Goal: Task Accomplishment & Management: Complete application form

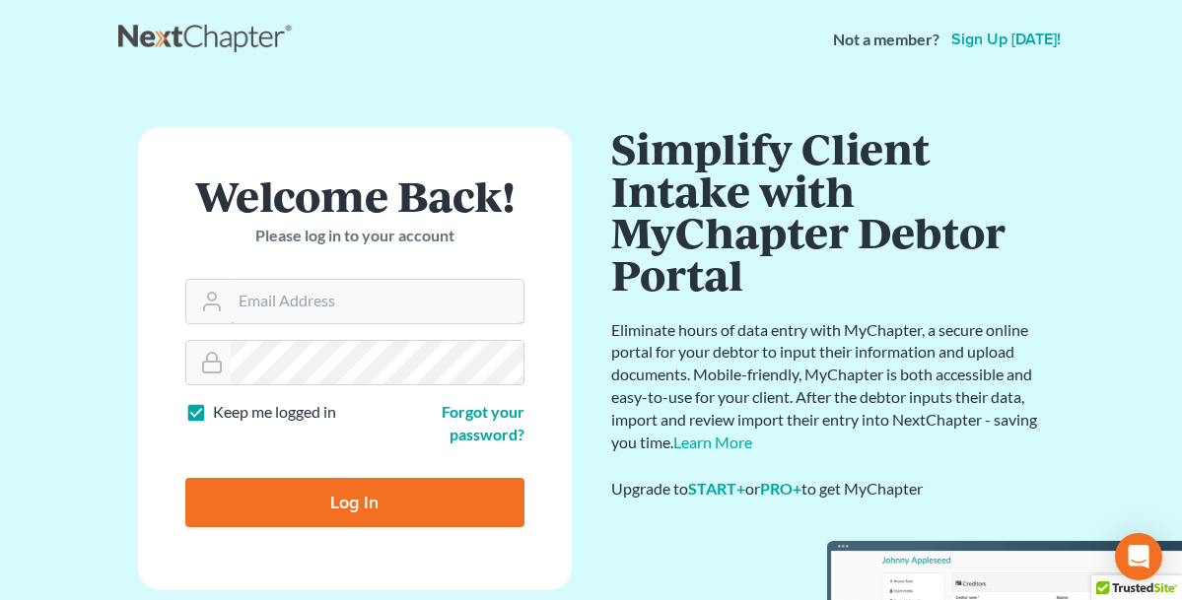
type input "[PERSON_NAME][EMAIL_ADDRESS][PERSON_NAME][DOMAIN_NAME]"
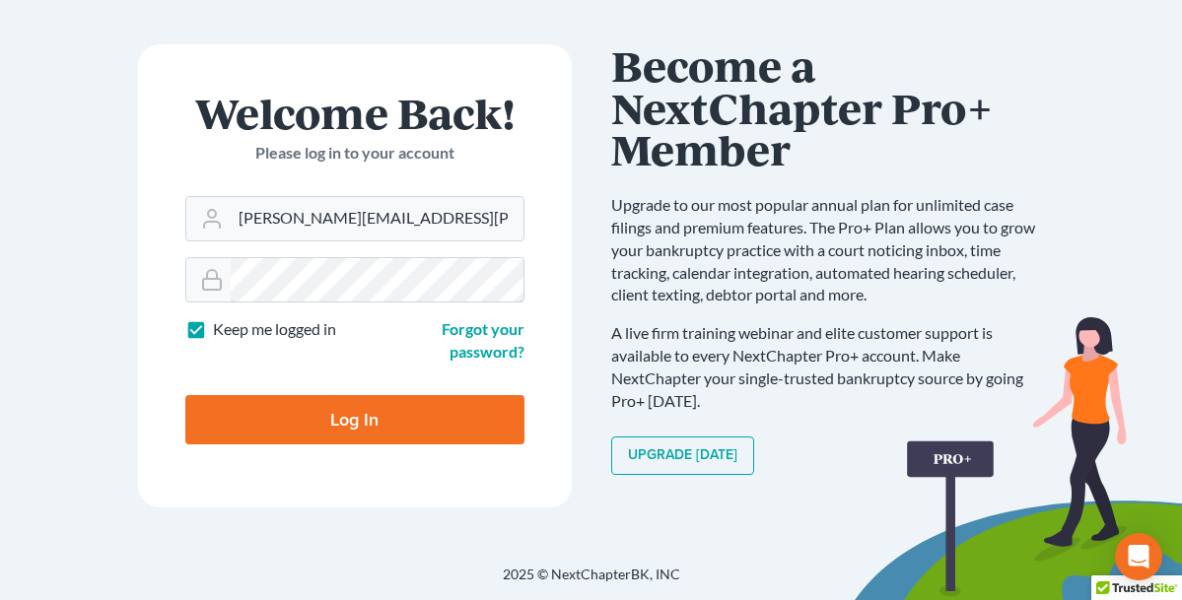
scroll to position [83, 0]
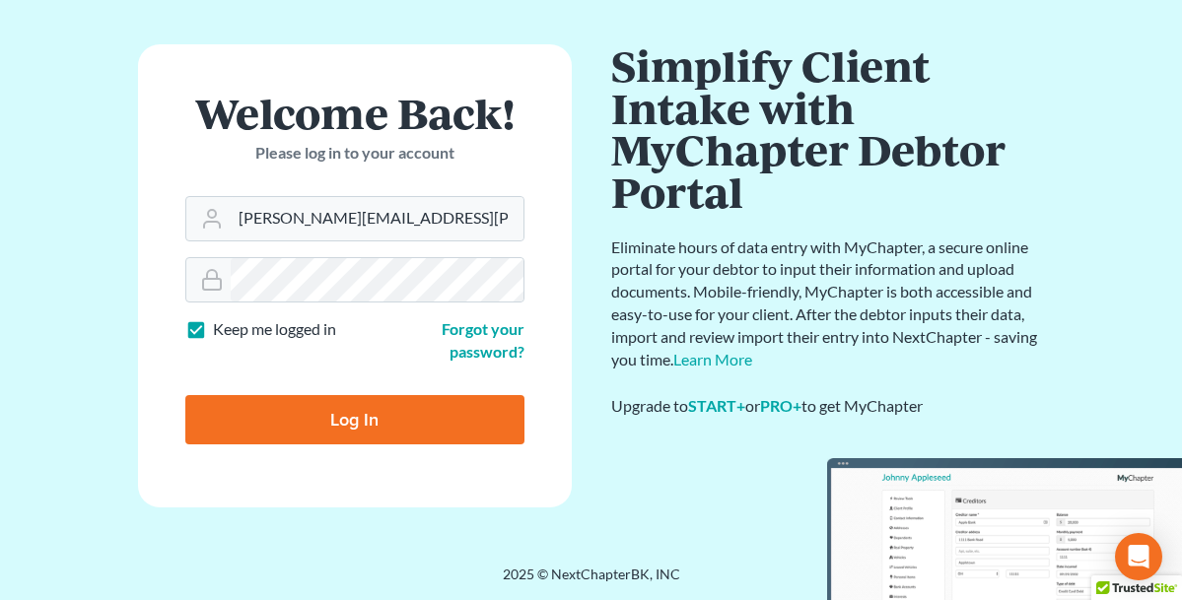
click at [407, 415] on input "Log In" at bounding box center [354, 419] width 339 height 49
type input "Thinking..."
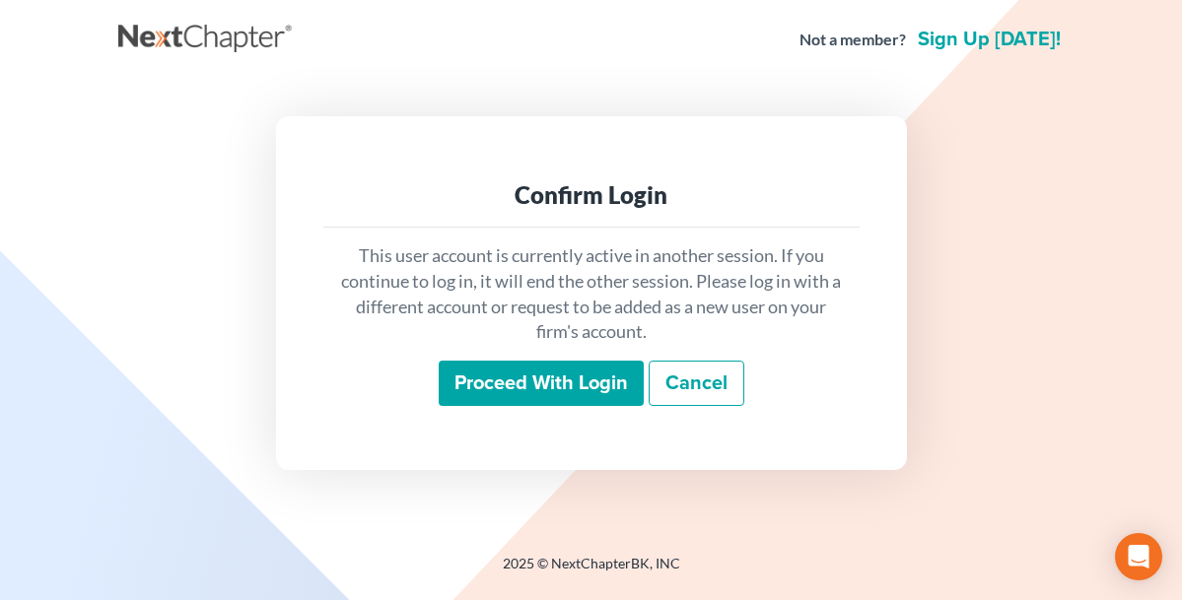
click at [560, 383] on input "Proceed with login" at bounding box center [541, 383] width 205 height 45
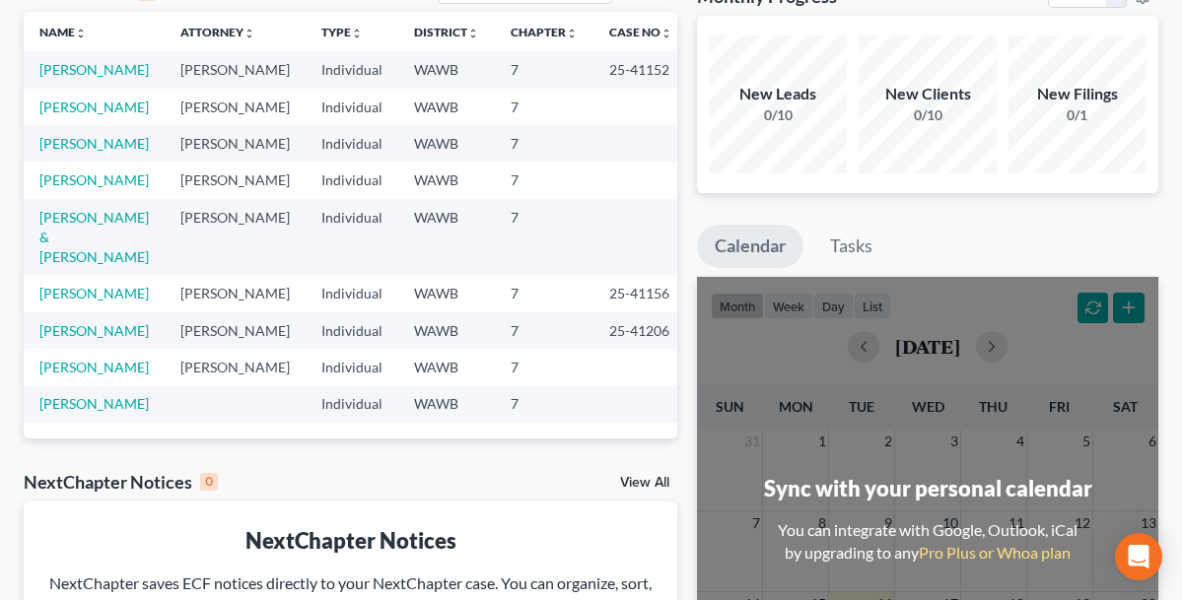
scroll to position [121, 0]
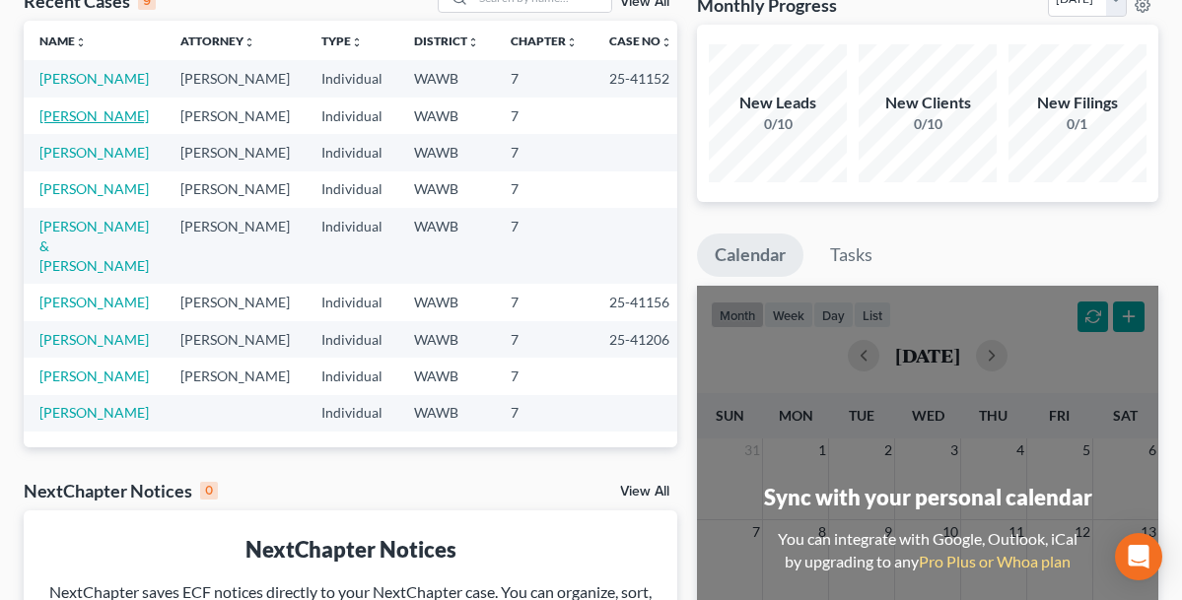
click at [116, 124] on link "French, Jayson" at bounding box center [93, 115] width 109 height 17
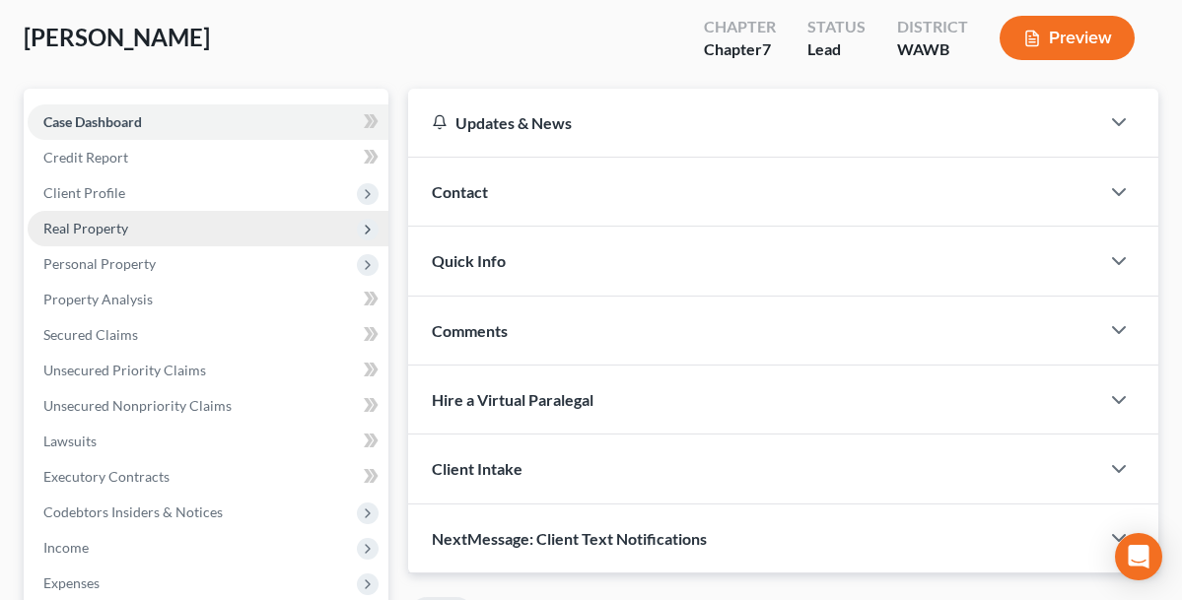
scroll to position [103, 0]
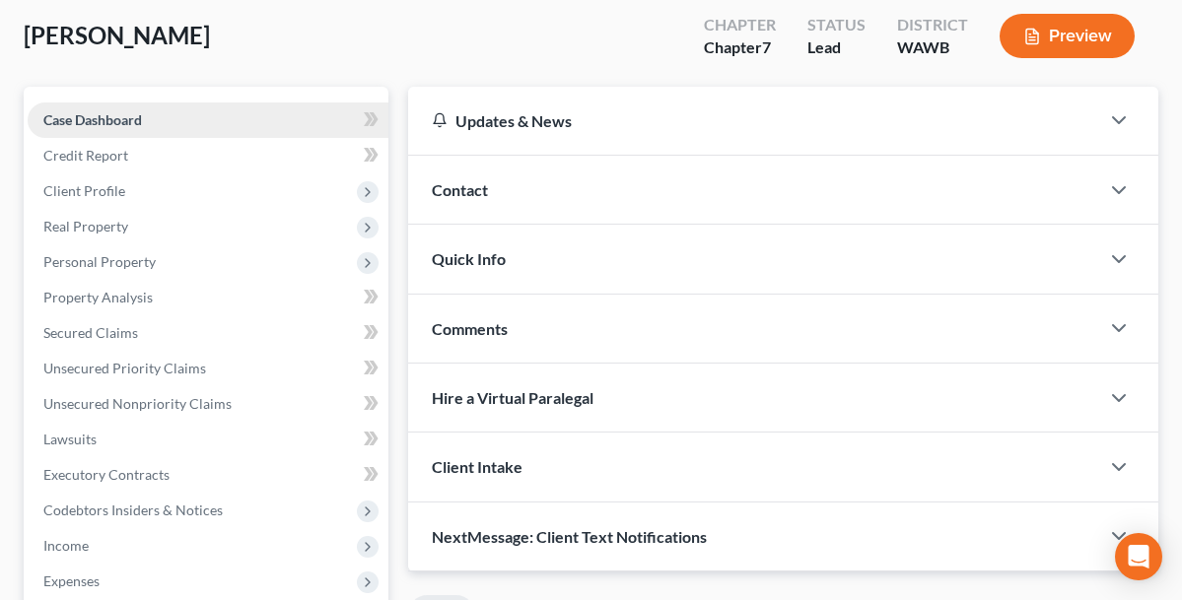
click at [118, 123] on span "Case Dashboard" at bounding box center [92, 119] width 99 height 17
click at [124, 122] on span "Case Dashboard" at bounding box center [92, 119] width 99 height 17
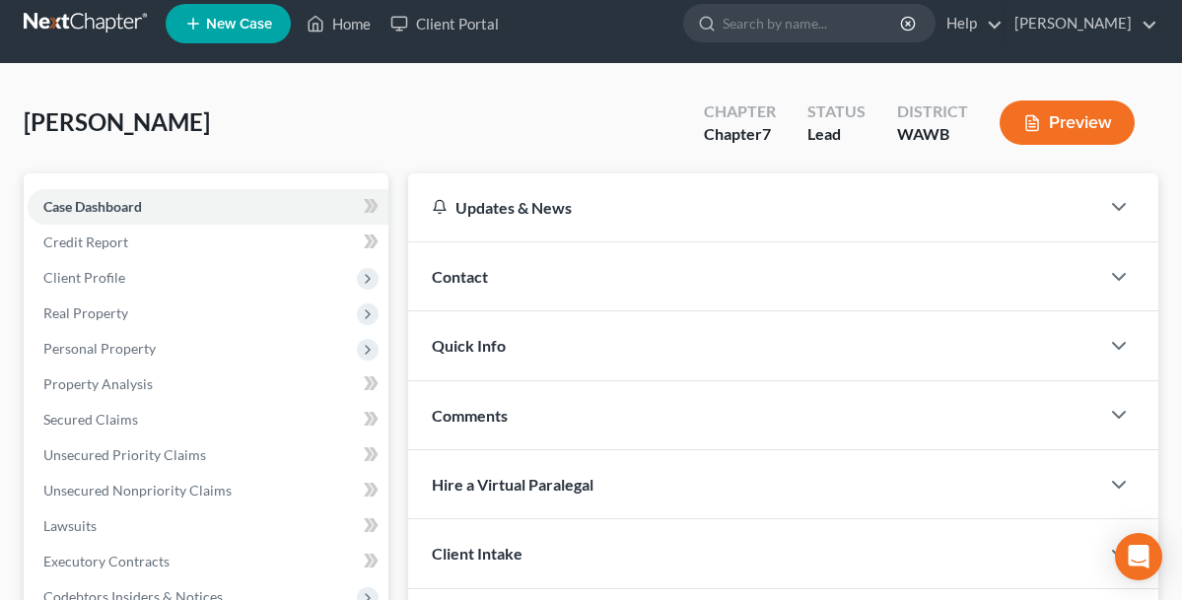
scroll to position [7, 0]
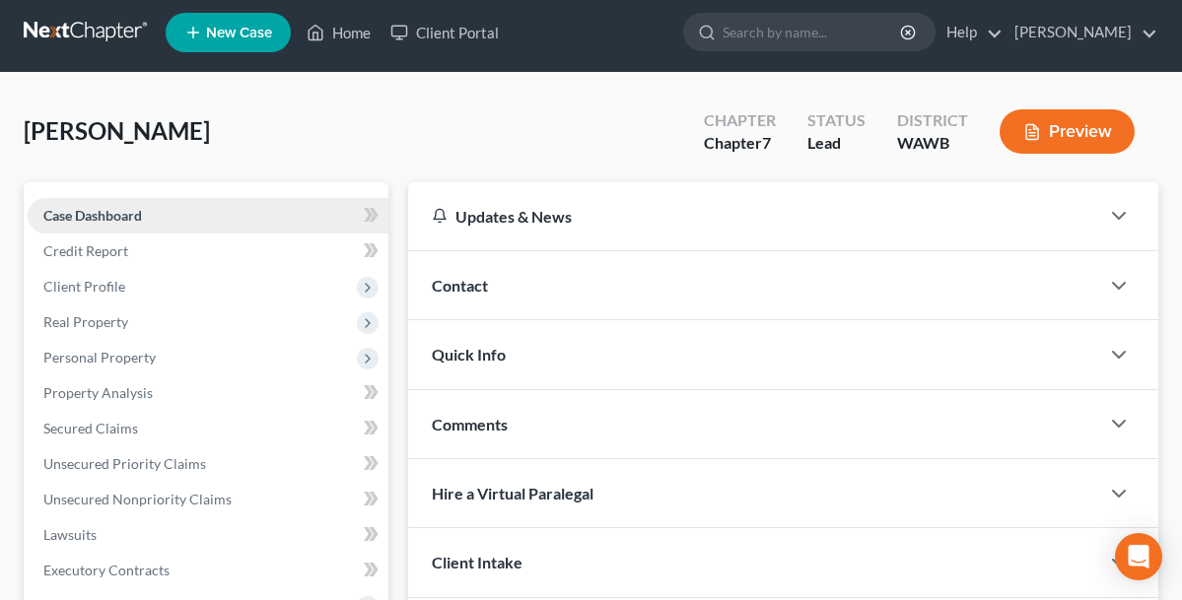
click at [127, 222] on span "Case Dashboard" at bounding box center [92, 215] width 99 height 17
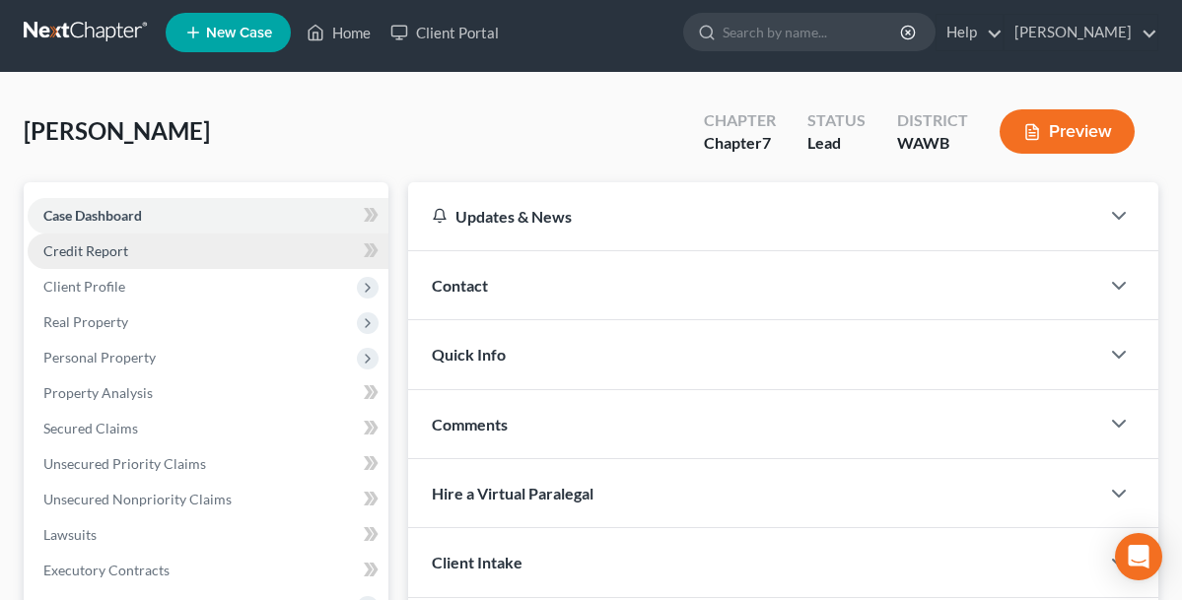
click at [110, 250] on span "Credit Report" at bounding box center [85, 250] width 85 height 17
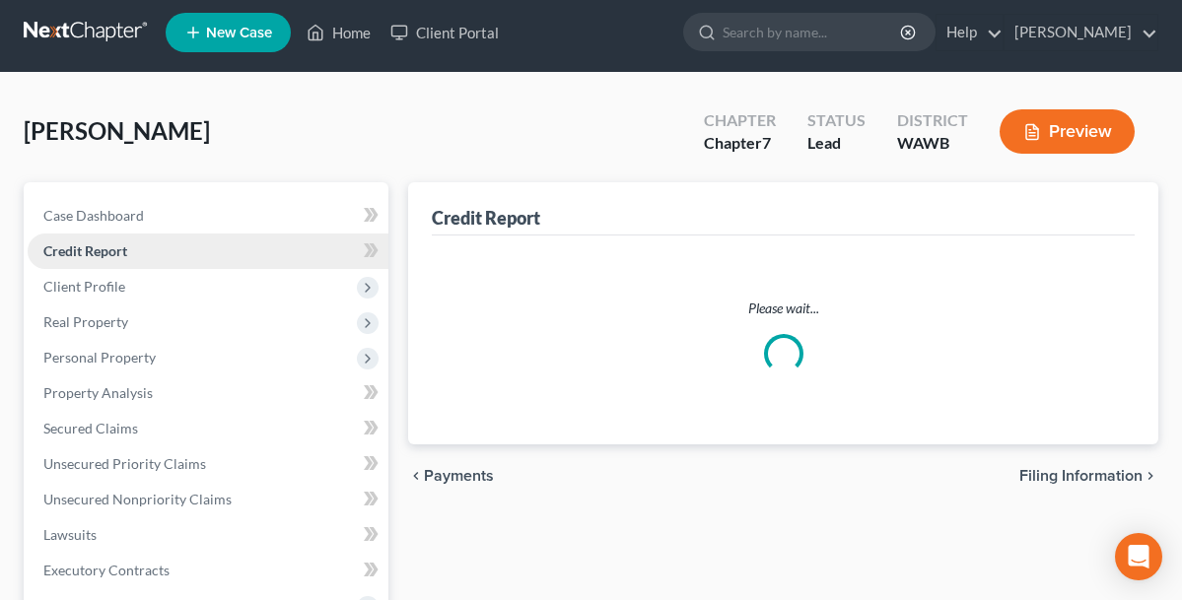
click at [110, 250] on span "Credit Report" at bounding box center [85, 250] width 84 height 17
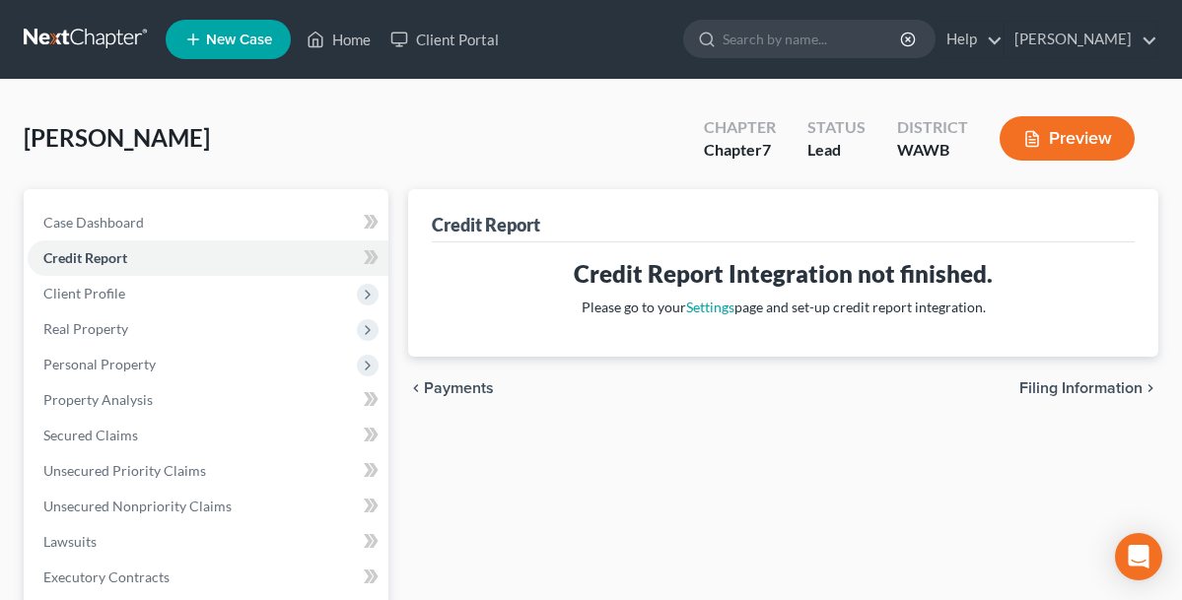
scroll to position [11, 0]
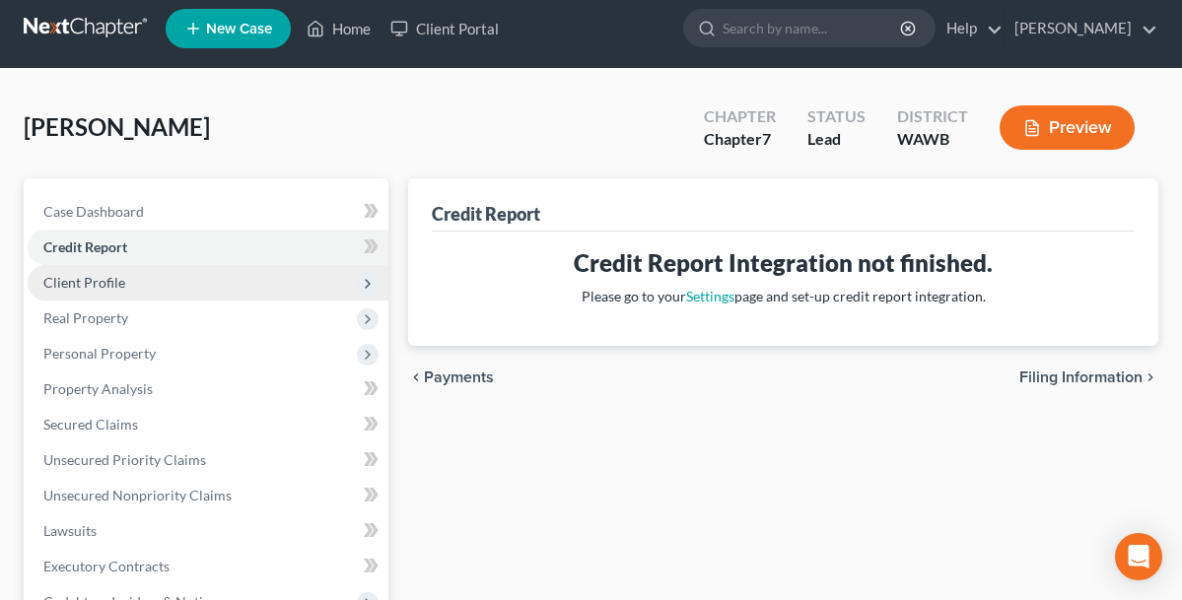
click at [114, 281] on span "Client Profile" at bounding box center [84, 282] width 82 height 17
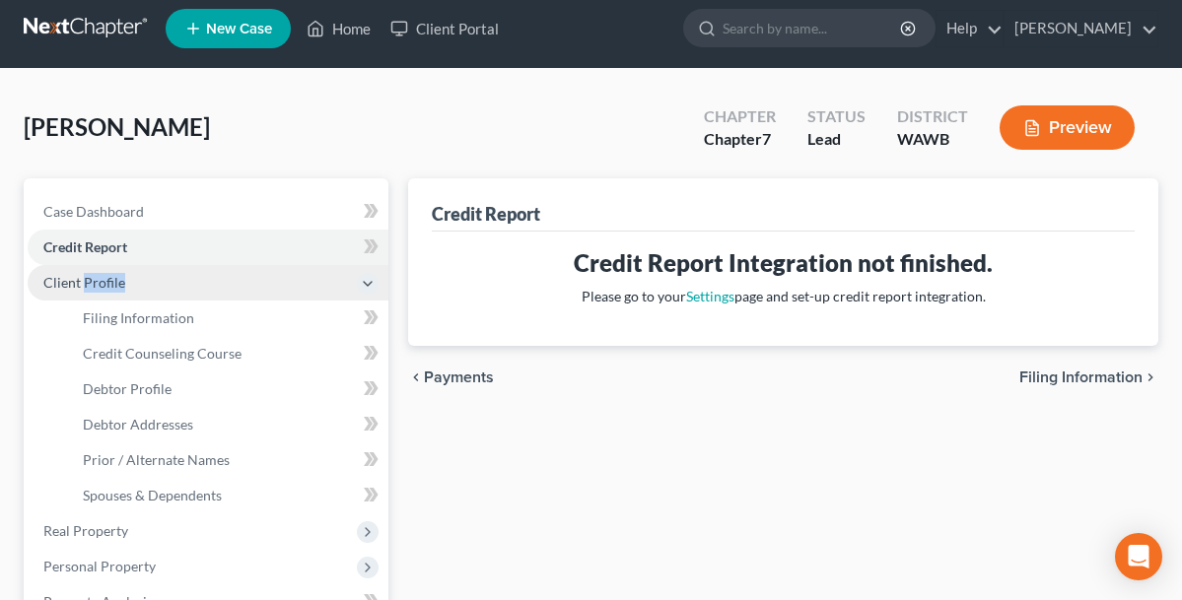
click at [114, 281] on span "Client Profile" at bounding box center [84, 282] width 82 height 17
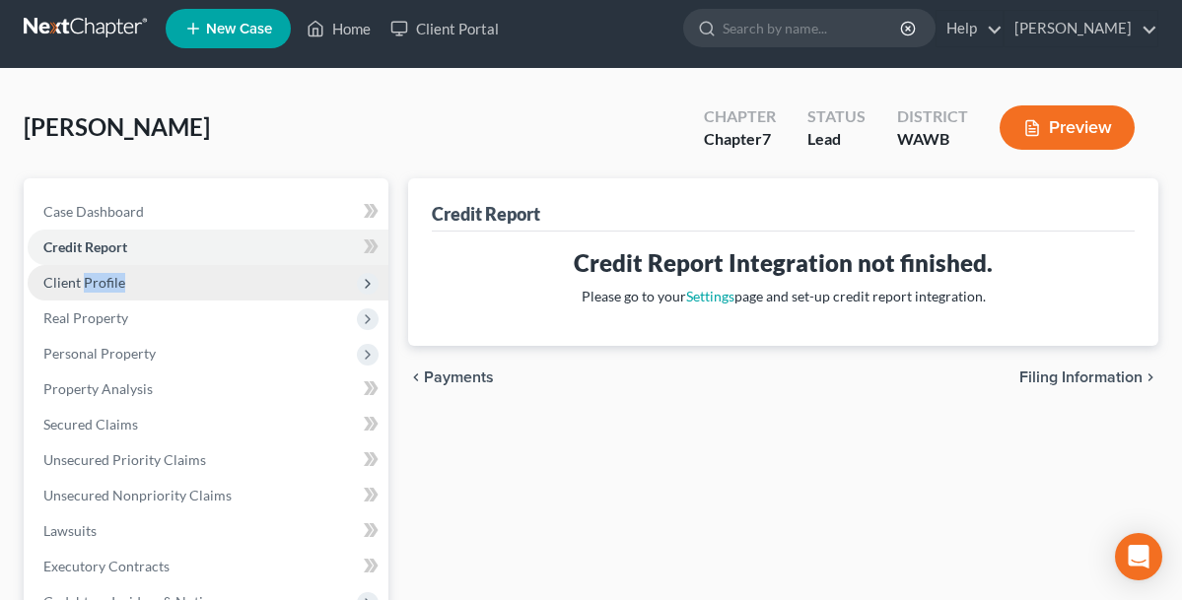
click at [105, 287] on span "Client Profile" at bounding box center [84, 282] width 82 height 17
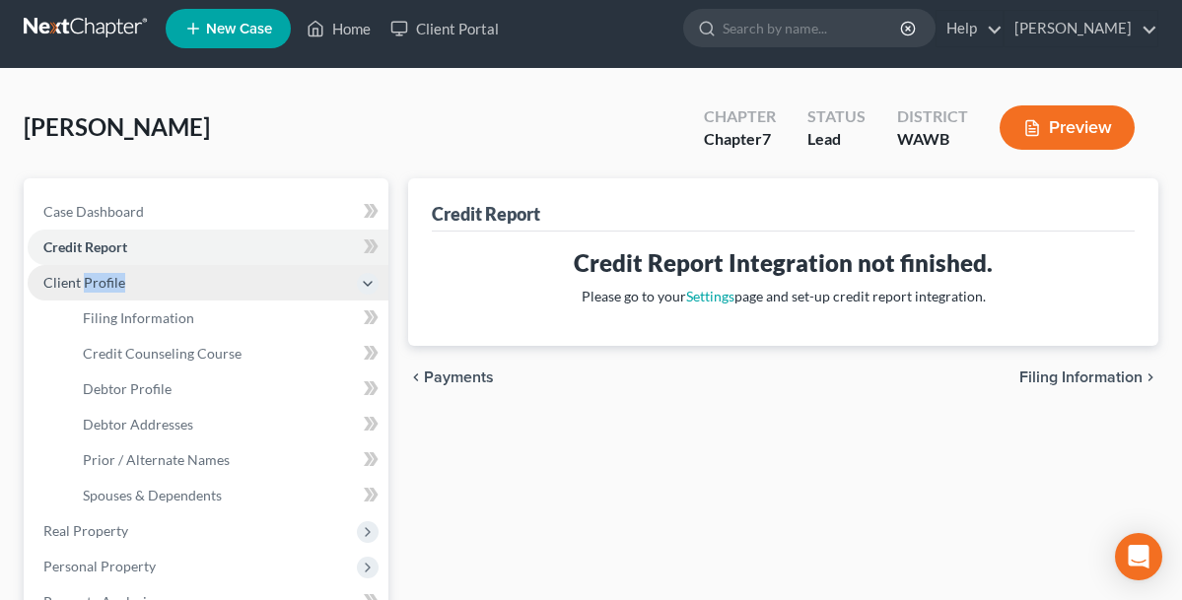
click at [105, 287] on span "Client Profile" at bounding box center [84, 282] width 82 height 17
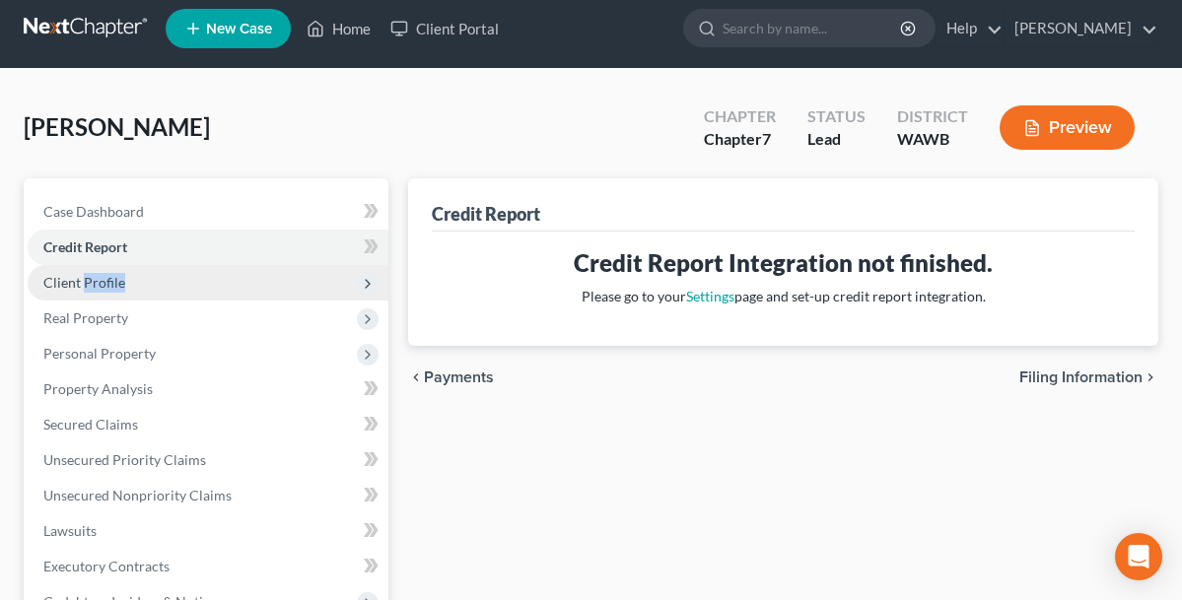
click at [105, 287] on span "Client Profile" at bounding box center [84, 282] width 82 height 17
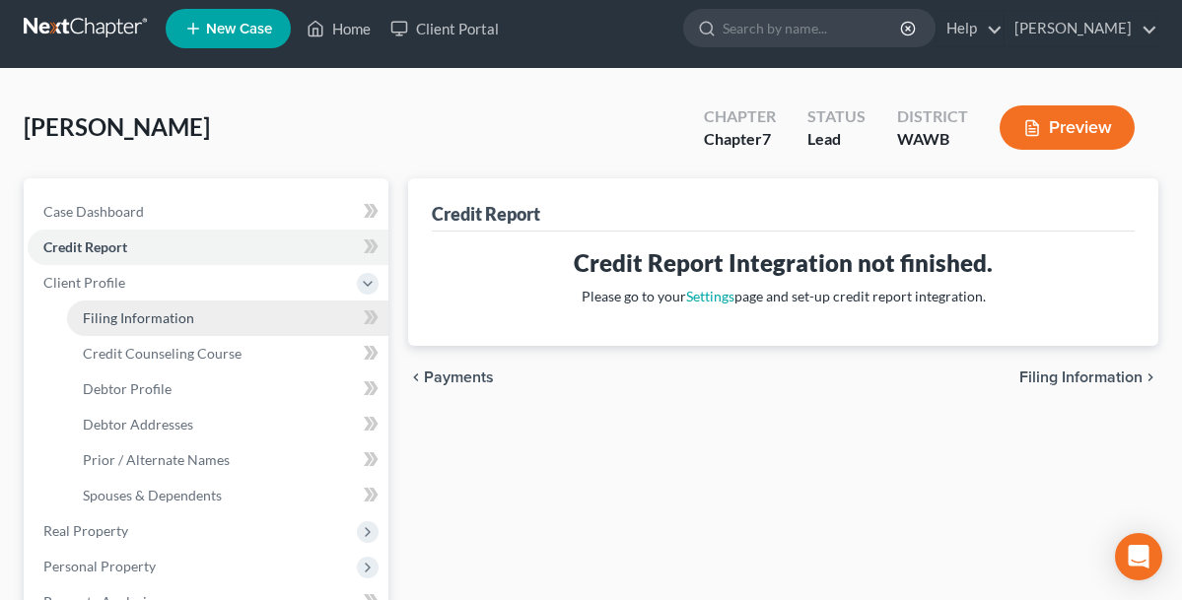
click at [173, 312] on span "Filing Information" at bounding box center [138, 318] width 111 height 17
select select "1"
select select "0"
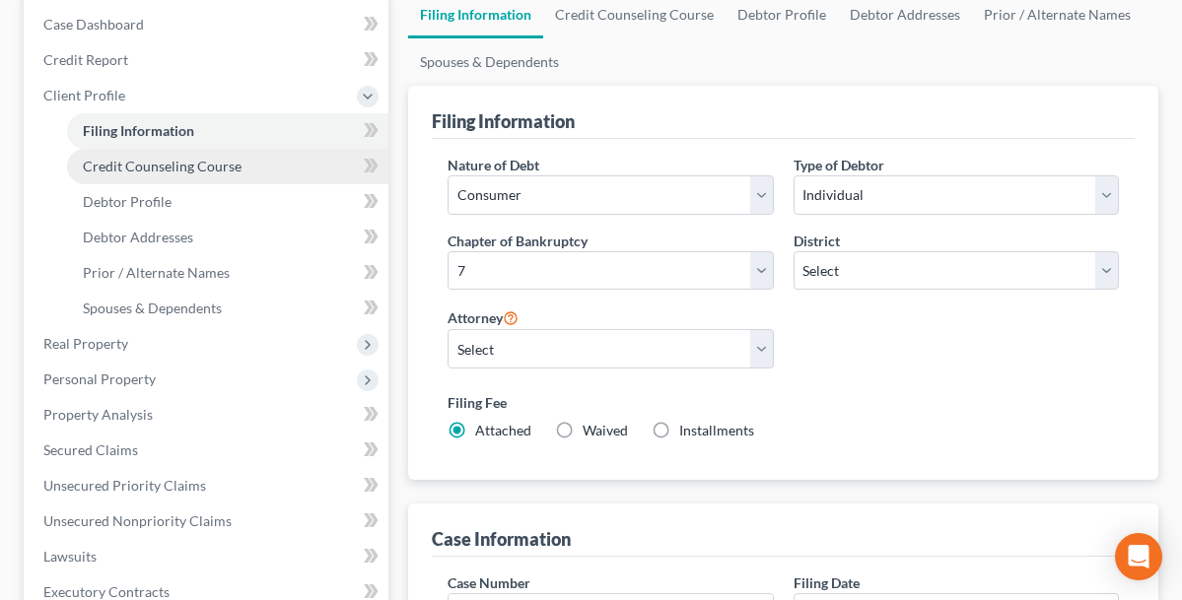
scroll to position [199, 0]
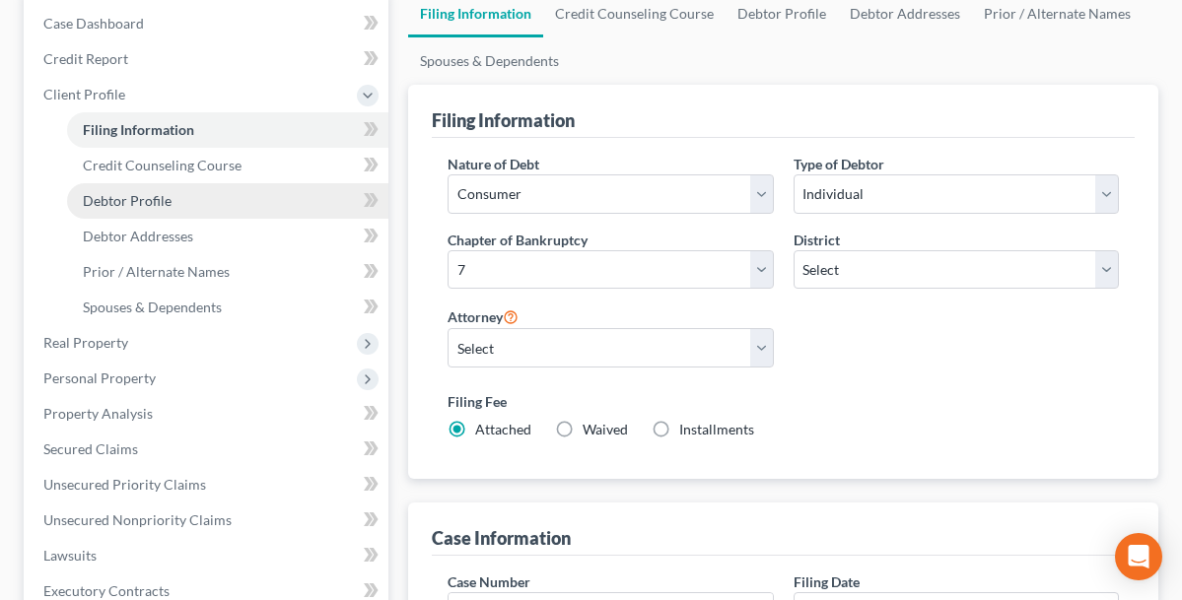
click at [156, 194] on span "Debtor Profile" at bounding box center [127, 200] width 89 height 17
select select "1"
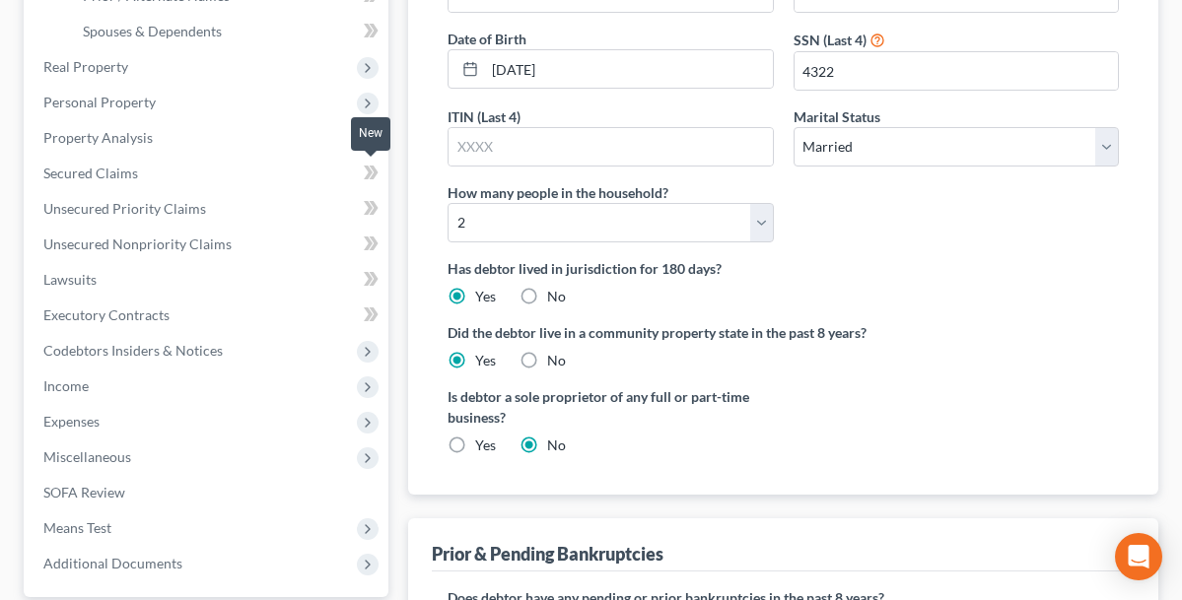
scroll to position [462, 0]
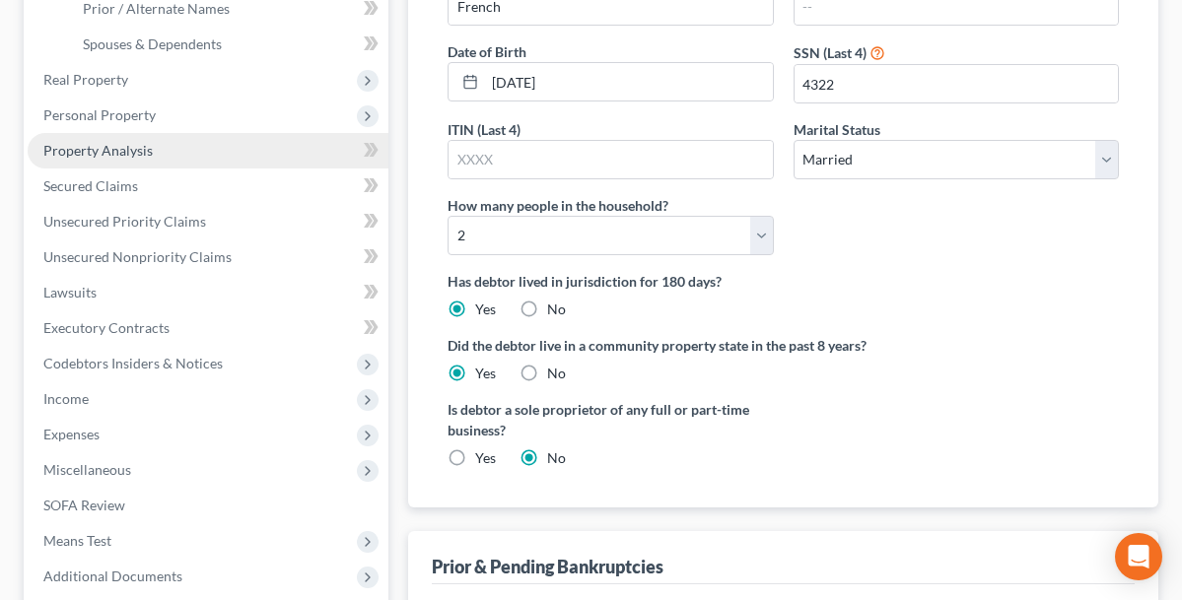
click at [145, 153] on span "Property Analysis" at bounding box center [97, 150] width 109 height 17
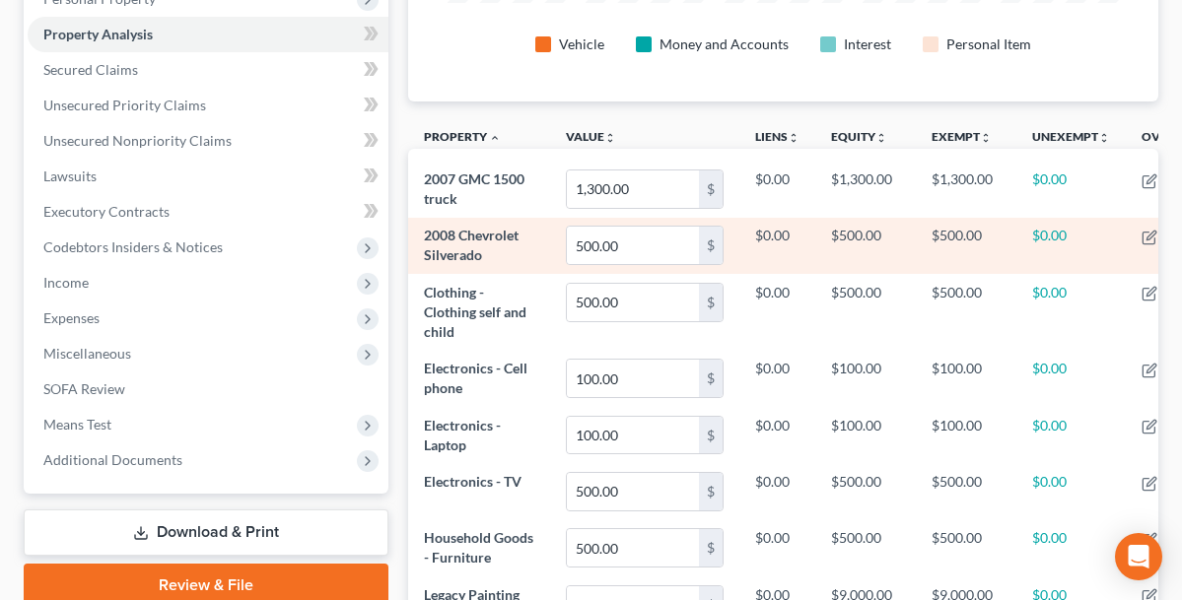
scroll to position [368, 0]
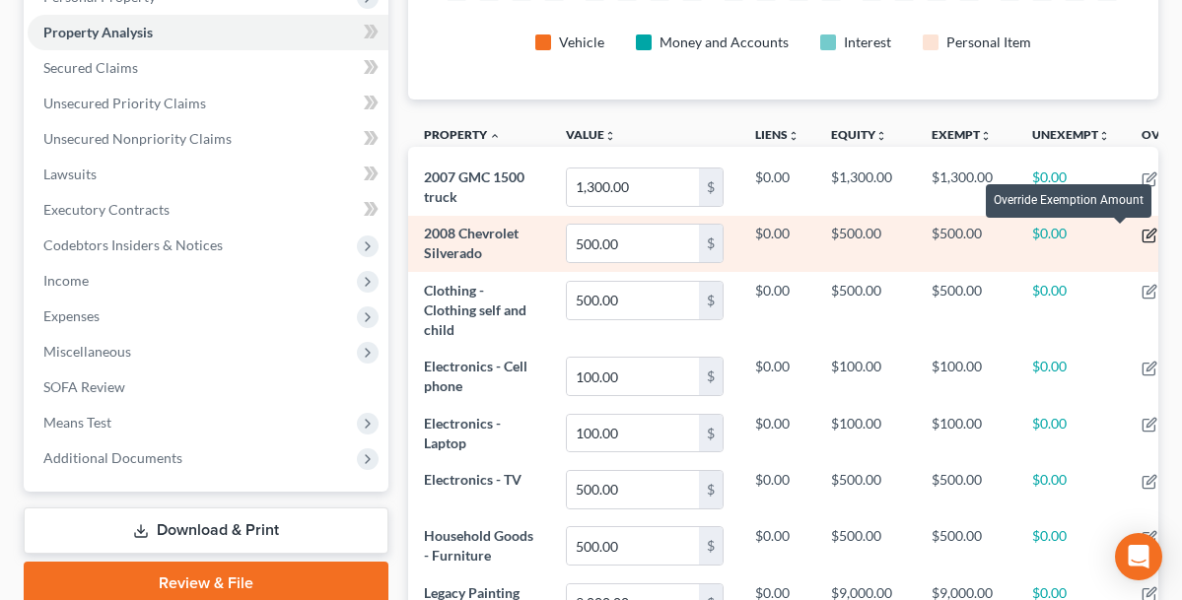
click at [1141, 234] on icon "button" at bounding box center [1149, 236] width 16 height 16
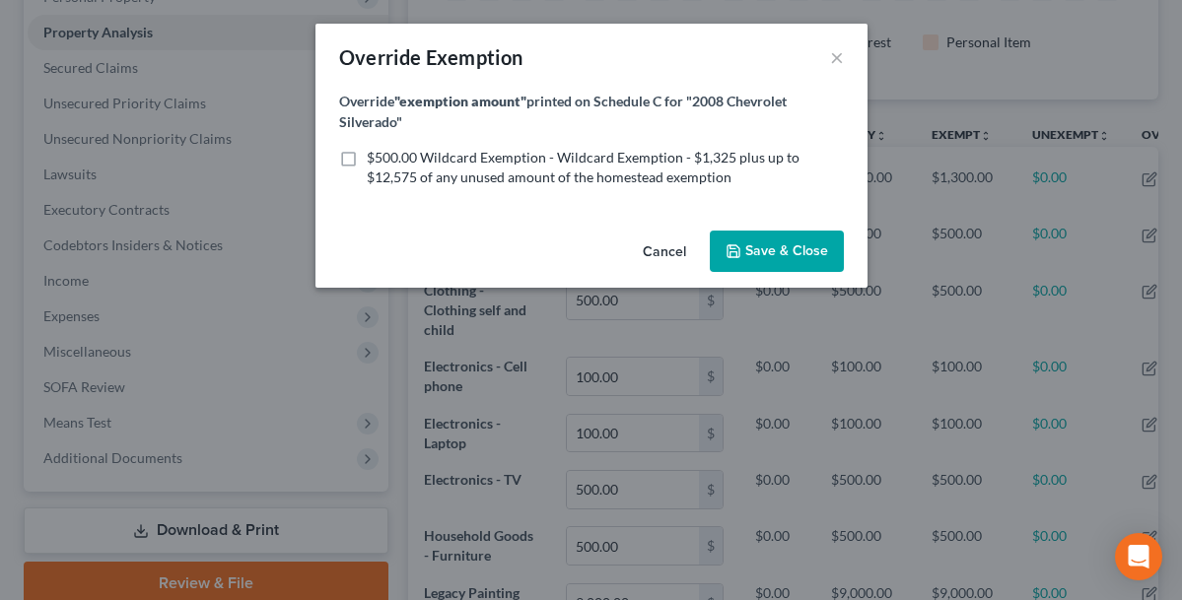
click at [768, 247] on span "Save & Close" at bounding box center [786, 250] width 83 height 17
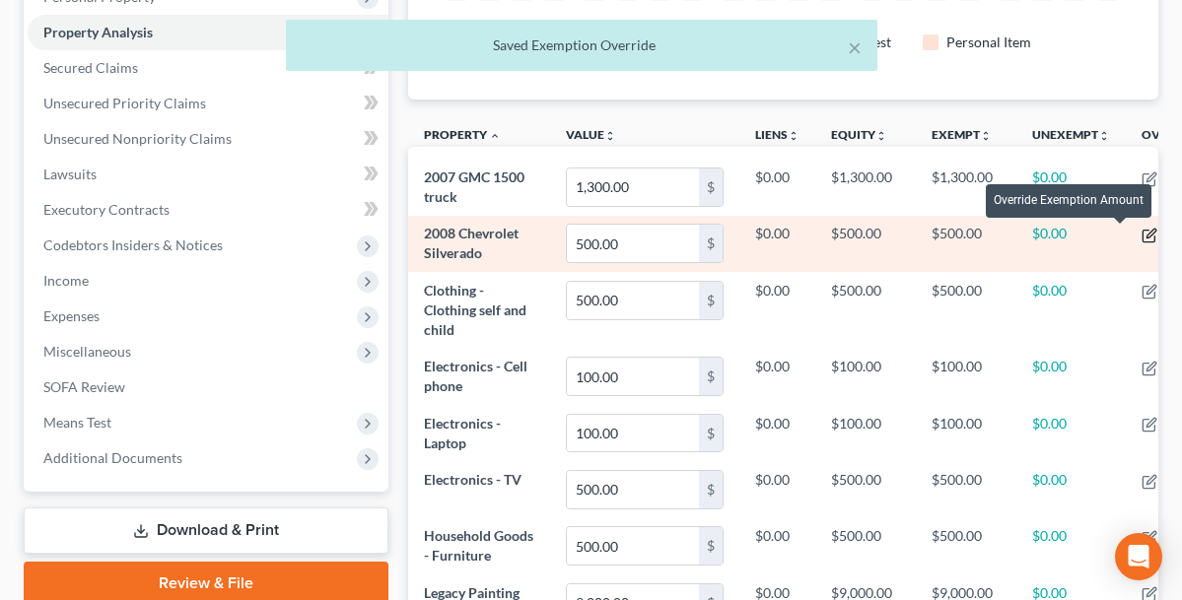
click at [1141, 234] on icon "button" at bounding box center [1149, 236] width 16 height 16
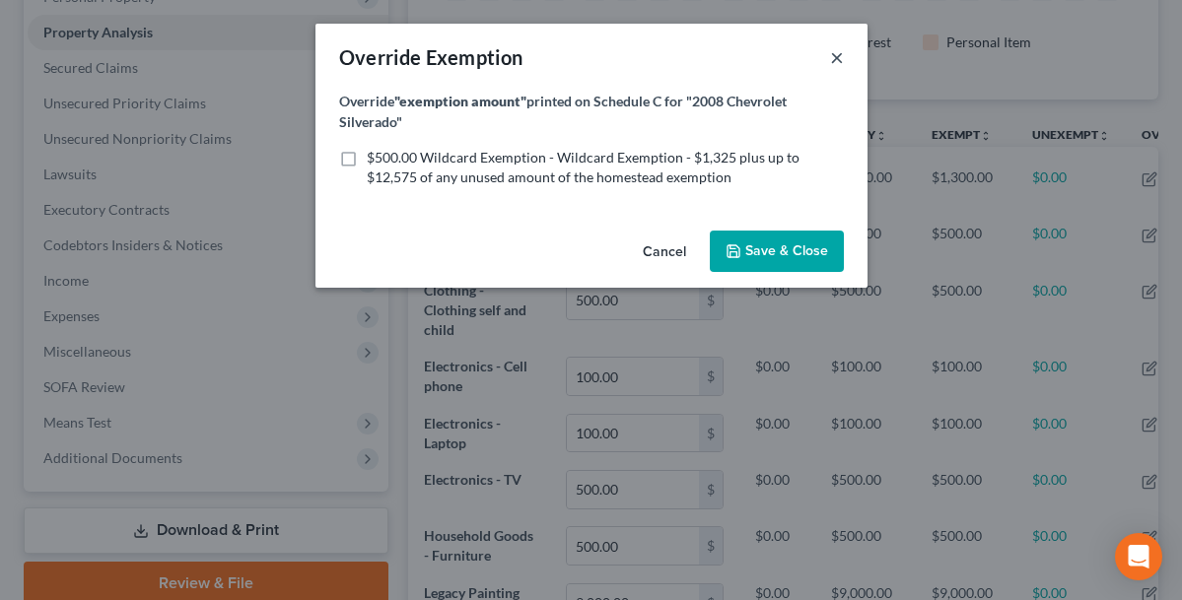
click at [835, 58] on button "×" at bounding box center [837, 57] width 14 height 24
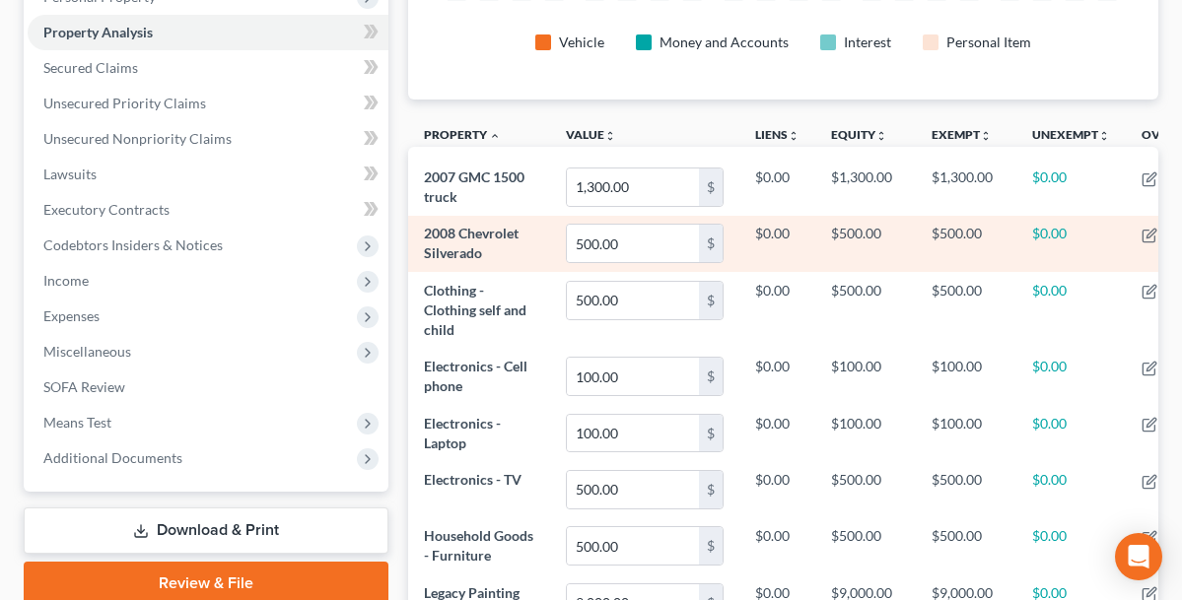
click at [468, 257] on span "2008 Chevrolet Silverado" at bounding box center [471, 243] width 95 height 36
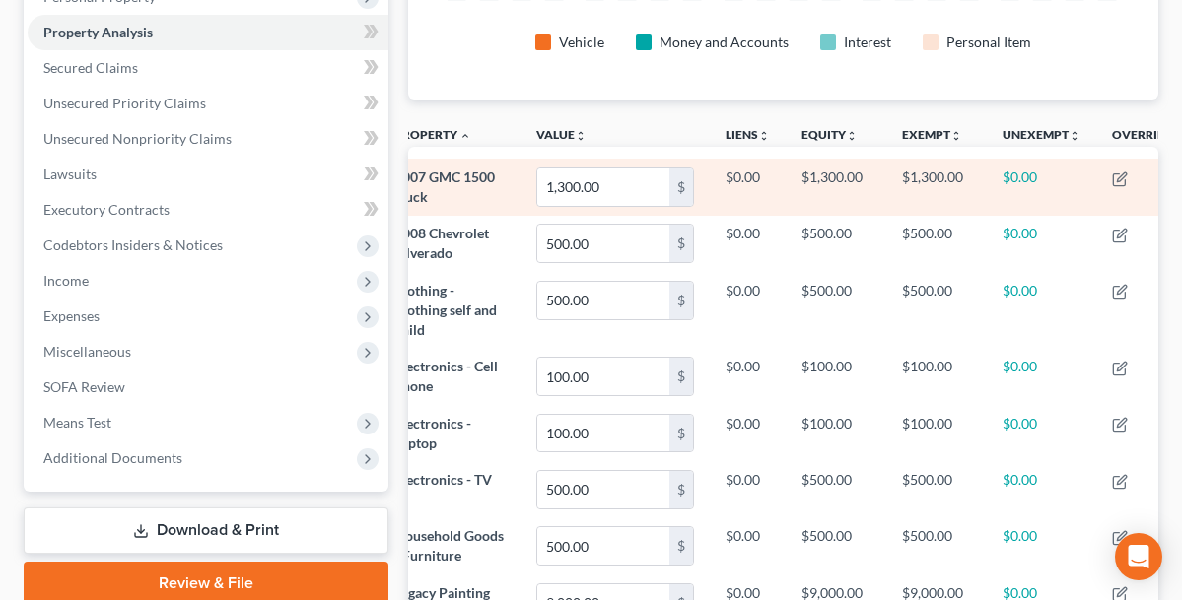
scroll to position [364, 0]
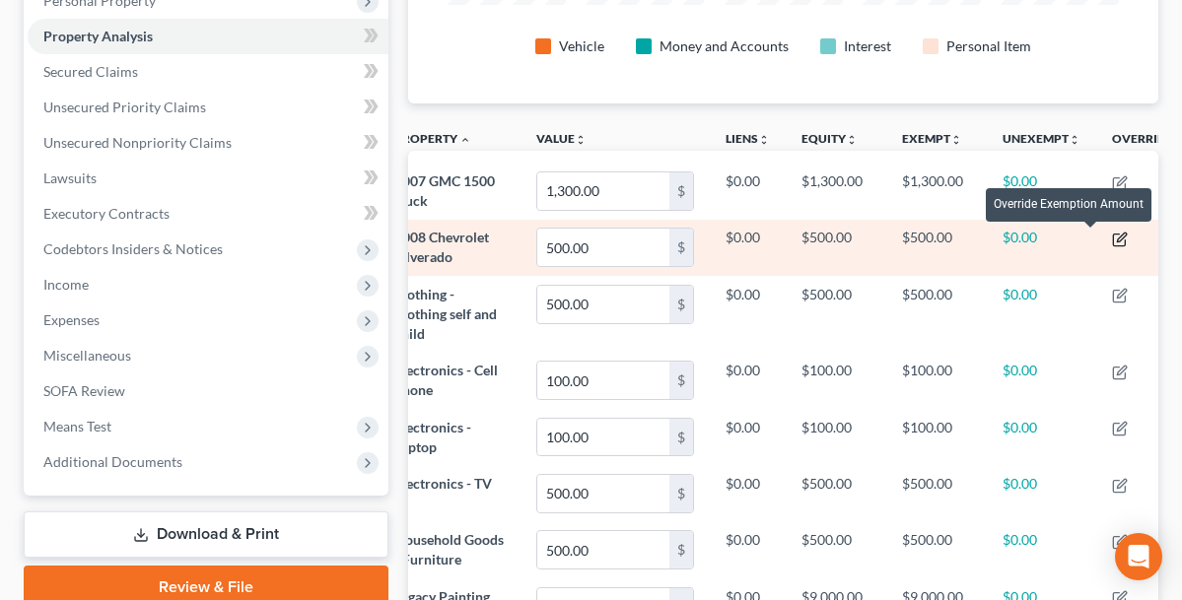
click at [1112, 236] on icon "button" at bounding box center [1120, 240] width 16 height 16
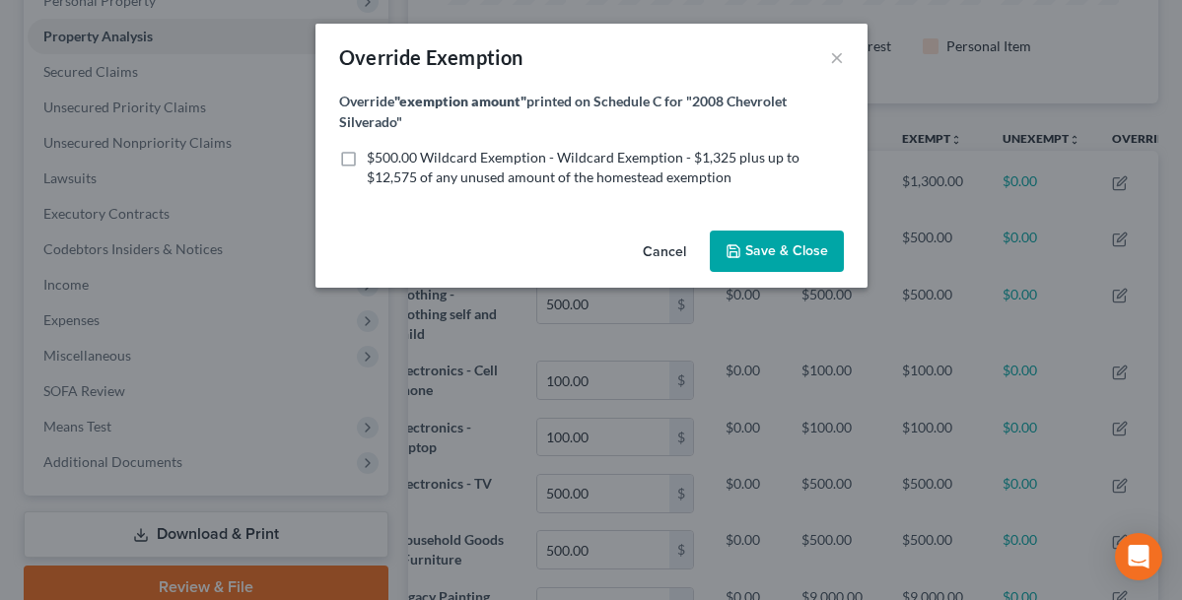
click at [680, 252] on button "Cancel" at bounding box center [664, 252] width 75 height 39
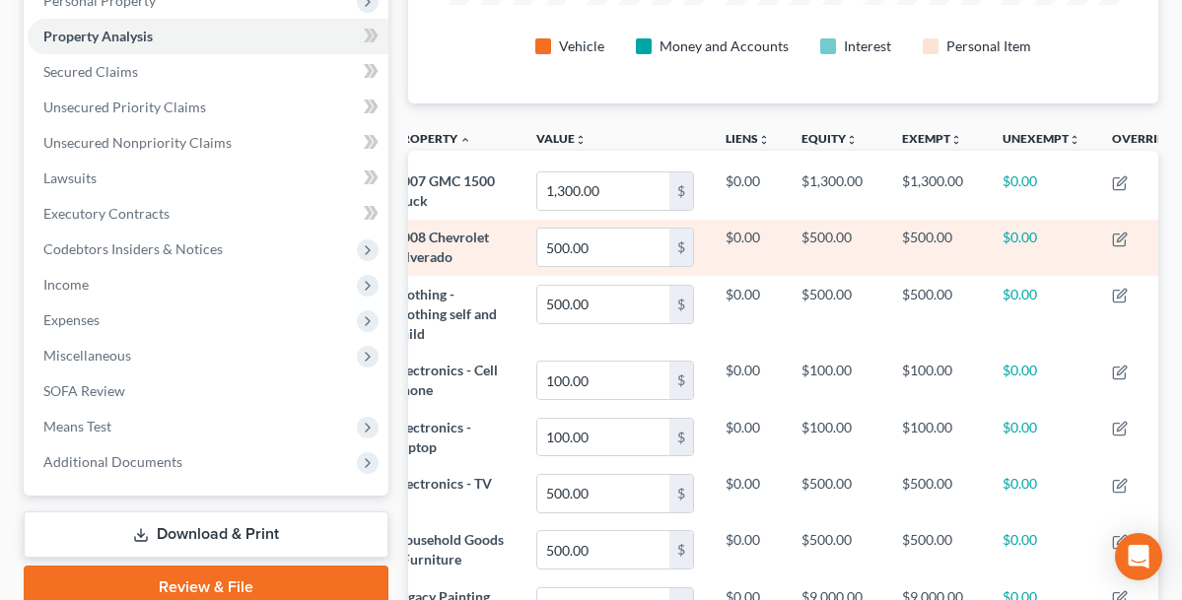
click at [458, 244] on td "2008 Chevrolet Silverado" at bounding box center [450, 248] width 142 height 56
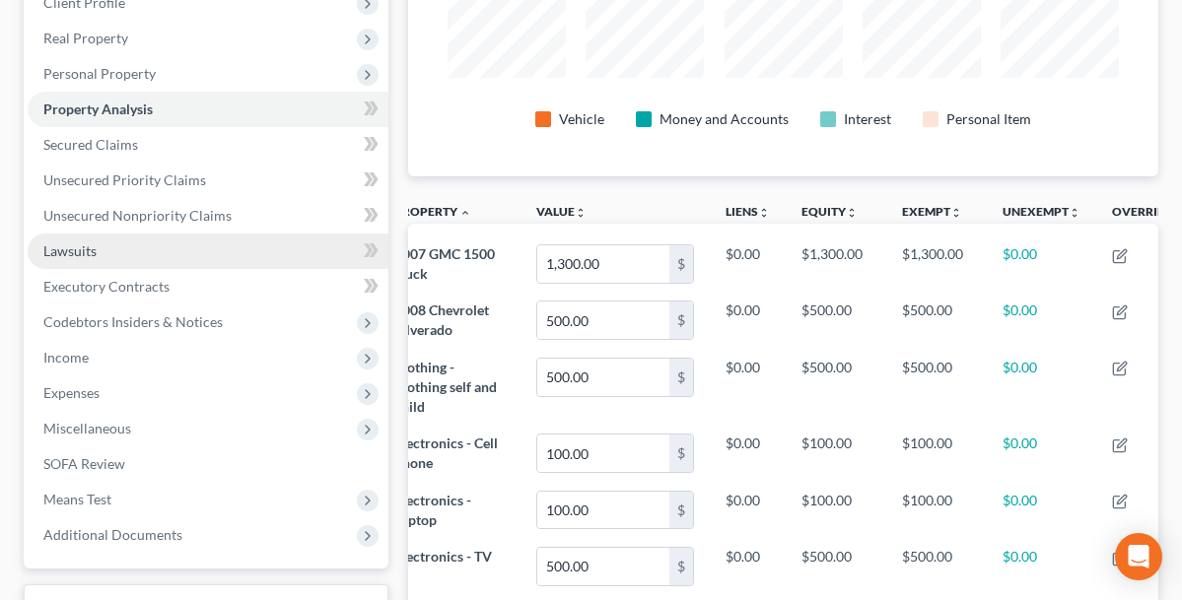
scroll to position [278, 0]
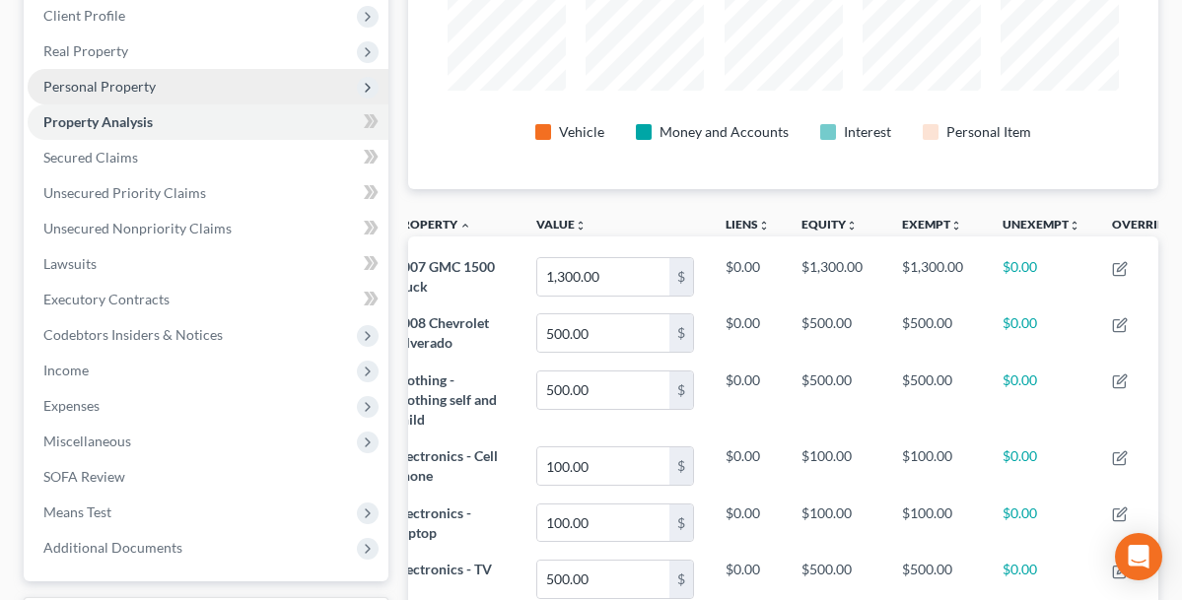
click at [143, 83] on span "Personal Property" at bounding box center [99, 86] width 112 height 17
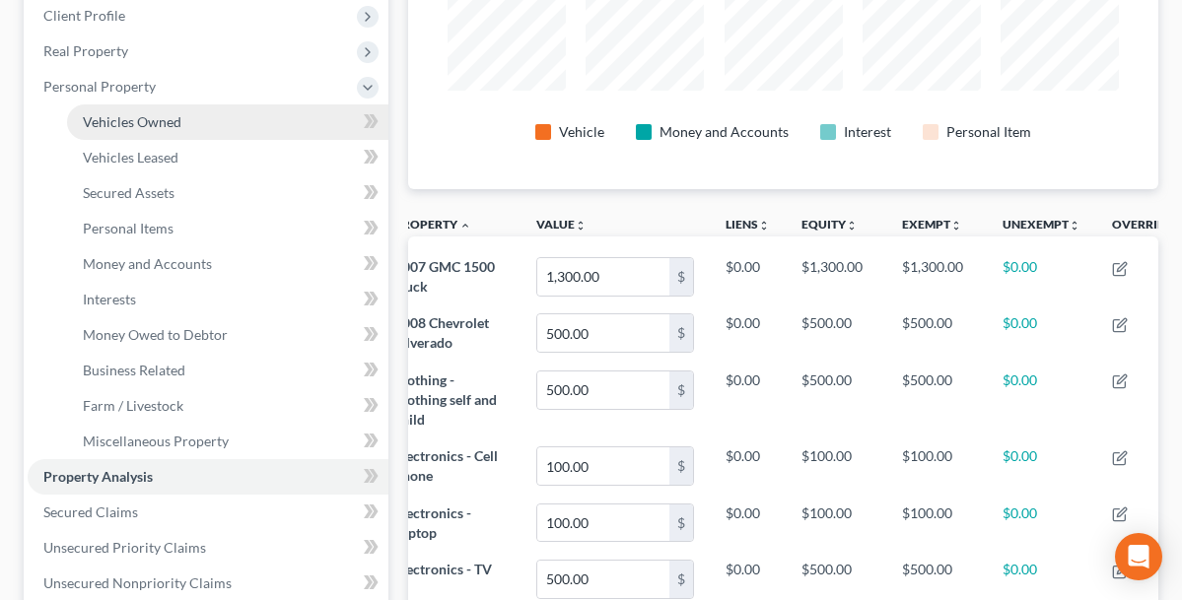
click at [166, 120] on span "Vehicles Owned" at bounding box center [132, 121] width 99 height 17
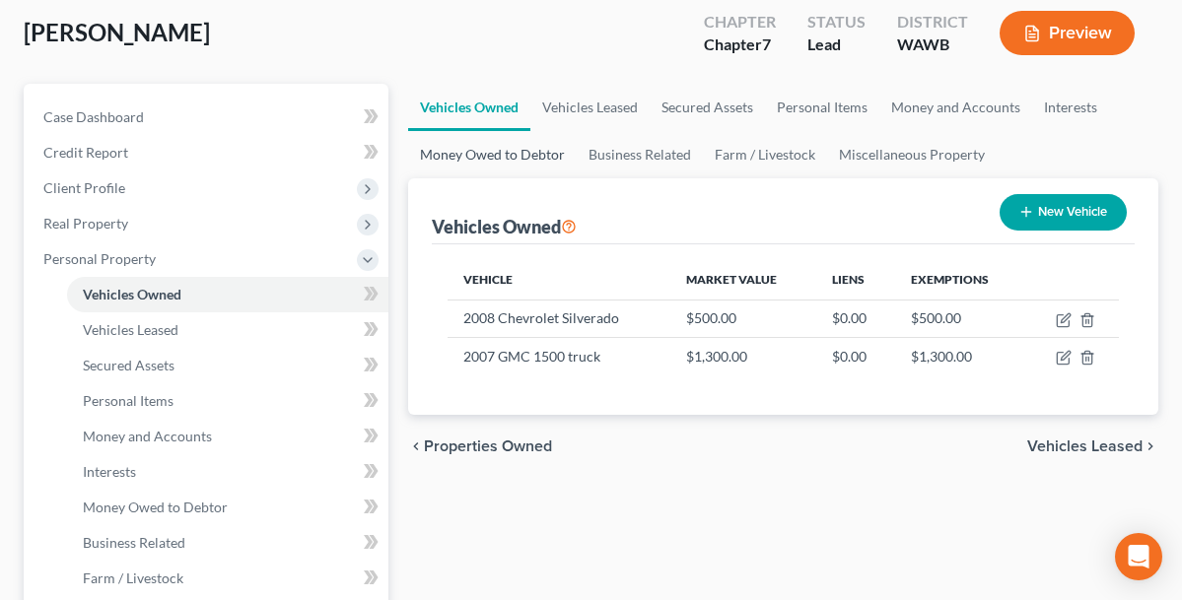
scroll to position [113, 0]
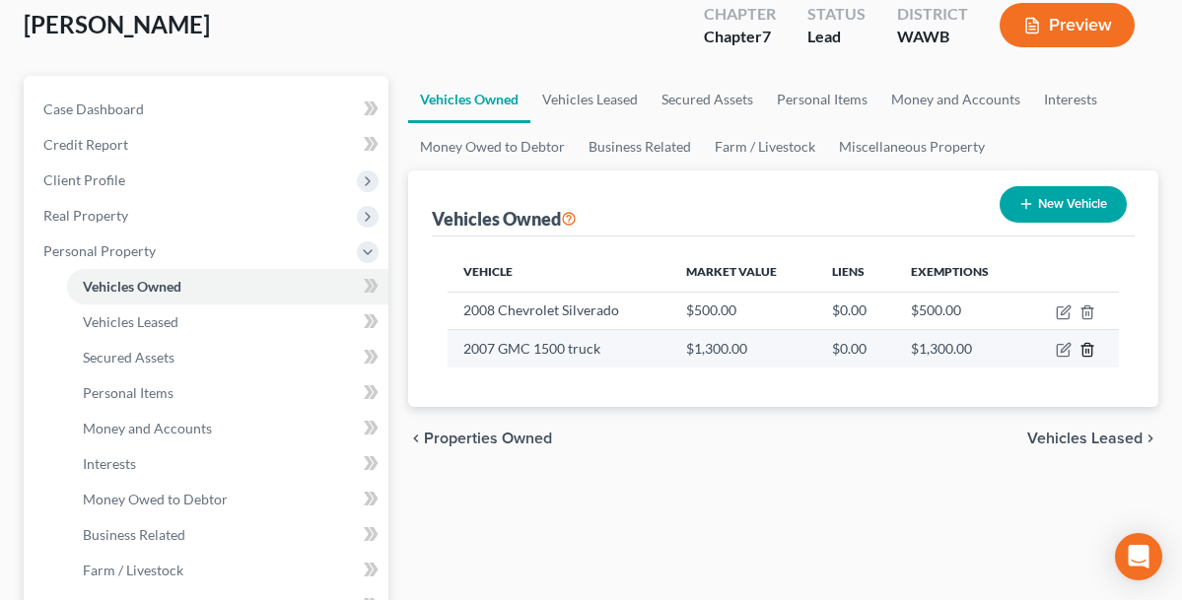
click at [1085, 346] on icon "button" at bounding box center [1086, 350] width 9 height 13
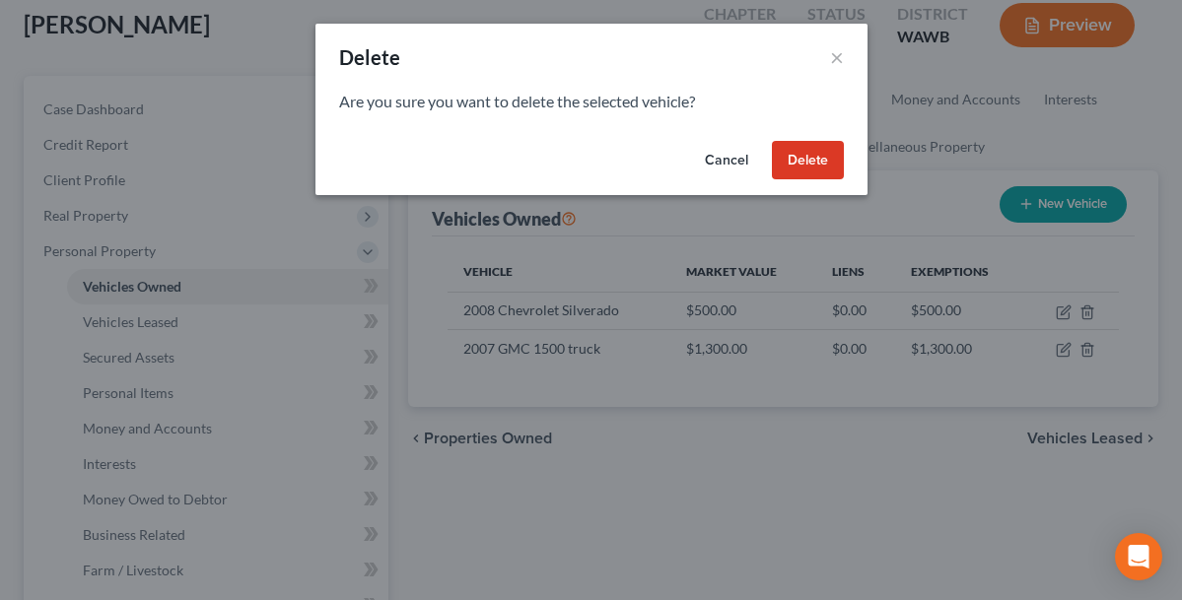
click at [807, 165] on button "Delete" at bounding box center [808, 160] width 72 height 39
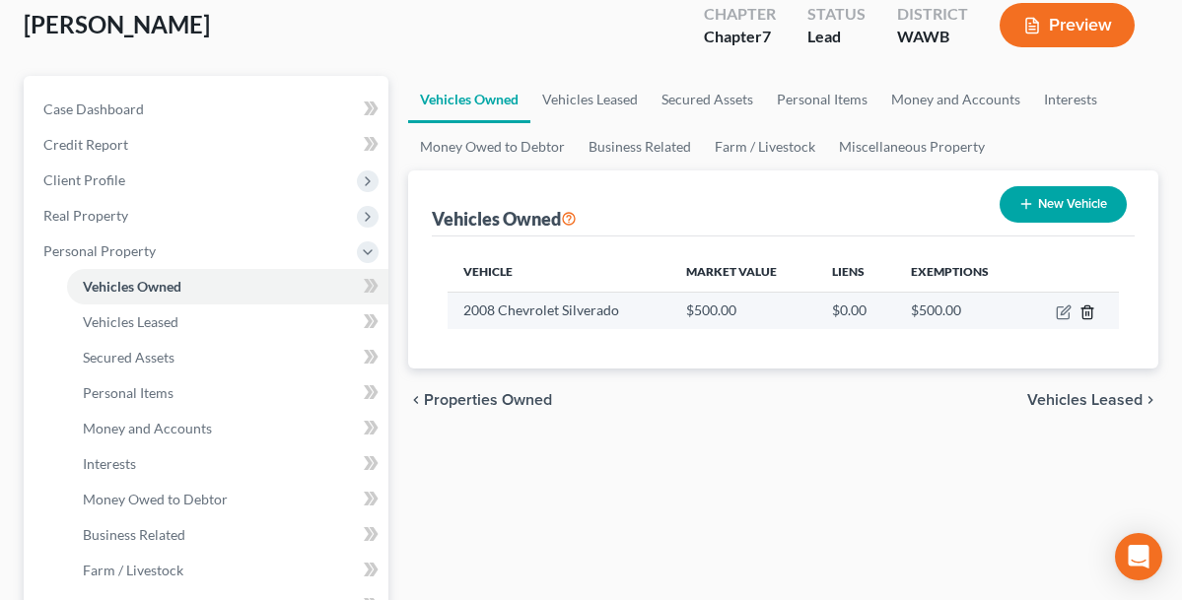
click at [1088, 314] on line "button" at bounding box center [1088, 313] width 0 height 4
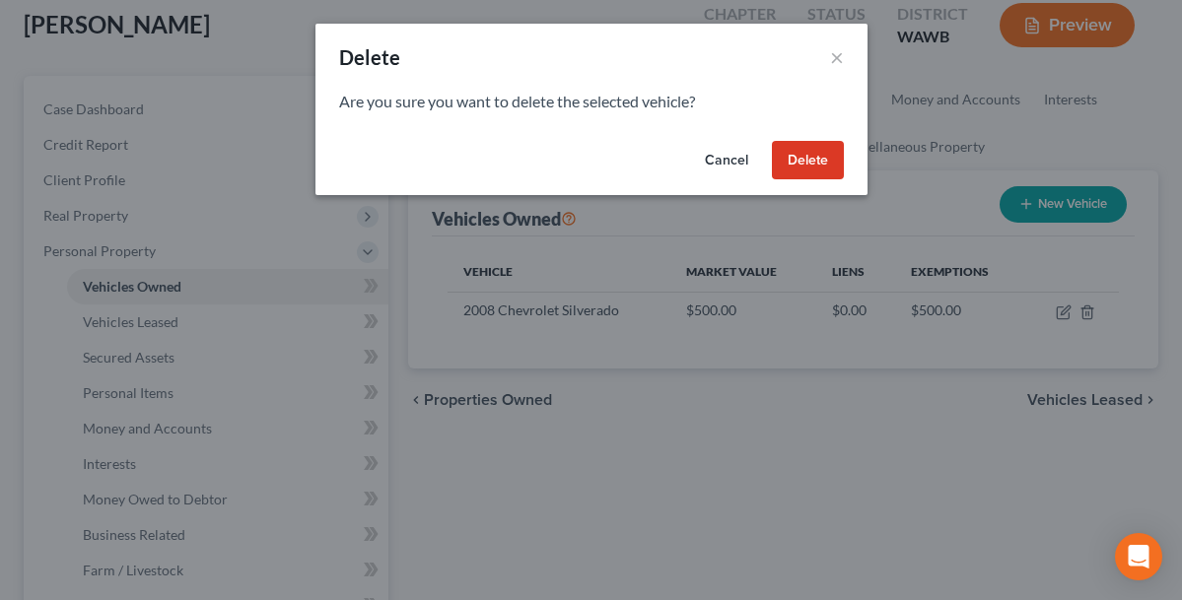
click at [725, 158] on button "Cancel" at bounding box center [726, 160] width 75 height 39
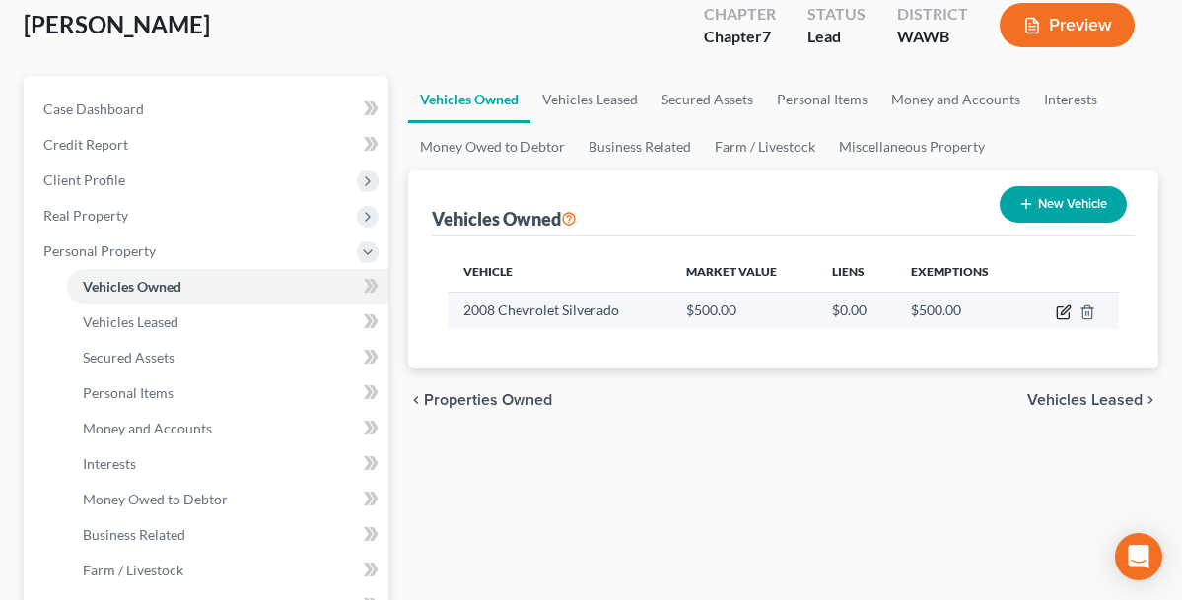
click at [1065, 310] on icon "button" at bounding box center [1065, 310] width 9 height 9
select select "0"
select select "18"
select select "4"
select select "0"
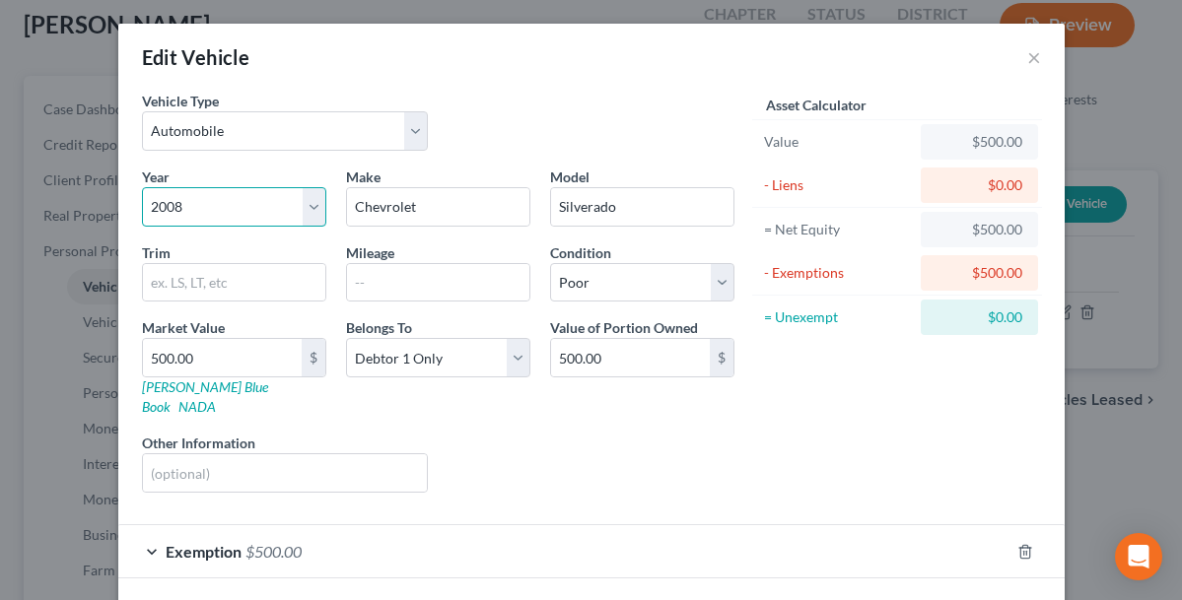
select select "19"
click at [451, 210] on input "Chevrolet" at bounding box center [438, 206] width 182 height 37
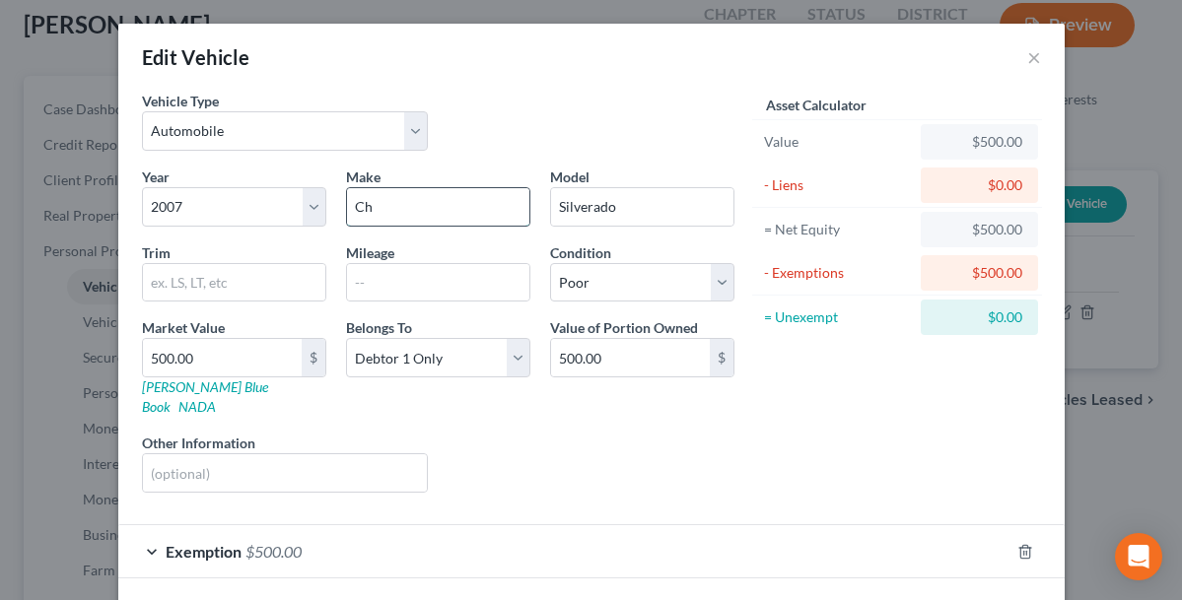
type input "C"
type input "GMC"
click at [621, 212] on input "Silverado" at bounding box center [642, 206] width 182 height 37
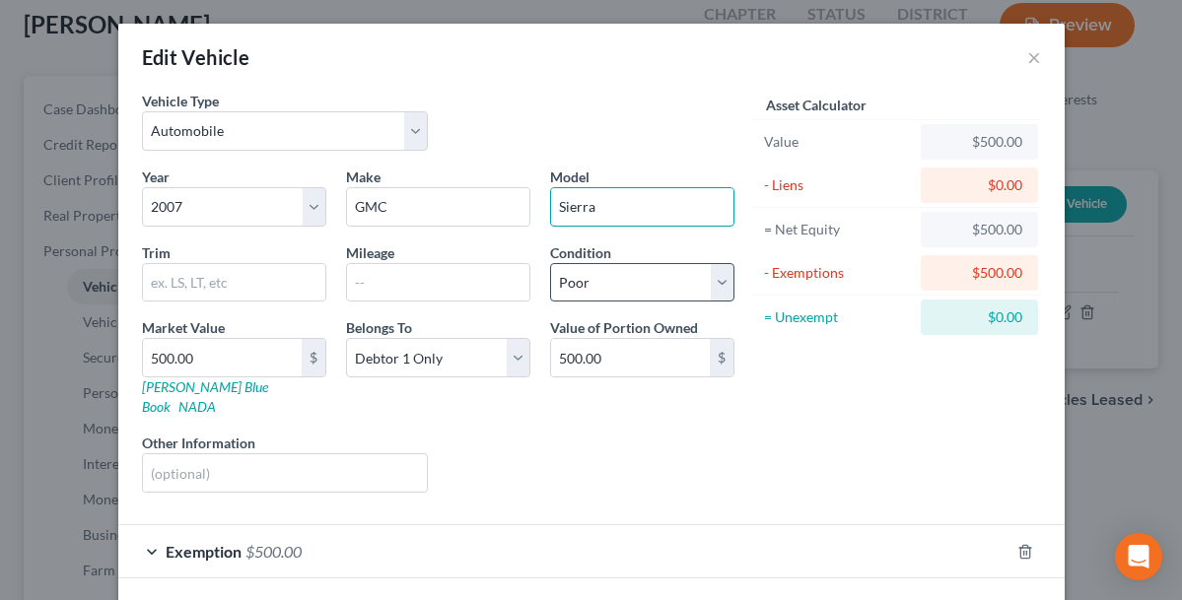
type input "Sierra"
select select "2"
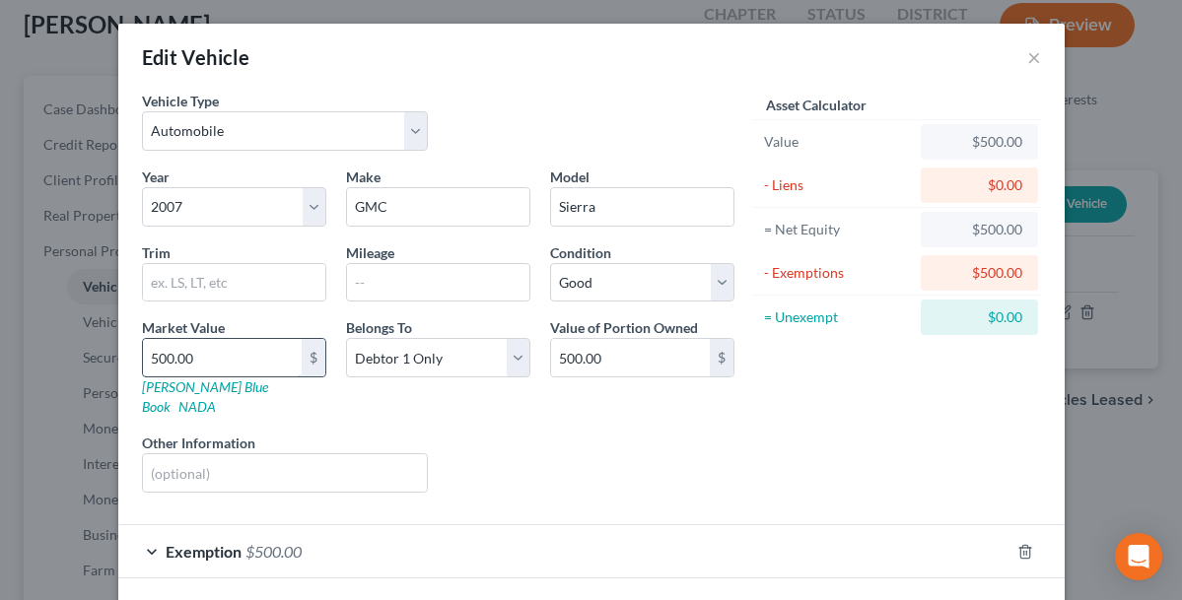
click at [253, 365] on input "500.00" at bounding box center [222, 357] width 159 height 37
type input "50"
type input "50.00"
type input "5"
type input "5.00"
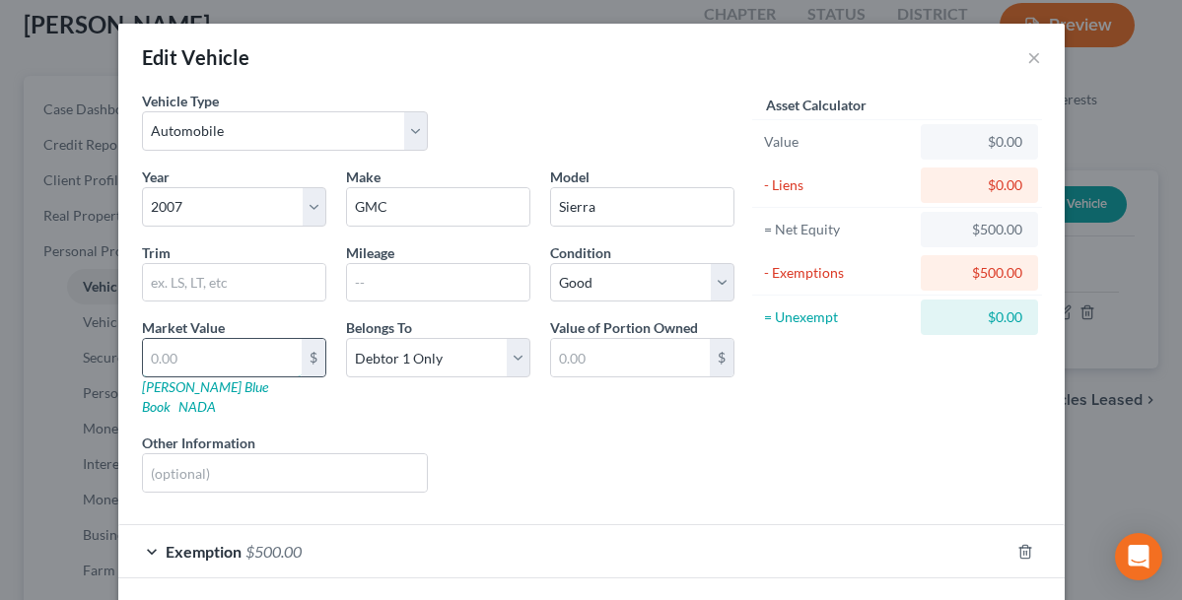
type input "1"
type input "1.00"
type input "13"
type input "13.00"
type input "130"
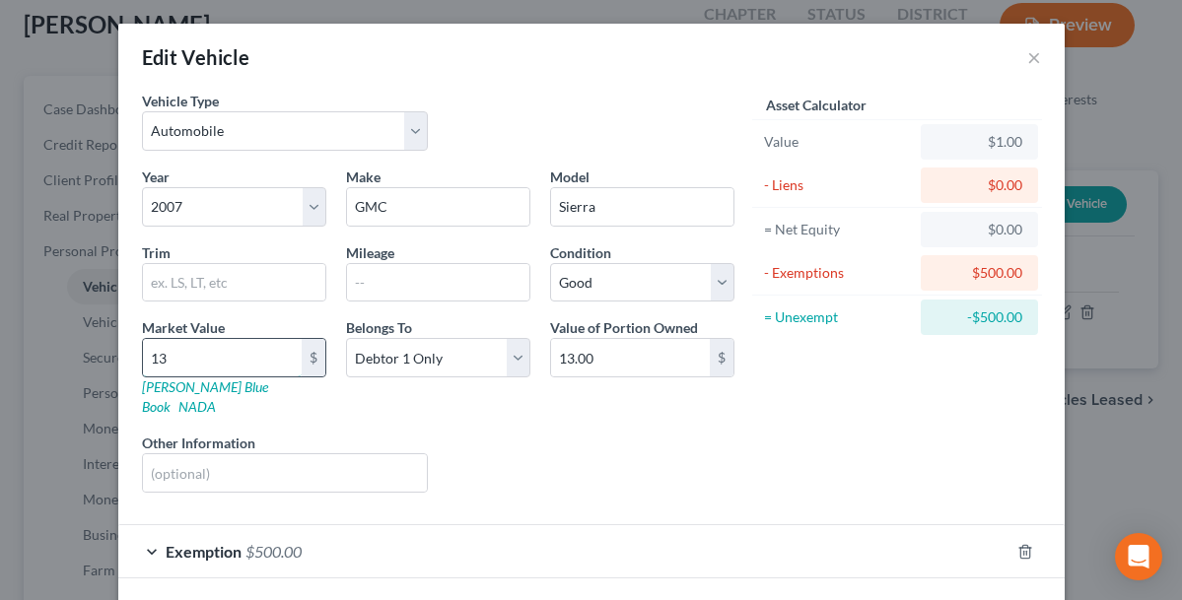
type input "130.00"
type input "1300"
type input "1,300.00"
click at [374, 406] on div "Year Select 2026 2025 2024 2023 2022 2021 2020 2019 2018 2017 2016 2015 2014 20…" at bounding box center [438, 338] width 612 height 342
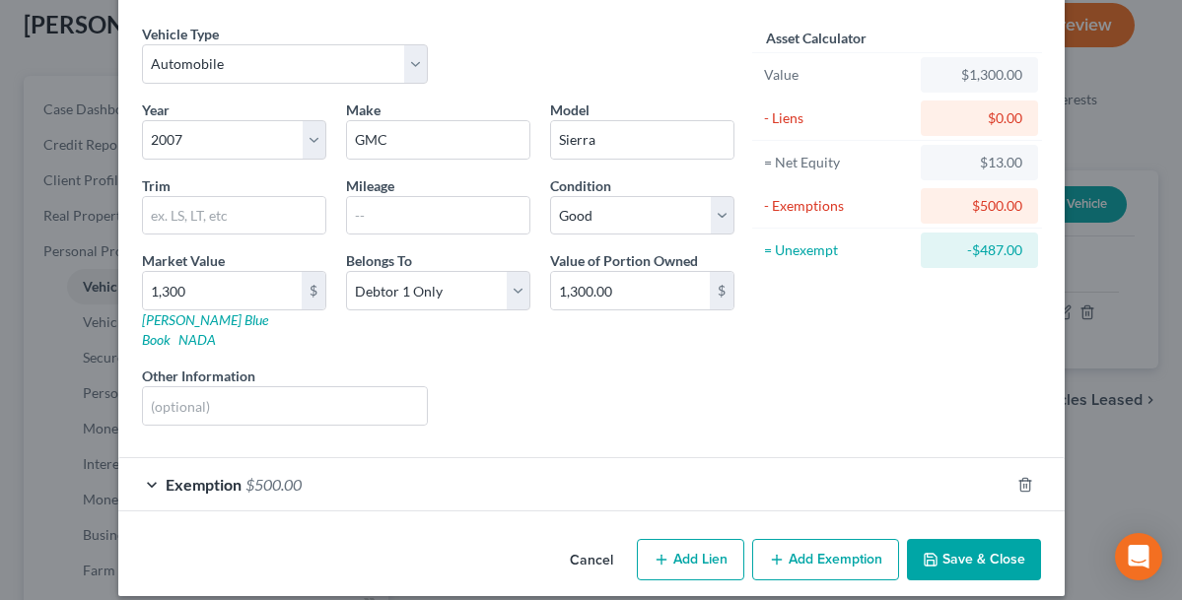
scroll to position [55, 0]
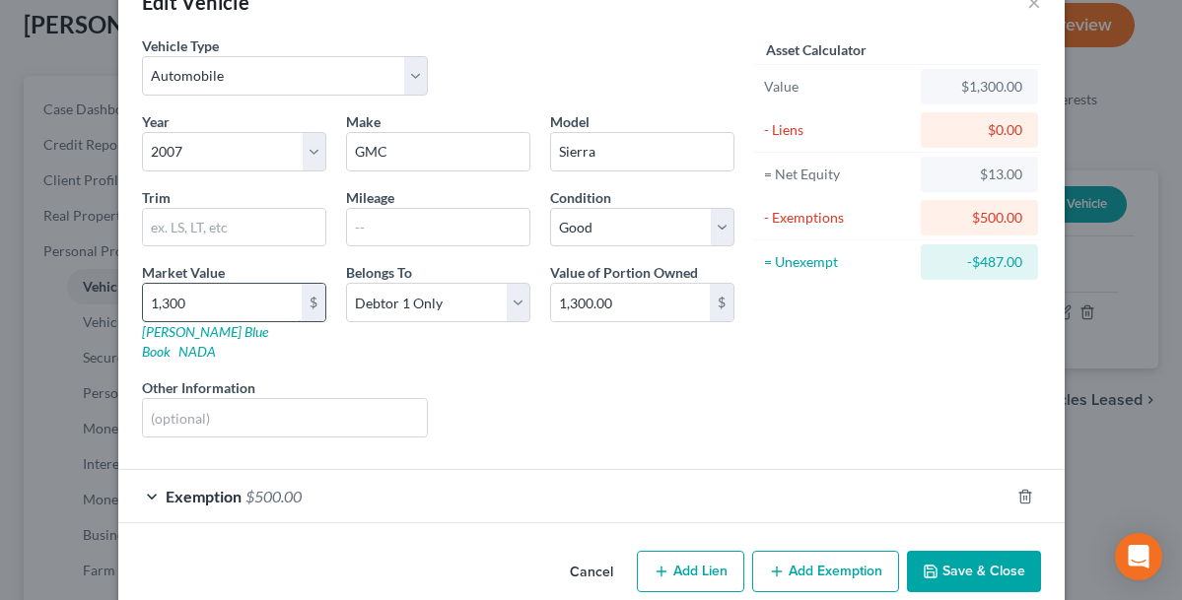
click at [225, 300] on input "1,300" at bounding box center [222, 302] width 159 height 37
type input "1,30"
type input "130.00"
type input "13"
type input "13.00"
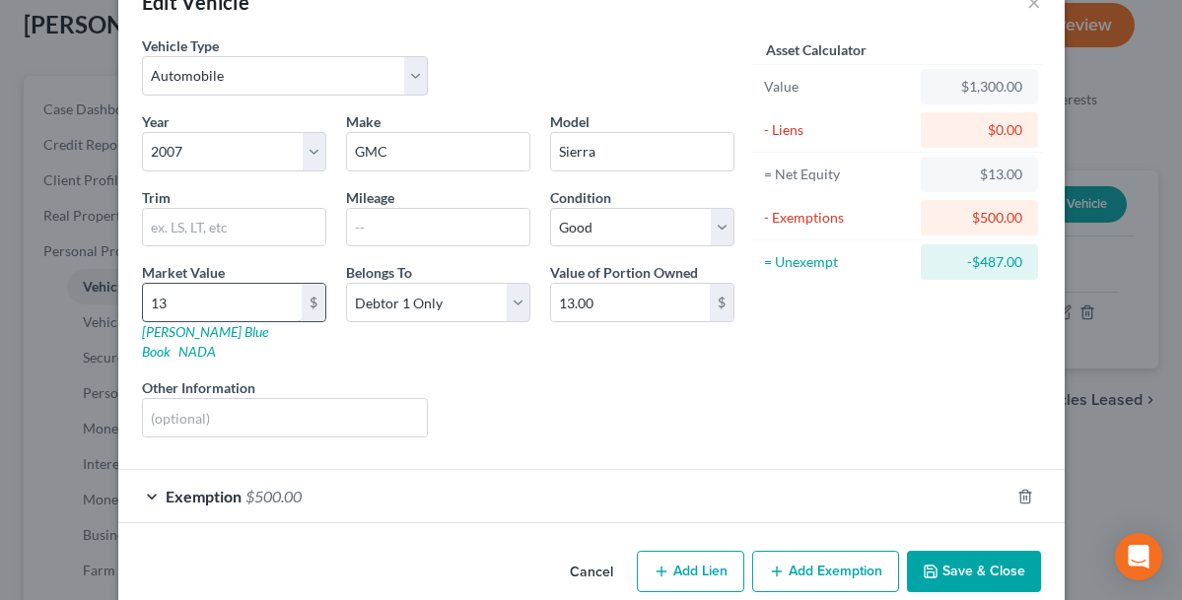
type input "1"
type input "1.00"
type input "4"
type input "4.00"
type input "44"
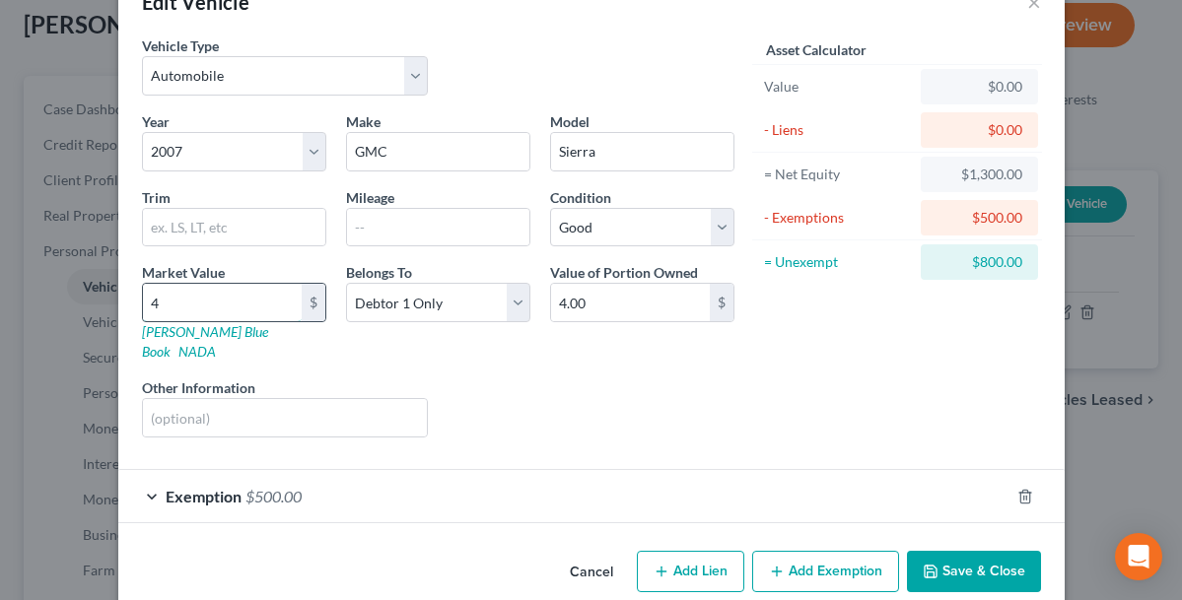
type input "44.00"
type input "445"
type input "445.00"
type input "4450"
type input "4,450.00"
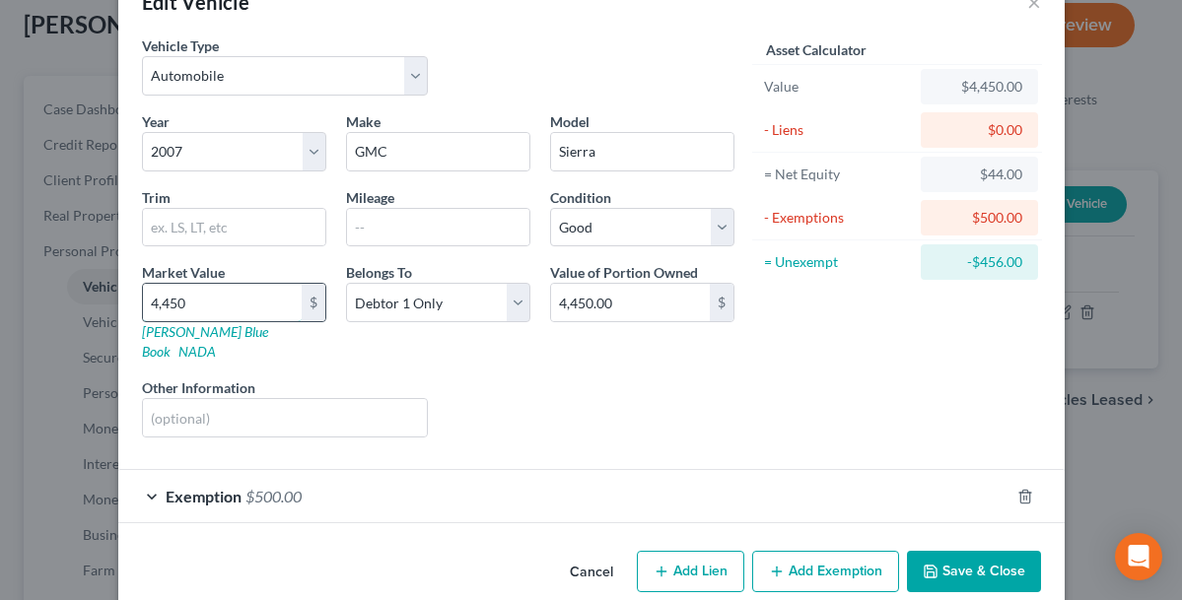
click at [246, 306] on input "4,450" at bounding box center [222, 302] width 159 height 37
type input "4,45"
type input "445.00"
type input "44"
type input "44.00"
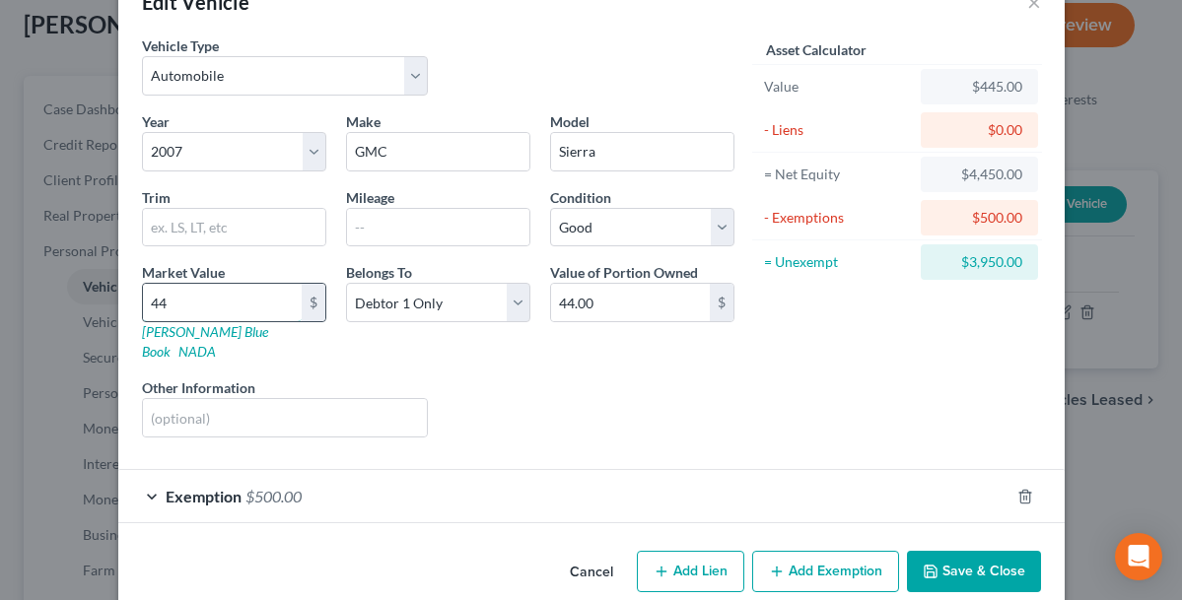
type input "4"
type input "4.00"
type input "5"
type input "5.00"
type input "57"
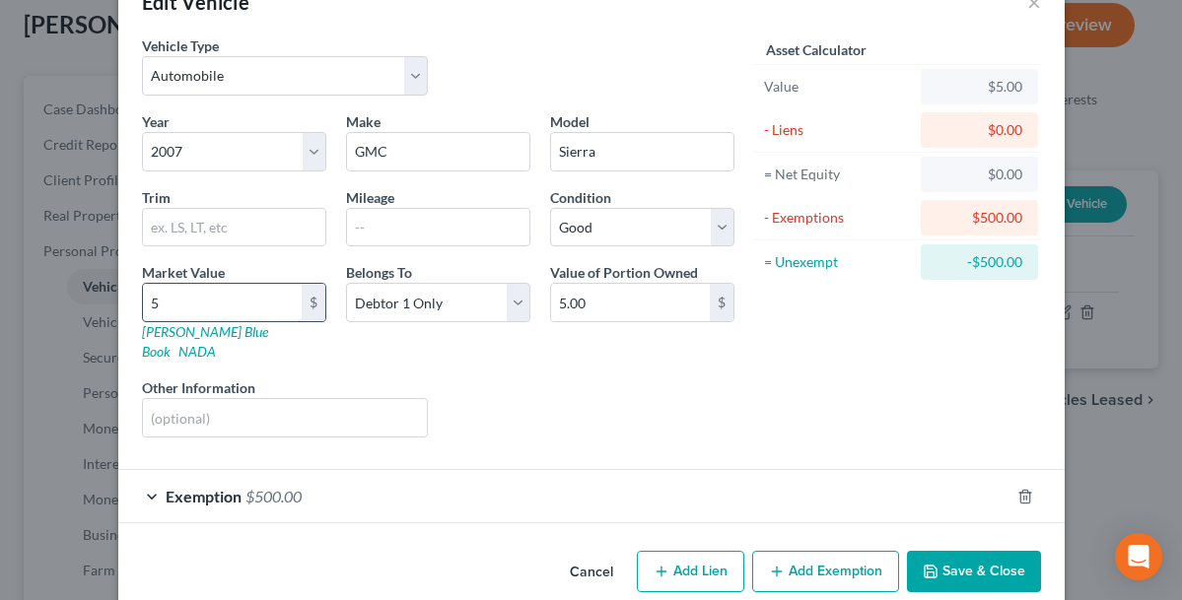
type input "57.00"
type input "5"
type input "5.00"
type input "4"
type input "4.00"
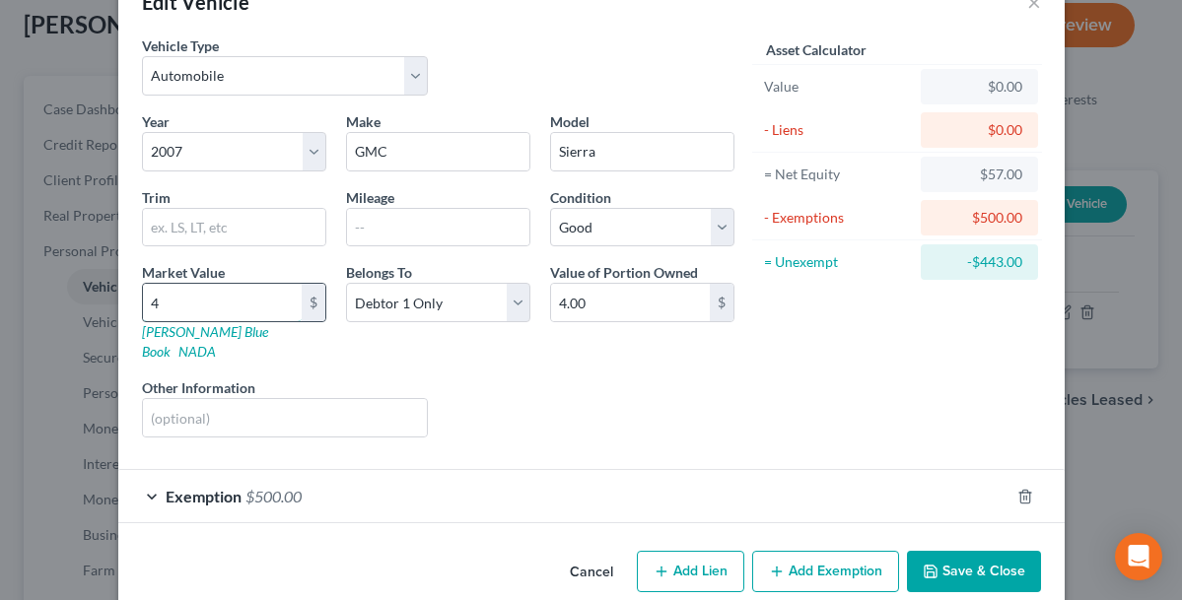
type input "40"
type input "40.00"
type input "400"
type input "400.00"
type input "4000"
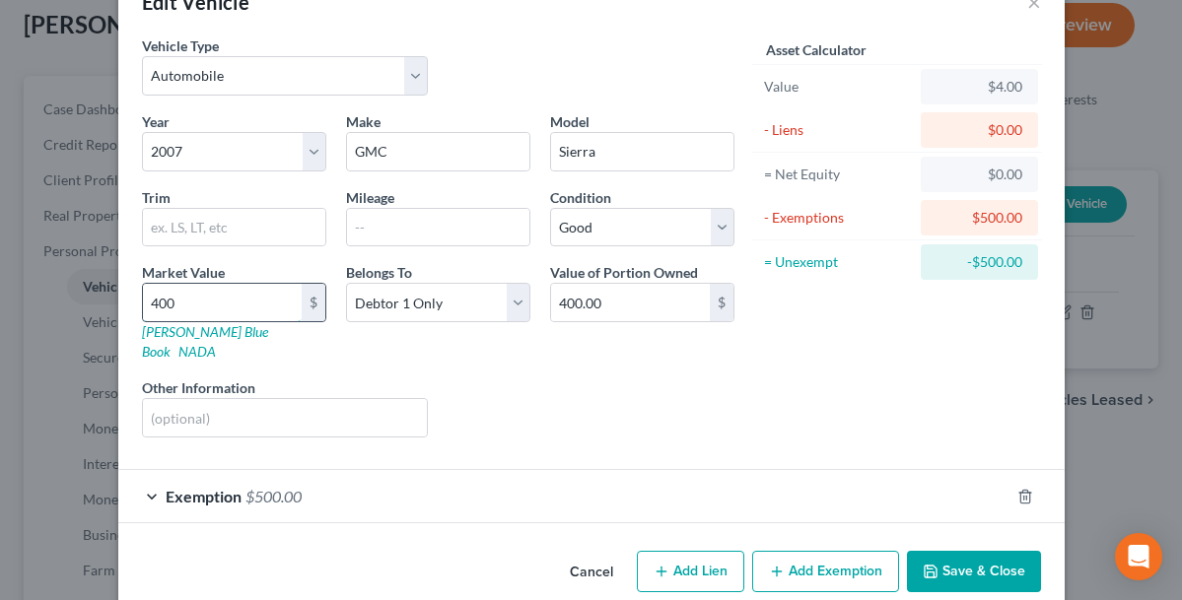
type input "4,000.00"
type input "4,000"
click at [311, 378] on div "Other Information" at bounding box center [285, 408] width 307 height 60
click at [953, 230] on div "$500.00" at bounding box center [979, 217] width 117 height 35
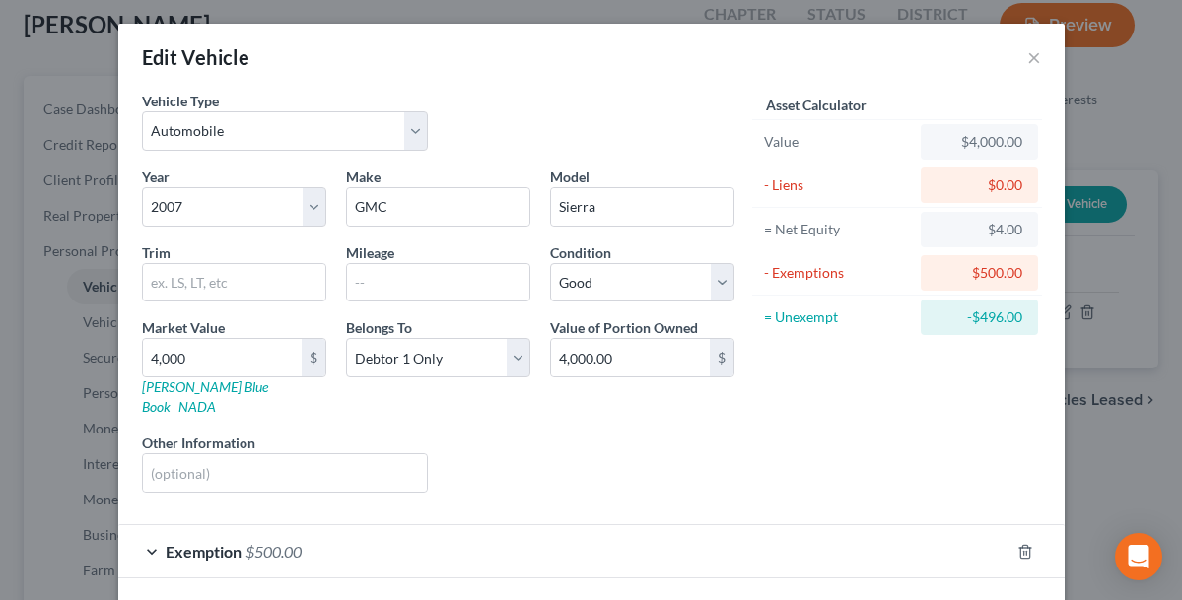
scroll to position [0, 0]
click at [826, 277] on div "- Exemptions" at bounding box center [838, 273] width 149 height 20
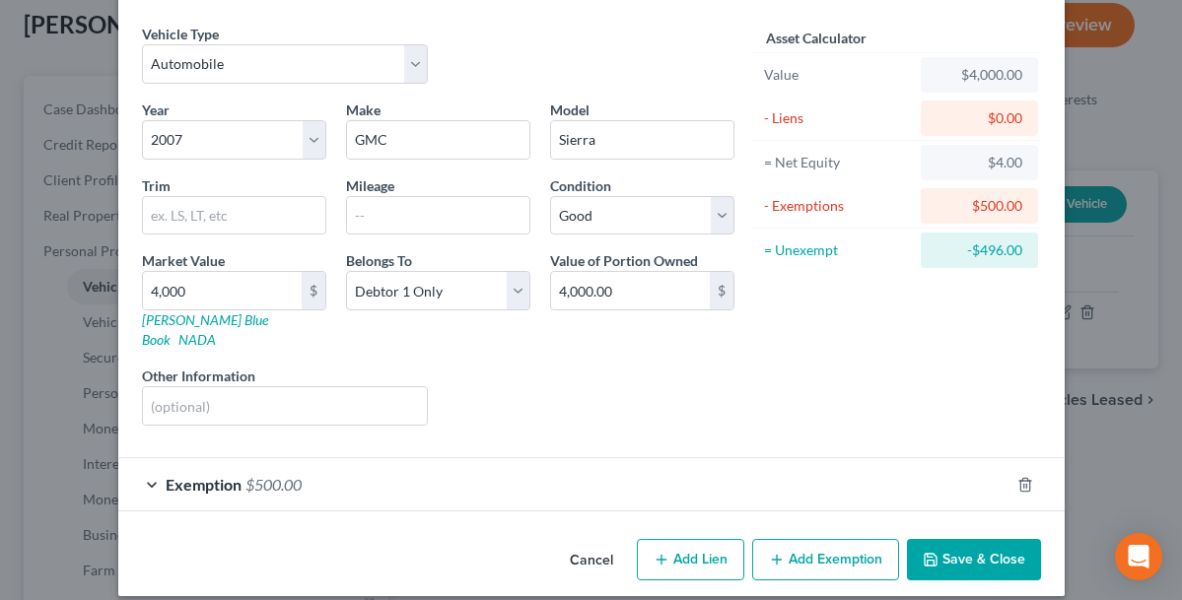
scroll to position [66, 0]
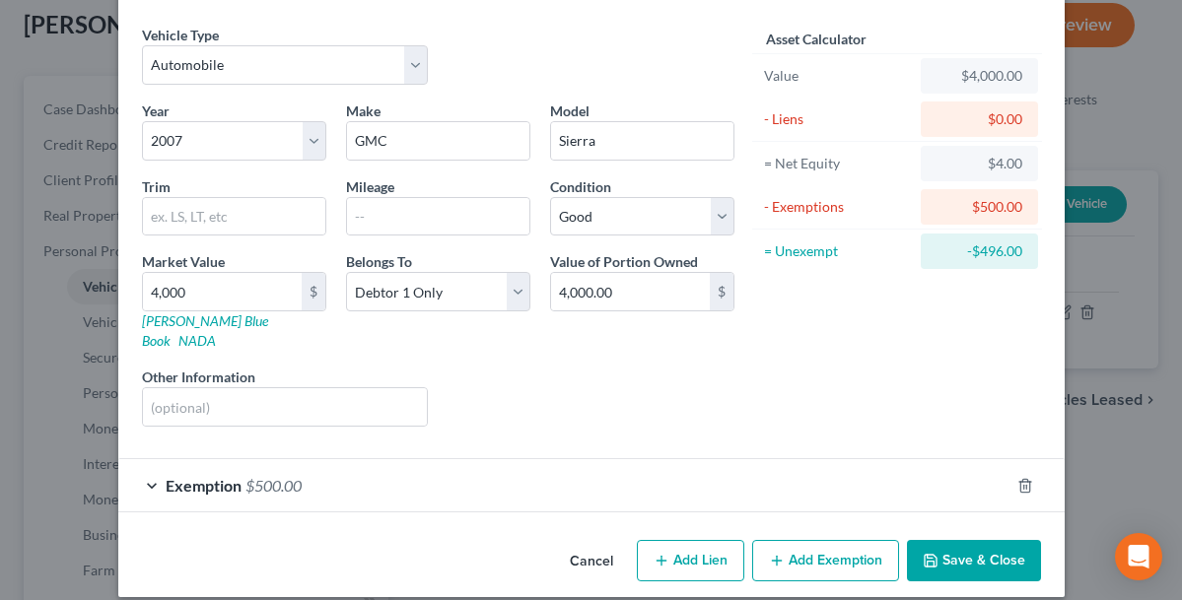
click at [826, 540] on button "Add Exemption" at bounding box center [825, 560] width 147 height 41
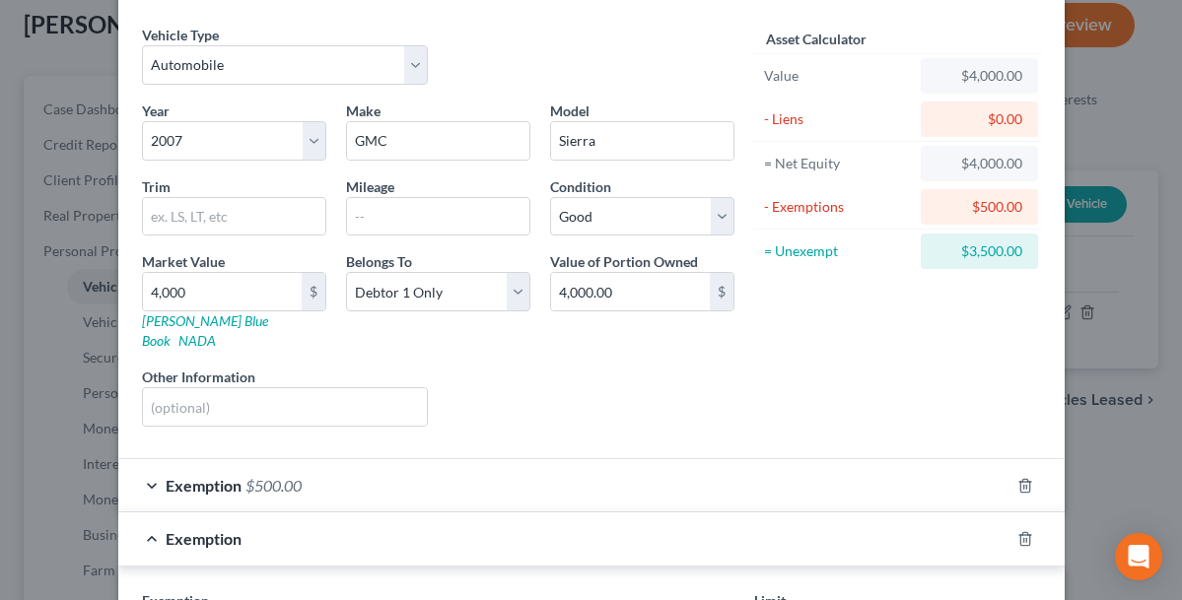
click at [970, 212] on div "$500.00" at bounding box center [979, 207] width 86 height 20
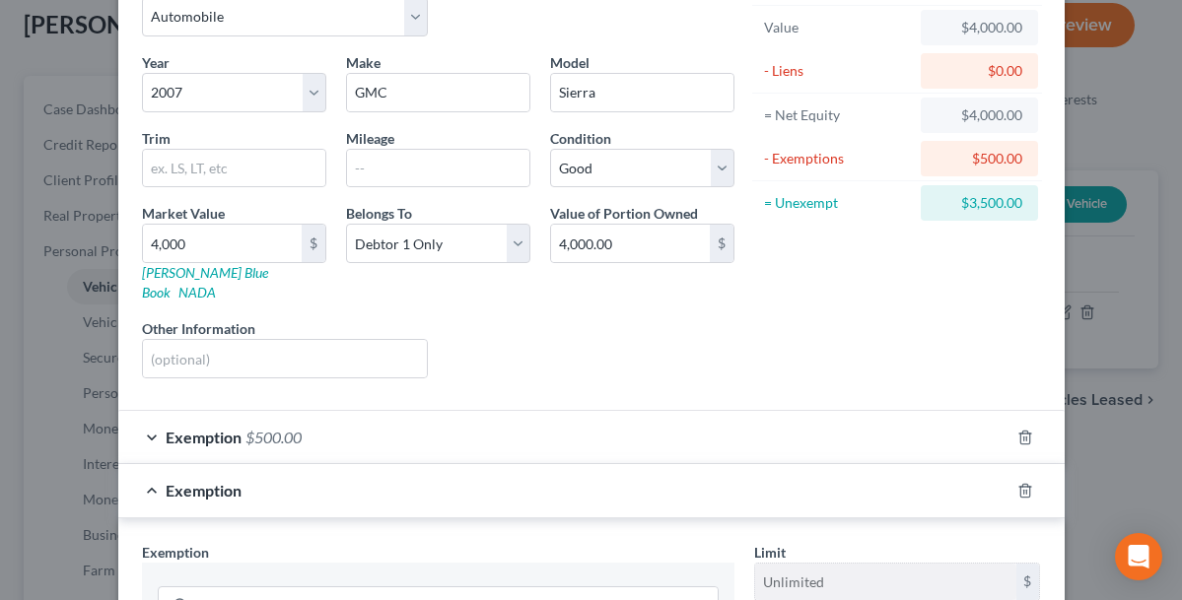
click at [1016, 422] on div at bounding box center [1036, 438] width 55 height 32
click at [1029, 431] on icon "button" at bounding box center [1024, 437] width 9 height 13
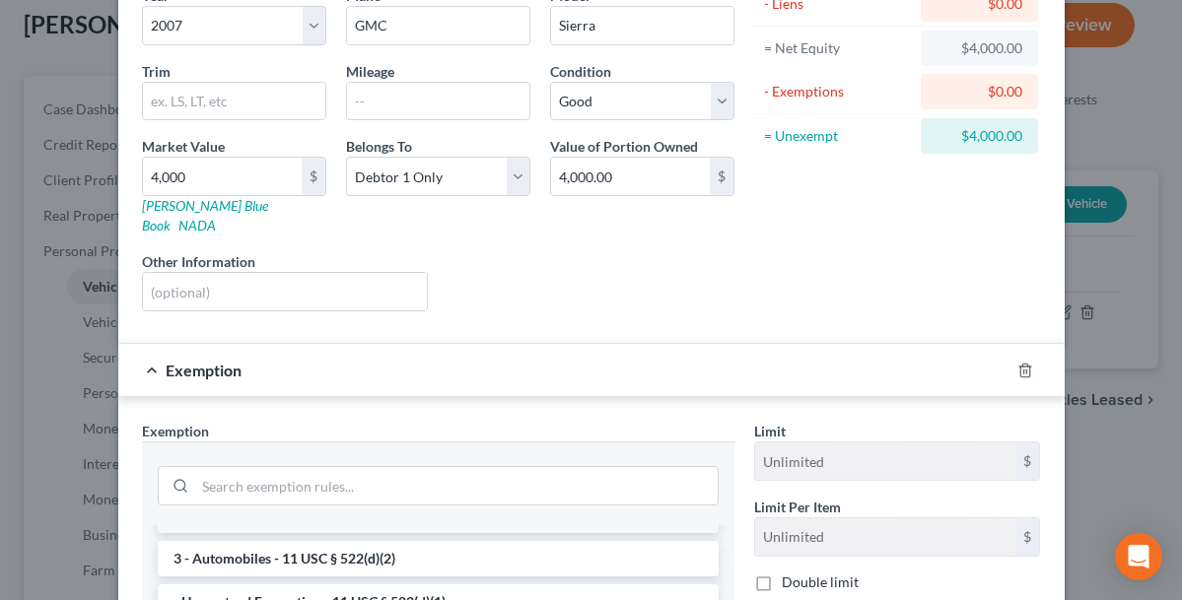
scroll to position [37, 0]
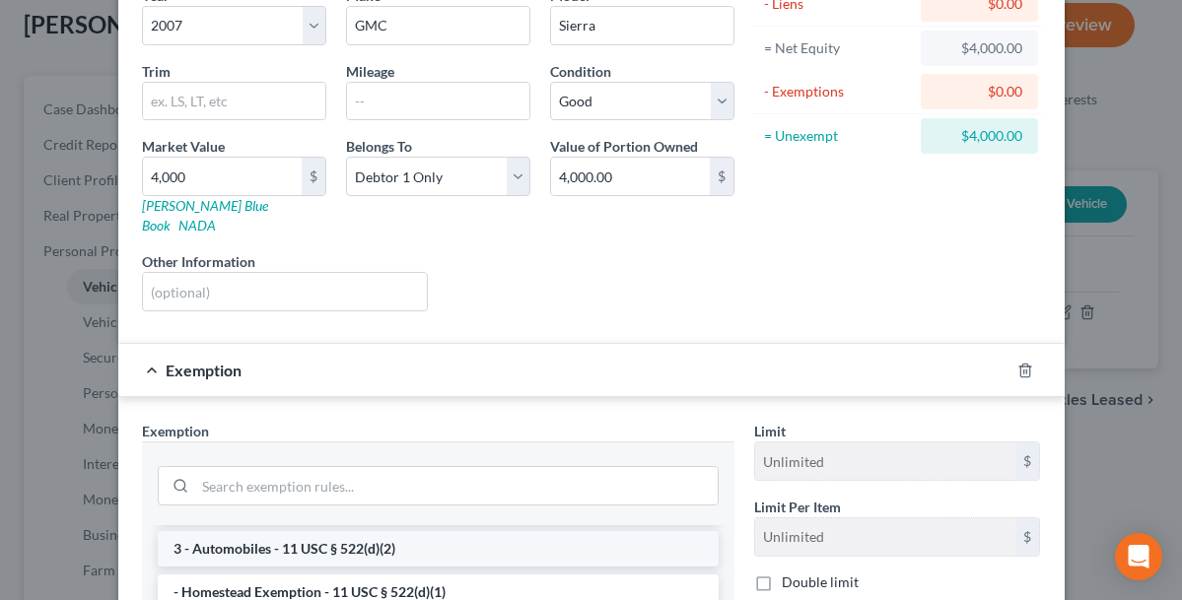
click at [391, 531] on li "3 - Automobiles - 11 USC § 522(d)(2)" at bounding box center [438, 548] width 561 height 35
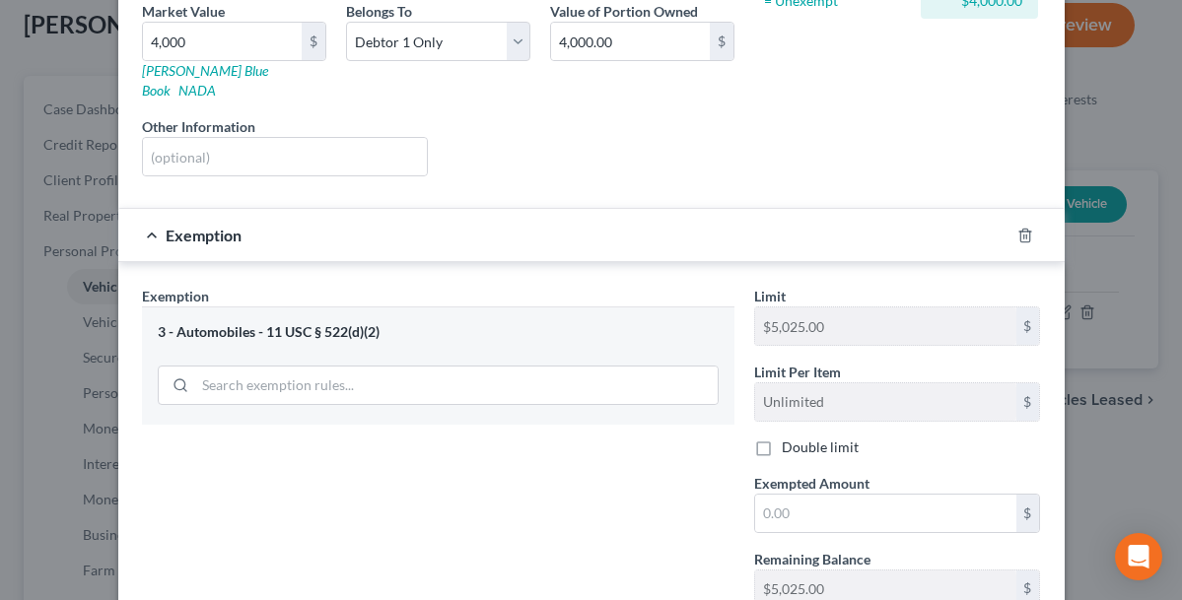
scroll to position [318, 0]
click at [808, 493] on input "text" at bounding box center [885, 511] width 261 height 37
type input "4,000"
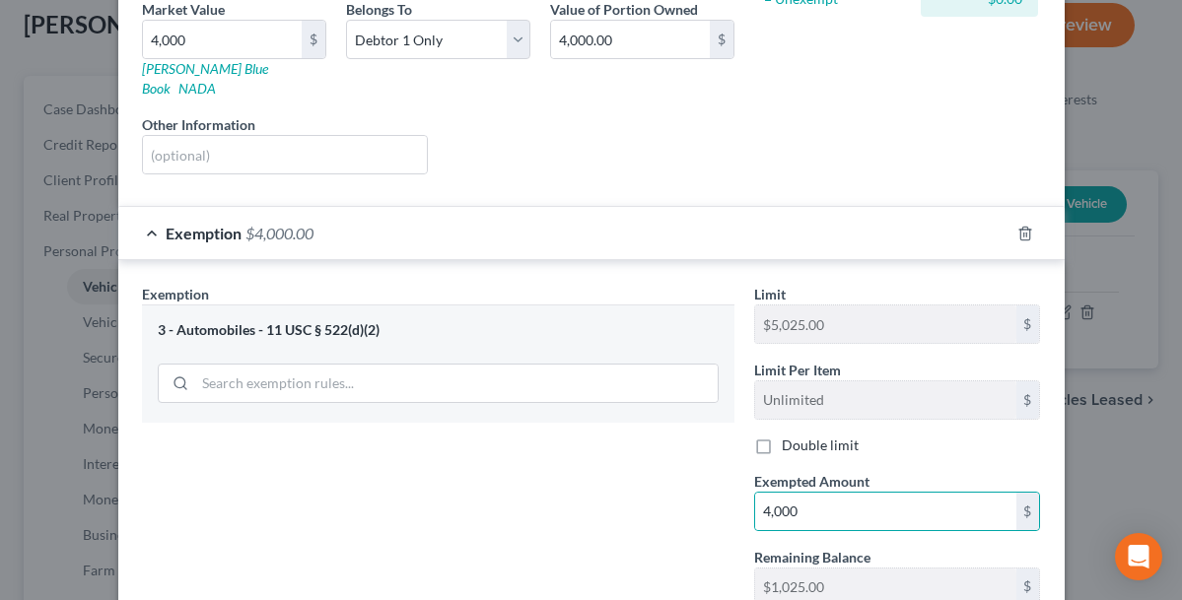
click at [706, 501] on div "Exemption Set must be selected for CA. Exemption * 3 - Automobiles - 11 USC § 5…" at bounding box center [438, 453] width 612 height 338
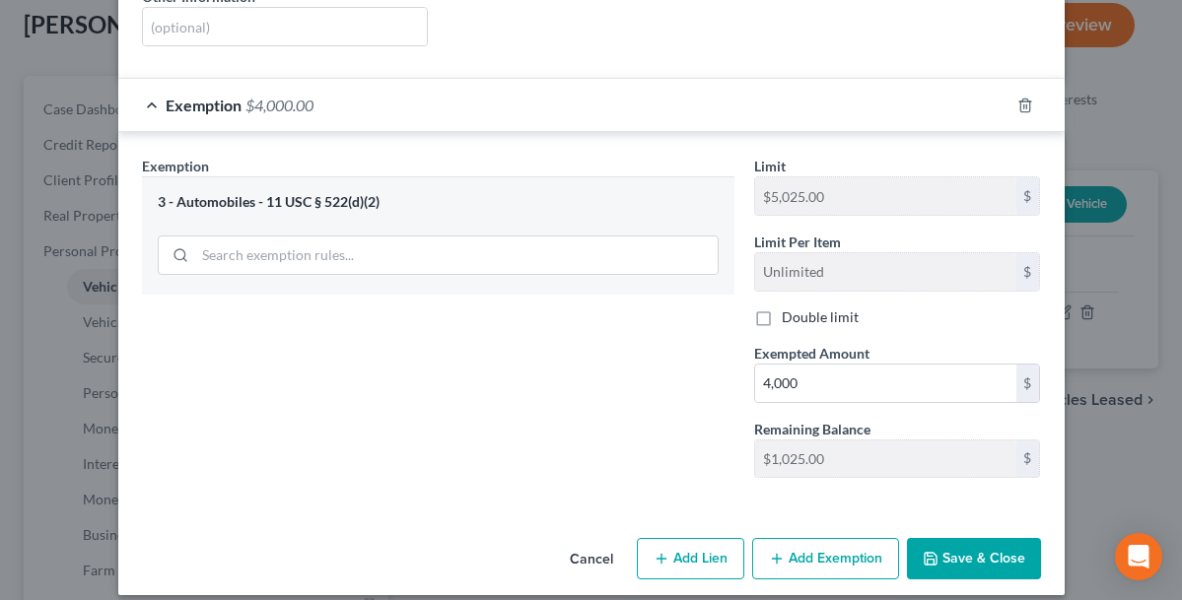
scroll to position [446, 0]
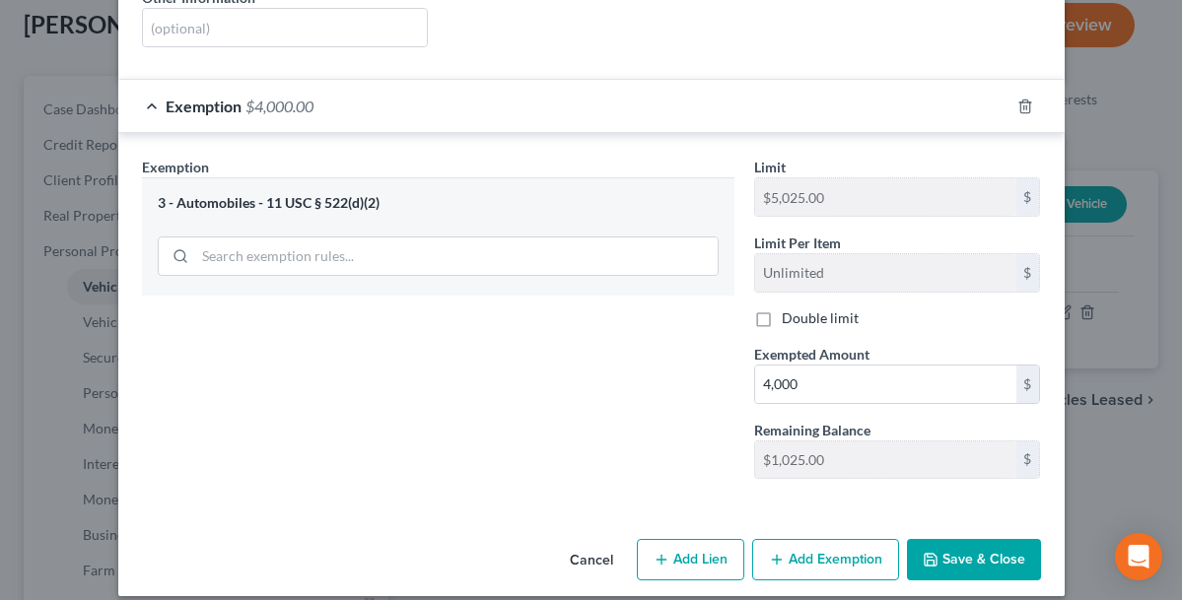
click at [980, 539] on button "Save & Close" at bounding box center [974, 559] width 134 height 41
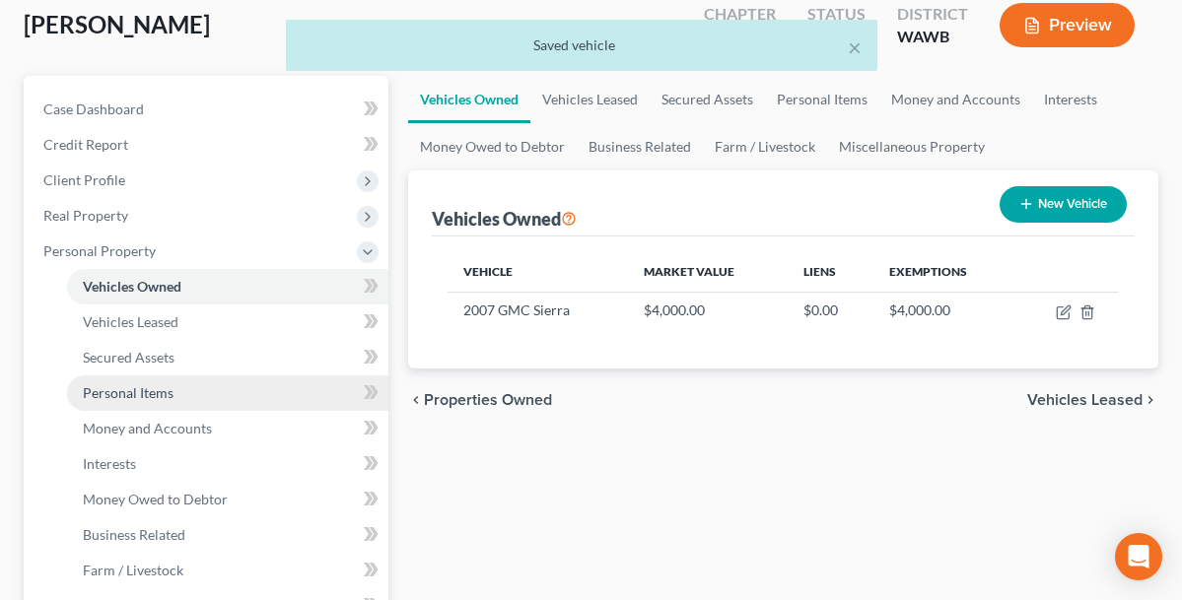
scroll to position [168, 0]
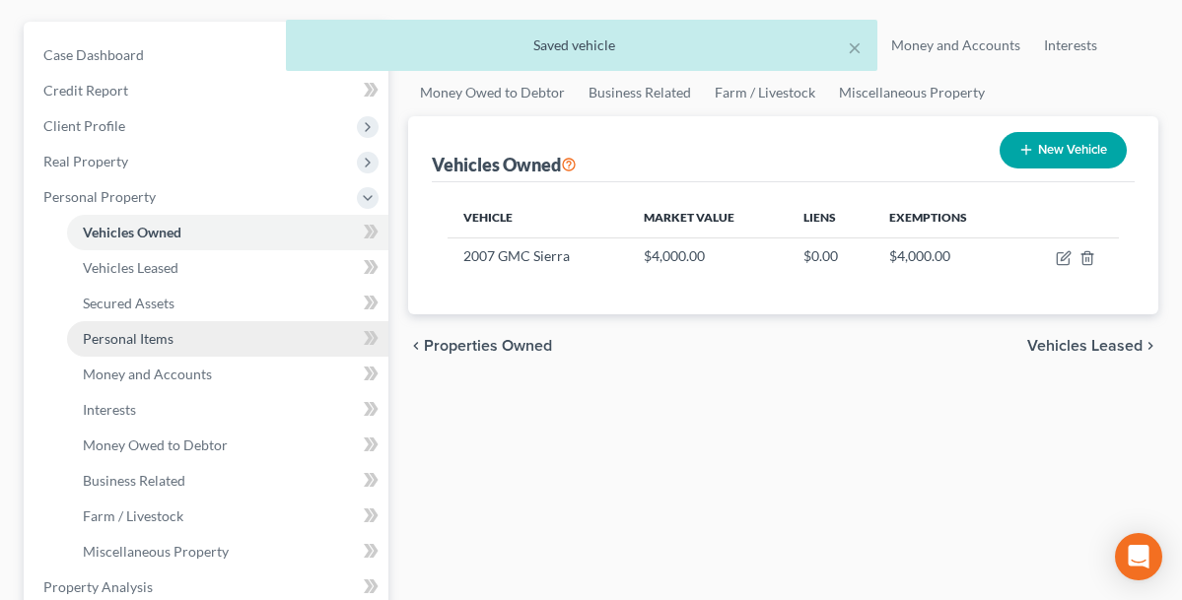
click at [170, 337] on span "Personal Items" at bounding box center [128, 338] width 91 height 17
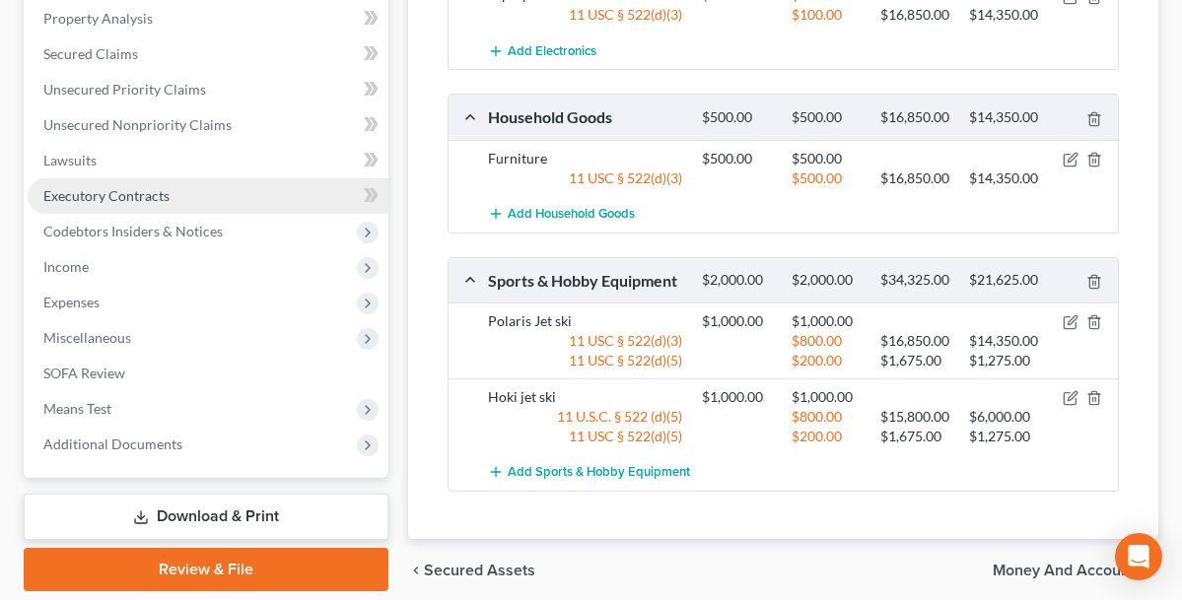
scroll to position [752, 0]
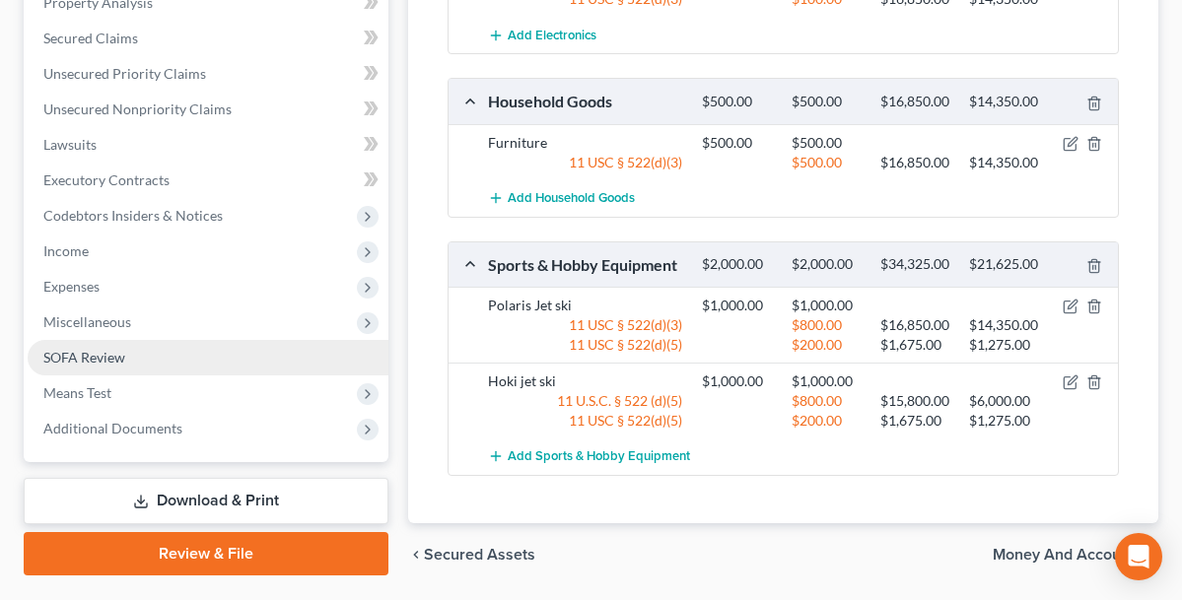
click at [117, 359] on span "SOFA Review" at bounding box center [84, 357] width 82 height 17
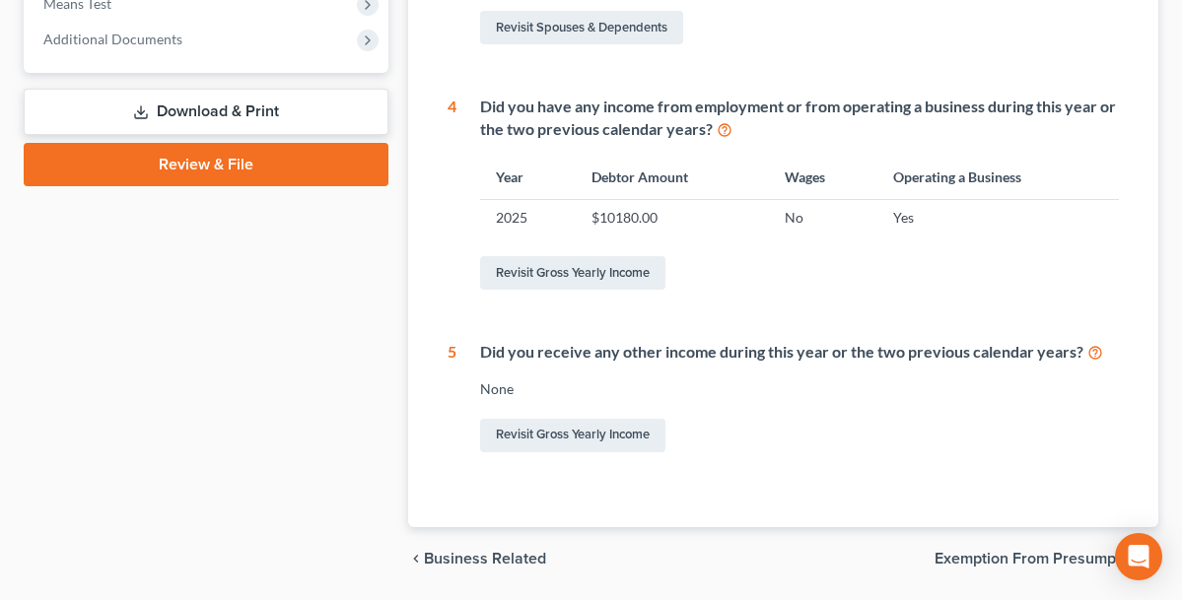
scroll to position [787, 0]
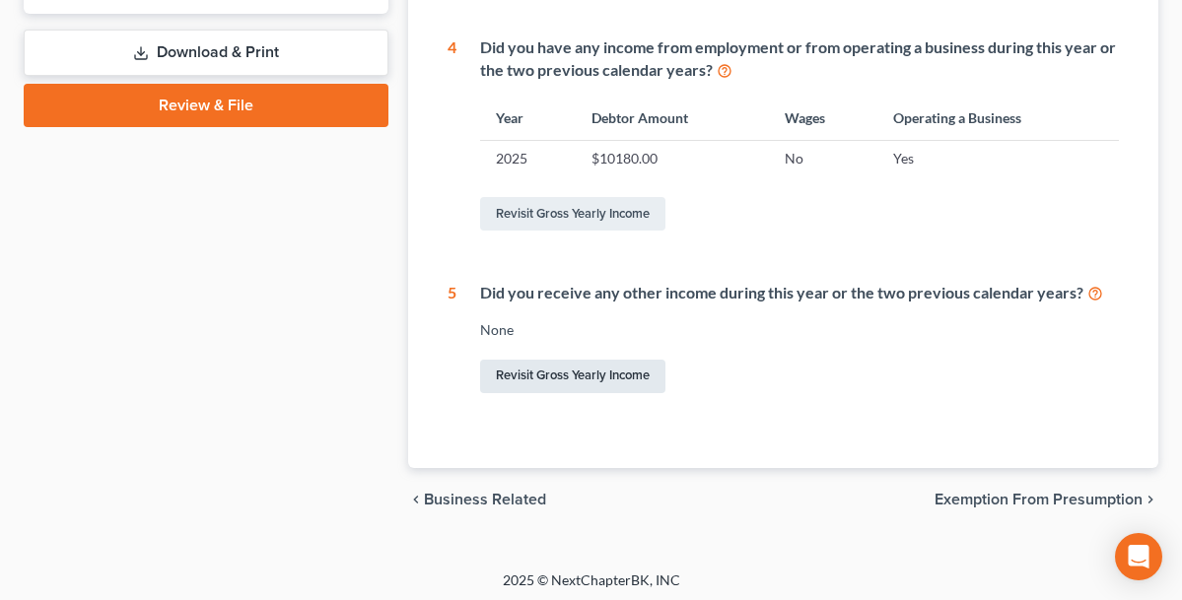
click at [621, 367] on link "Revisit Gross Yearly Income" at bounding box center [572, 377] width 185 height 34
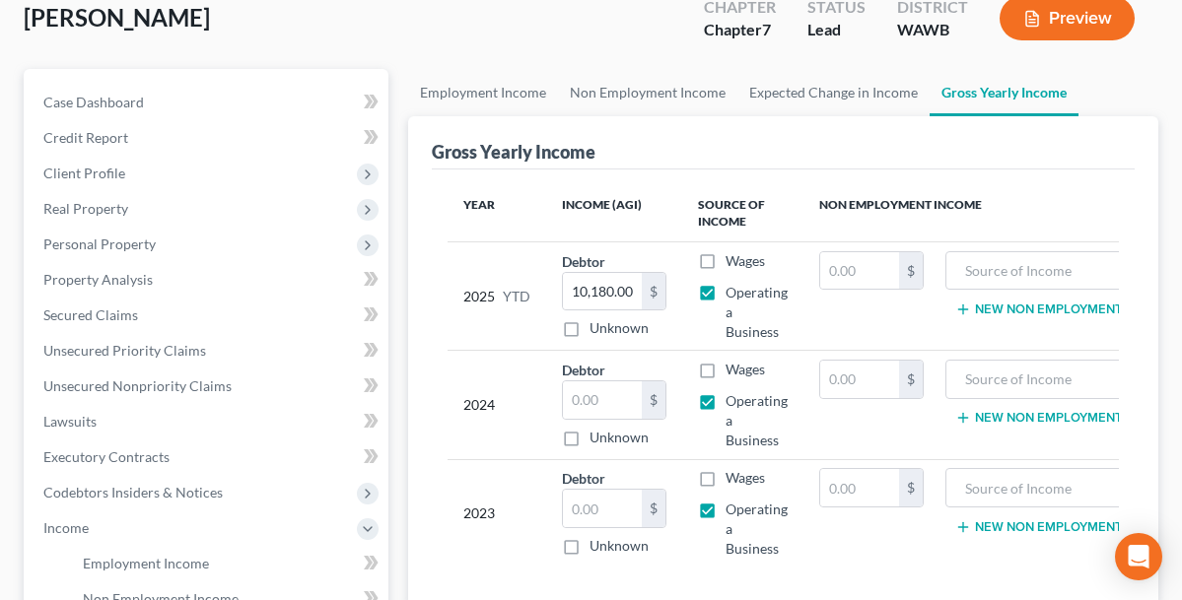
scroll to position [152, 0]
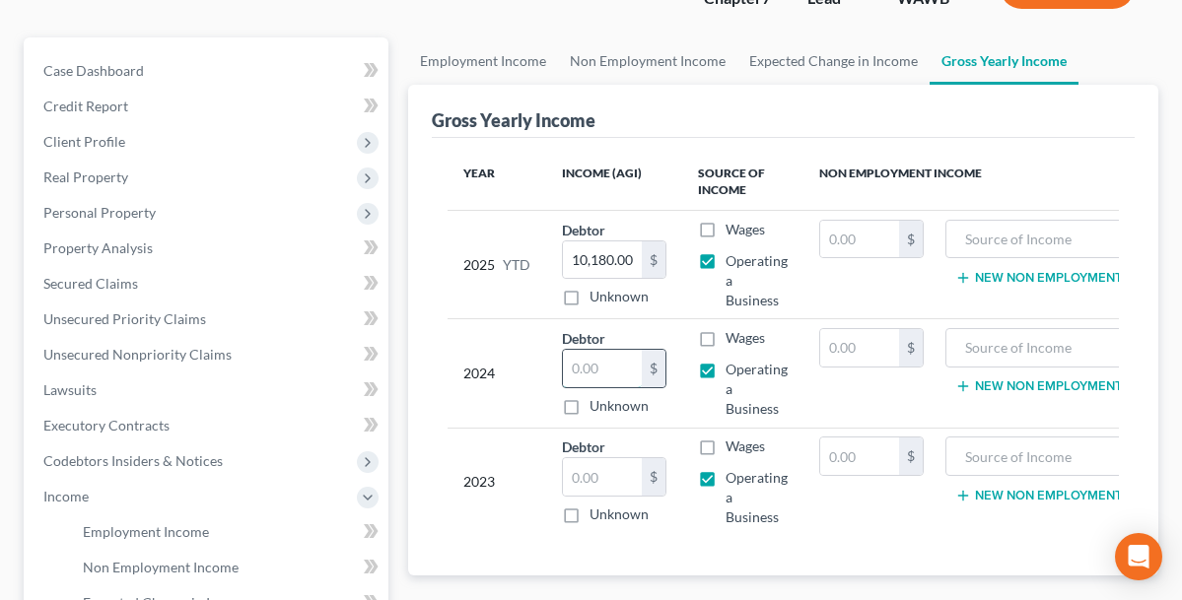
click at [611, 370] on input "text" at bounding box center [602, 368] width 79 height 37
click at [545, 389] on td "2024" at bounding box center [497, 373] width 99 height 108
click at [593, 469] on input "text" at bounding box center [602, 476] width 79 height 37
click at [628, 368] on input "24,000" at bounding box center [602, 368] width 79 height 37
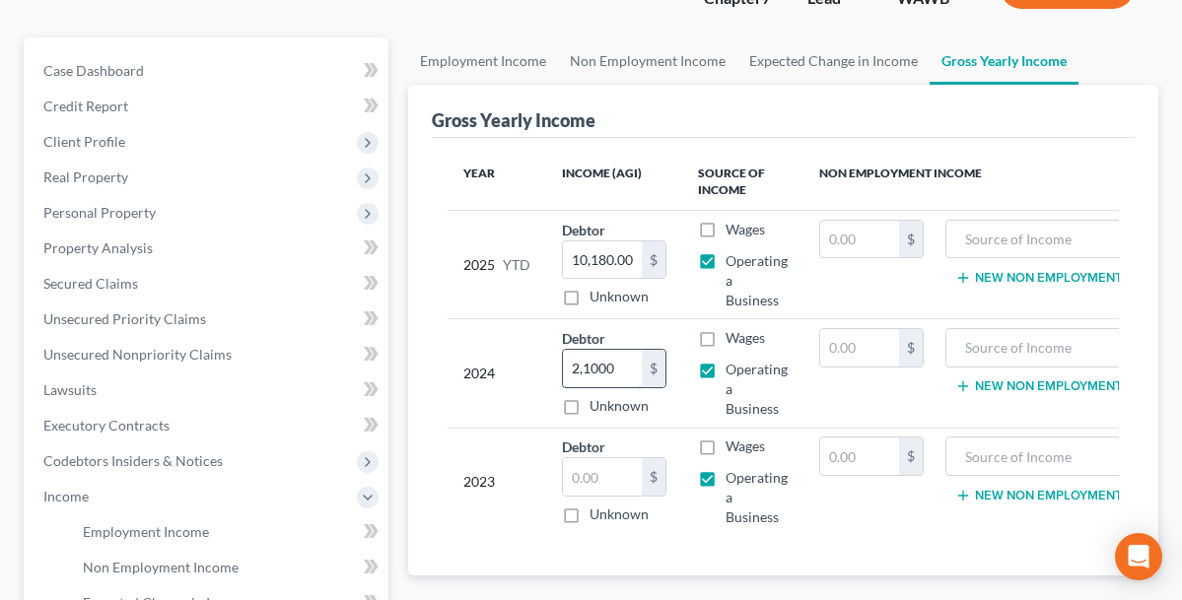
type input "21,000"
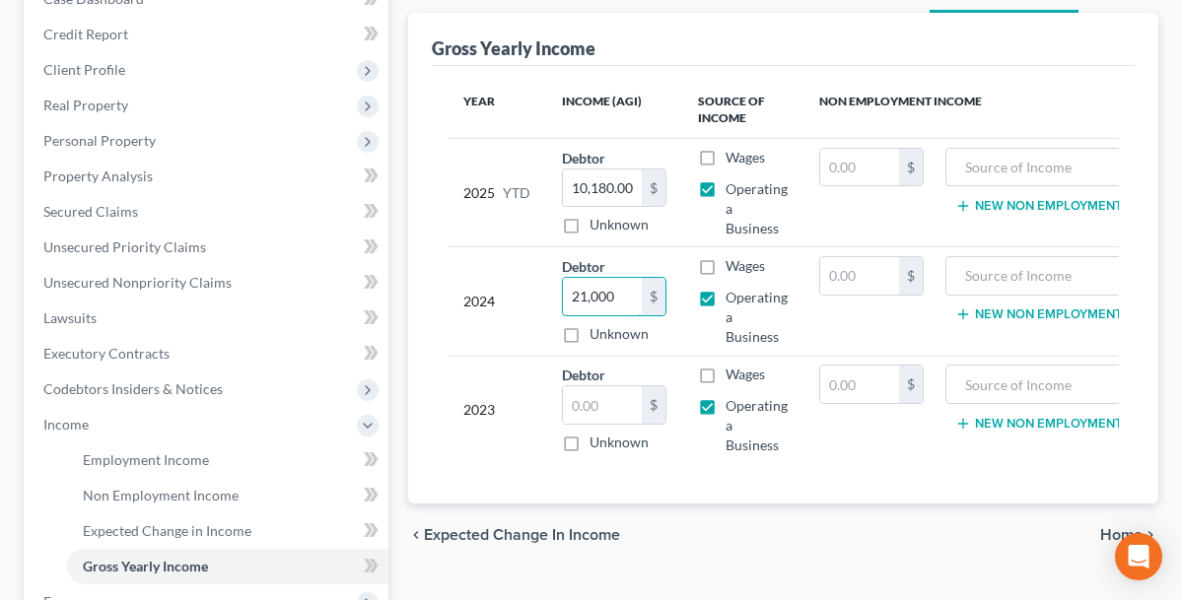
scroll to position [228, 0]
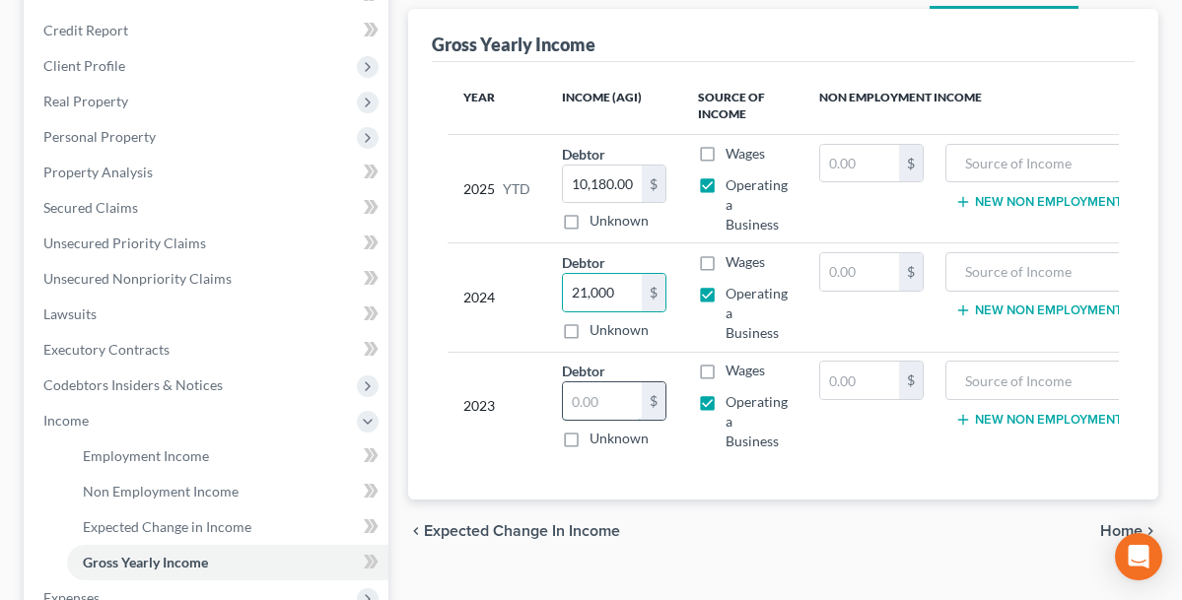
click at [623, 393] on input "text" at bounding box center [602, 400] width 79 height 37
type input "34,000"
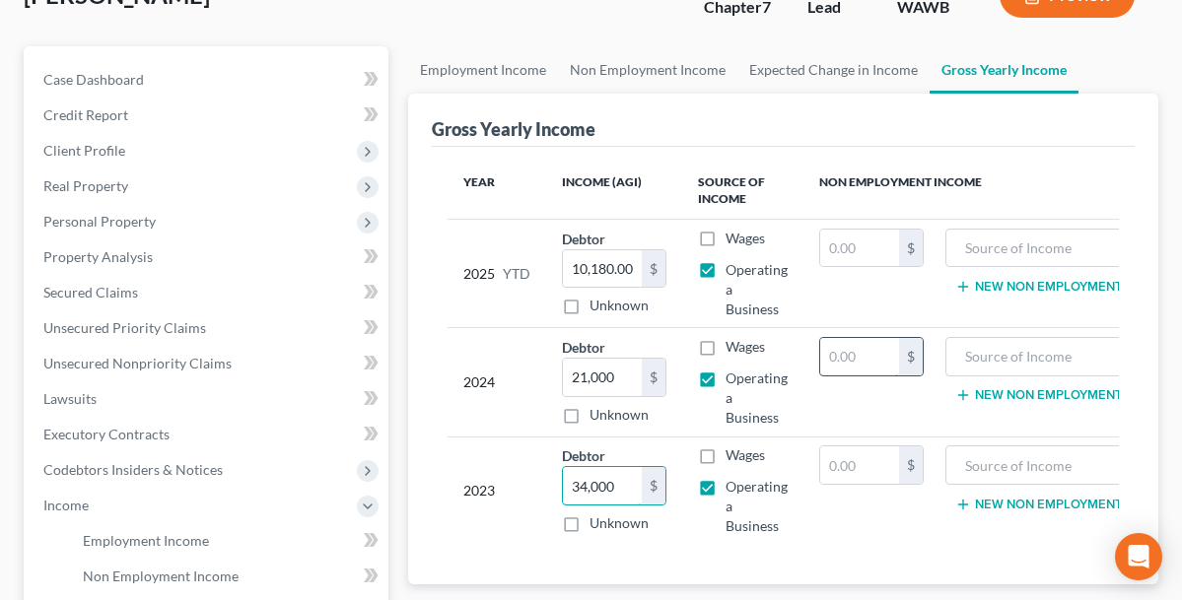
scroll to position [115, 0]
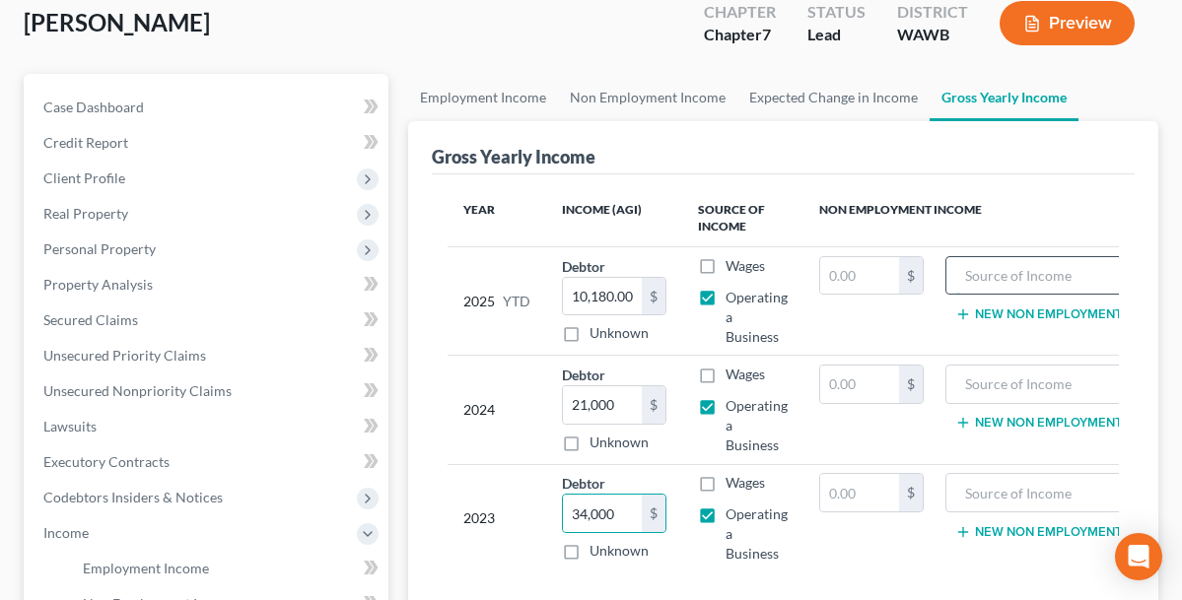
click at [1002, 281] on input "text" at bounding box center [1045, 275] width 178 height 37
type input "s"
type input "Legacy Painting"
click at [1043, 377] on input "text" at bounding box center [1045, 384] width 178 height 37
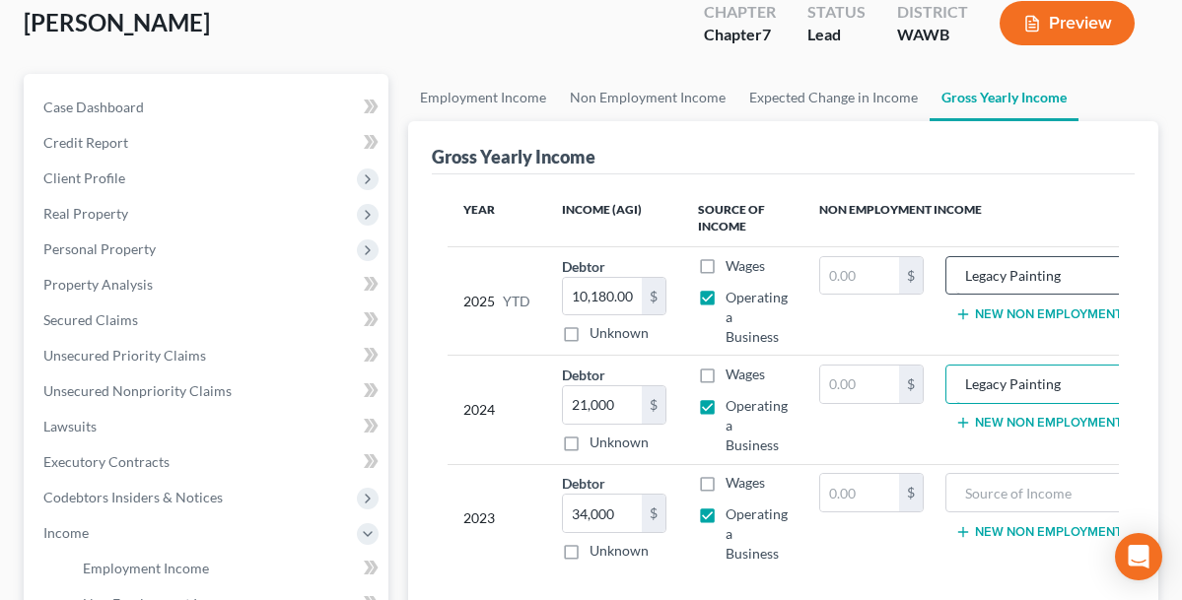
type input "Legacy Painting"
click at [1075, 285] on input "Legacy Painting" at bounding box center [1045, 275] width 178 height 37
type input "Legacy Painting LLC"
click at [1087, 388] on input "Legacy Painting" at bounding box center [1045, 384] width 178 height 37
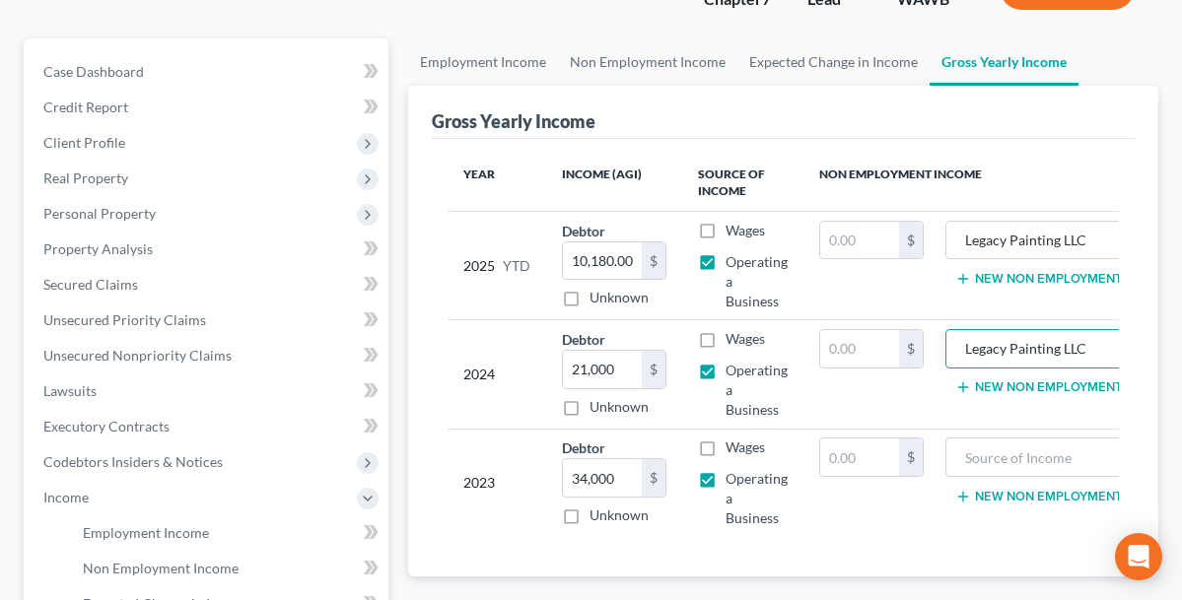
scroll to position [180, 0]
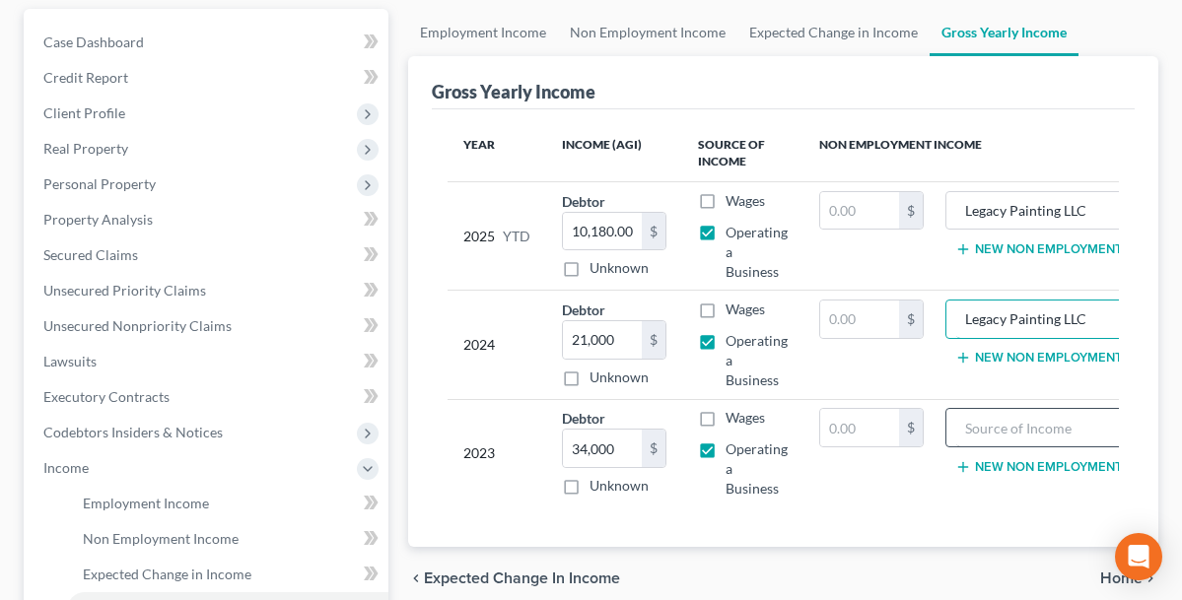
type input "Legacy Painting LLC"
click at [1002, 431] on input "text" at bounding box center [1045, 427] width 178 height 37
click at [1013, 428] on input "Legacy painting LLC" at bounding box center [1045, 427] width 178 height 37
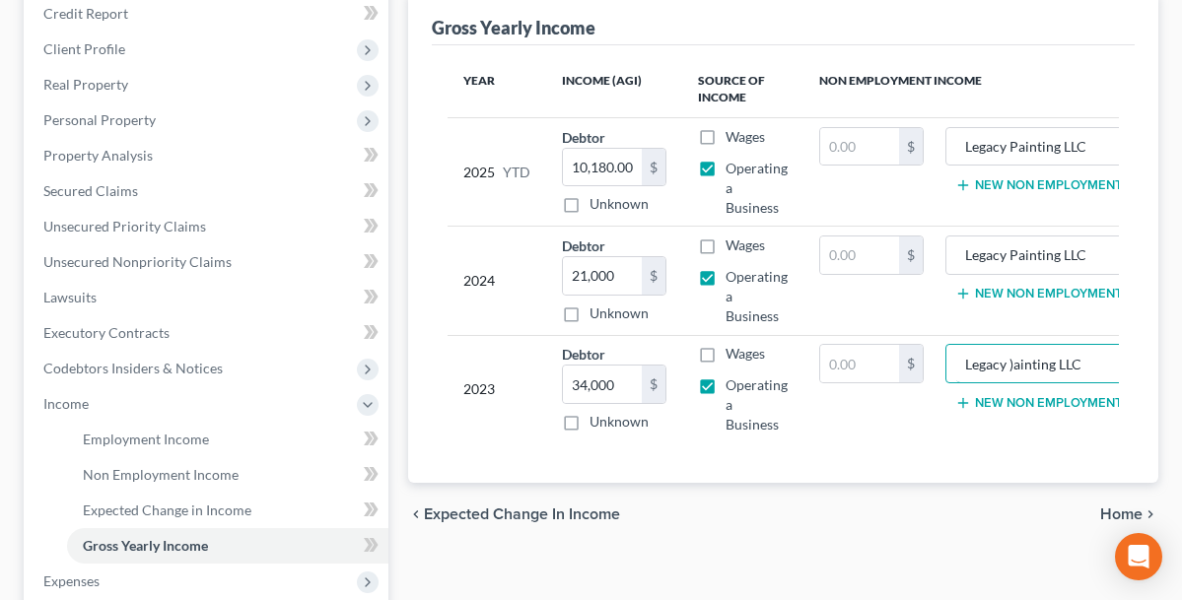
scroll to position [242, 0]
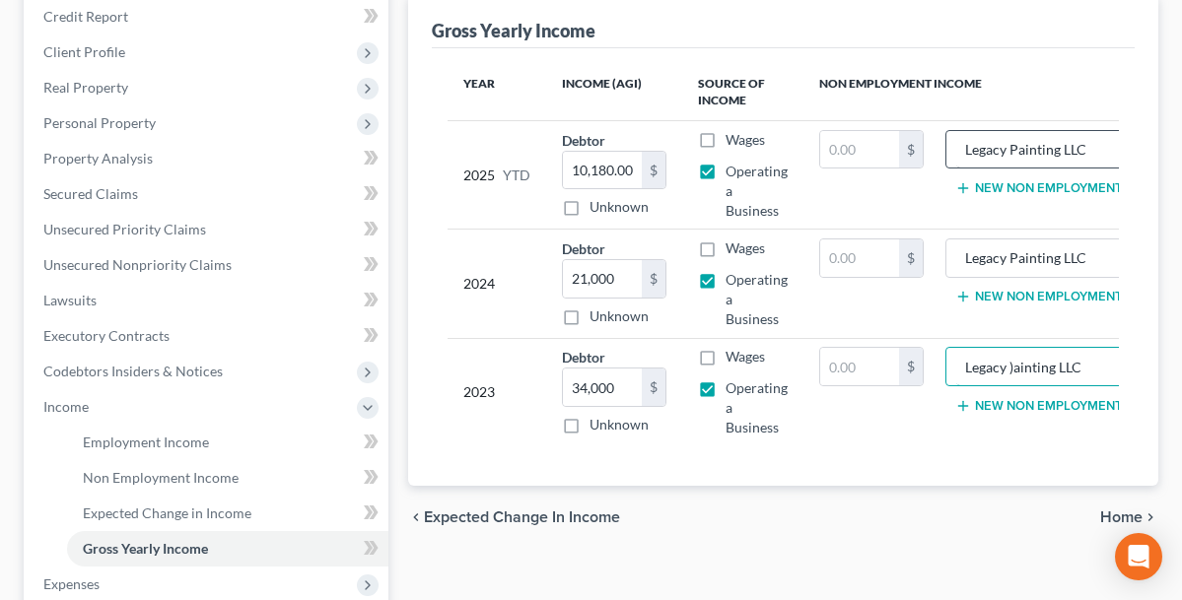
type input "Legacy )ainting LLC"
click at [988, 147] on input "Legacy Painting LLC" at bounding box center [1045, 149] width 178 height 37
drag, startPoint x: 964, startPoint y: 150, endPoint x: 1118, endPoint y: 155, distance: 153.9
click at [1118, 155] on input "Legacy Painting LLC" at bounding box center [1045, 149] width 178 height 37
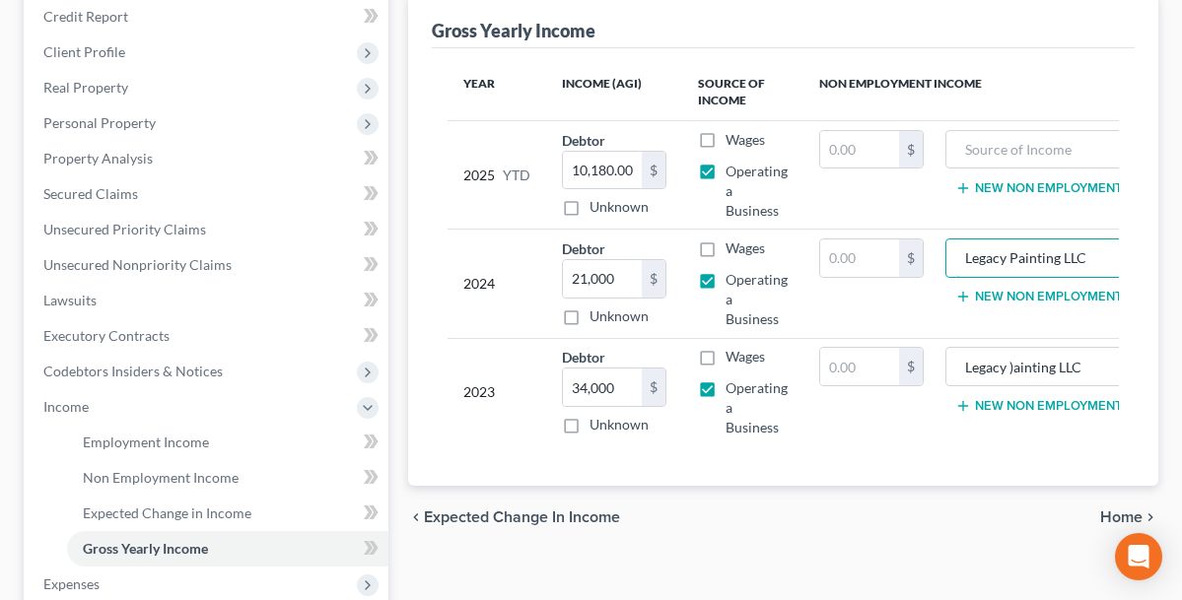
scroll to position [0, 25]
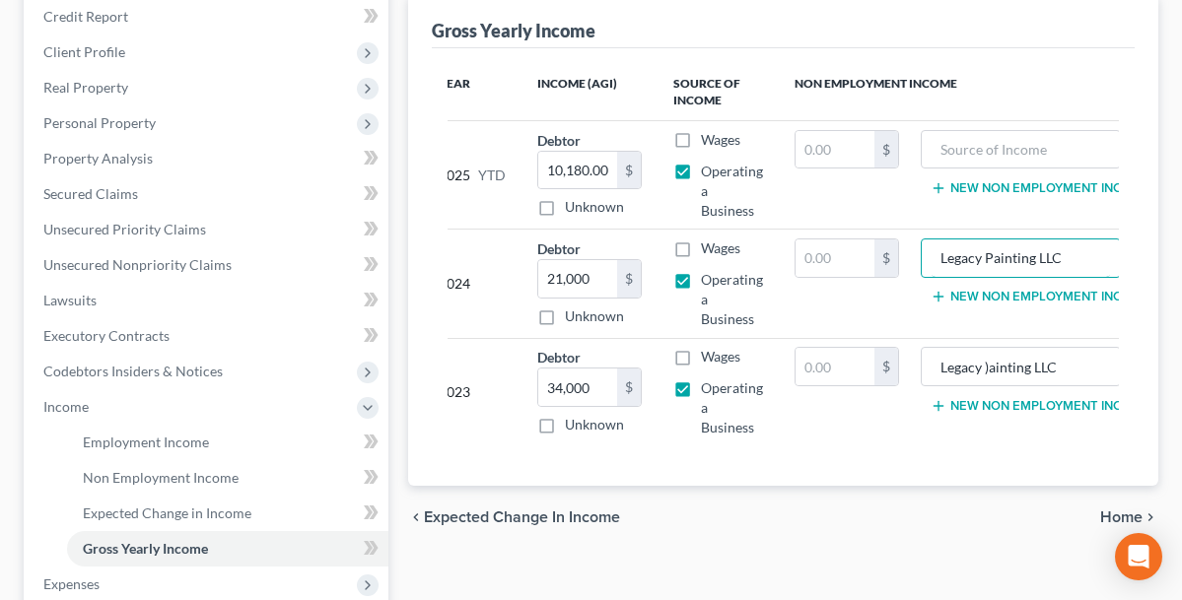
drag, startPoint x: 964, startPoint y: 257, endPoint x: 1134, endPoint y: 251, distance: 169.6
click at [1134, 251] on div "Year Income (AGI) Source of Income Non Employment Income 2025 YTD Debtor 10,180…" at bounding box center [783, 267] width 703 height 438
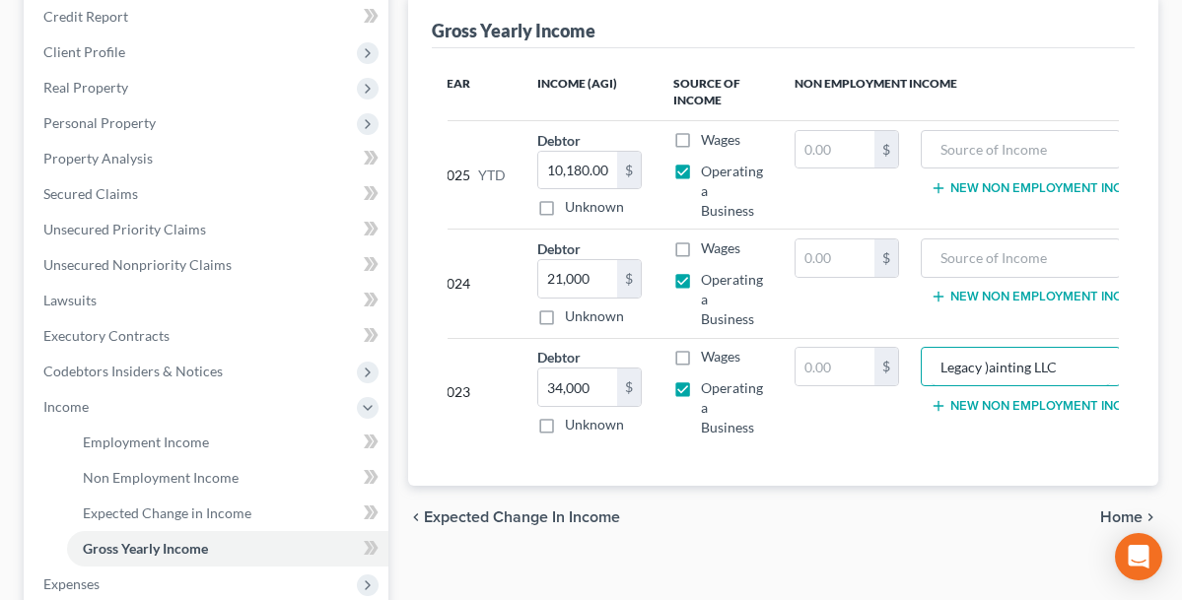
scroll to position [0, 45]
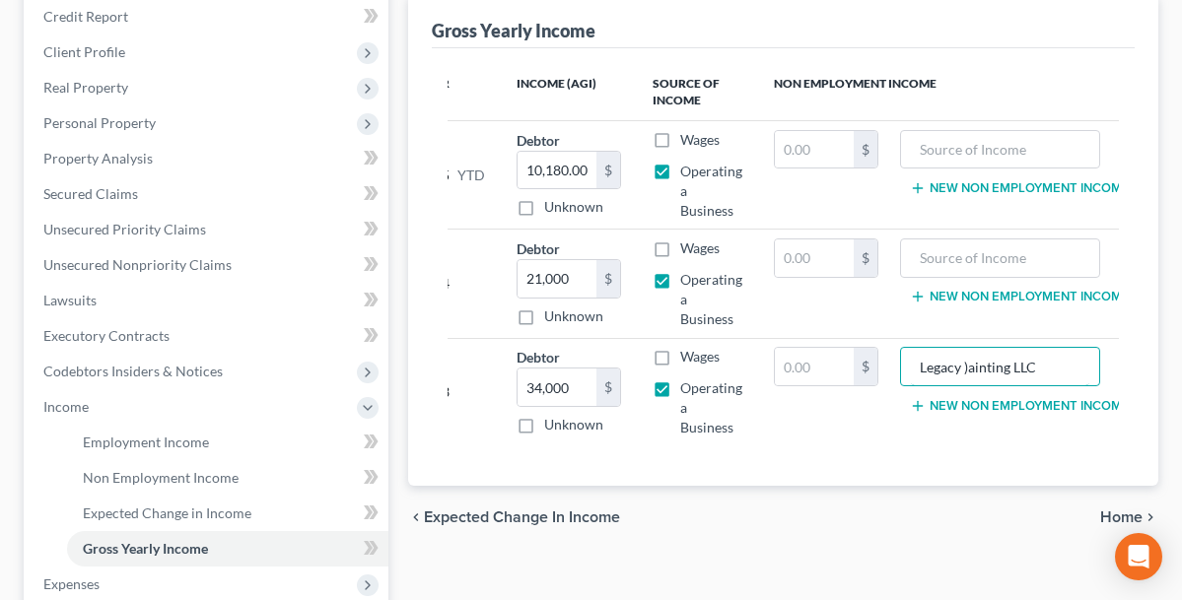
drag, startPoint x: 942, startPoint y: 367, endPoint x: 1130, endPoint y: 362, distance: 187.4
click at [1130, 362] on div "Year Income (AGI) Source of Income Non Employment Income 2025 YTD Debtor 10,180…" at bounding box center [783, 267] width 703 height 438
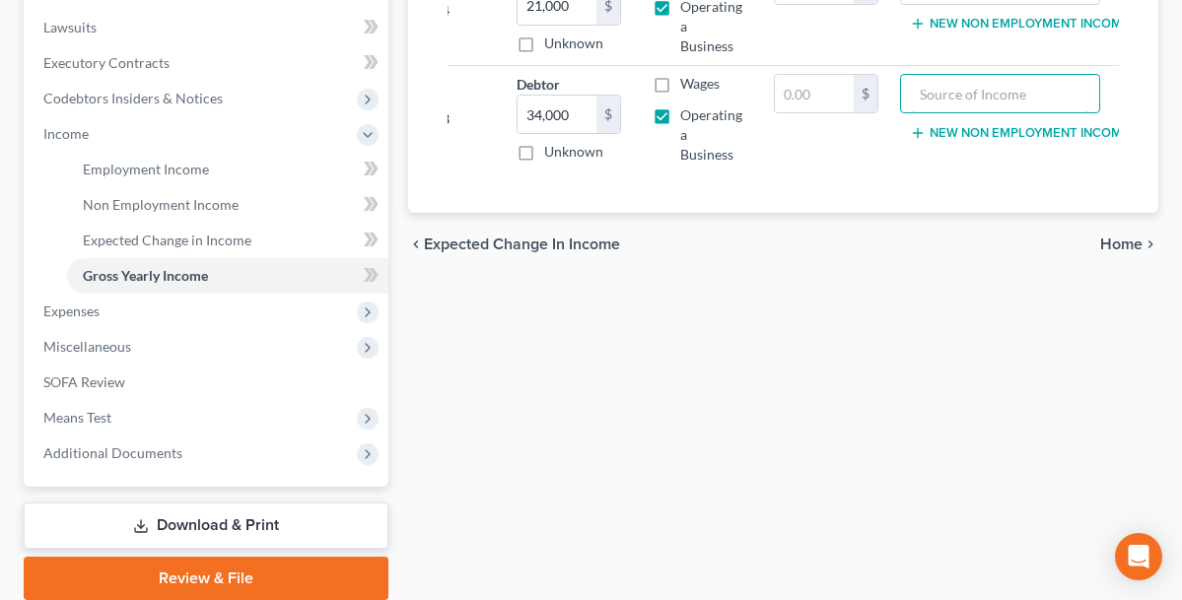
scroll to position [520, 0]
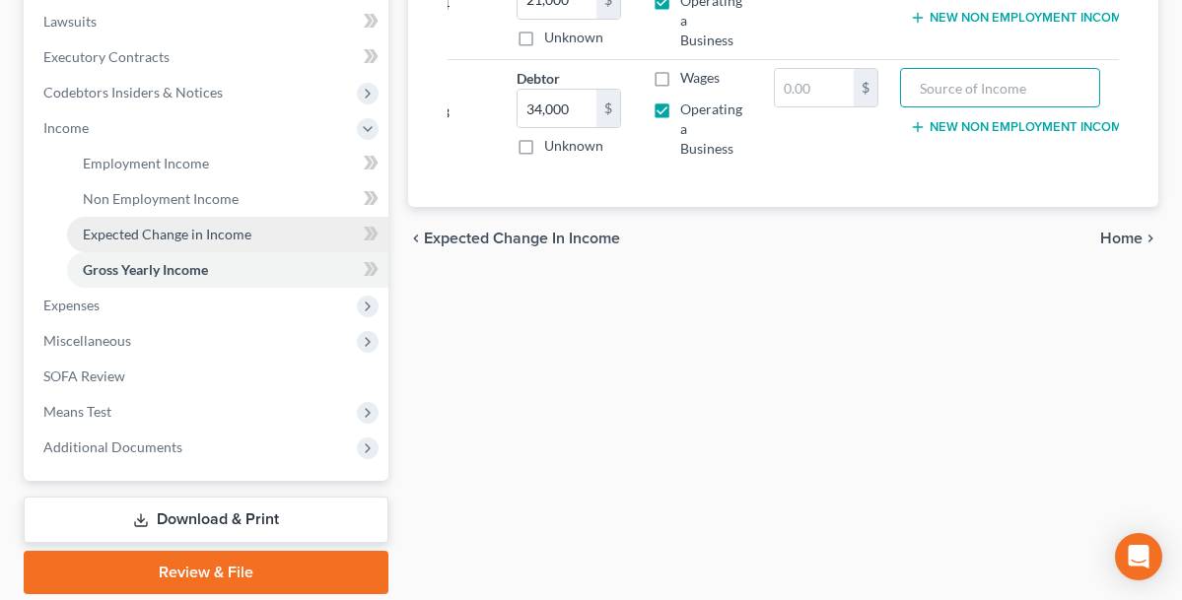
click at [242, 237] on span "Expected Change in Income" at bounding box center [167, 234] width 169 height 17
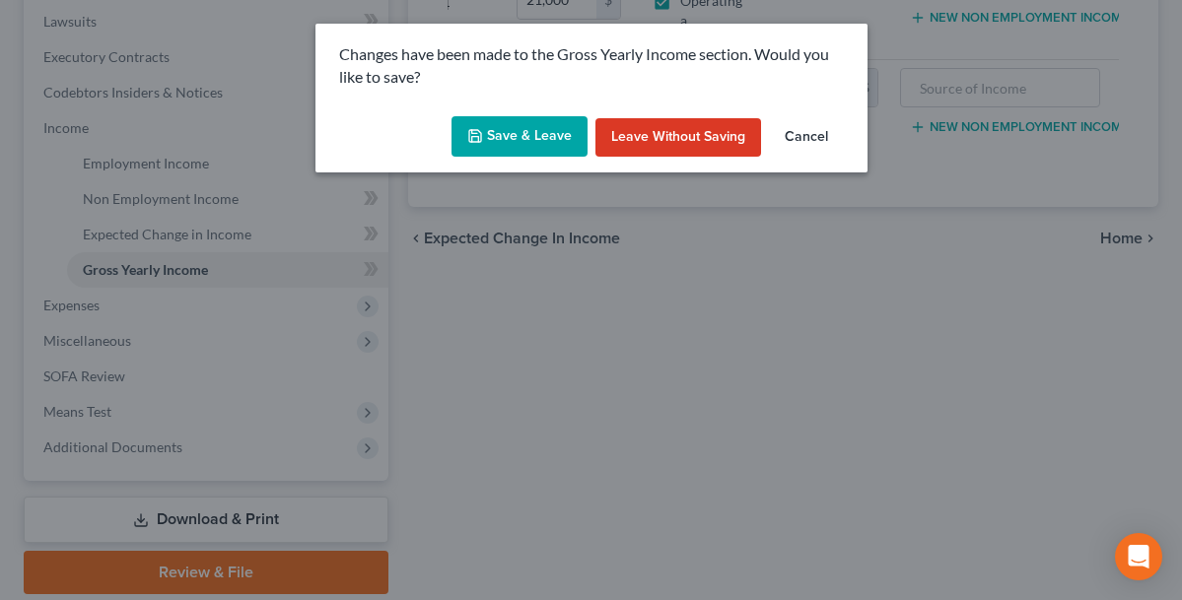
click at [535, 140] on button "Save & Leave" at bounding box center [519, 136] width 136 height 41
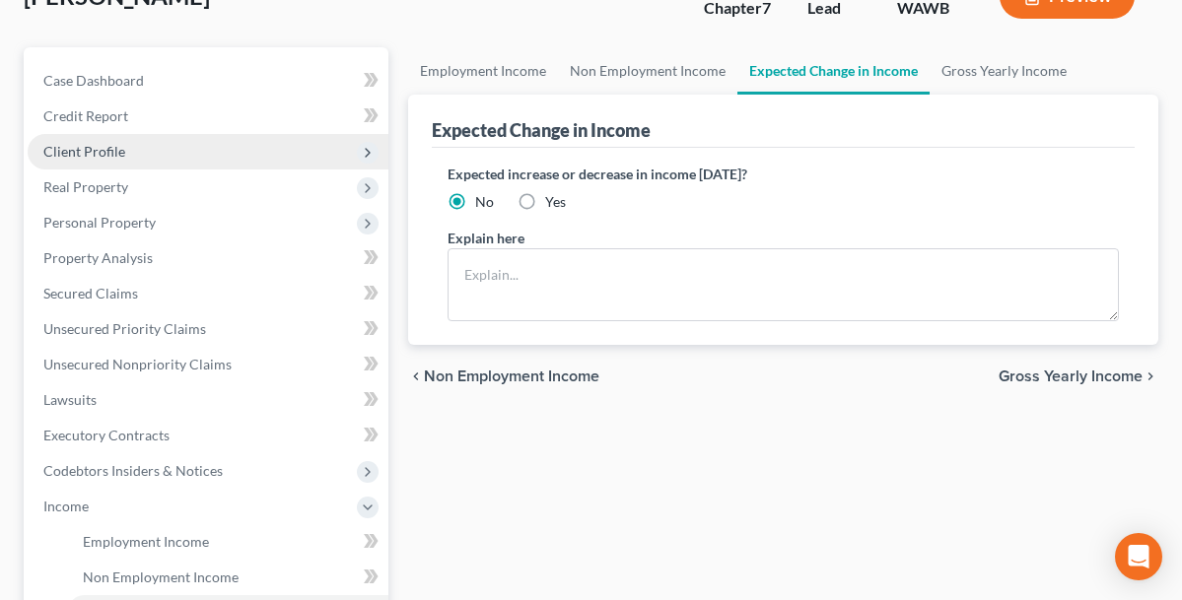
scroll to position [153, 0]
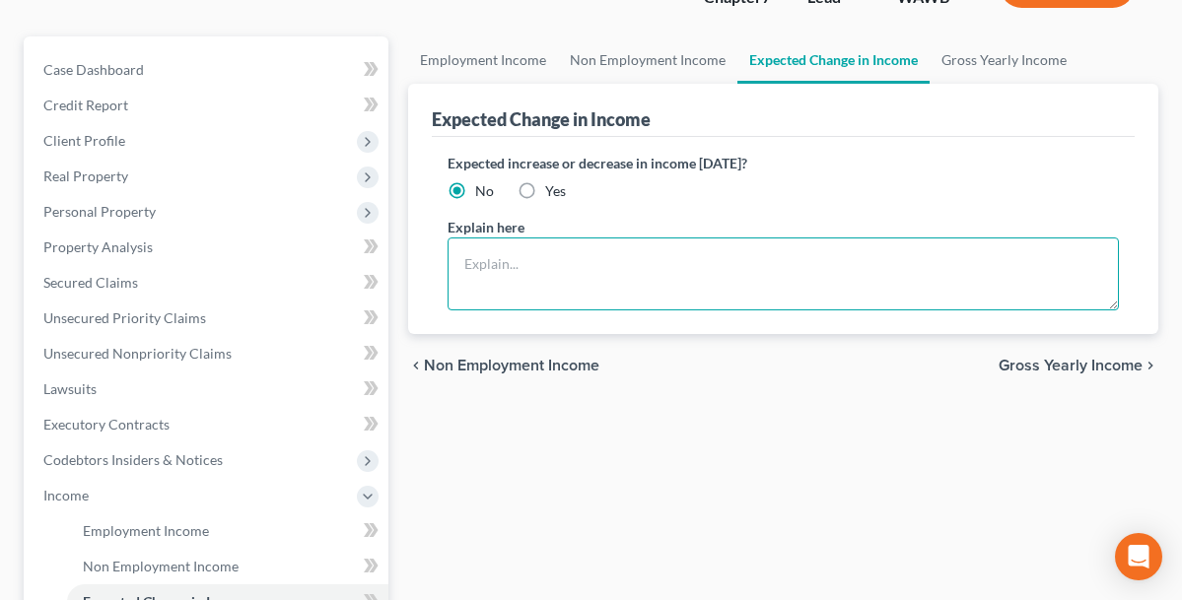
click at [509, 265] on textarea at bounding box center [783, 274] width 671 height 73
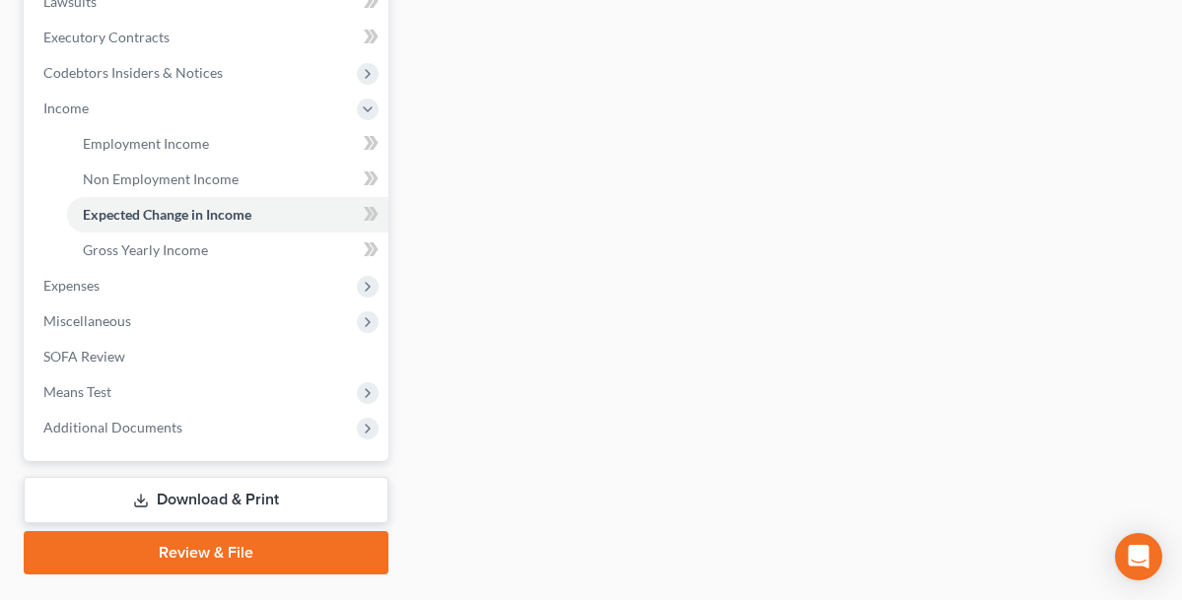
scroll to position [561, 0]
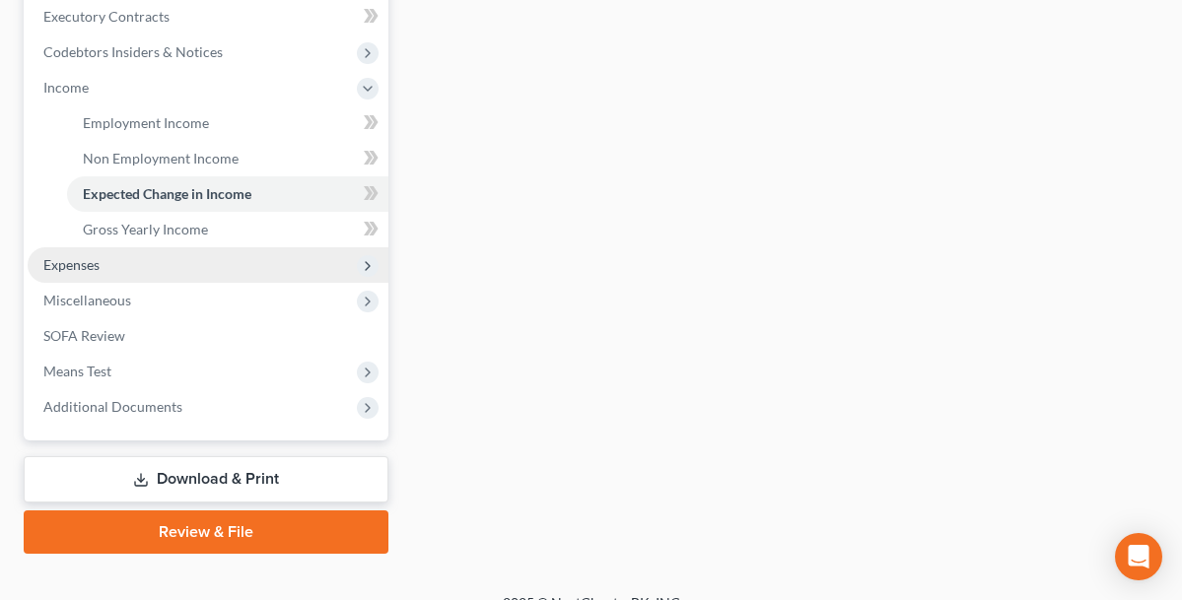
click at [115, 263] on span "Expenses" at bounding box center [208, 264] width 361 height 35
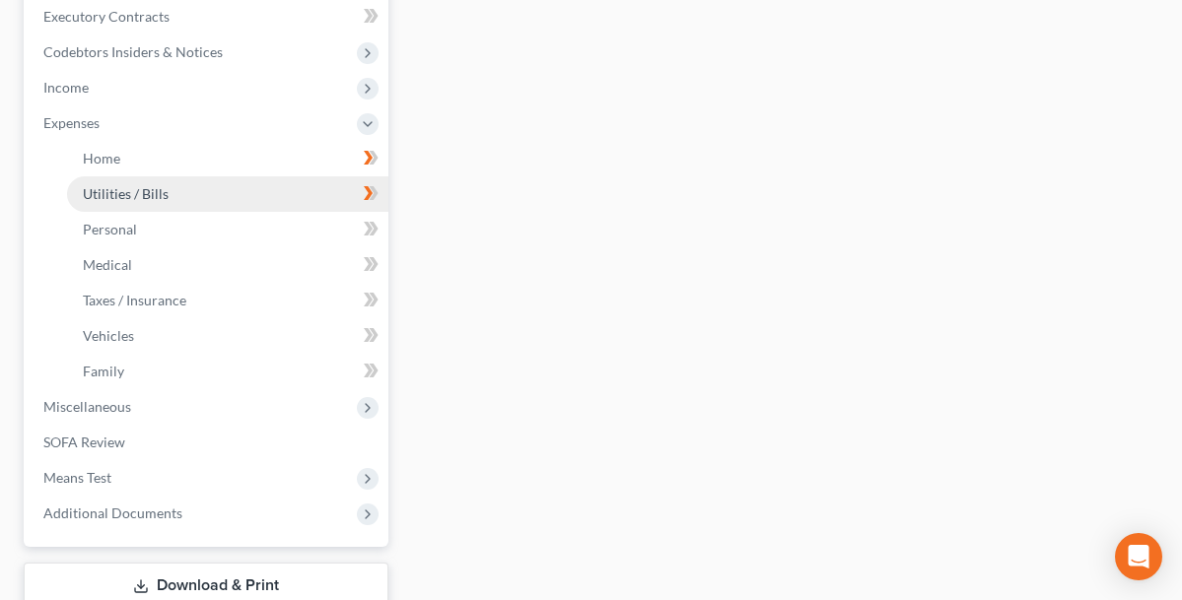
click at [173, 198] on link "Utilities / Bills" at bounding box center [227, 193] width 321 height 35
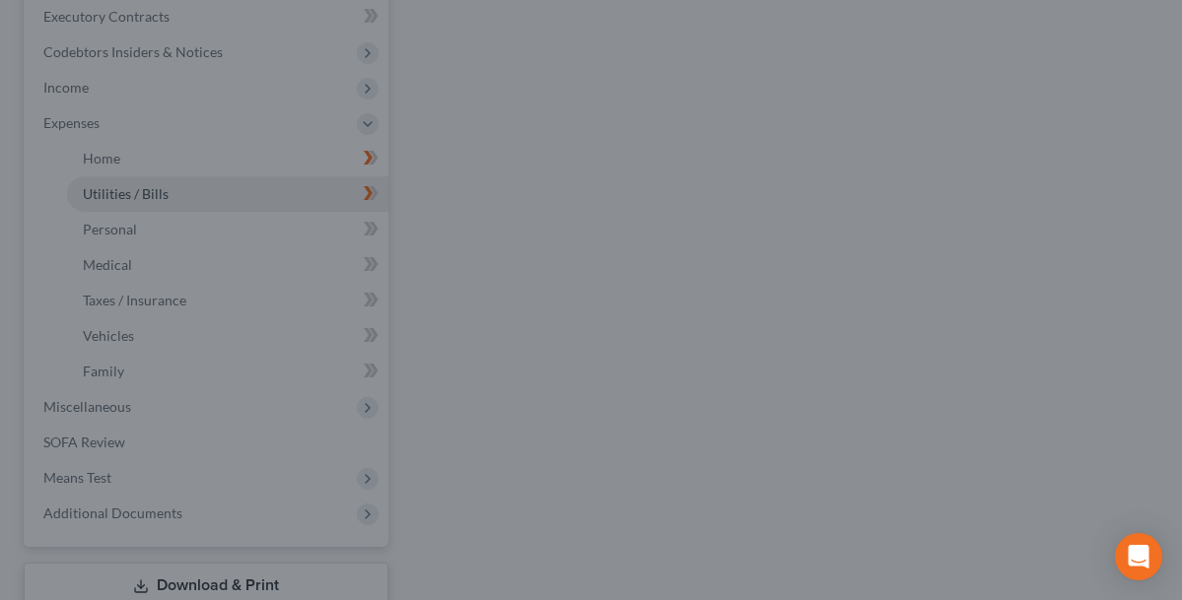
click at [173, 198] on div at bounding box center [591, 300] width 1182 height 600
click at [599, 154] on div at bounding box center [591, 300] width 1182 height 600
click at [278, 107] on div at bounding box center [591, 300] width 1182 height 600
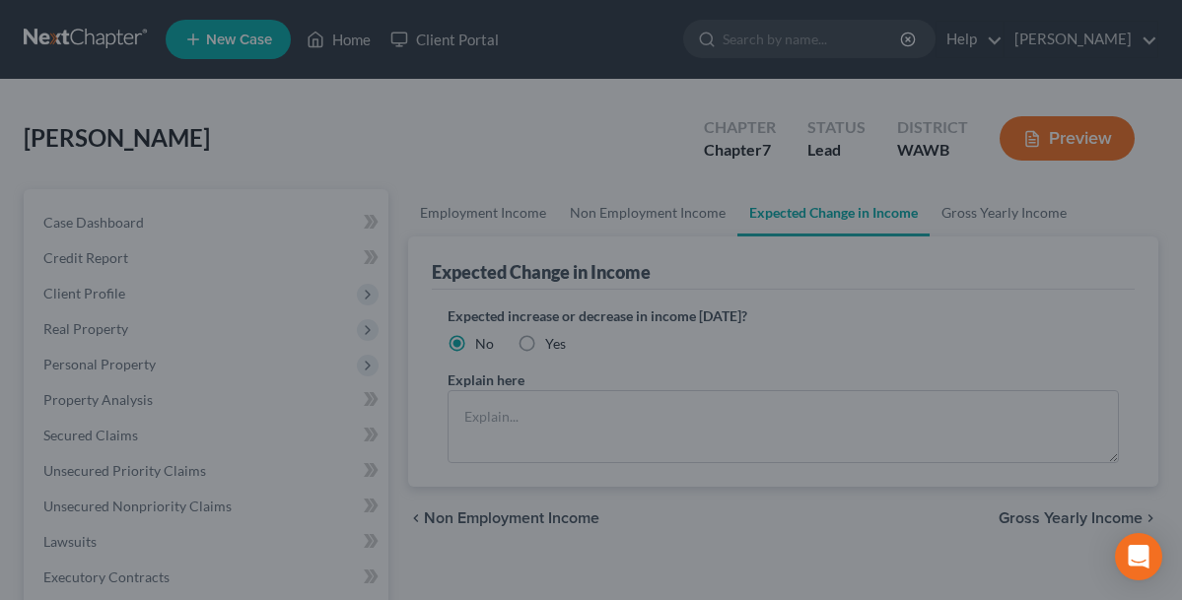
click at [226, 355] on div at bounding box center [591, 300] width 1182 height 600
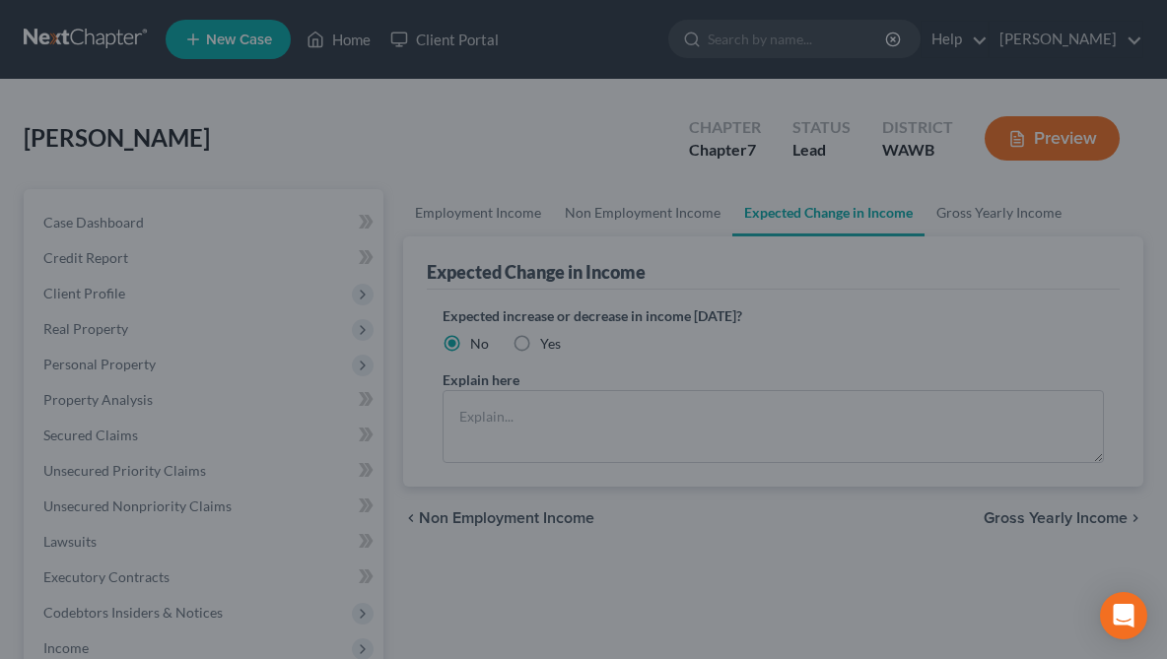
click at [124, 331] on div at bounding box center [583, 329] width 1167 height 659
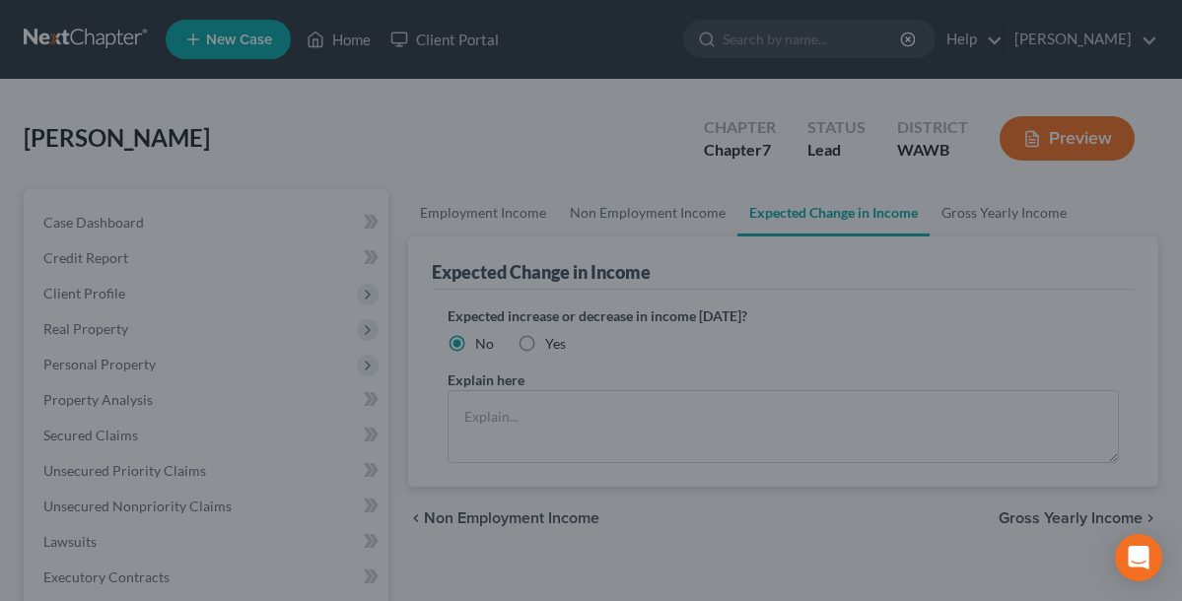
click at [996, 117] on div at bounding box center [591, 300] width 1182 height 601
click at [121, 408] on div at bounding box center [591, 300] width 1182 height 601
drag, startPoint x: 129, startPoint y: 2, endPoint x: 1027, endPoint y: 236, distance: 927.9
click at [1027, 236] on div at bounding box center [591, 300] width 1182 height 601
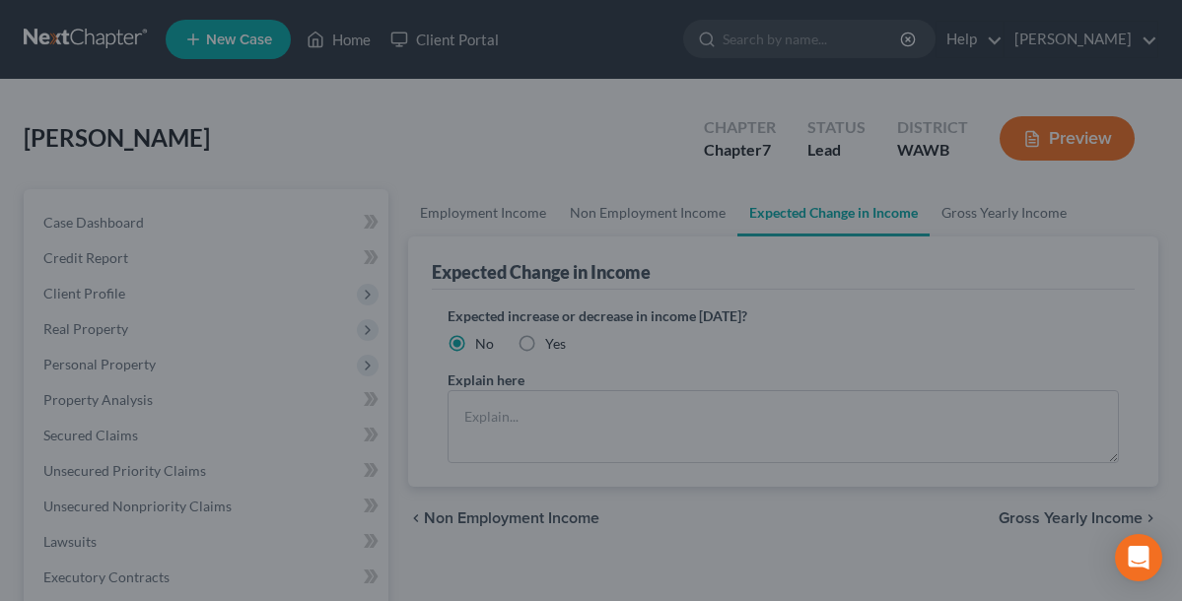
click at [385, 255] on div at bounding box center [591, 300] width 1182 height 601
click at [104, 226] on div at bounding box center [591, 300] width 1182 height 601
click at [438, 214] on div at bounding box center [591, 300] width 1182 height 601
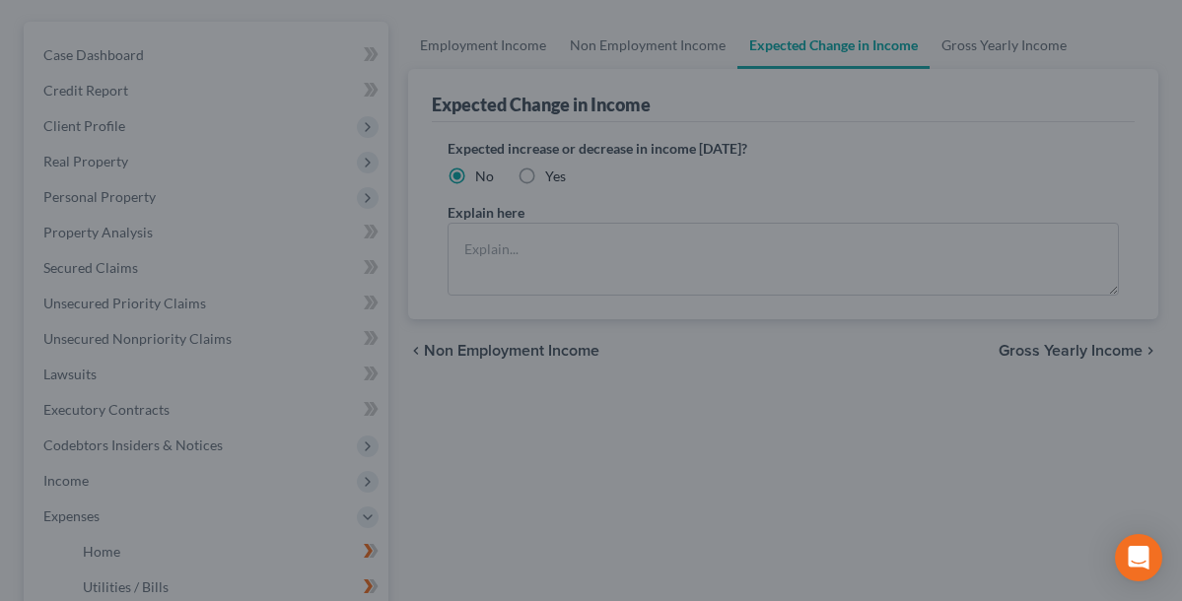
scroll to position [278, 0]
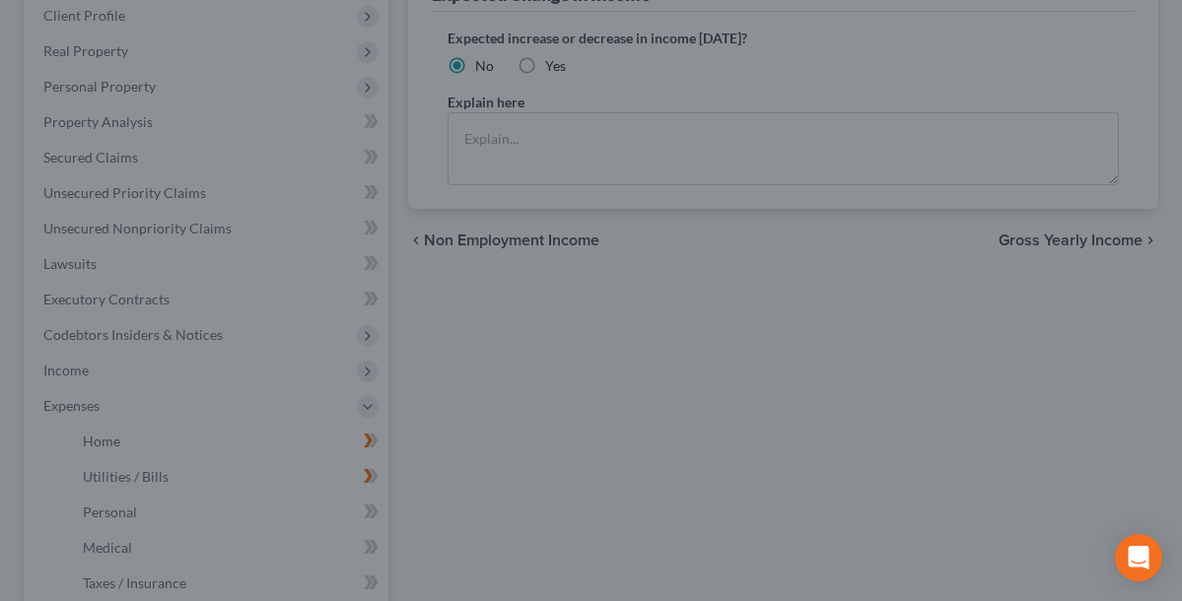
click at [490, 146] on div at bounding box center [591, 300] width 1182 height 601
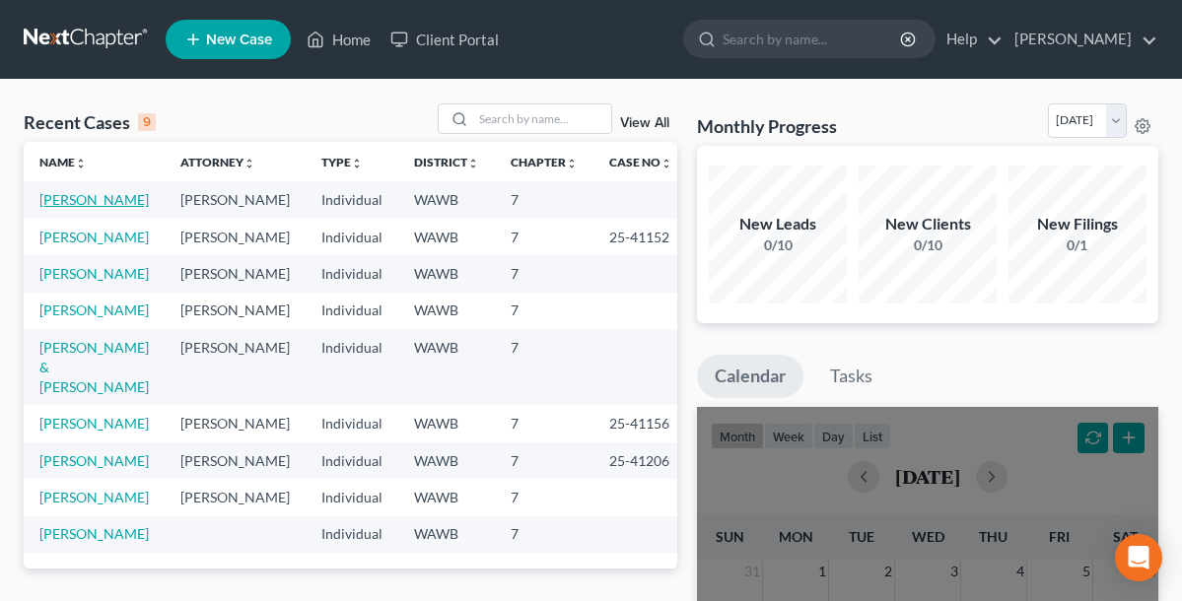
click at [110, 200] on link "[PERSON_NAME]" at bounding box center [93, 199] width 109 height 17
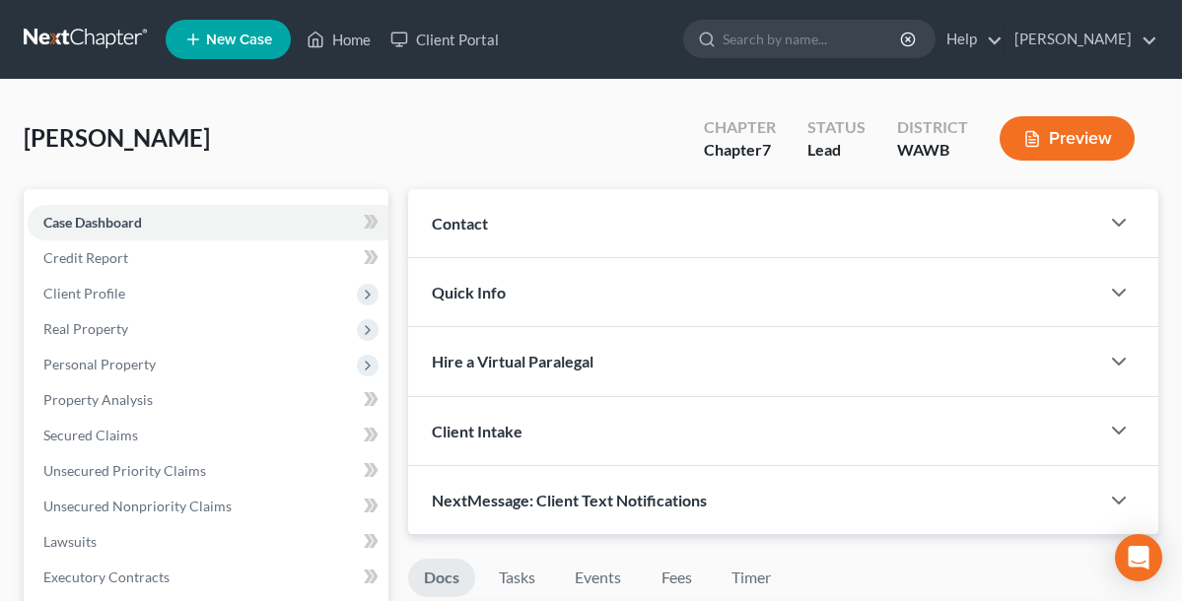
click at [110, 200] on div "Case Dashboard Payments Invoices Payments Payments Credit Report Client Profile…" at bounding box center [206, 524] width 365 height 670
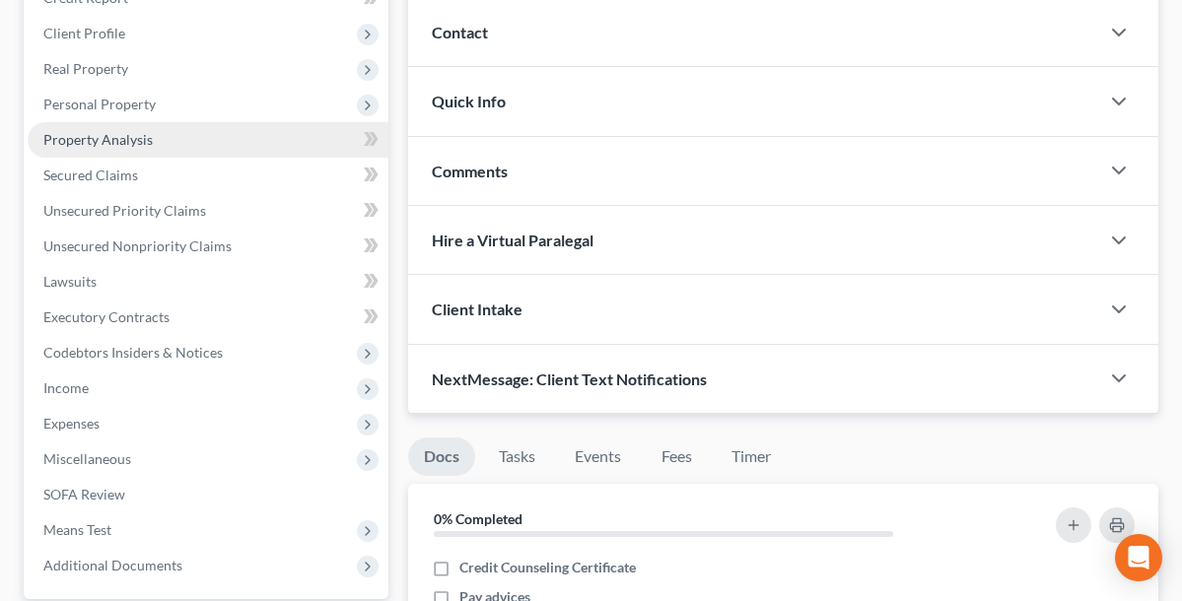
scroll to position [281, 0]
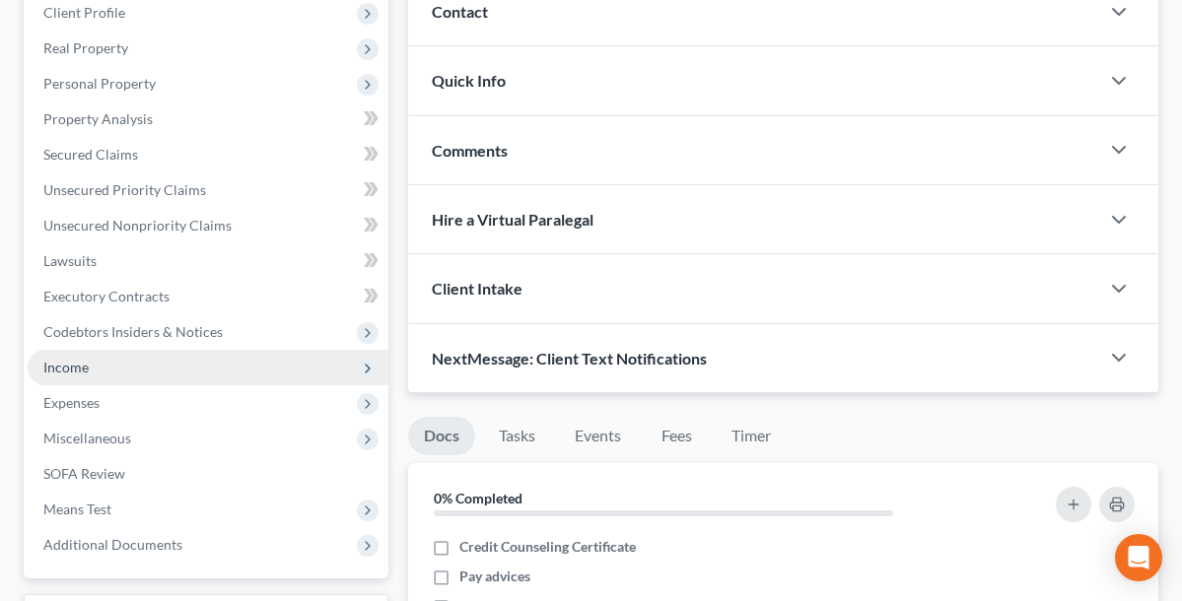
click at [111, 371] on span "Income" at bounding box center [208, 367] width 361 height 35
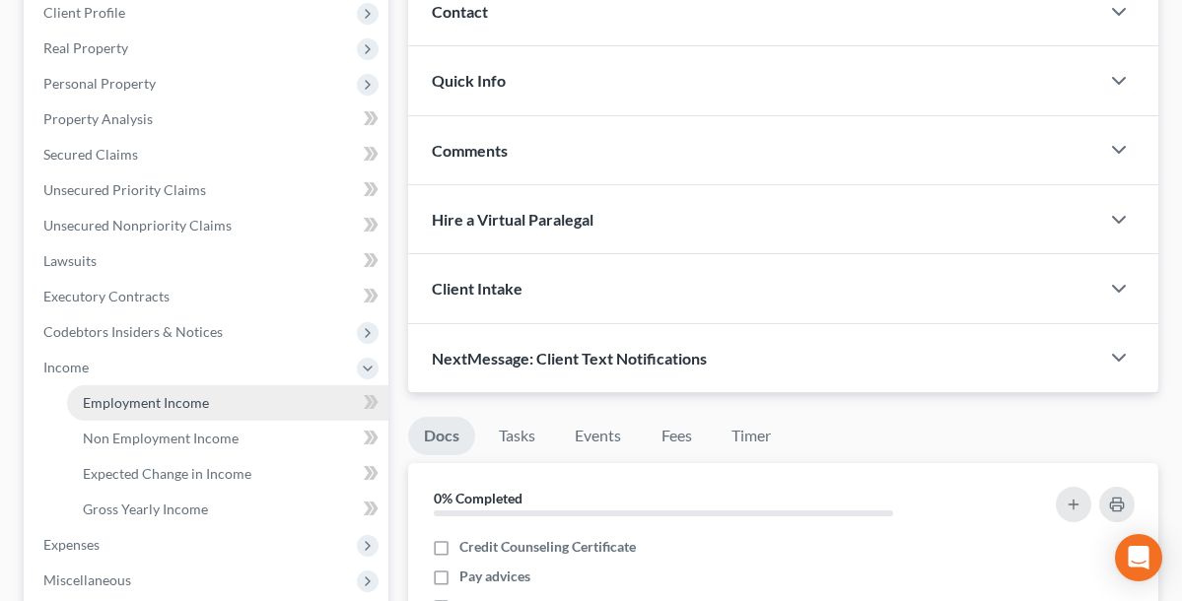
click at [129, 402] on span "Employment Income" at bounding box center [146, 402] width 126 height 17
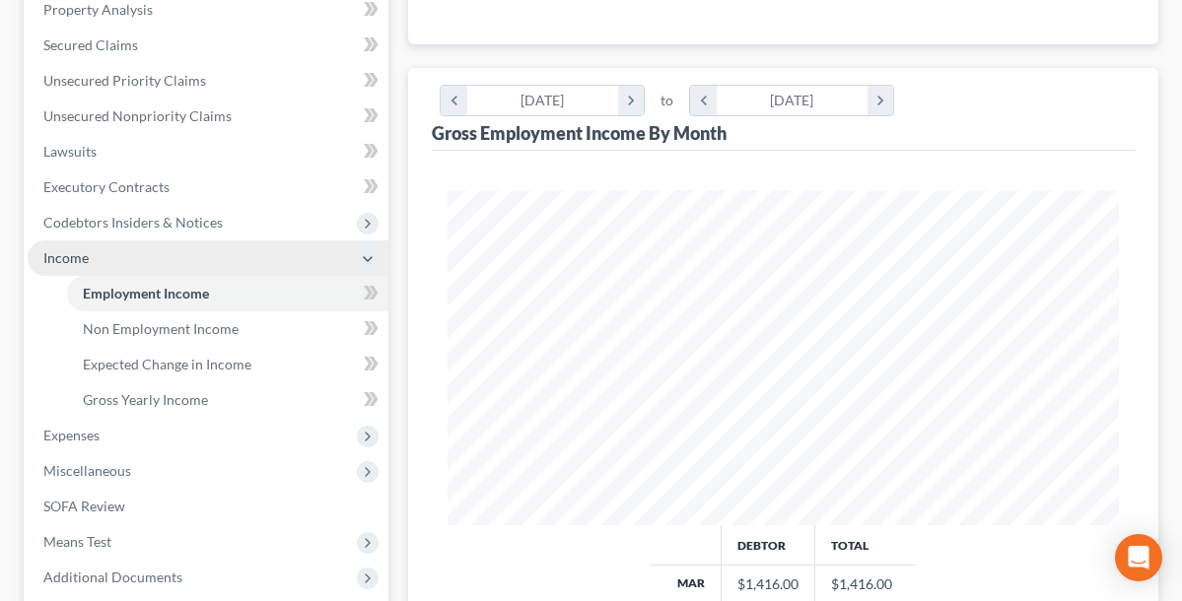
scroll to position [396, 0]
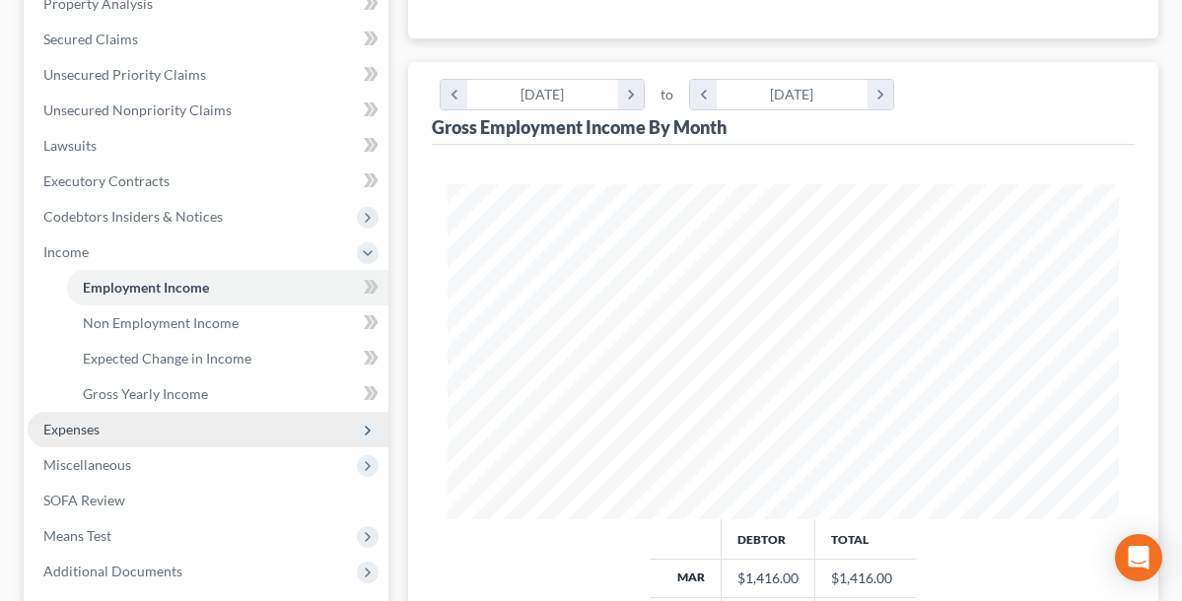
click at [105, 425] on span "Expenses" at bounding box center [208, 429] width 361 height 35
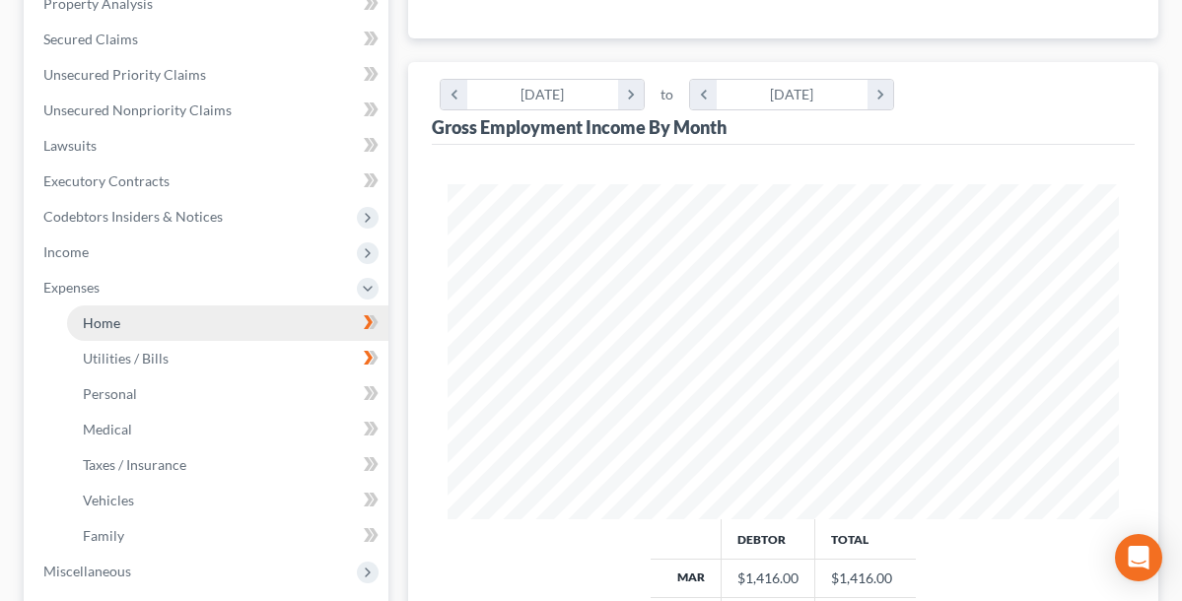
click at [128, 326] on link "Home" at bounding box center [227, 323] width 321 height 35
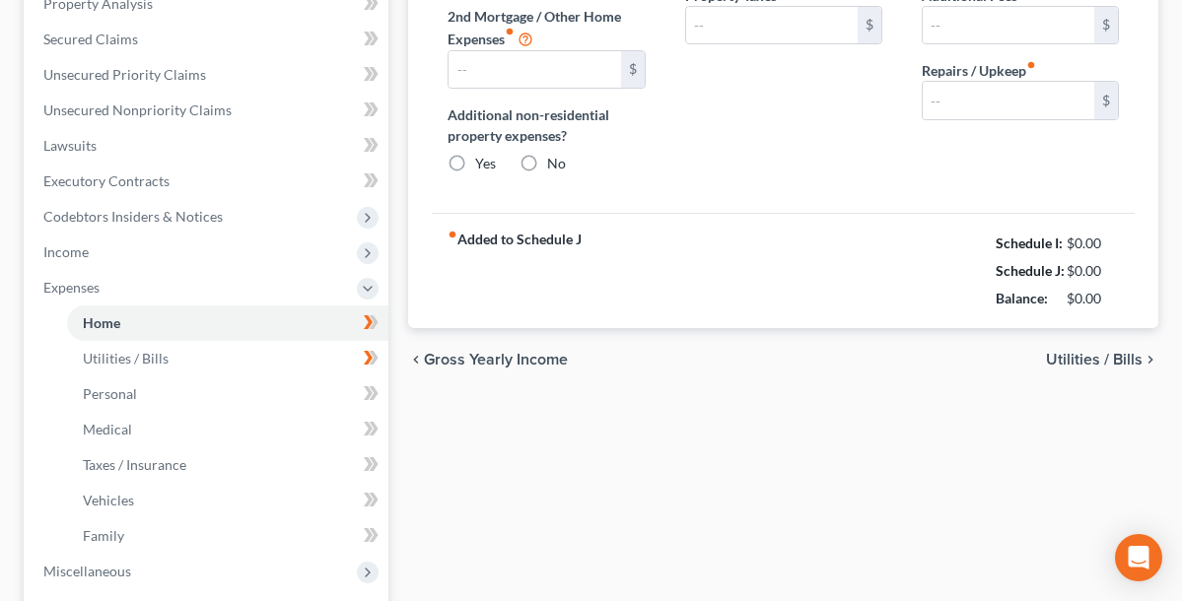
scroll to position [31, 0]
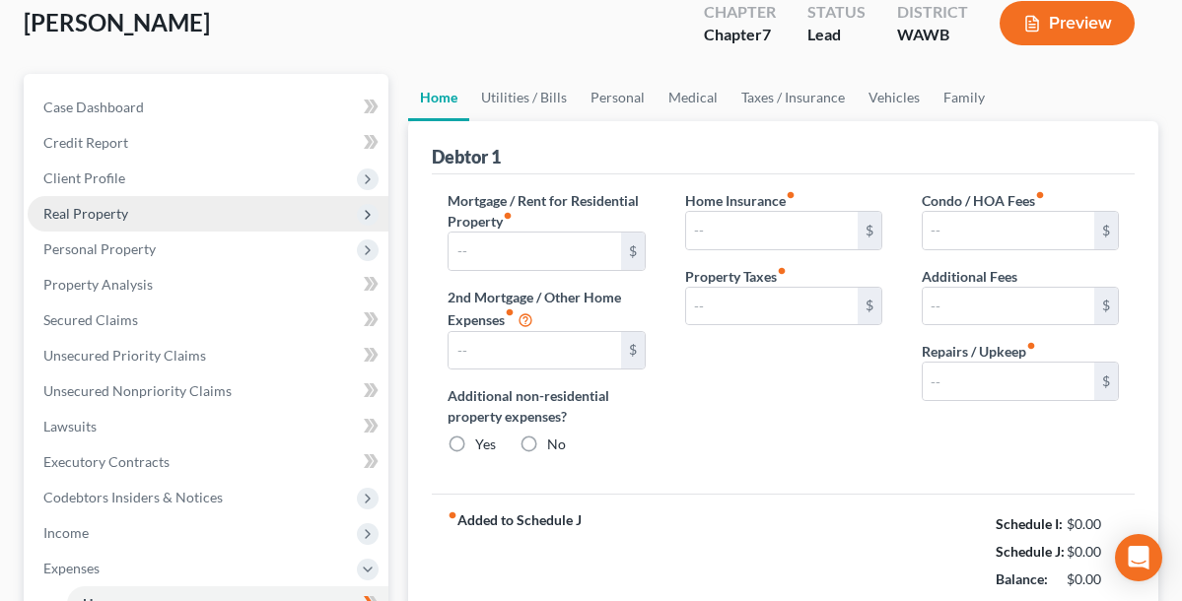
type input "0.00"
radio input "true"
type input "0.00"
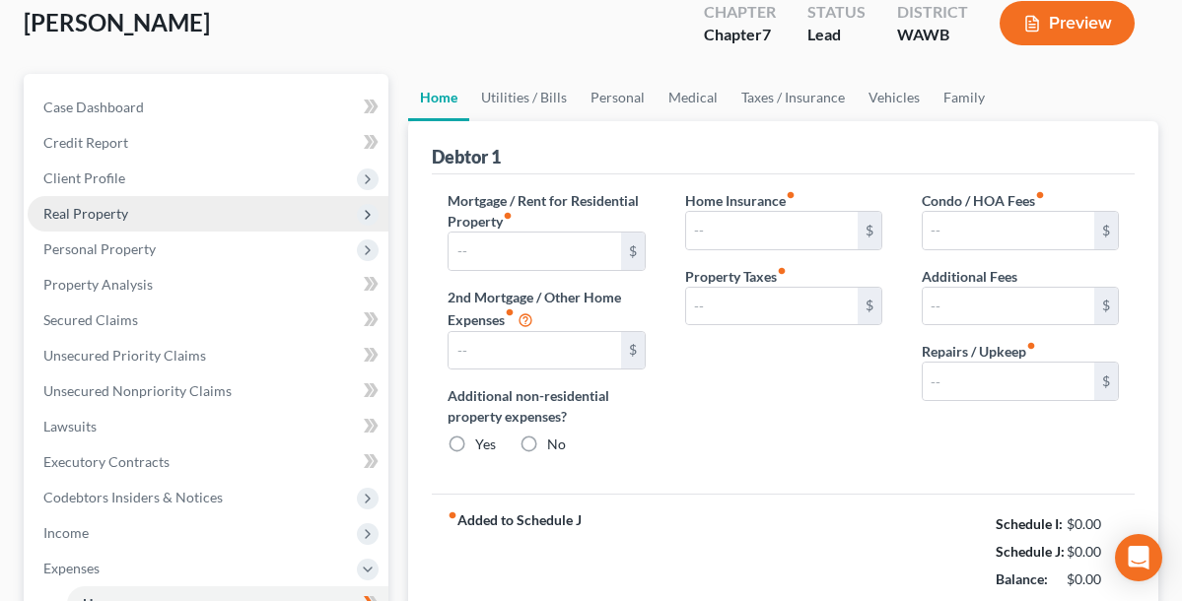
type input "0.00"
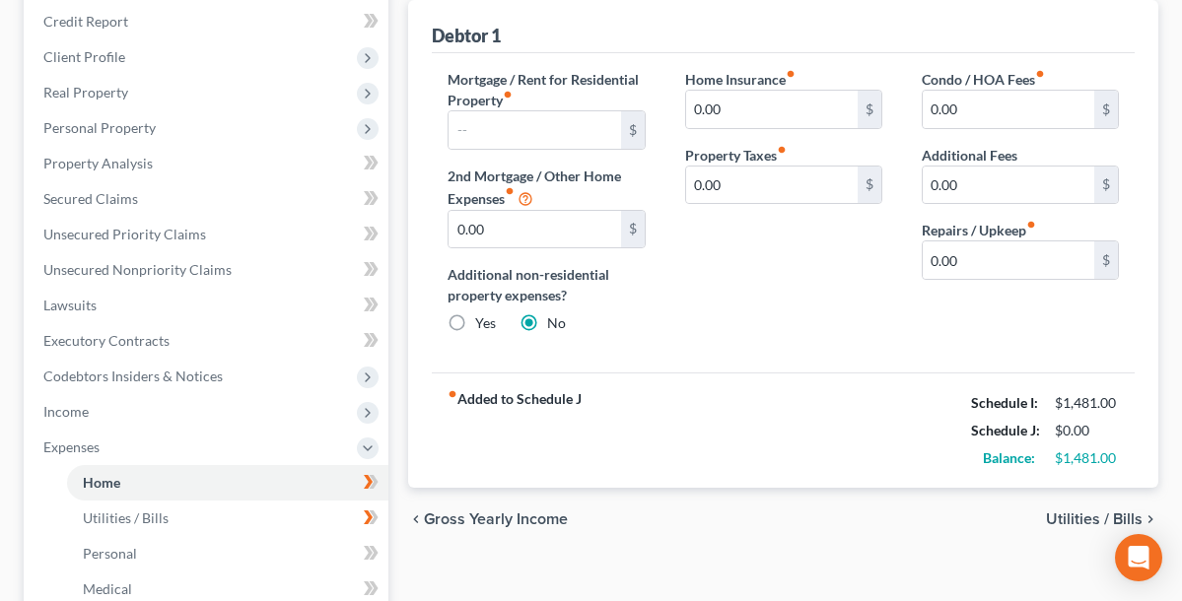
scroll to position [256, 0]
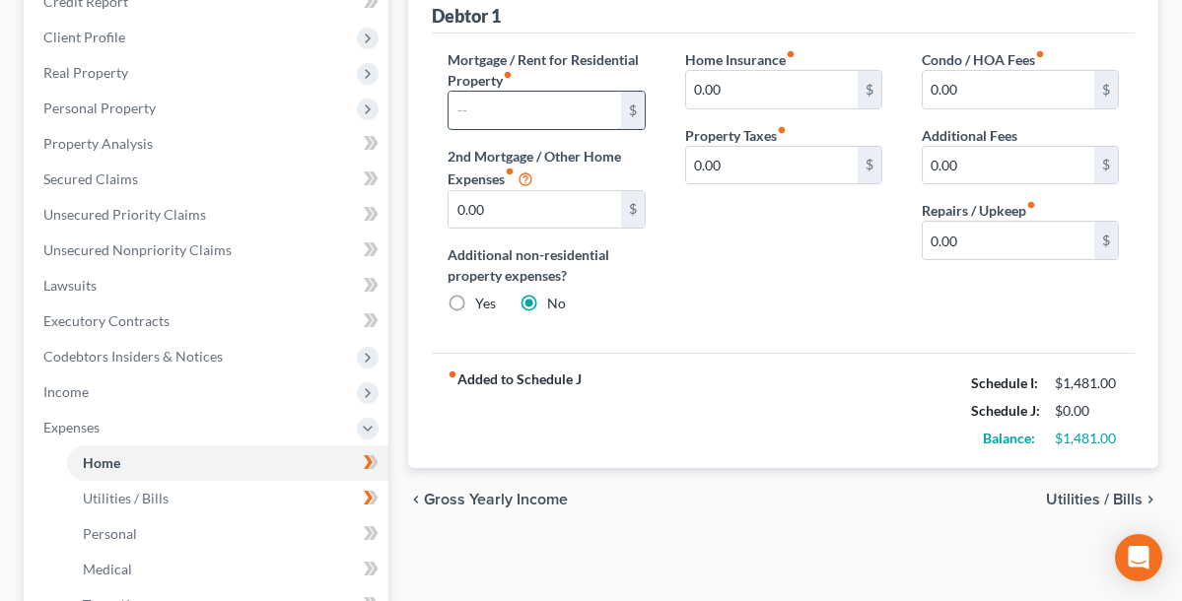
click at [534, 105] on input "text" at bounding box center [535, 110] width 172 height 37
type input "1,320"
click at [718, 260] on div "Home Insurance fiber_manual_record 0.00 $ Property Taxes fiber_manual_record 0.…" at bounding box center [783, 189] width 237 height 281
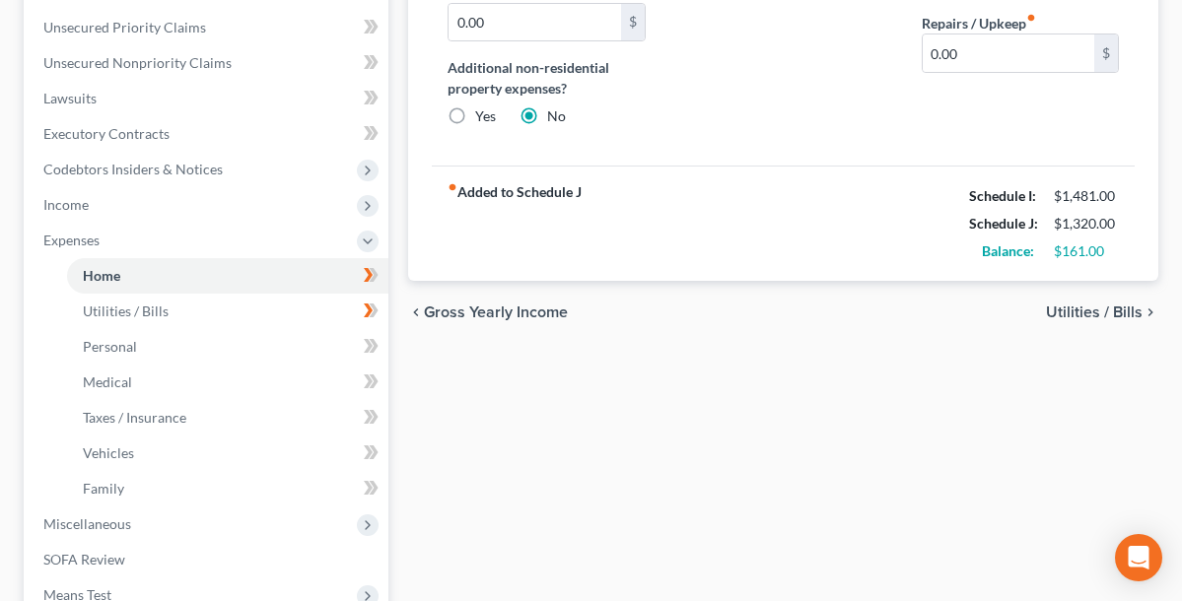
scroll to position [356, 0]
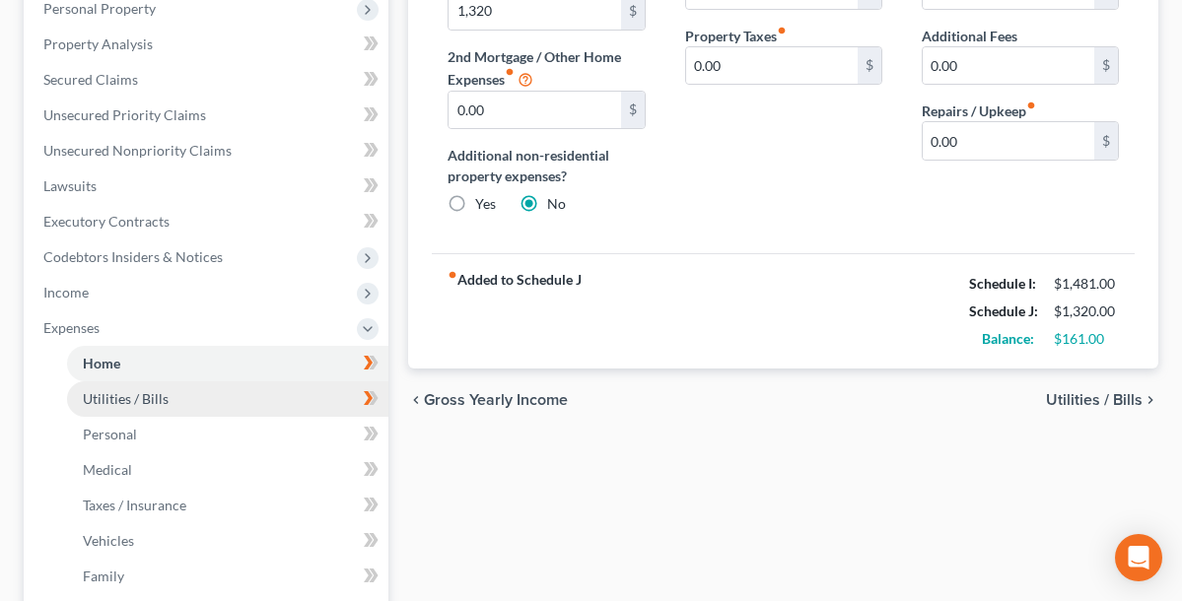
click at [163, 395] on span "Utilities / Bills" at bounding box center [126, 398] width 86 height 17
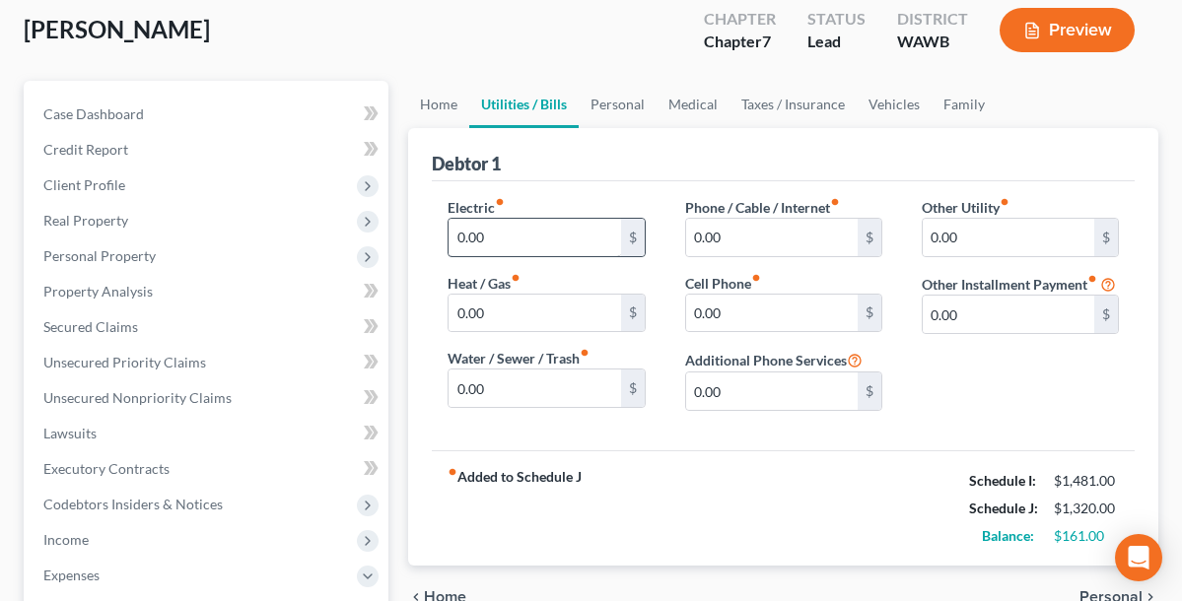
scroll to position [117, 0]
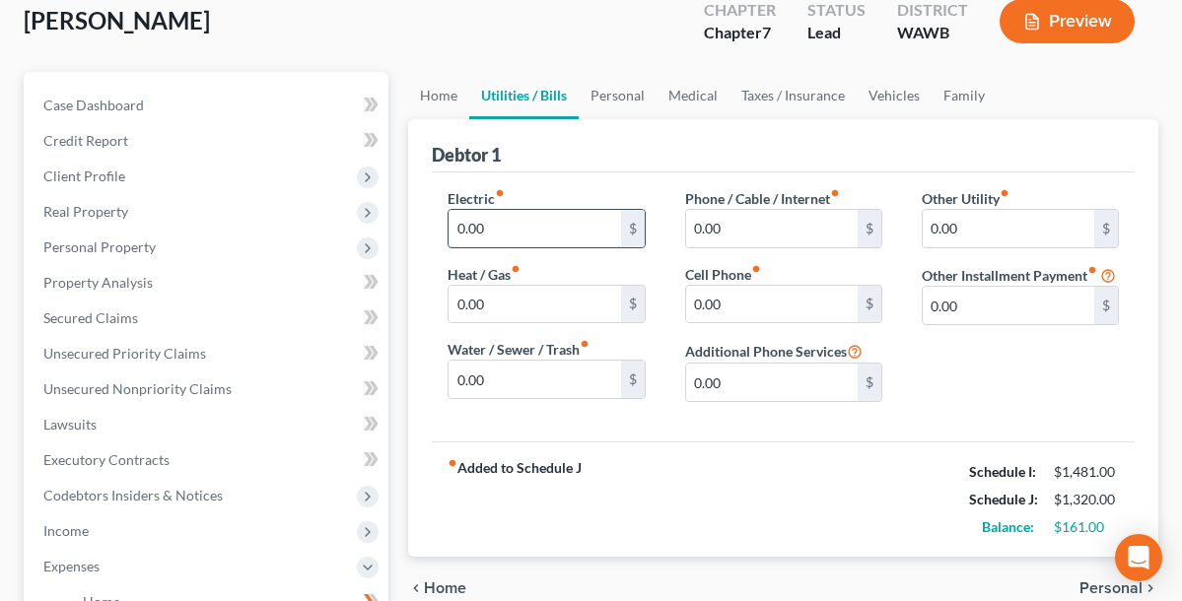
click at [559, 233] on input "0.00" at bounding box center [535, 228] width 172 height 37
type input "0"
type input "60"
click at [735, 226] on input "0.00" at bounding box center [772, 228] width 172 height 37
type input "0"
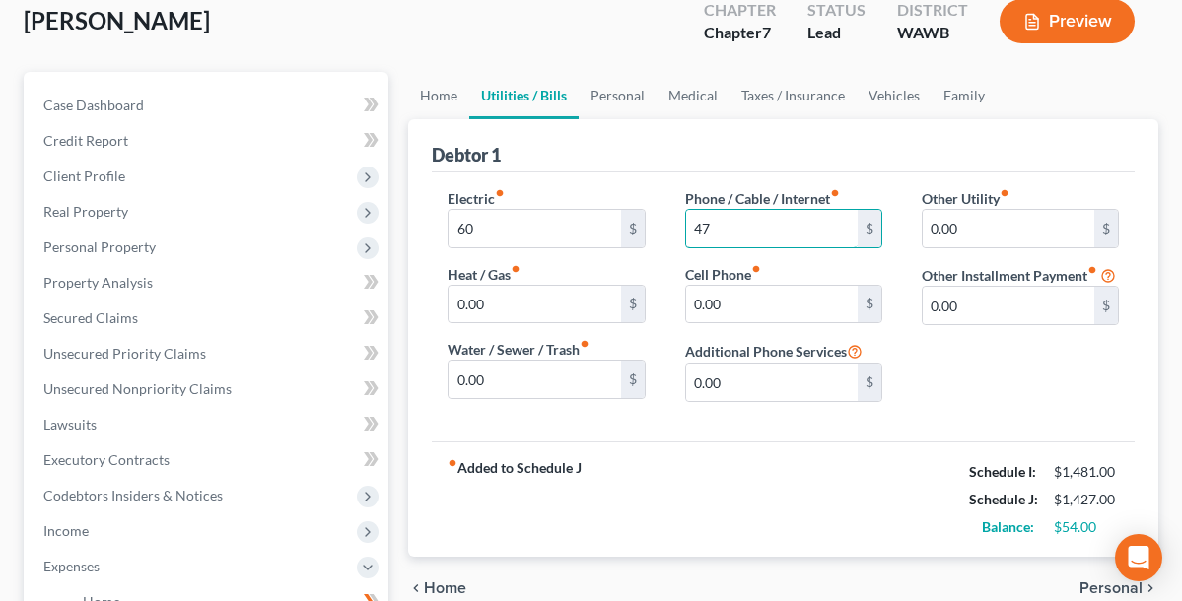
type input "47"
click at [679, 445] on div "fiber_manual_record Added to Schedule J Schedule I: $1,481.00 Schedule J: $1,42…" at bounding box center [783, 499] width 703 height 115
click at [729, 240] on input "47" at bounding box center [772, 228] width 172 height 37
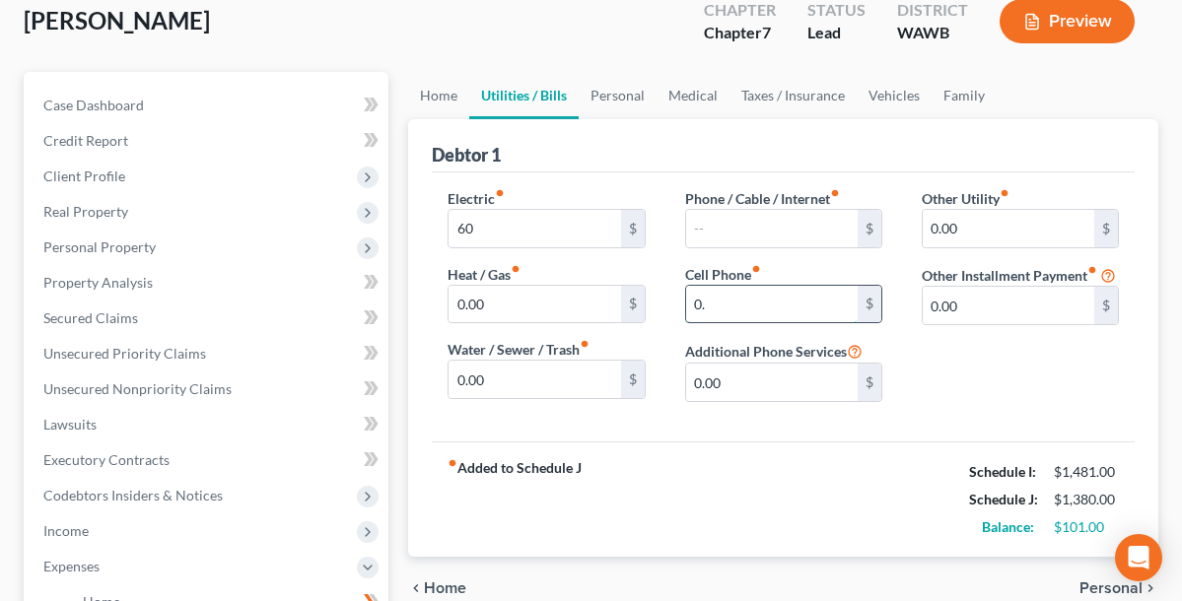
type input "0"
type input "47"
click at [767, 224] on input "text" at bounding box center [772, 228] width 172 height 37
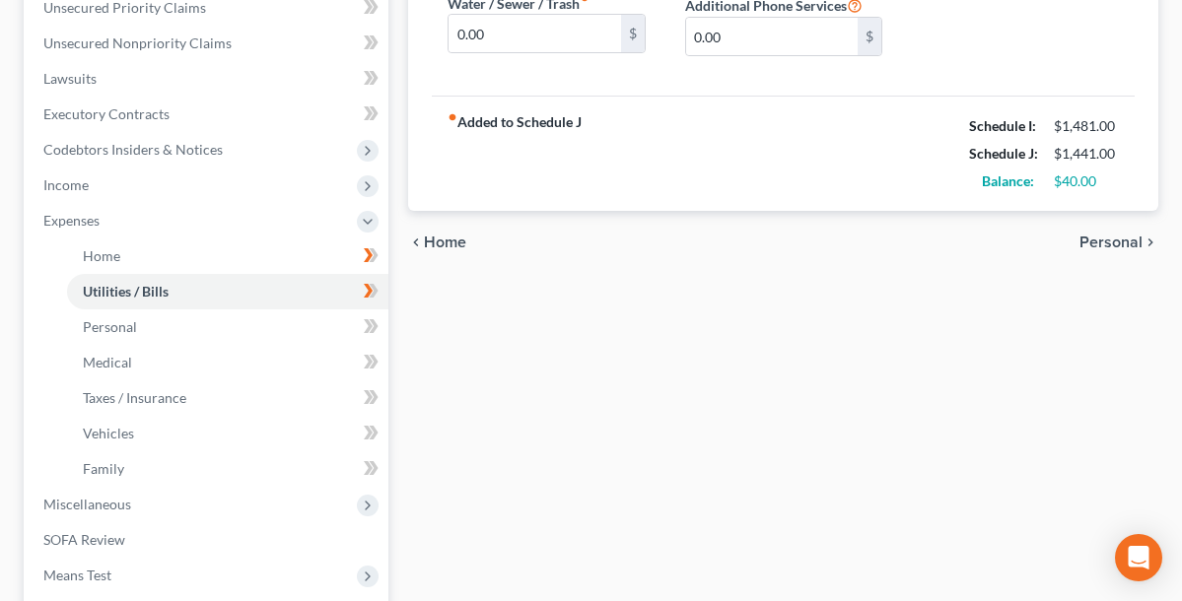
scroll to position [478, 0]
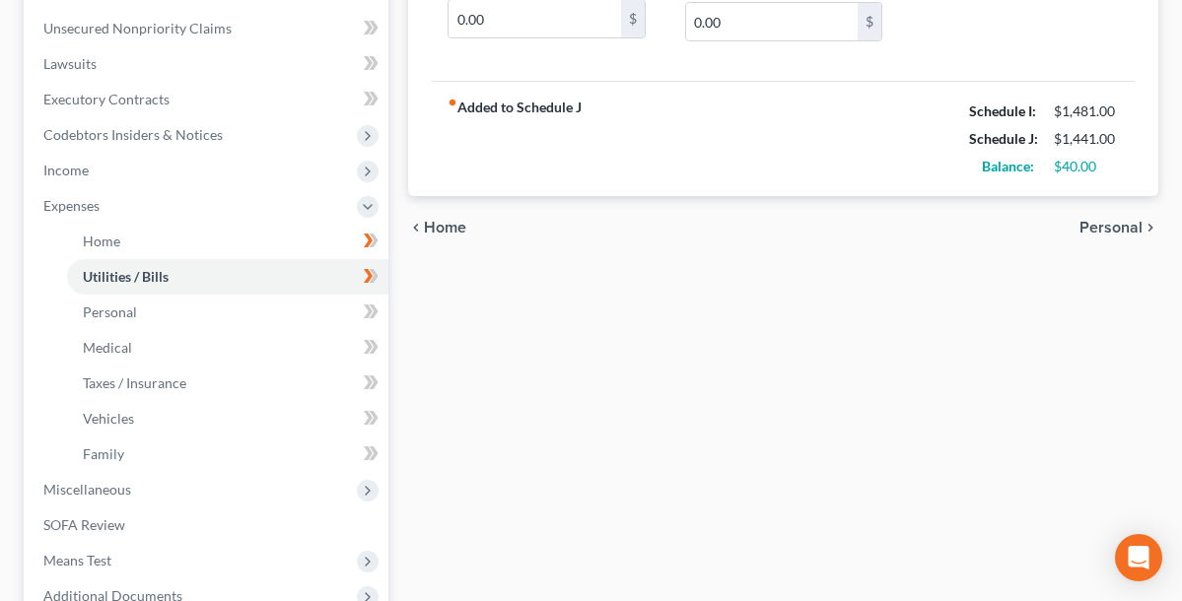
type input "14"
click at [619, 286] on div "Home Utilities / Bills Personal Medical Taxes / Insurance Vehicles Family Debto…" at bounding box center [783, 227] width 770 height 1032
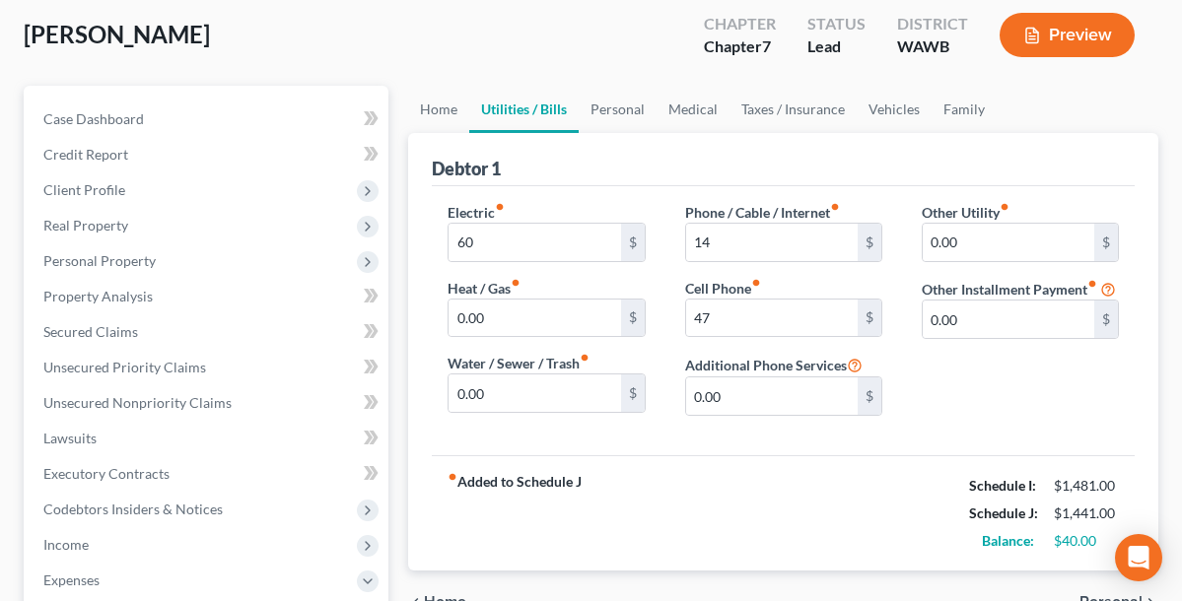
scroll to position [55, 0]
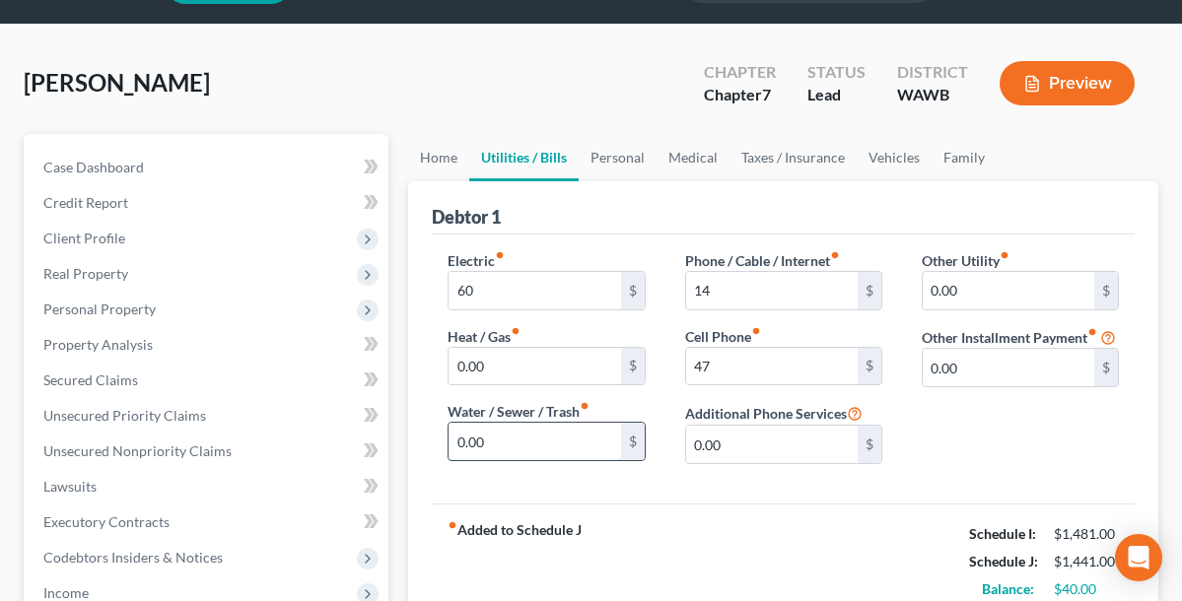
click at [518, 440] on input "0.00" at bounding box center [535, 441] width 172 height 37
type input "0"
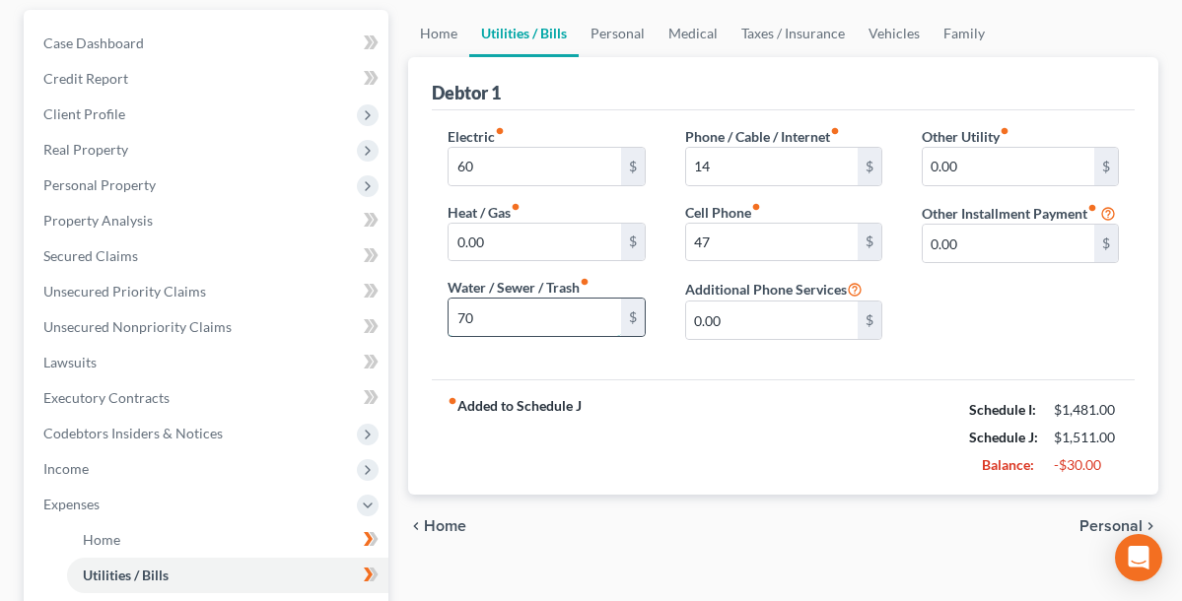
scroll to position [279, 0]
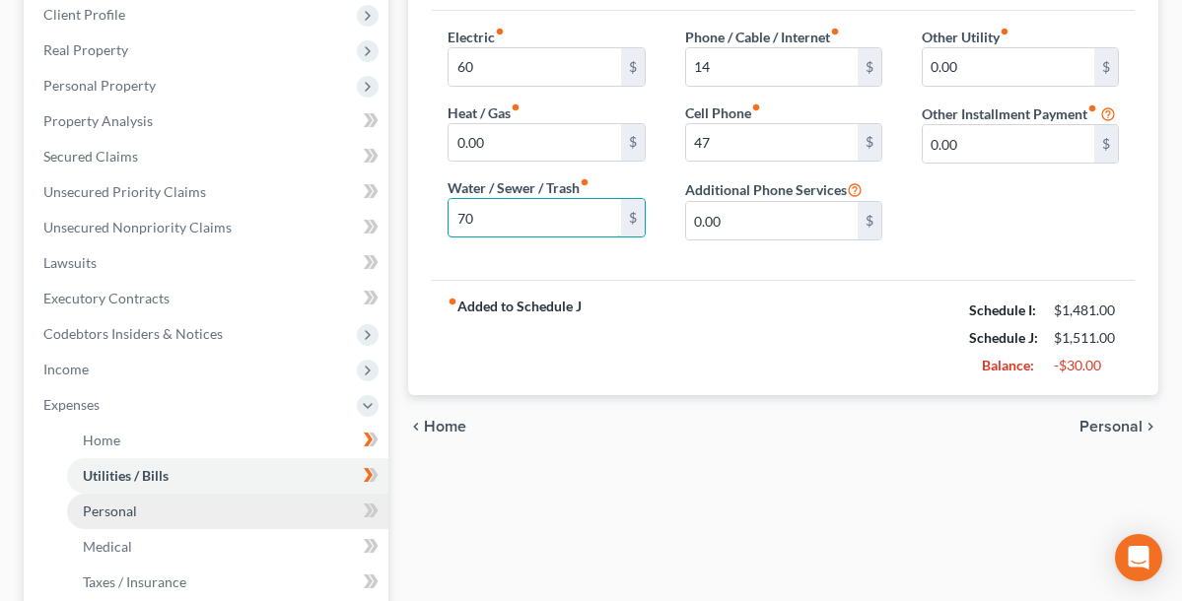
type input "70"
click at [137, 508] on link "Personal" at bounding box center [227, 511] width 321 height 35
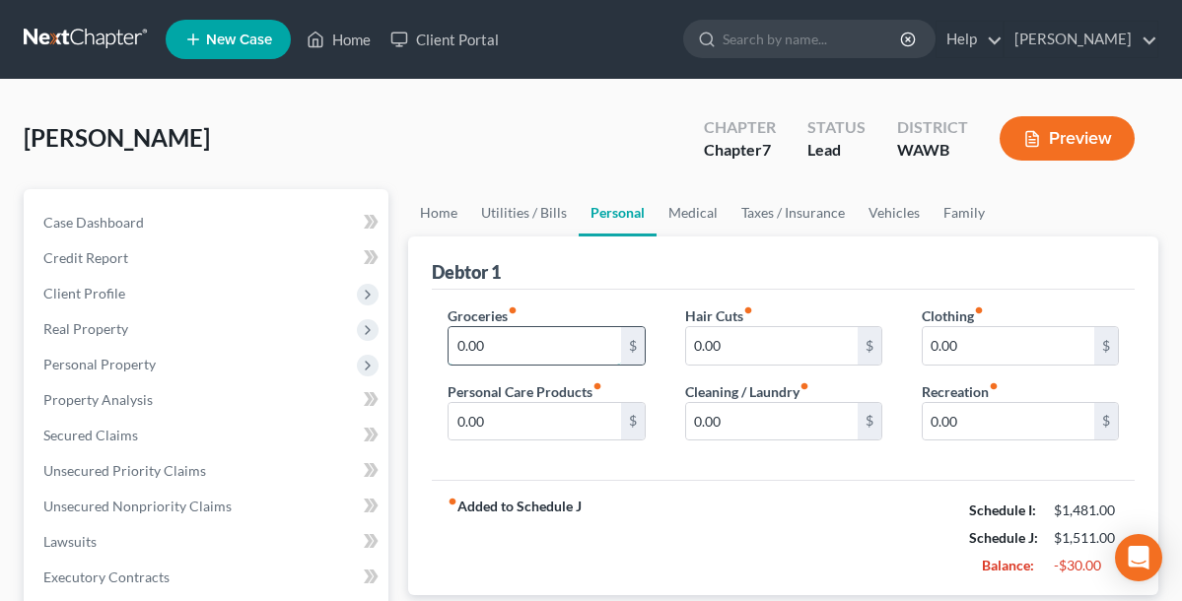
click at [552, 347] on input "0.00" at bounding box center [535, 345] width 172 height 37
type input "0"
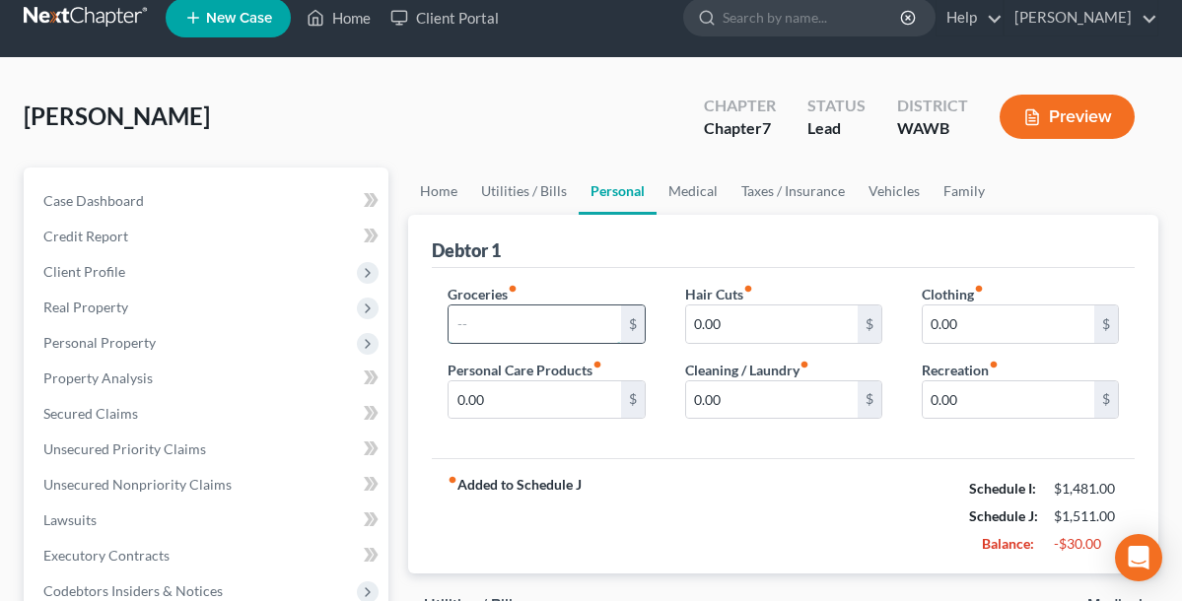
scroll to position [38, 0]
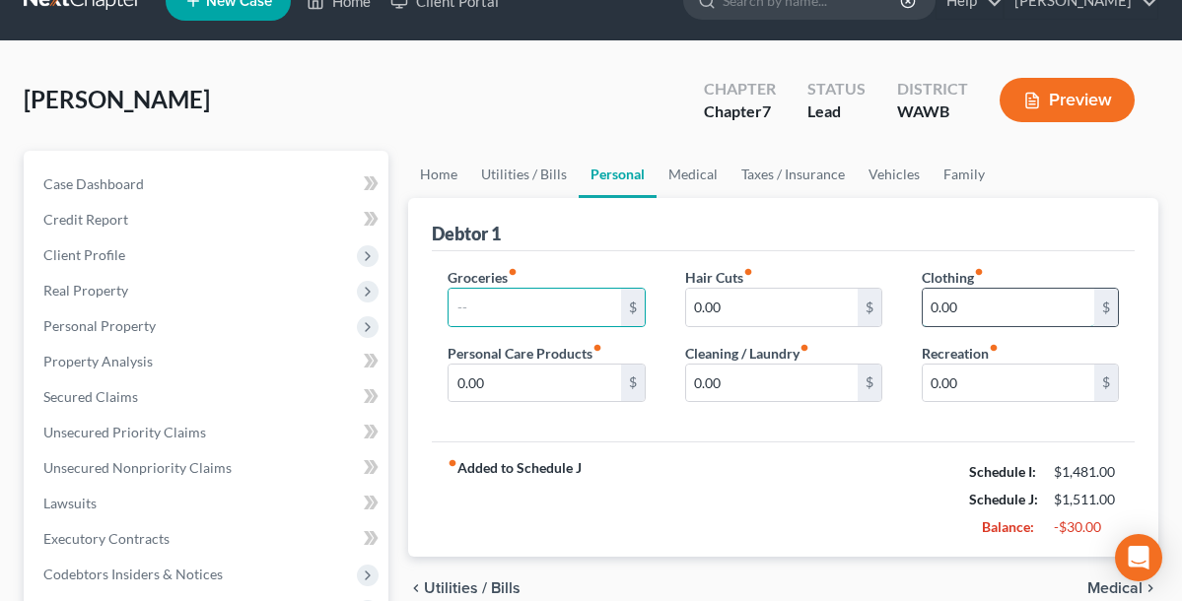
click at [987, 311] on input "0.00" at bounding box center [1009, 307] width 172 height 37
type input "0"
type input "50"
click at [866, 428] on div "Groceries fiber_manual_record $ Personal Care Products fiber_manual_record 0.00…" at bounding box center [783, 346] width 703 height 191
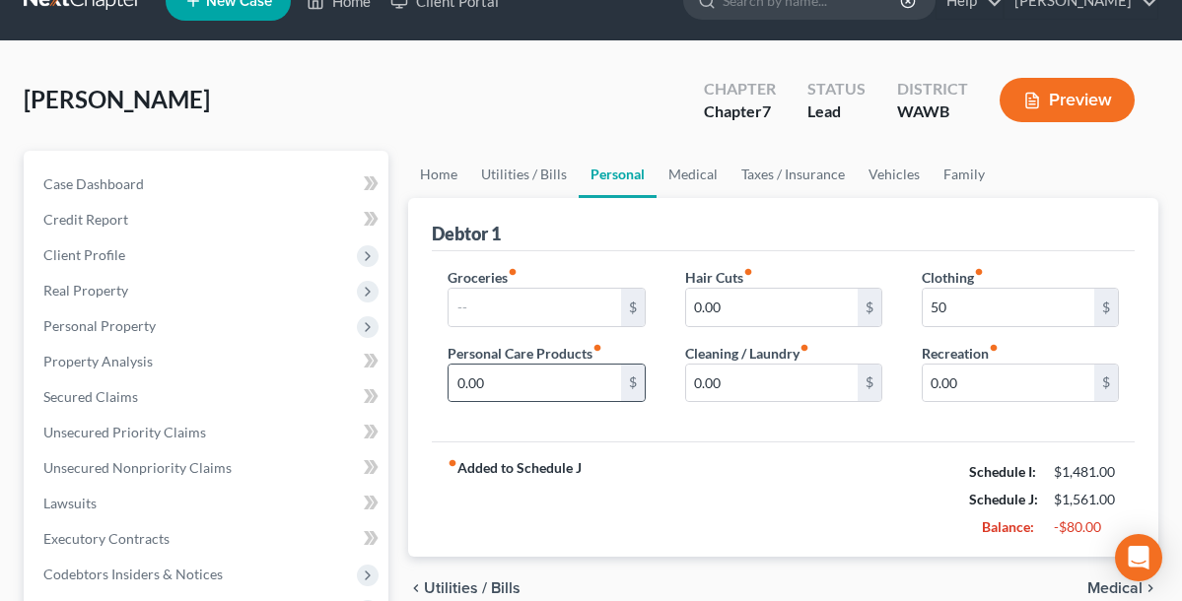
click at [632, 386] on div "$" at bounding box center [633, 383] width 24 height 37
click at [564, 386] on input "0.00" at bounding box center [535, 383] width 172 height 37
type input "0"
type input "30"
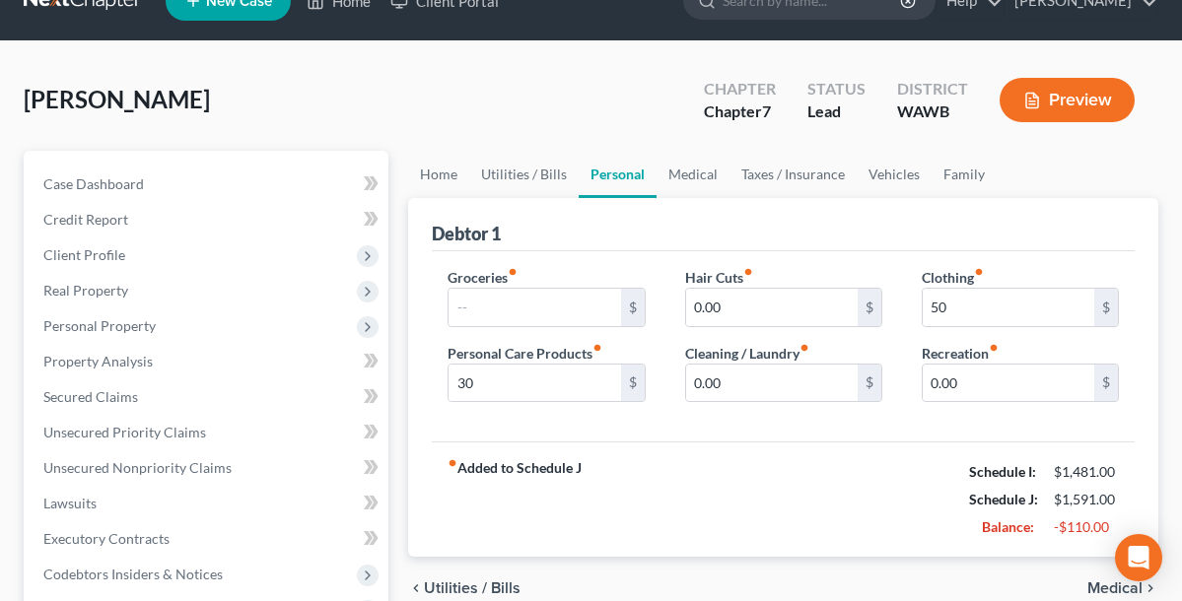
click at [846, 447] on div "fiber_manual_record Added to Schedule J Schedule I: $1,481.00 Schedule J: $1,59…" at bounding box center [783, 499] width 703 height 115
click at [960, 386] on input "0.00" at bounding box center [1009, 383] width 172 height 37
type input "0"
type input "50"
click at [841, 456] on div "fiber_manual_record Added to Schedule J Schedule I: $1,481.00 Schedule J: $1,64…" at bounding box center [783, 499] width 703 height 115
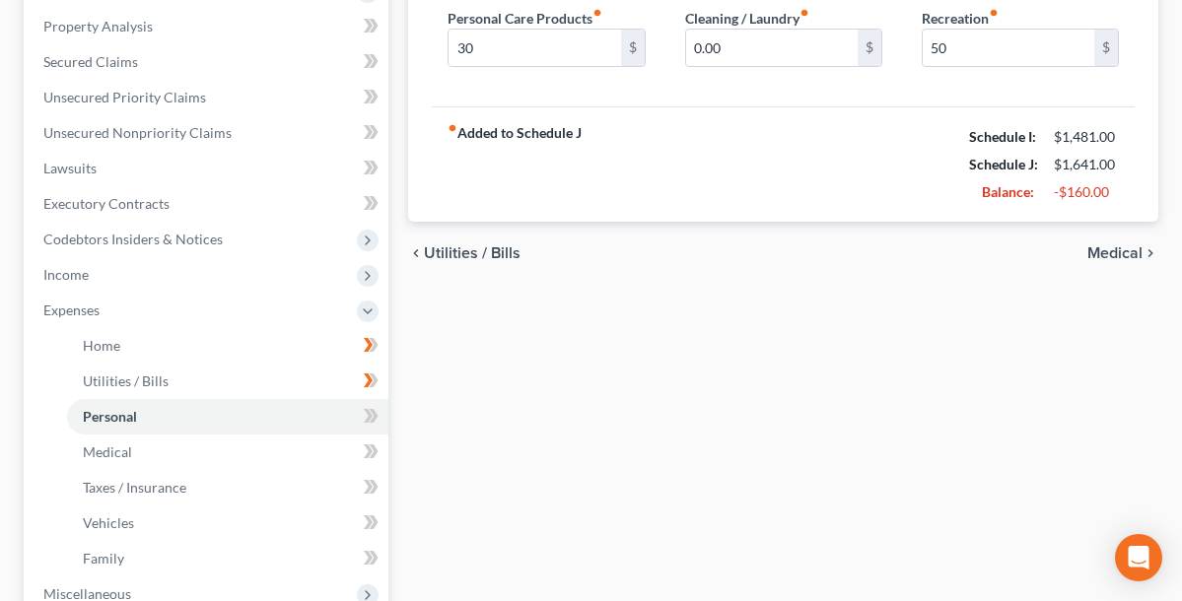
scroll to position [390, 0]
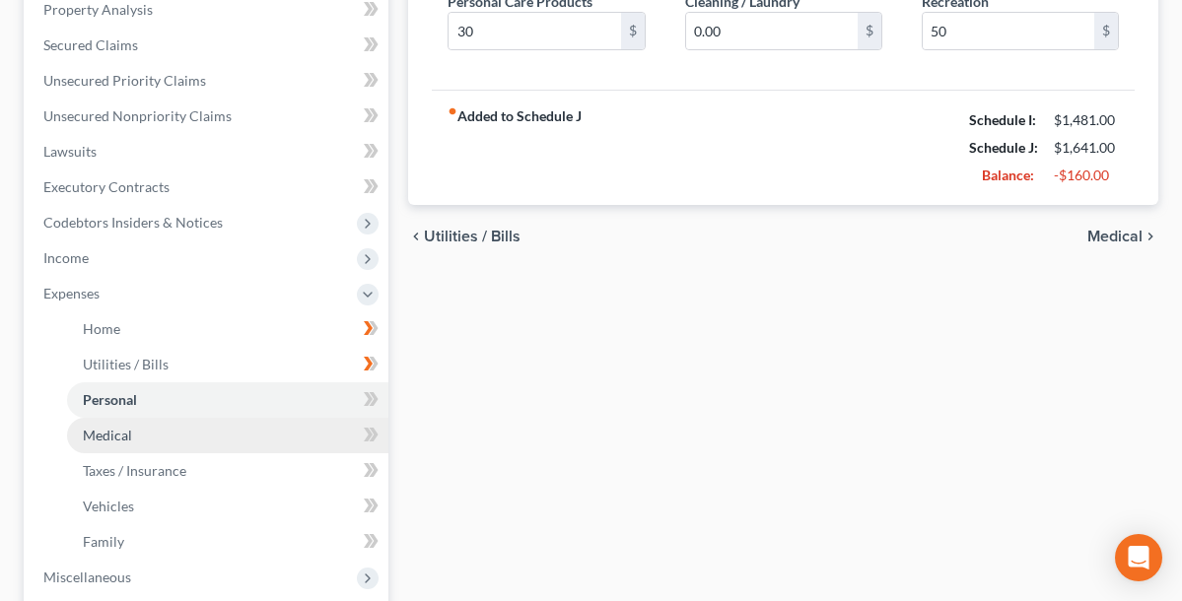
click at [104, 438] on span "Medical" at bounding box center [107, 435] width 49 height 17
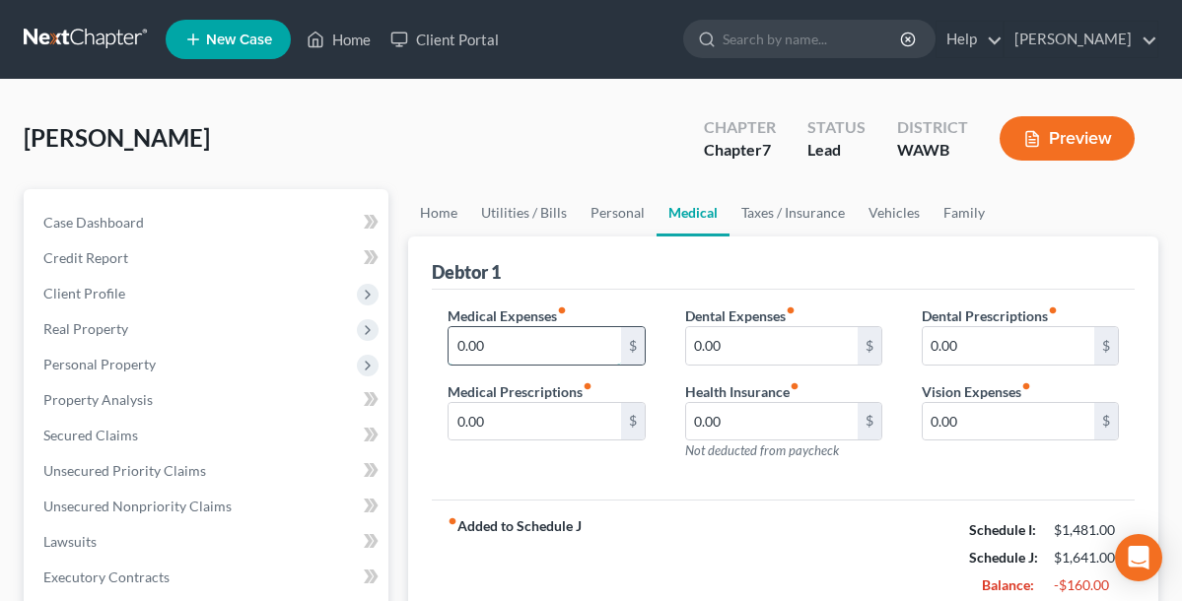
click at [559, 338] on input "0.00" at bounding box center [535, 345] width 172 height 37
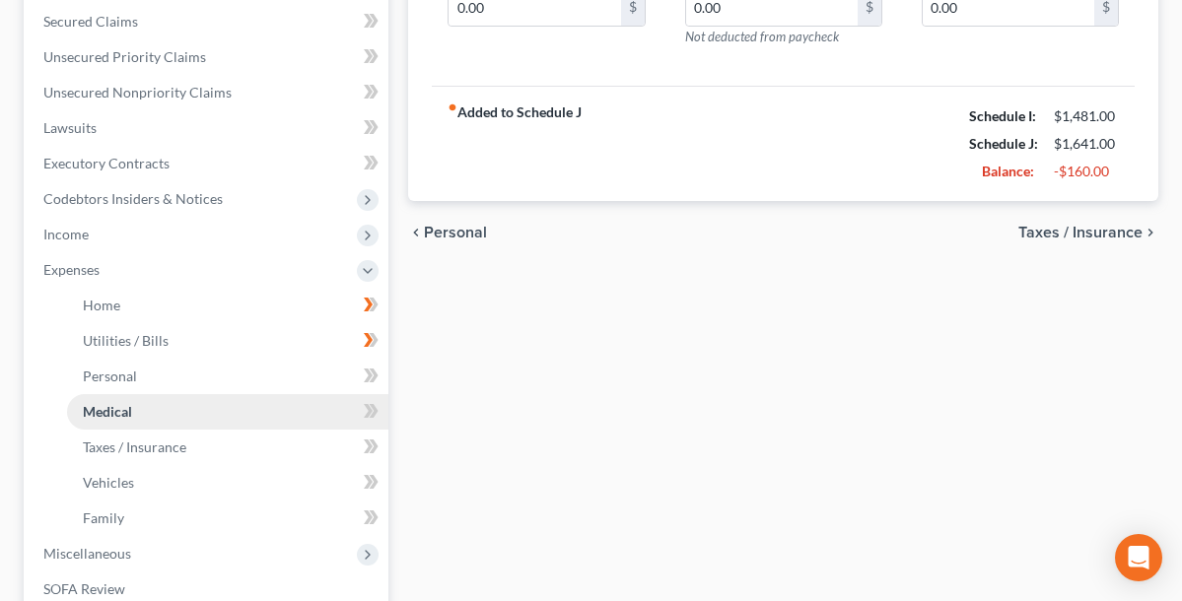
scroll to position [421, 0]
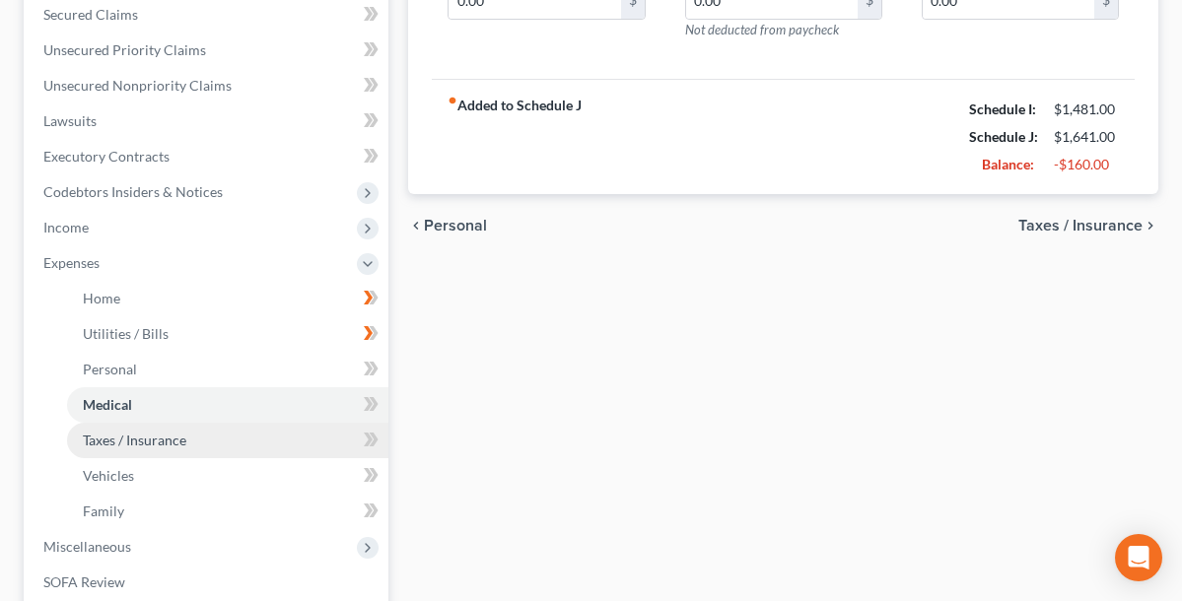
click at [172, 445] on span "Taxes / Insurance" at bounding box center [135, 440] width 104 height 17
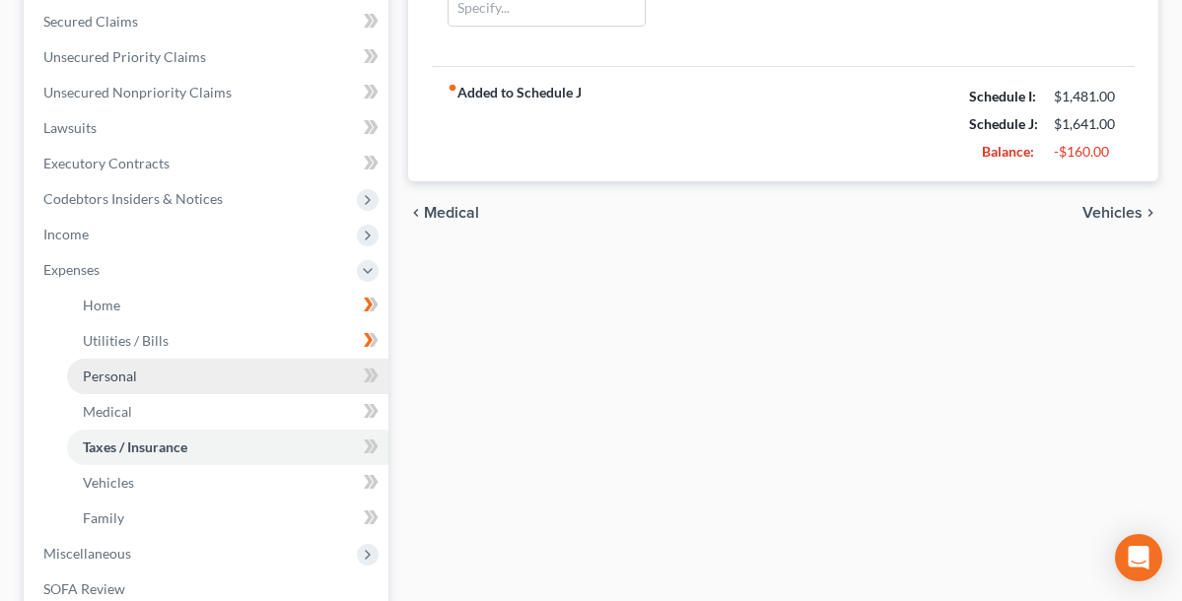
scroll to position [416, 0]
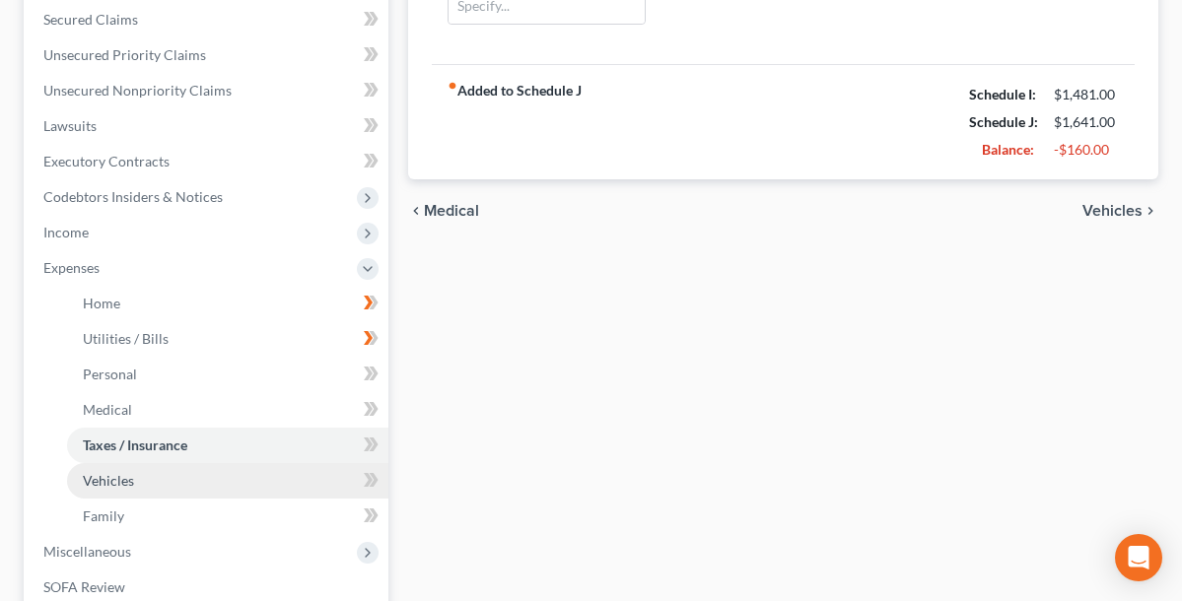
click at [134, 477] on link "Vehicles" at bounding box center [227, 480] width 321 height 35
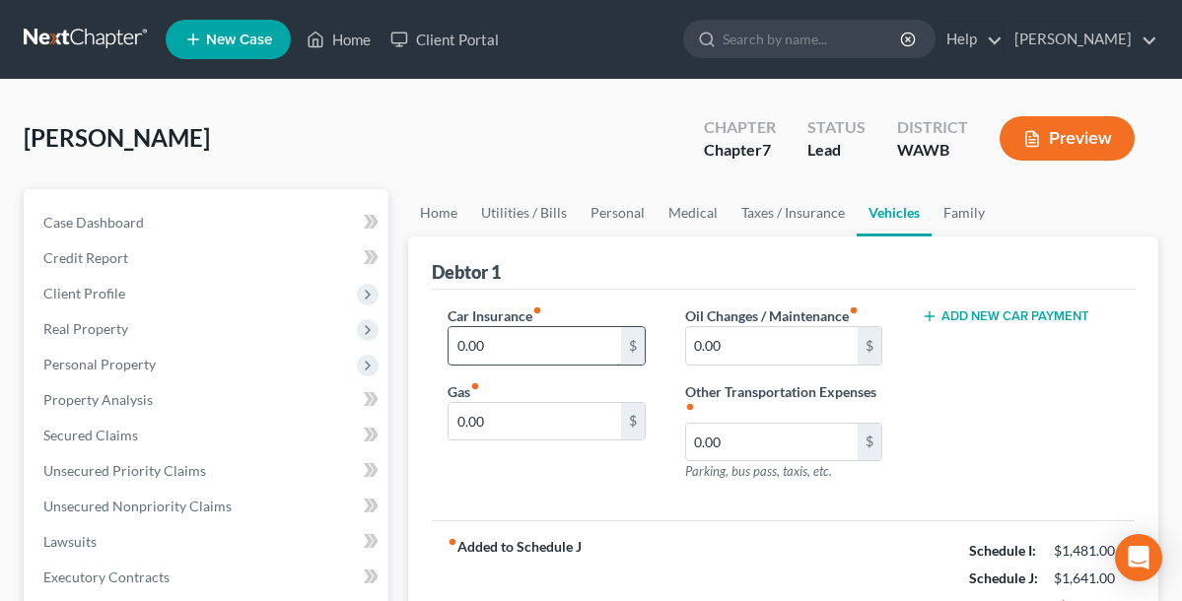
click at [570, 344] on input "0.00" at bounding box center [535, 345] width 172 height 37
type input "0"
type input "75"
click at [747, 347] on input "0.00" at bounding box center [772, 345] width 172 height 37
click at [492, 421] on input "0.00" at bounding box center [535, 421] width 172 height 37
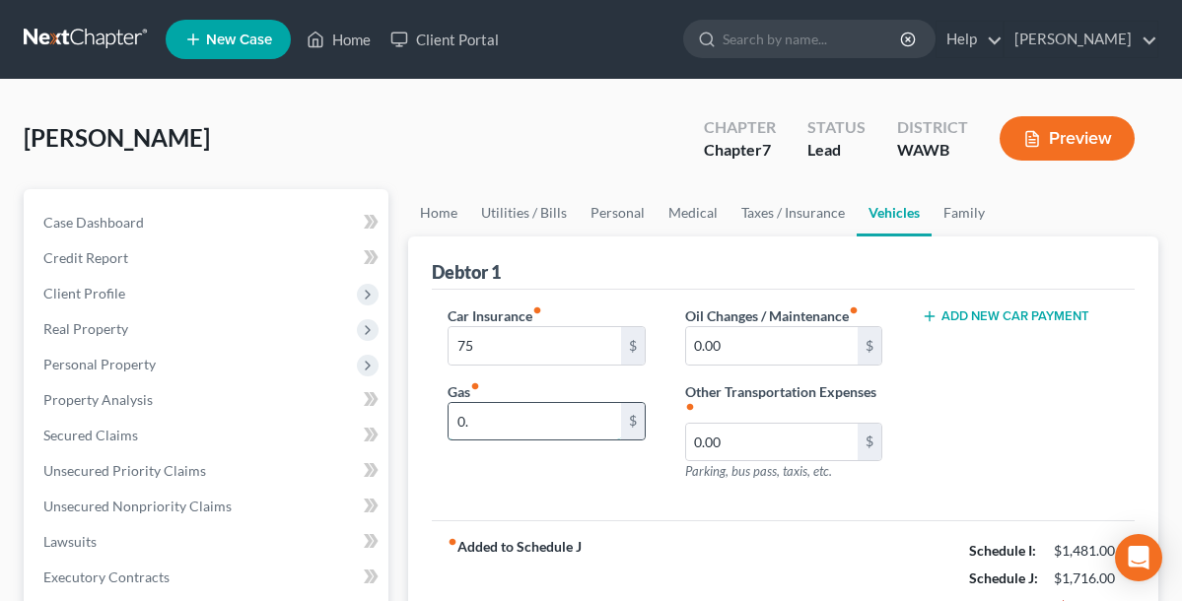
type input "0"
type input "30"
click at [593, 486] on div "Car Insurance fiber_manual_record 75 $ Gas fiber_manual_record 30 $" at bounding box center [546, 402] width 237 height 192
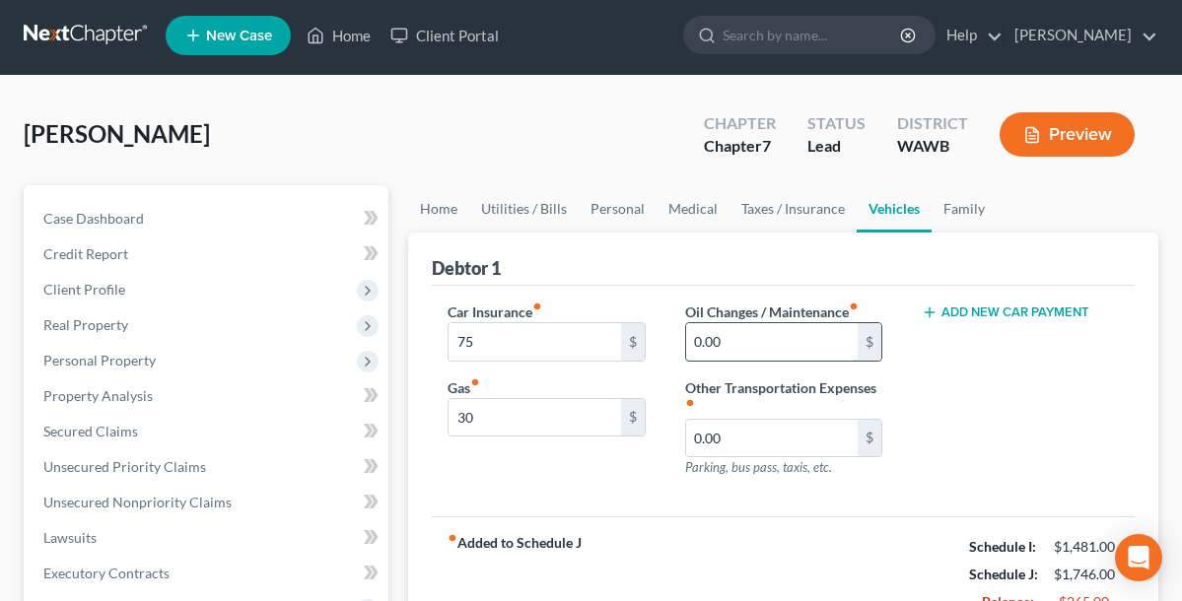
click at [771, 347] on input "0.00" at bounding box center [772, 341] width 172 height 37
type input "0"
type input "30"
click at [937, 344] on div "Add New Car Payment" at bounding box center [1020, 398] width 237 height 192
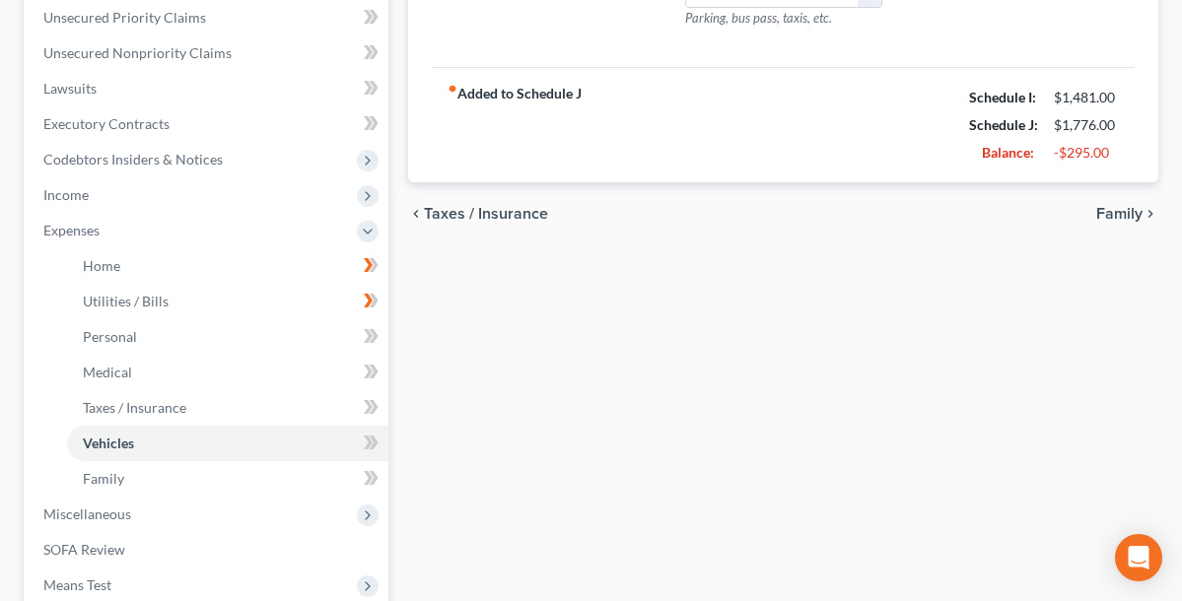
scroll to position [471, 0]
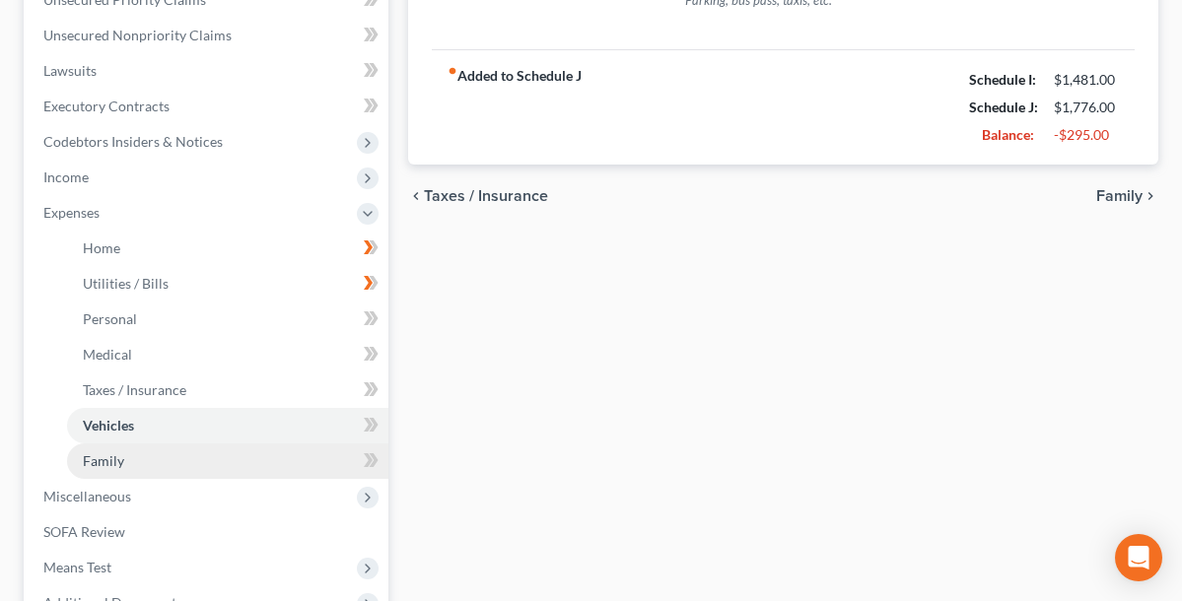
click at [122, 458] on span "Family" at bounding box center [103, 460] width 41 height 17
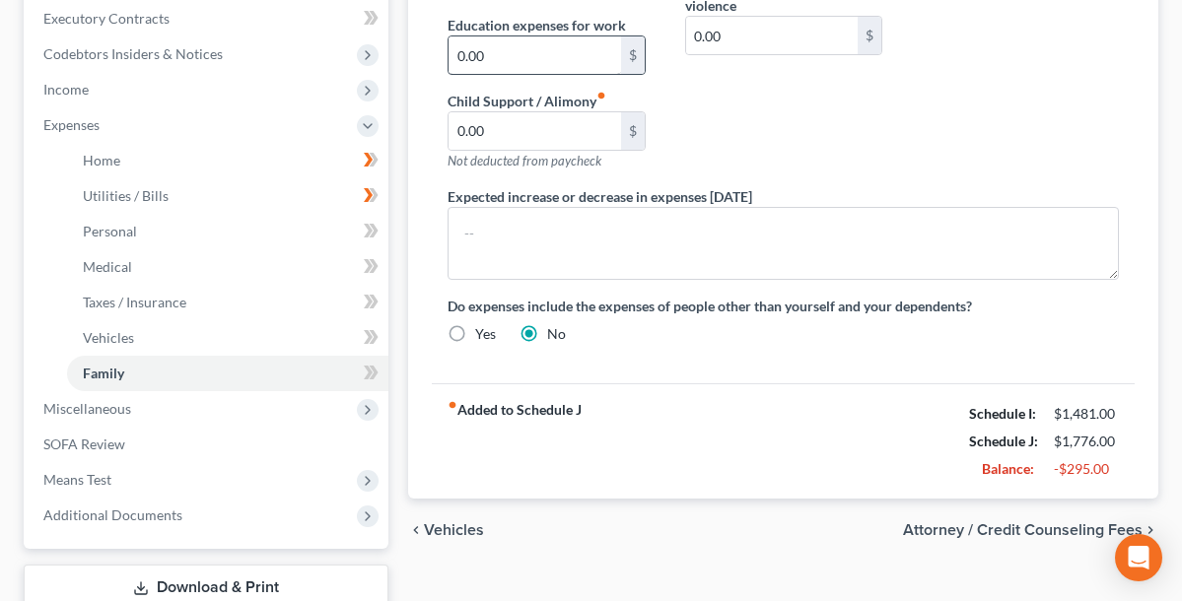
scroll to position [582, 0]
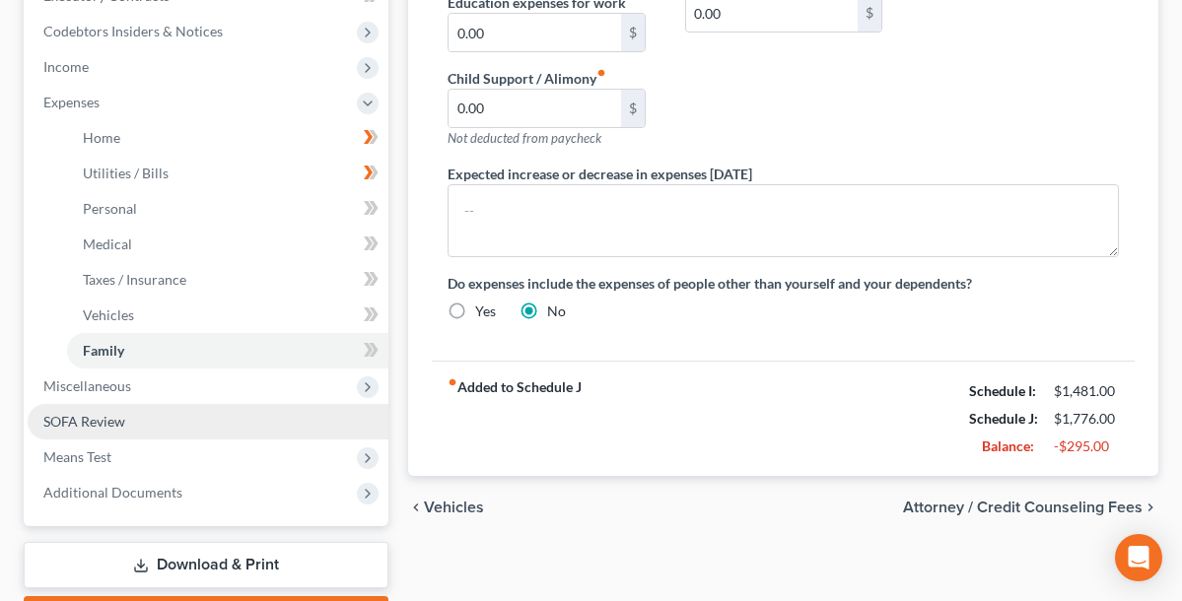
click at [128, 424] on link "SOFA Review" at bounding box center [208, 421] width 361 height 35
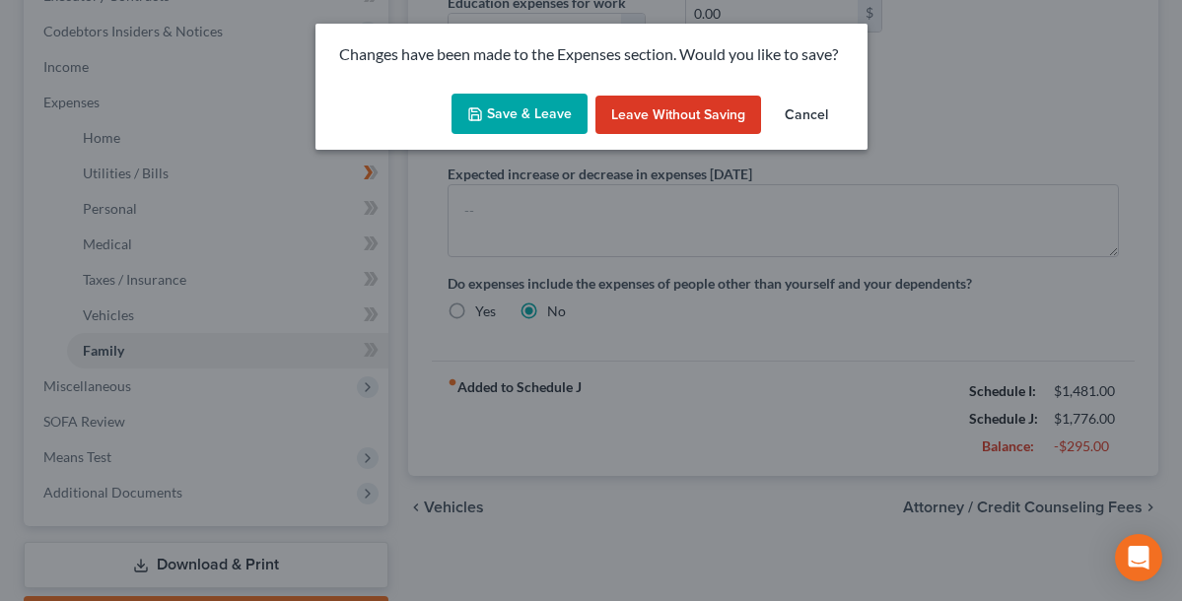
click at [557, 119] on button "Save & Leave" at bounding box center [519, 114] width 136 height 41
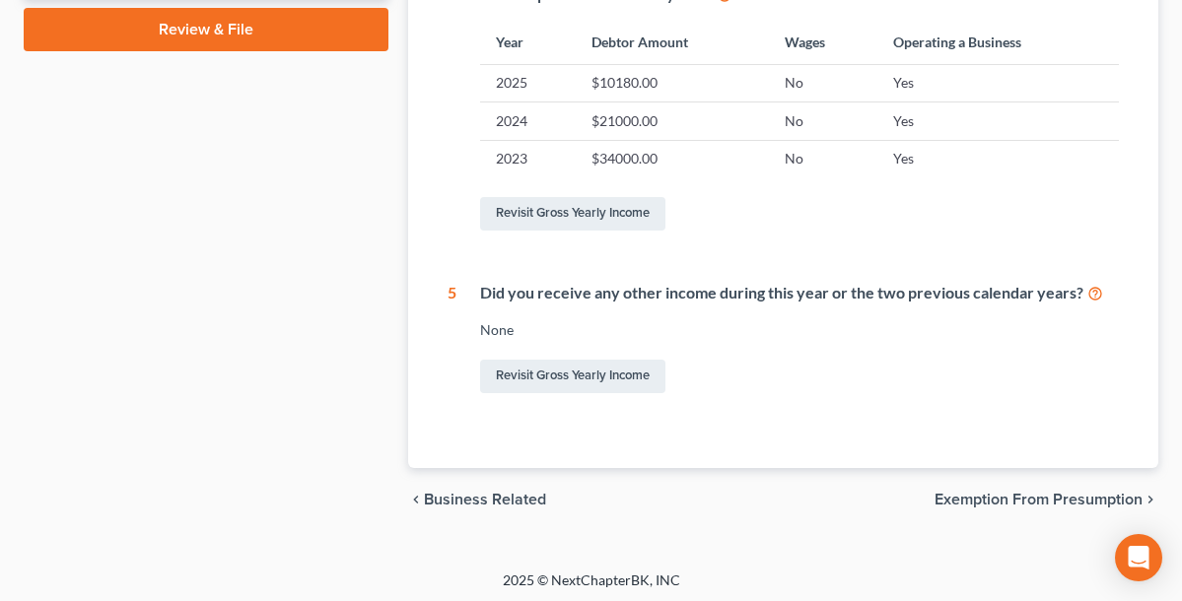
scroll to position [921, 0]
click at [956, 493] on span "Exemption from Presumption" at bounding box center [1038, 501] width 208 height 16
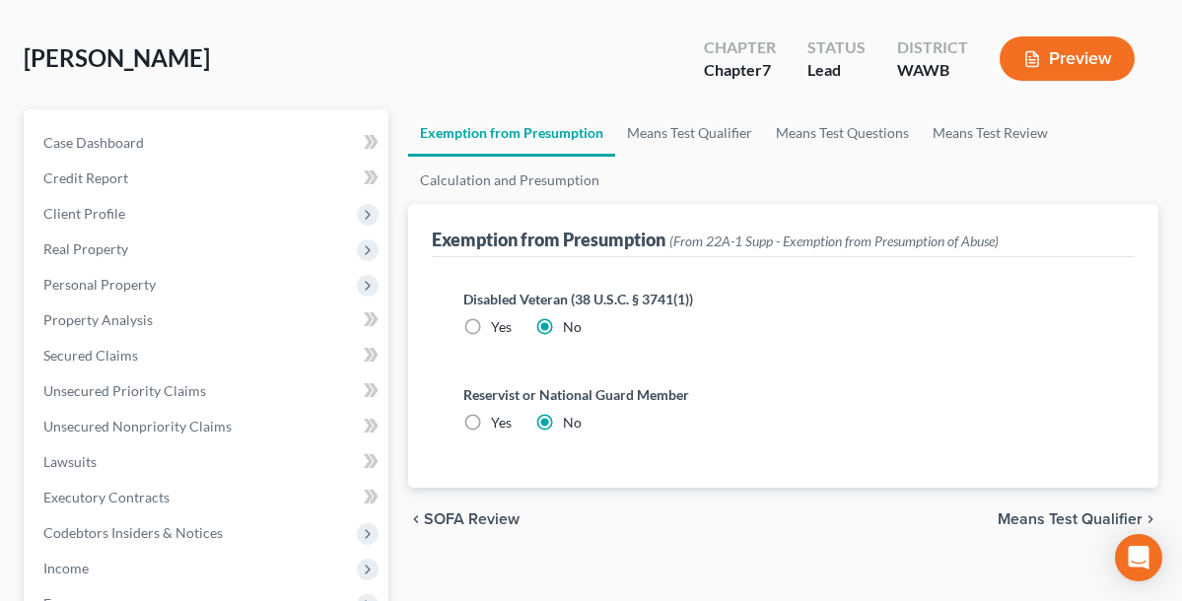
scroll to position [214, 0]
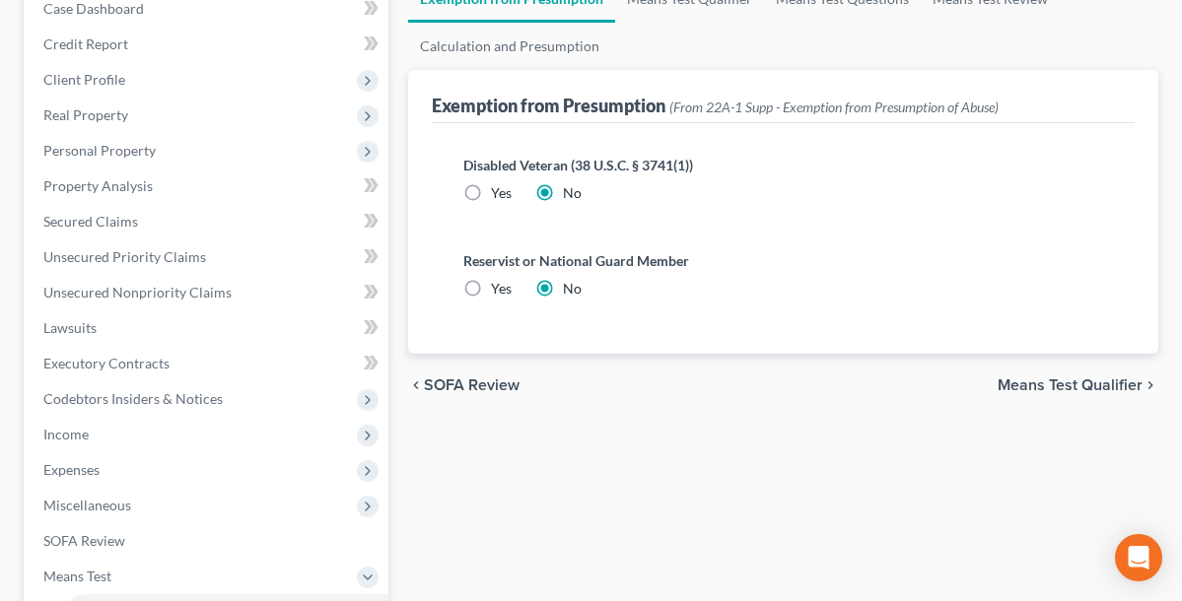
click at [1012, 384] on span "Means Test Qualifier" at bounding box center [1070, 386] width 145 height 16
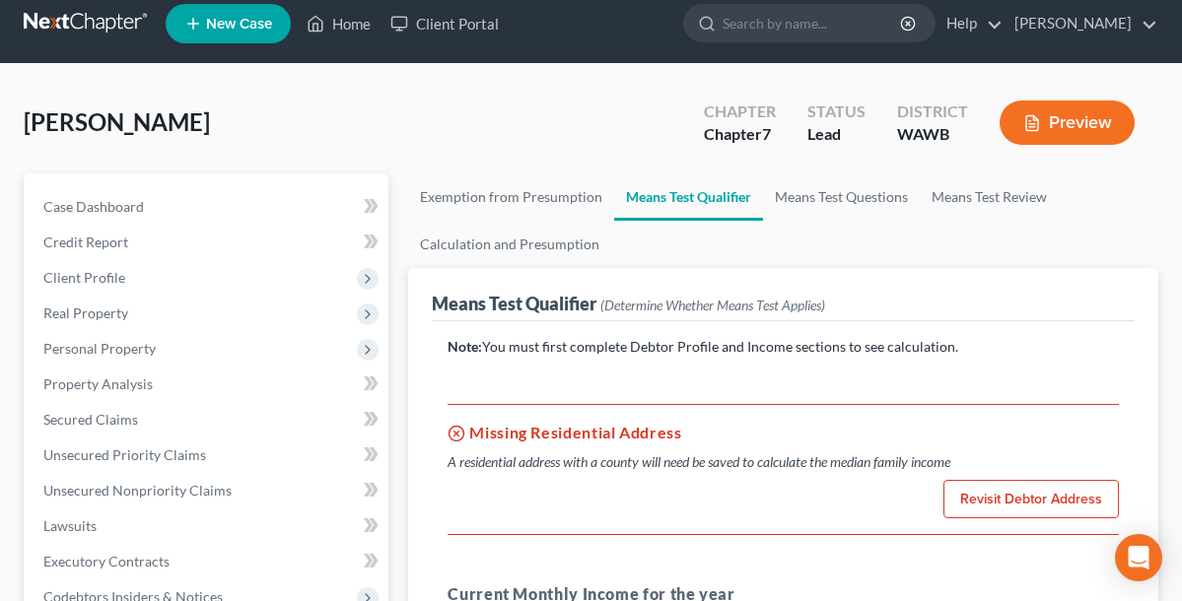
scroll to position [16, 0]
click at [971, 499] on link "Revisit Debtor Address" at bounding box center [1030, 499] width 175 height 39
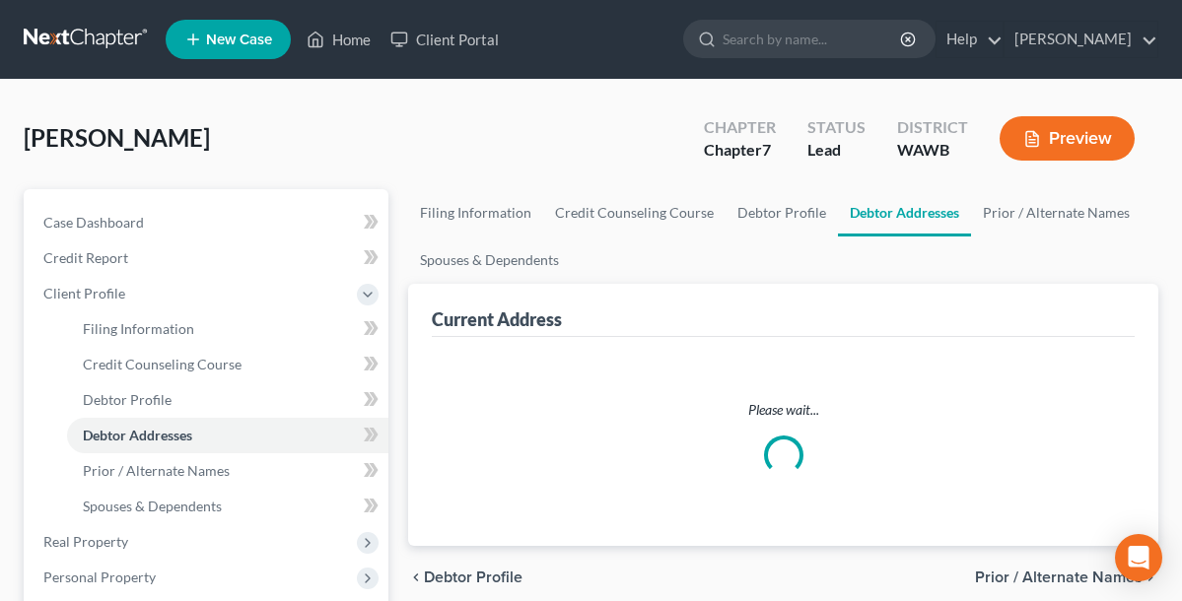
select select "0"
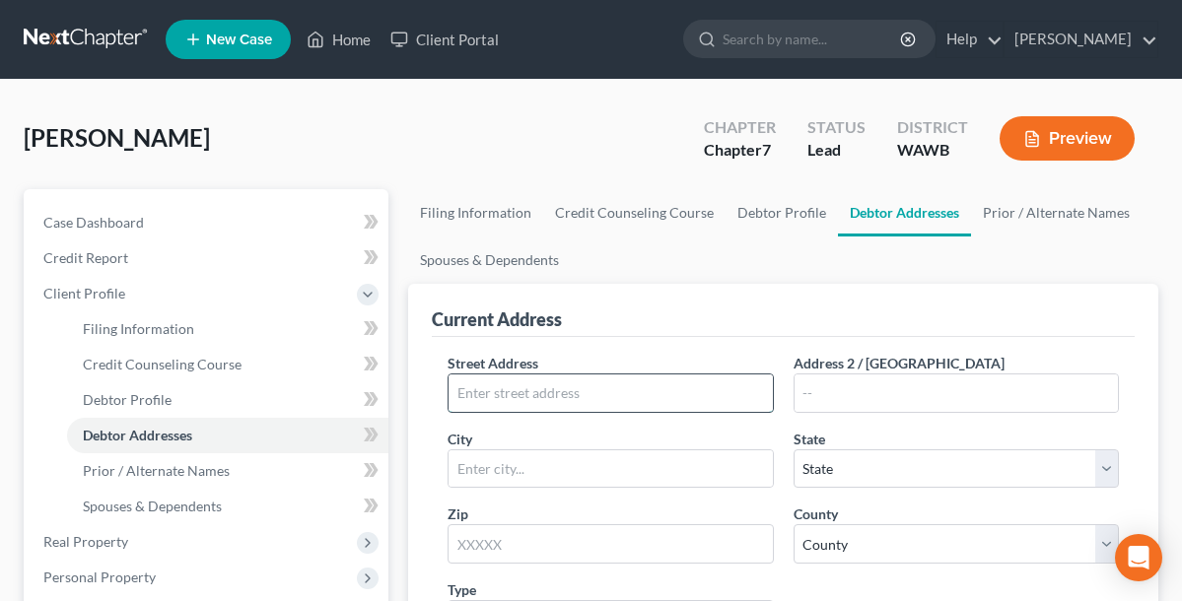
click at [576, 400] on input "text" at bounding box center [610, 393] width 323 height 37
type input "1415 Warner St"
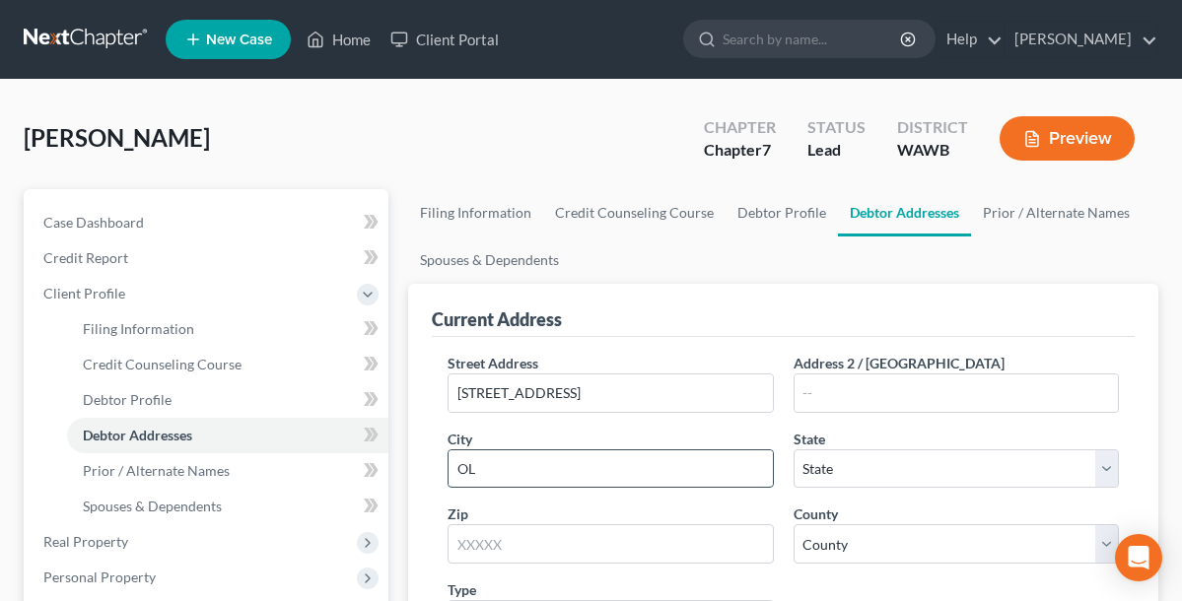
type input "O"
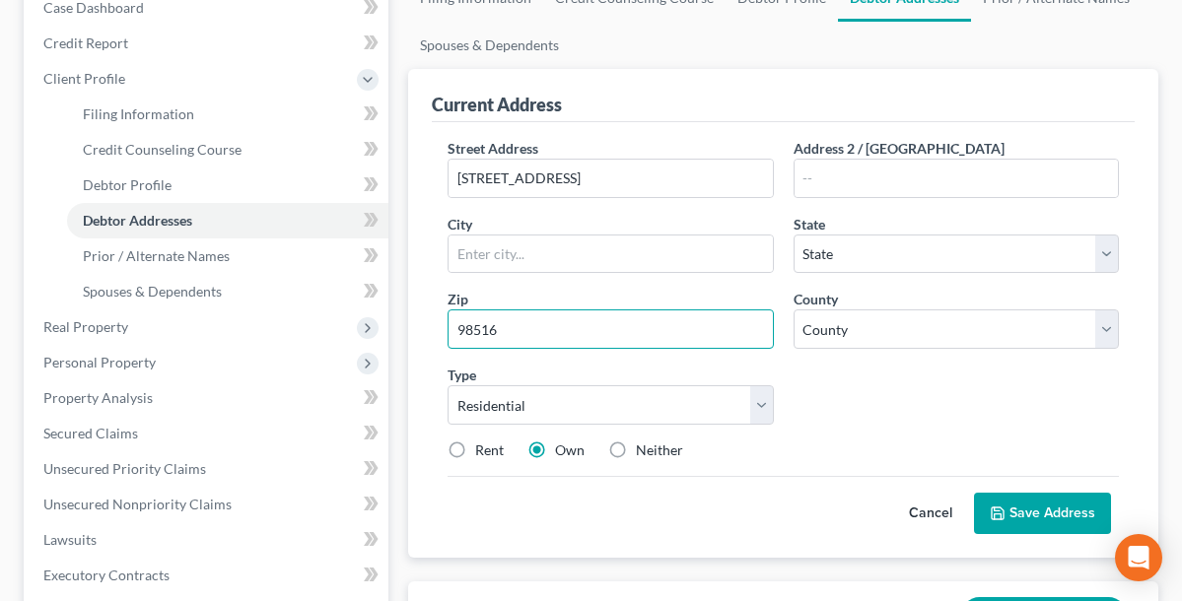
scroll to position [220, 0]
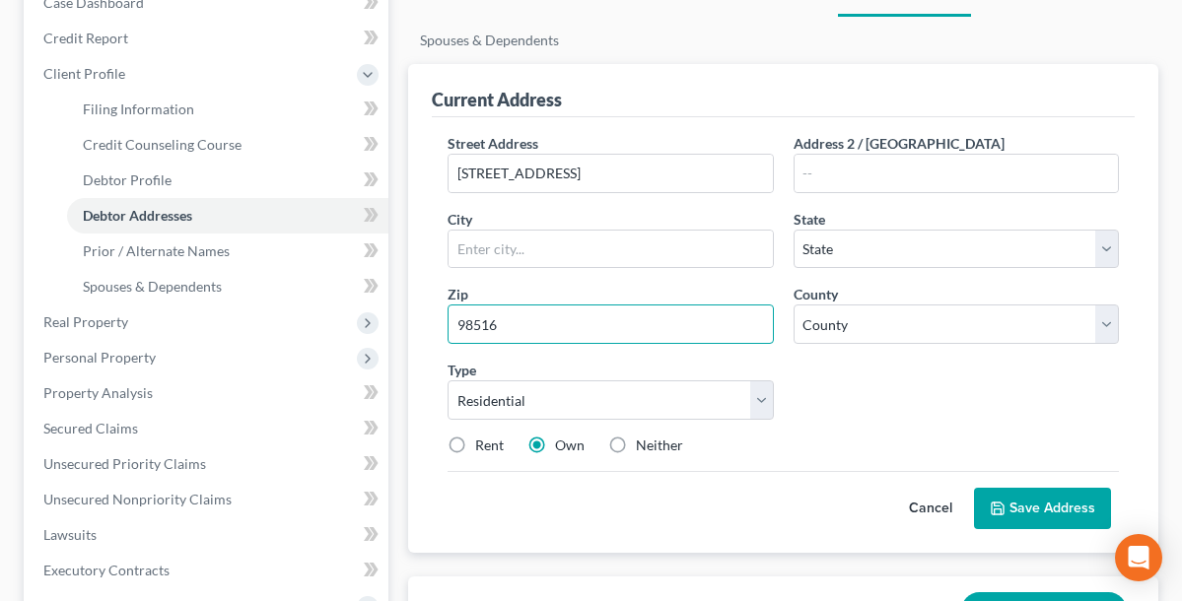
type input "98516"
click at [475, 446] on label "Rent" at bounding box center [489, 446] width 29 height 20
click at [483, 446] on input "Rent" at bounding box center [489, 442] width 13 height 13
radio input "true"
type input "Olympia"
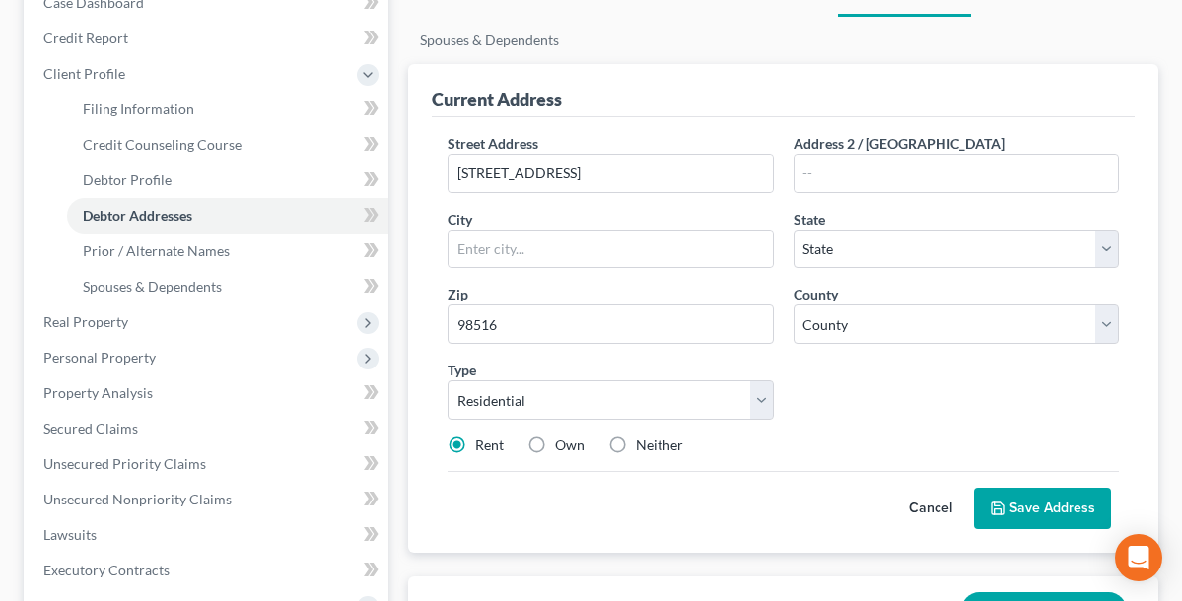
select select "50"
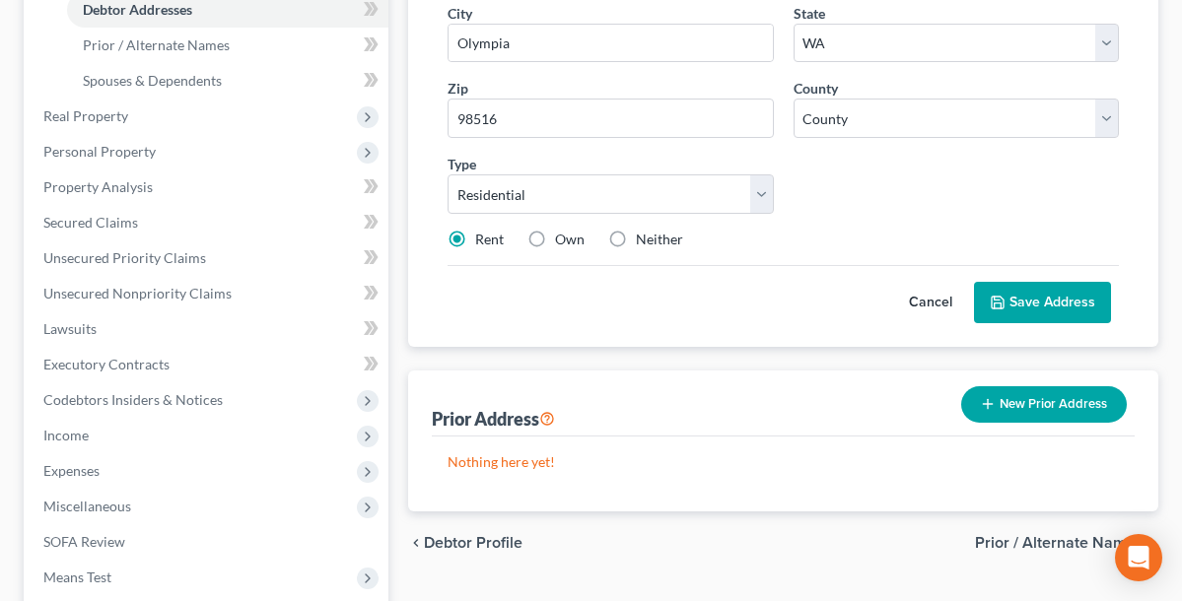
scroll to position [433, 0]
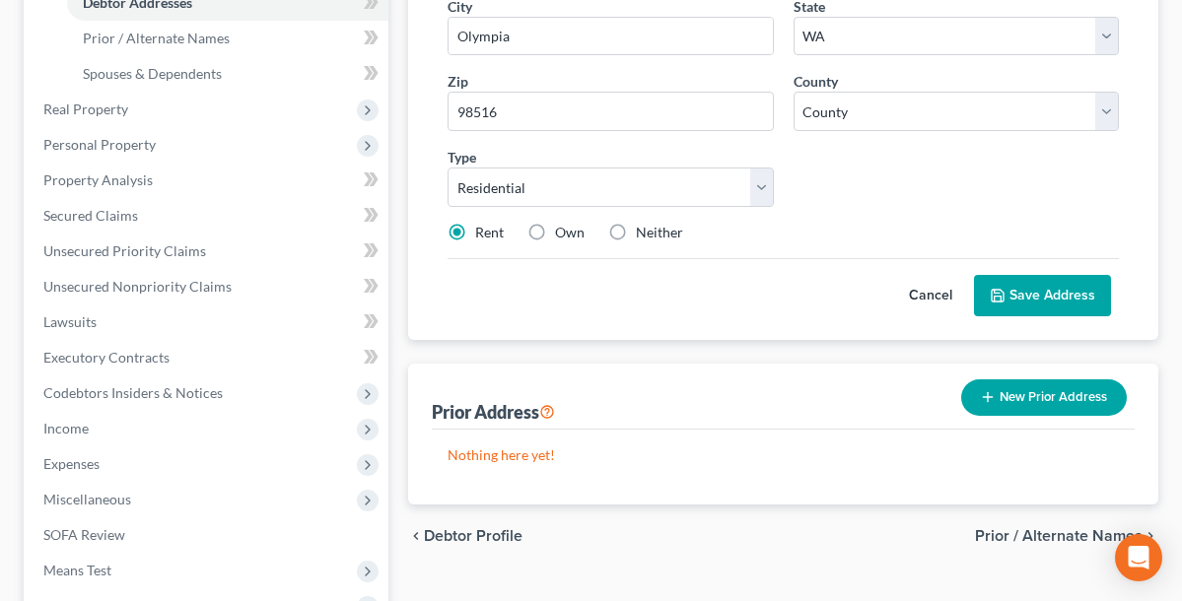
click at [557, 448] on p "Nothing here yet!" at bounding box center [783, 456] width 671 height 20
click at [554, 454] on p "Nothing here yet!" at bounding box center [783, 456] width 671 height 20
click at [1043, 293] on button "Save Address" at bounding box center [1042, 295] width 137 height 41
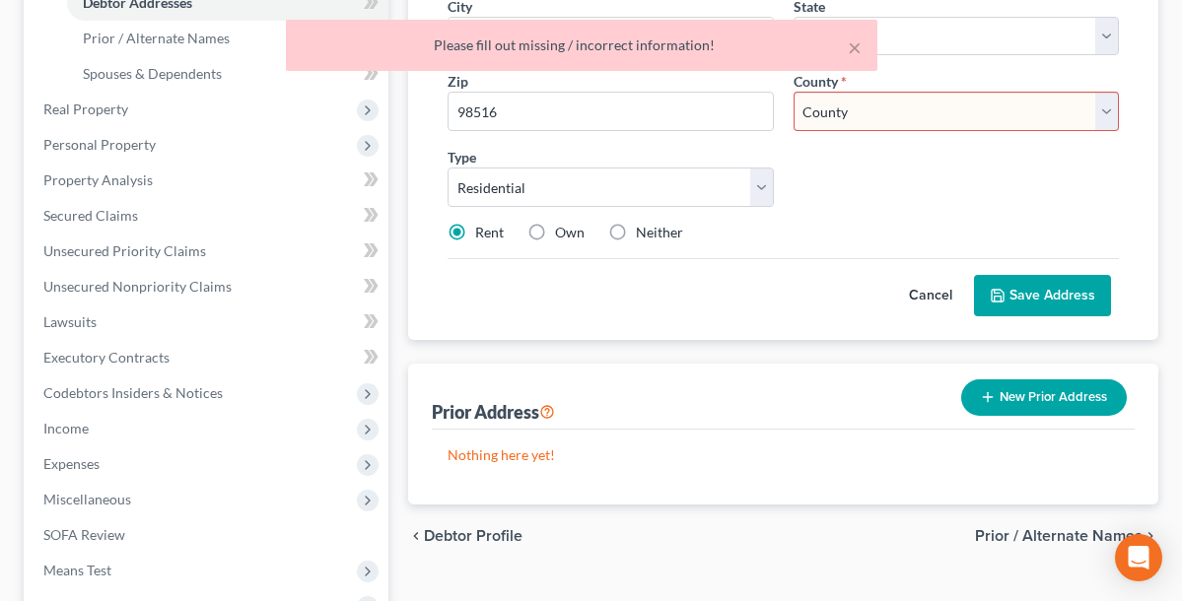
click at [812, 261] on div "Cancel Save Address" at bounding box center [783, 287] width 671 height 58
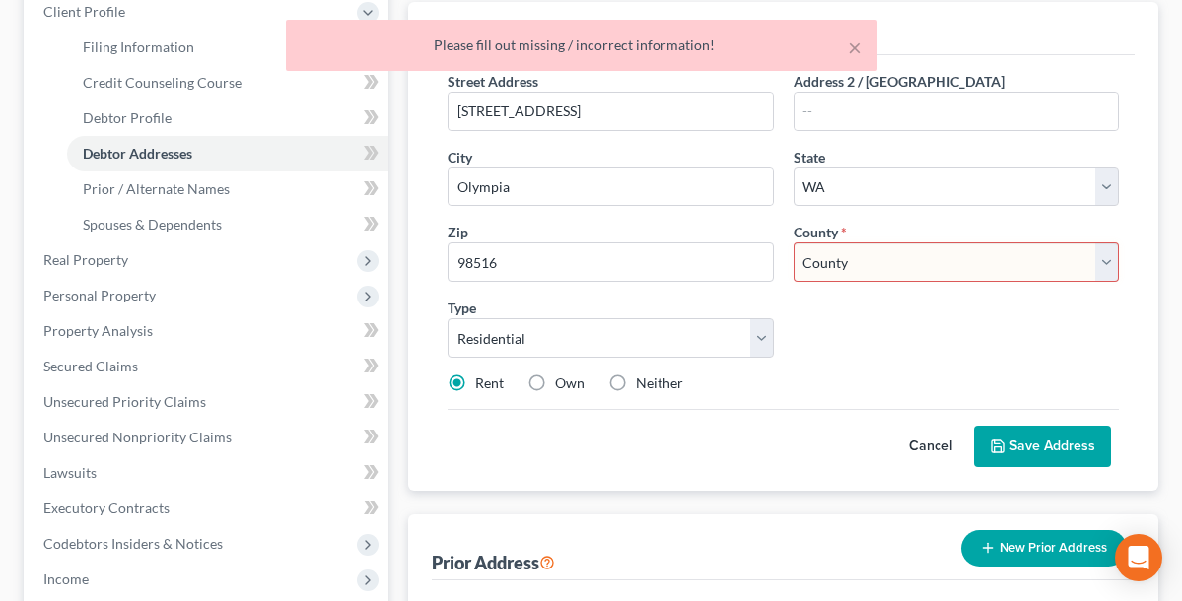
scroll to position [275, 0]
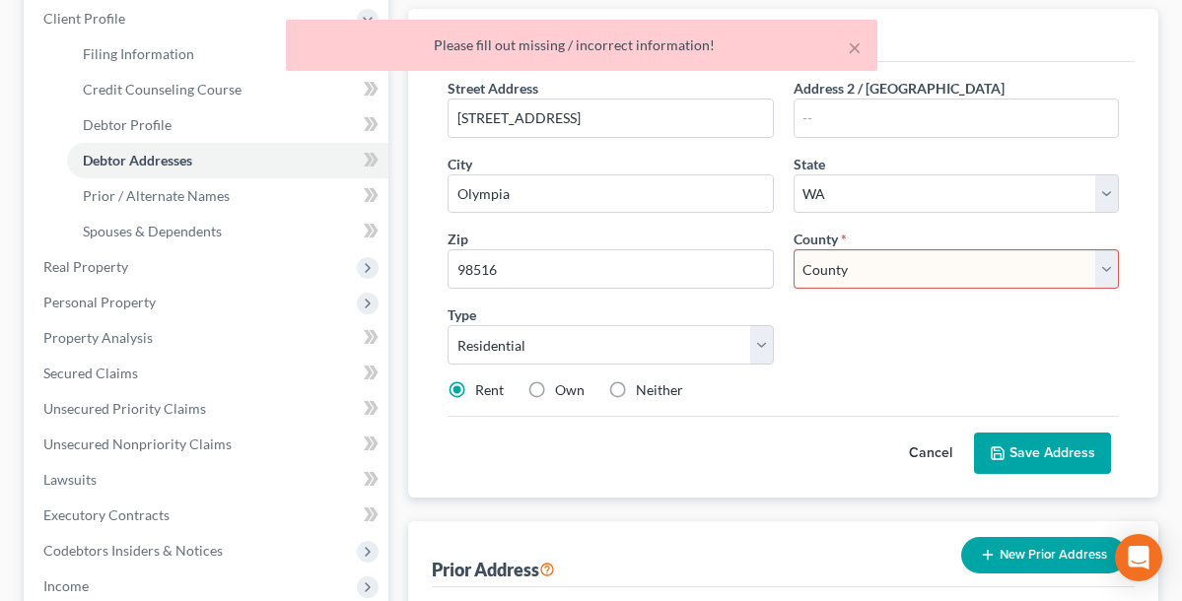
select select "33"
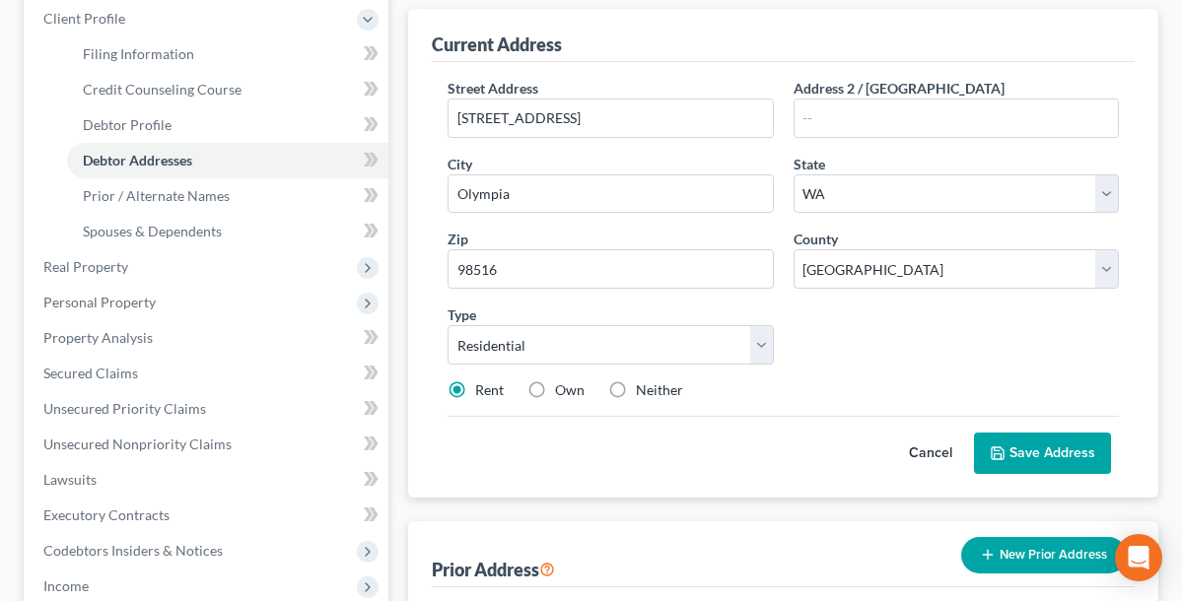
click at [1014, 453] on button "Save Address" at bounding box center [1042, 453] width 137 height 41
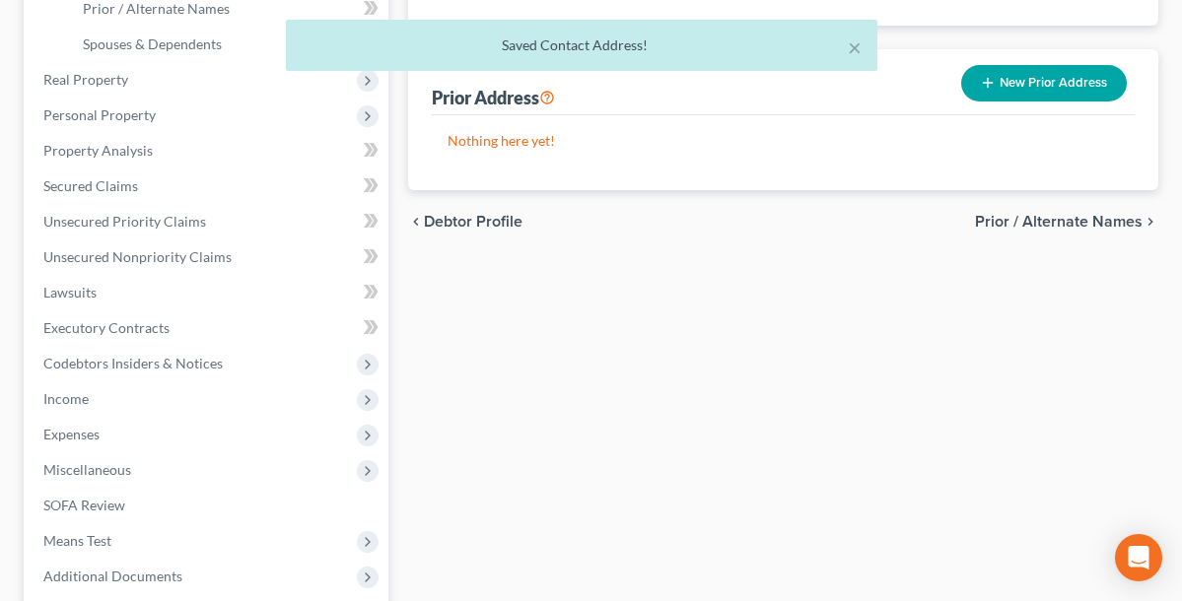
scroll to position [473, 0]
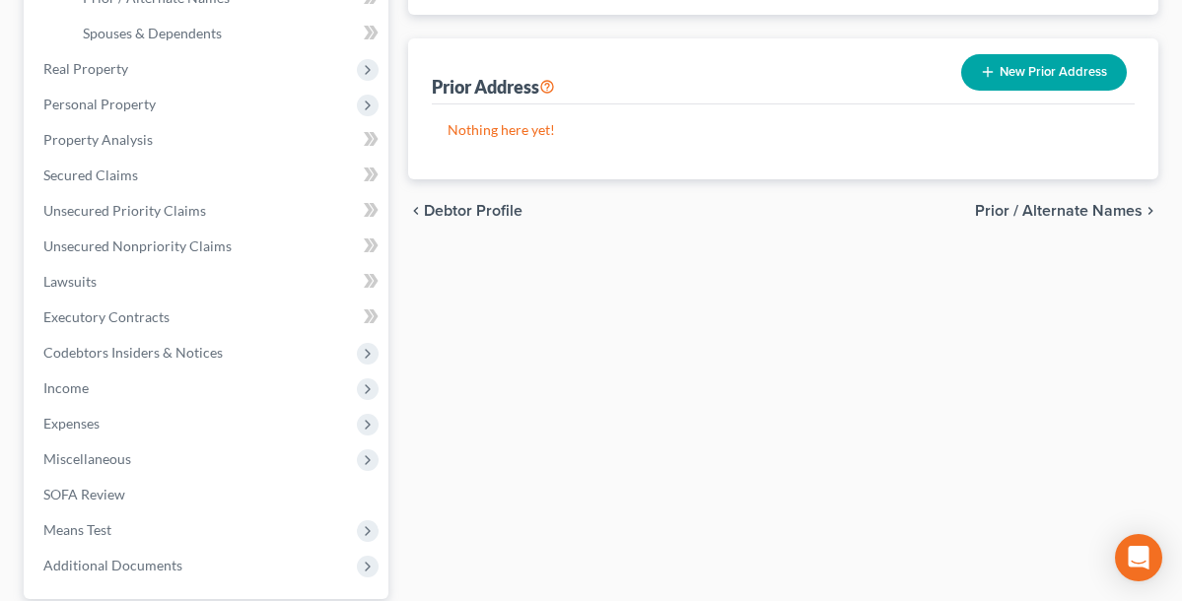
click at [1092, 208] on span "Prior / Alternate Names" at bounding box center [1059, 211] width 168 height 16
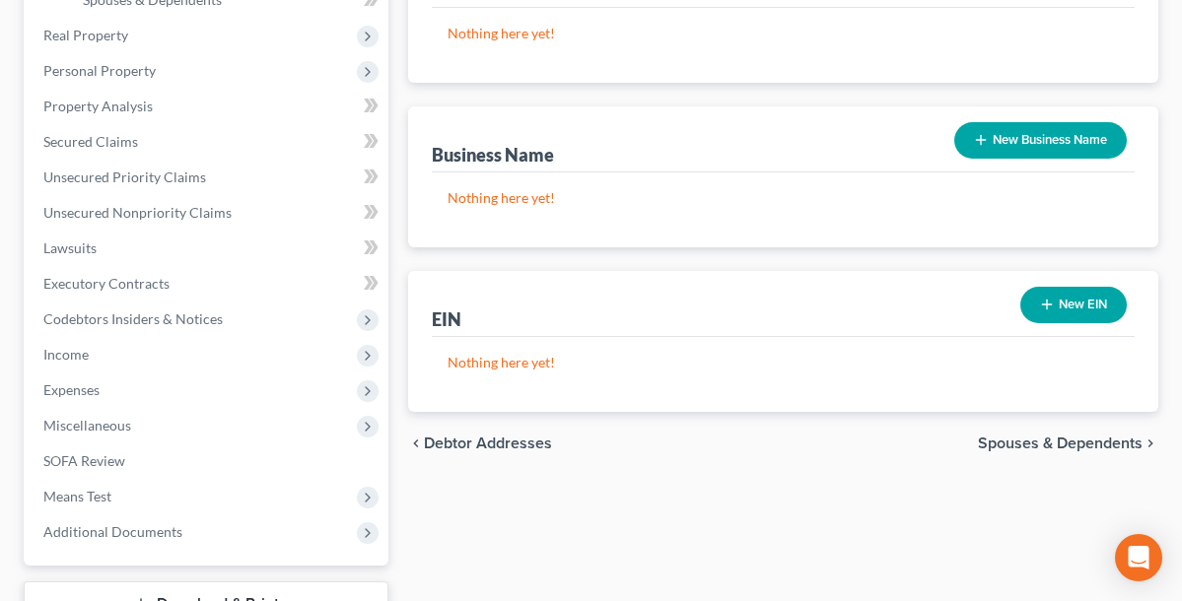
scroll to position [507, 0]
click at [1060, 442] on span "Spouses & Dependents" at bounding box center [1060, 444] width 165 height 16
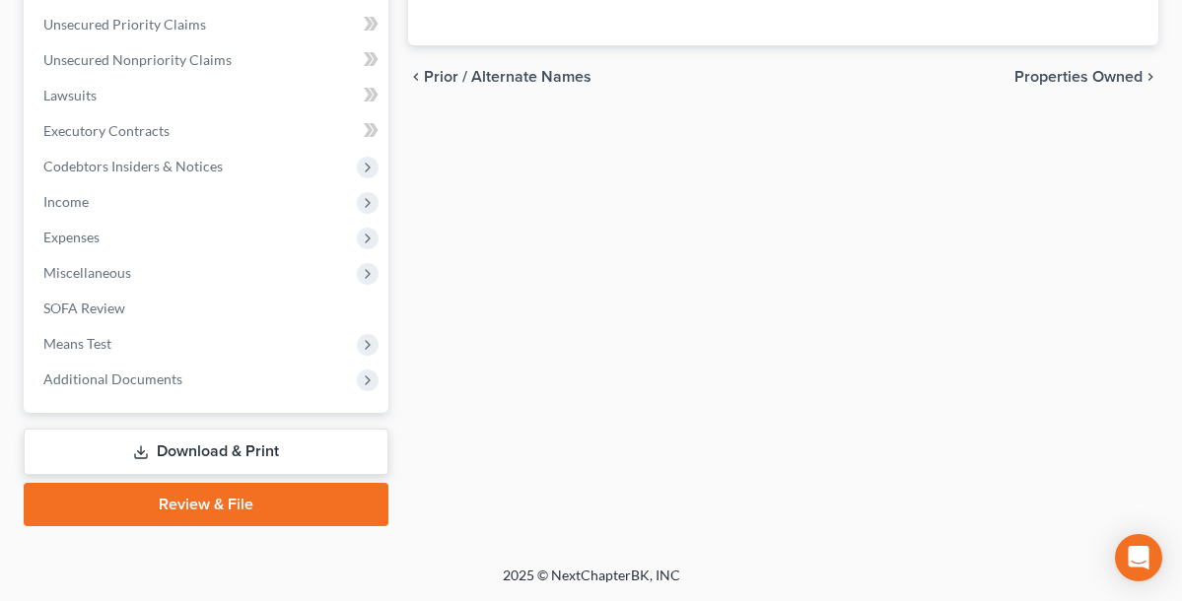
scroll to position [659, 0]
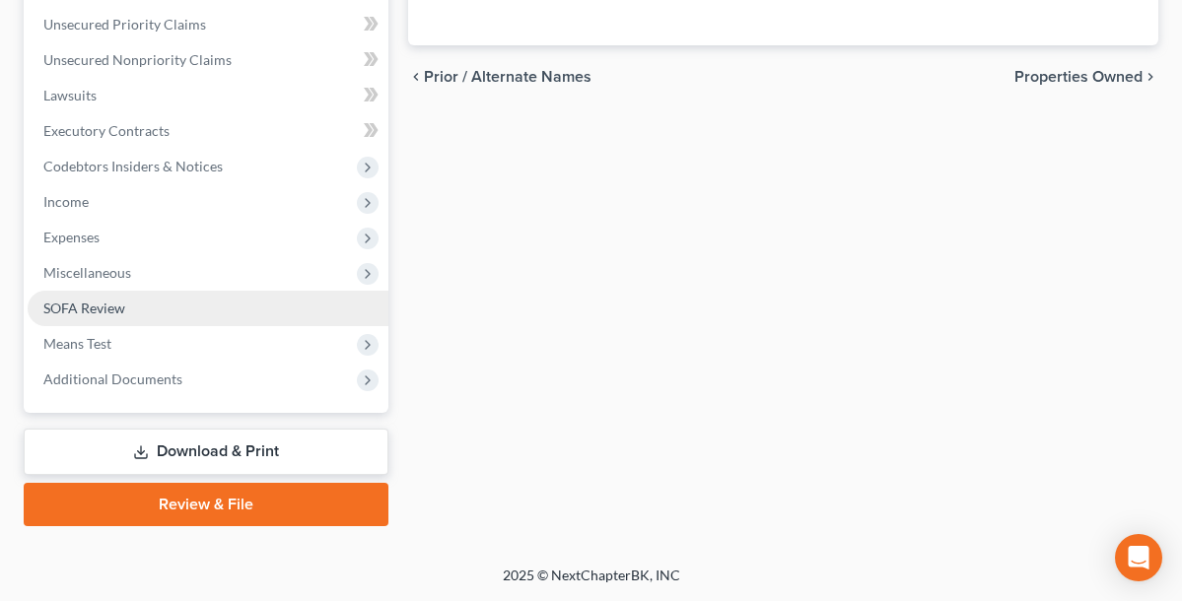
click at [114, 304] on span "SOFA Review" at bounding box center [84, 308] width 82 height 17
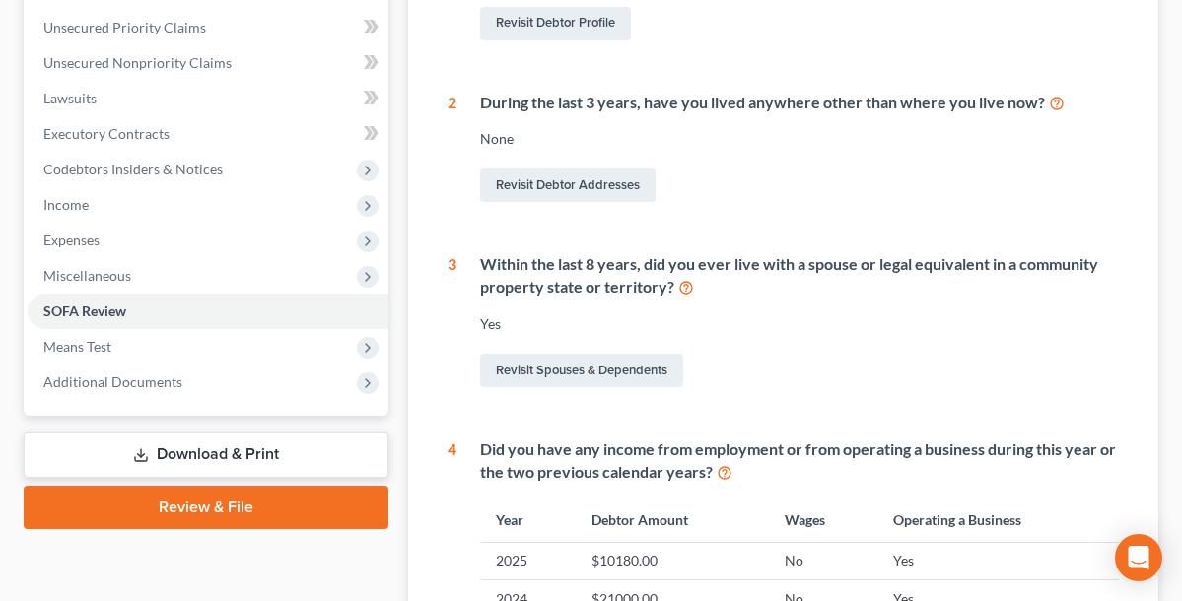
scroll to position [421, 0]
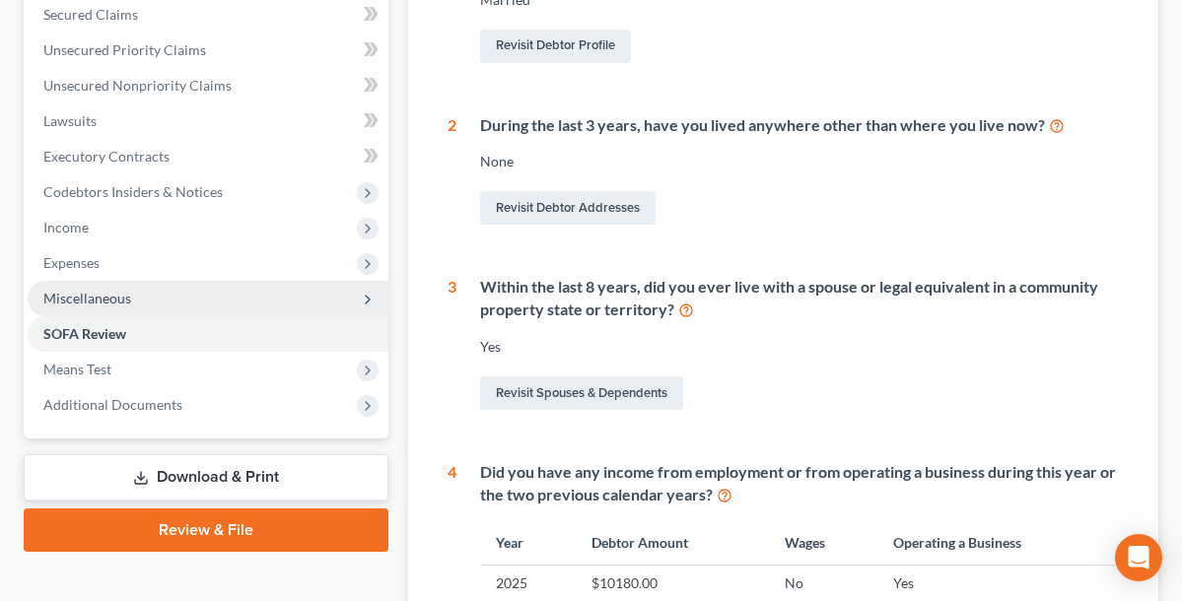
click at [130, 292] on span "Miscellaneous" at bounding box center [208, 298] width 361 height 35
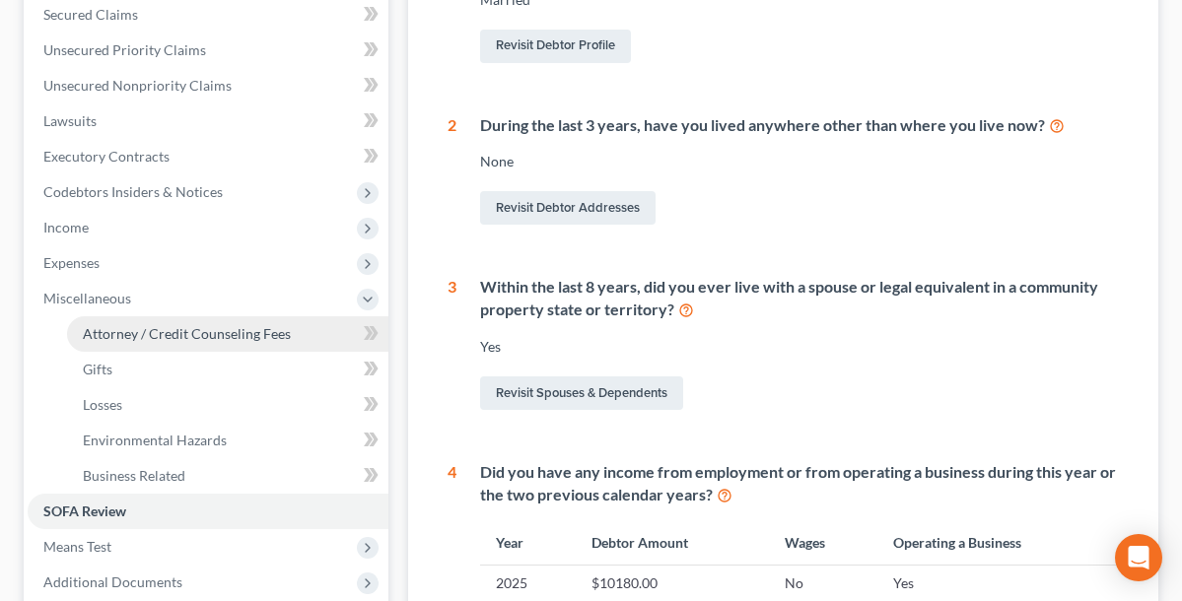
click at [254, 337] on span "Attorney / Credit Counseling Fees" at bounding box center [187, 333] width 208 height 17
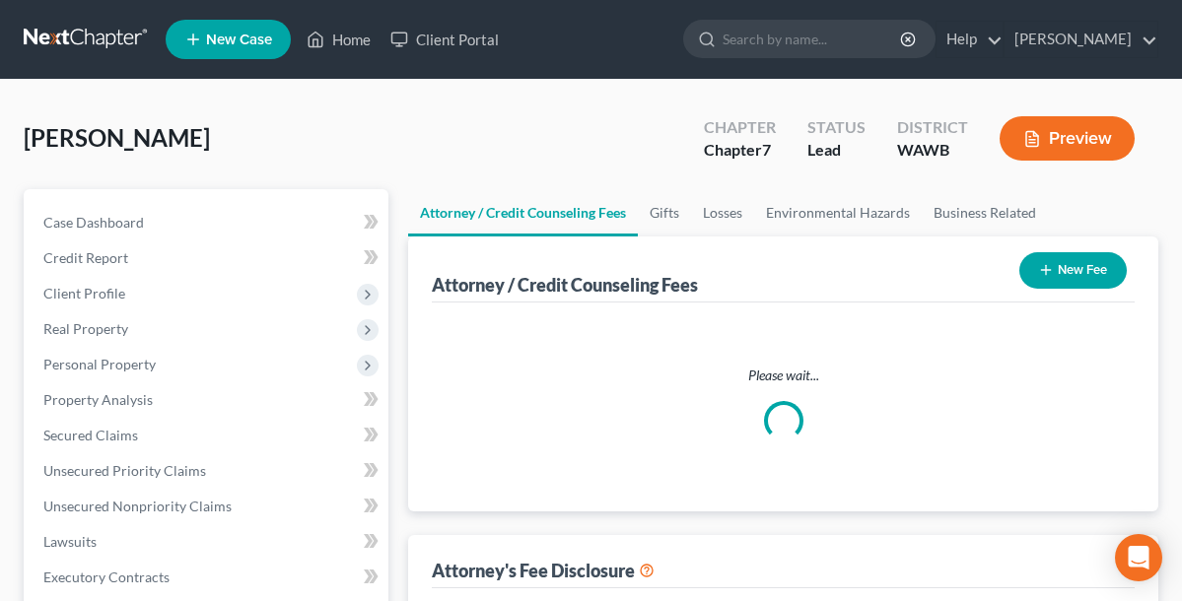
select select "0"
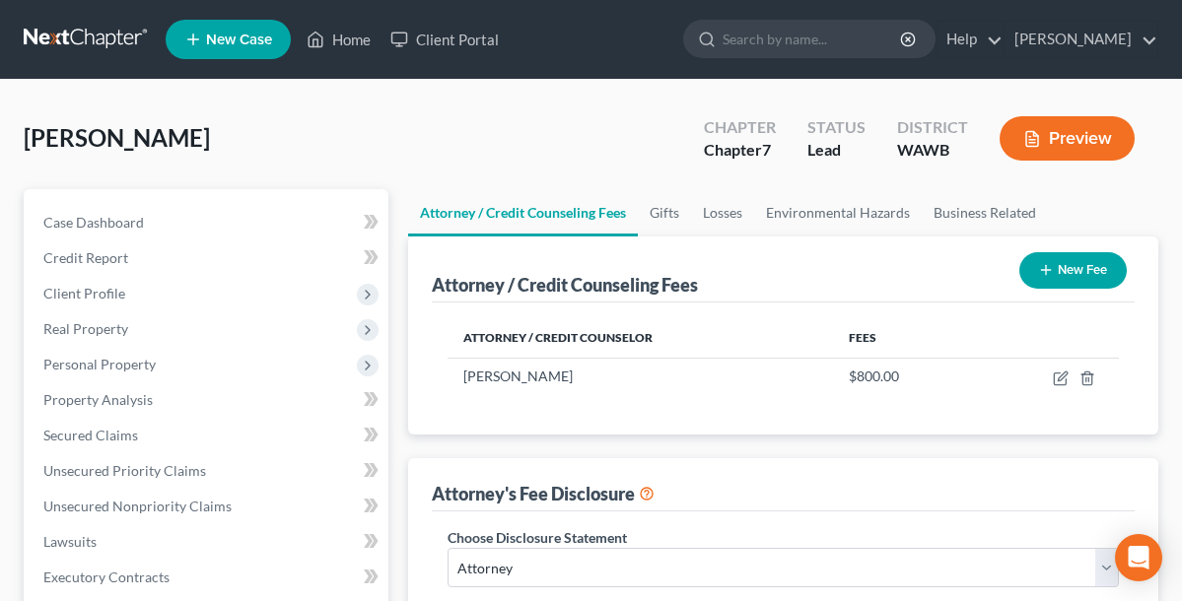
click at [1060, 276] on button "New Fee" at bounding box center [1072, 270] width 107 height 36
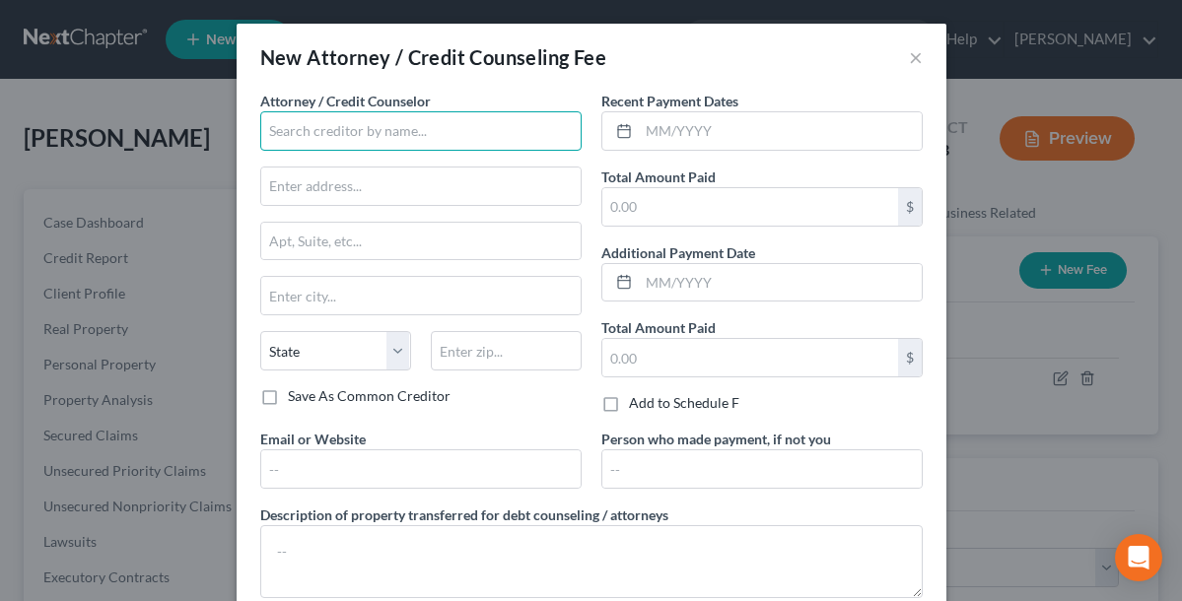
click at [450, 136] on input "text" at bounding box center [420, 130] width 321 height 39
type input "Cricket Debt"
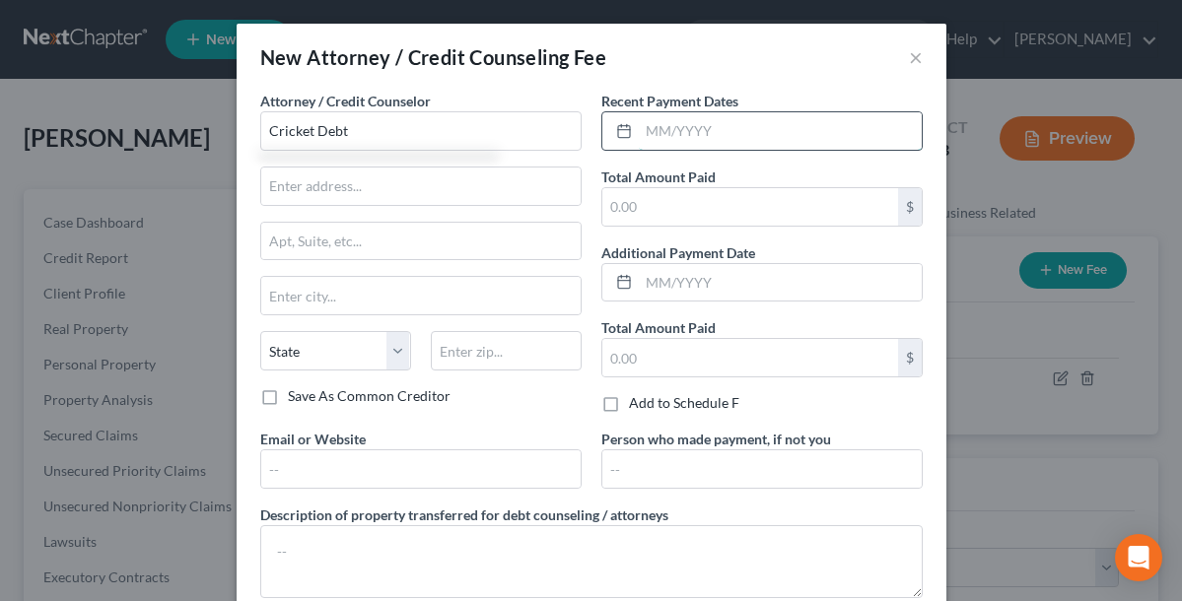
click at [678, 125] on input "text" at bounding box center [780, 130] width 283 height 37
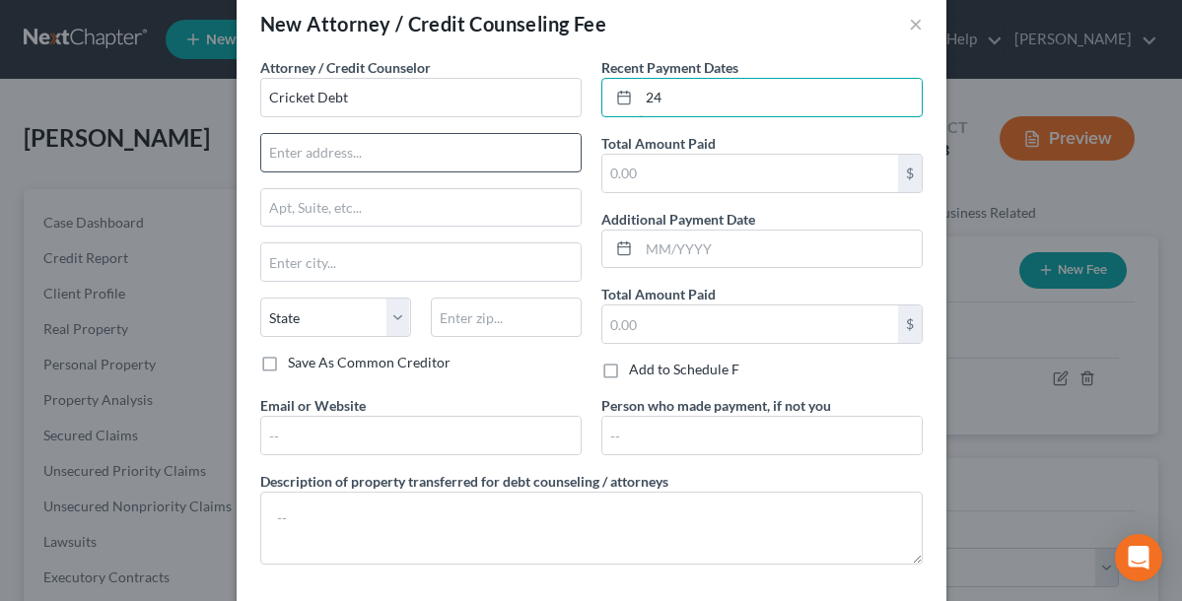
scroll to position [42, 0]
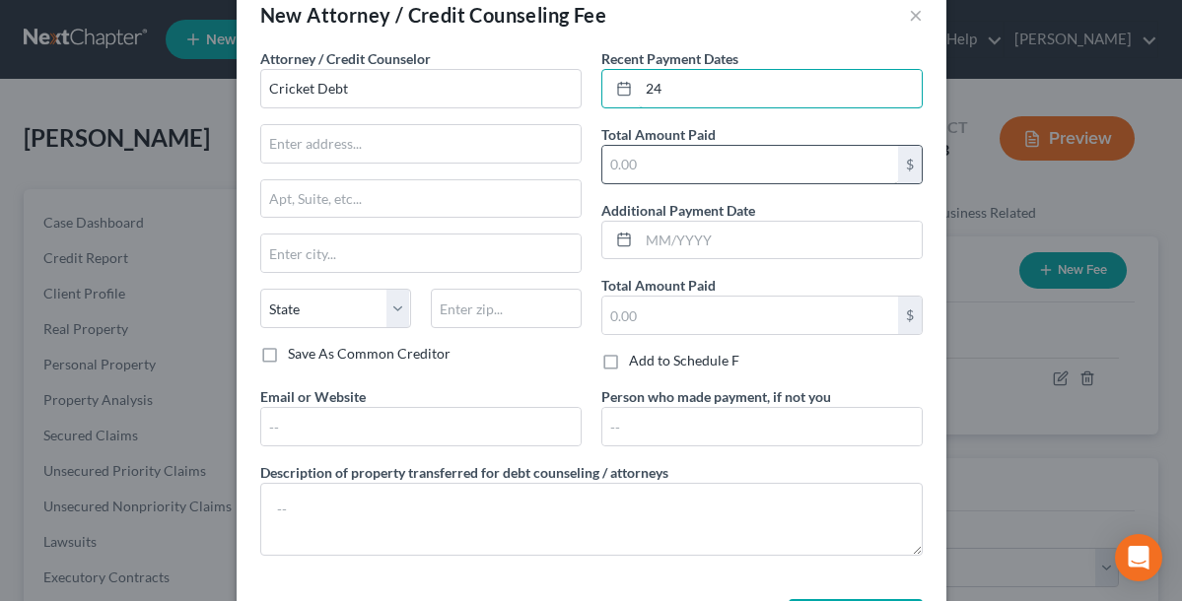
type input "24"
click at [662, 167] on input "text" at bounding box center [750, 164] width 296 height 37
type input "24"
click at [702, 80] on input "24" at bounding box center [780, 88] width 283 height 37
type input "2"
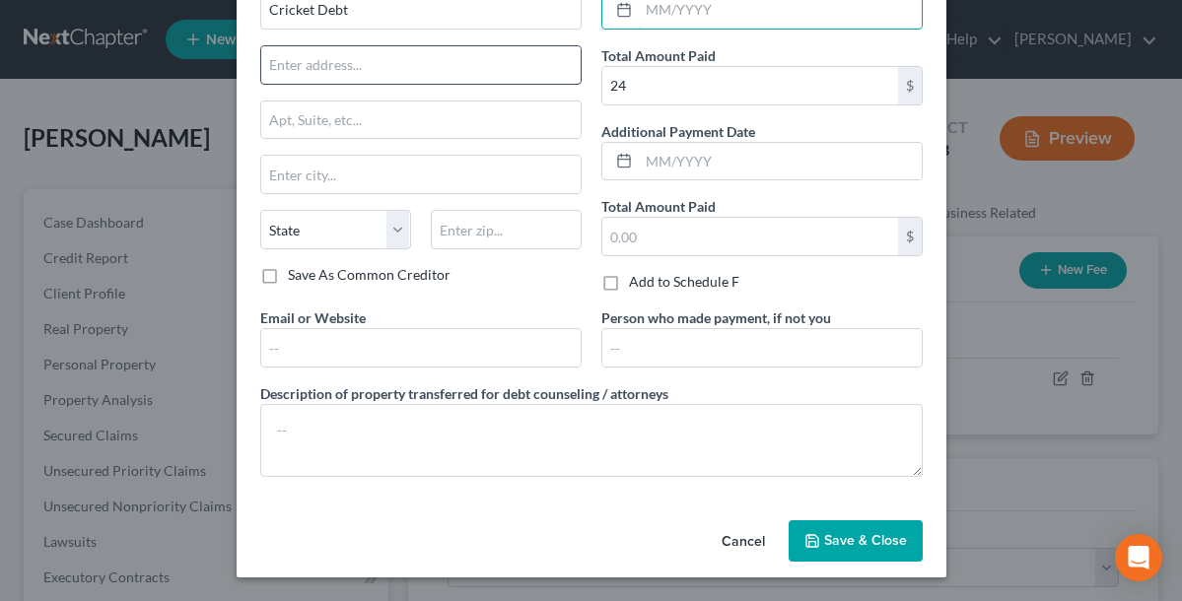
scroll to position [121, 0]
click at [827, 540] on span "Save & Close" at bounding box center [865, 540] width 83 height 17
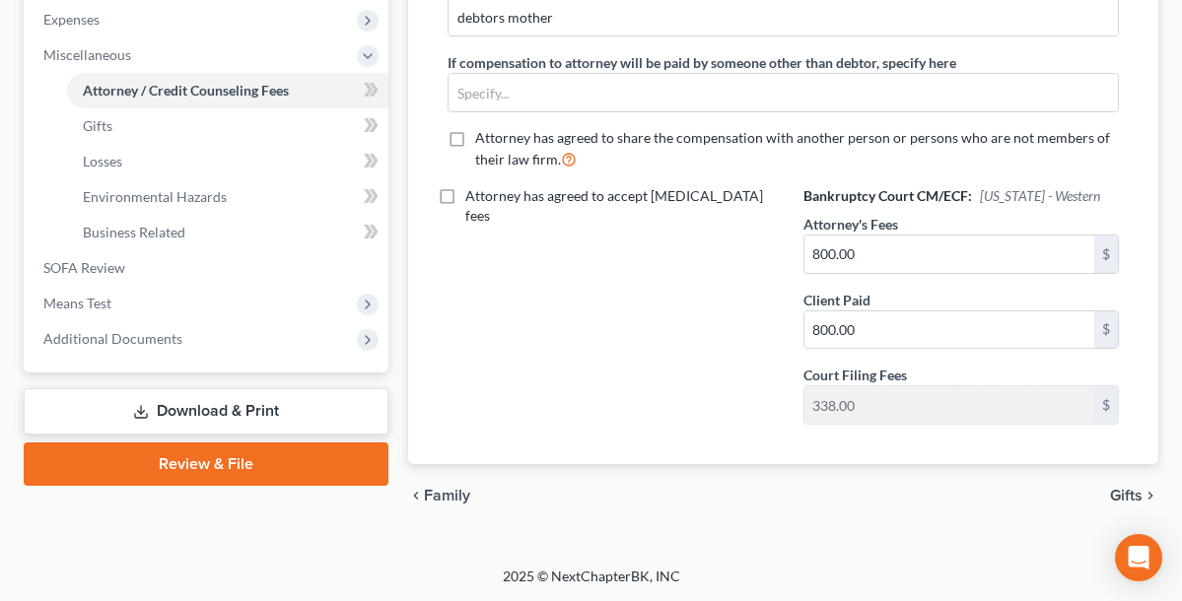
scroll to position [655, 0]
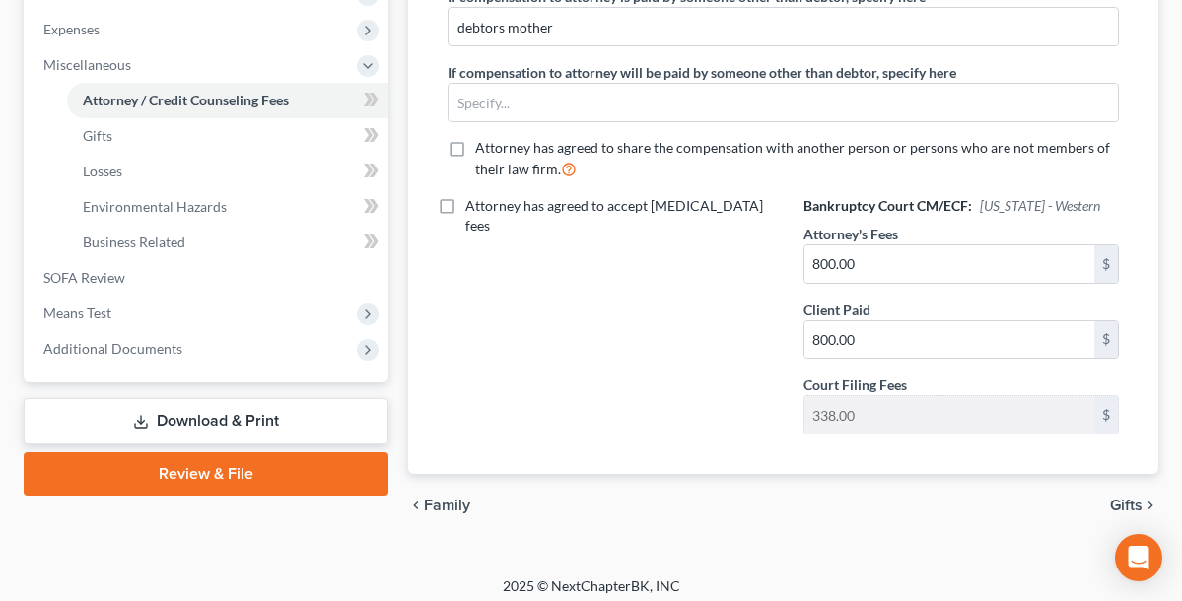
click at [675, 418] on div "Attorney has agreed to accept retainer fees" at bounding box center [605, 323] width 355 height 254
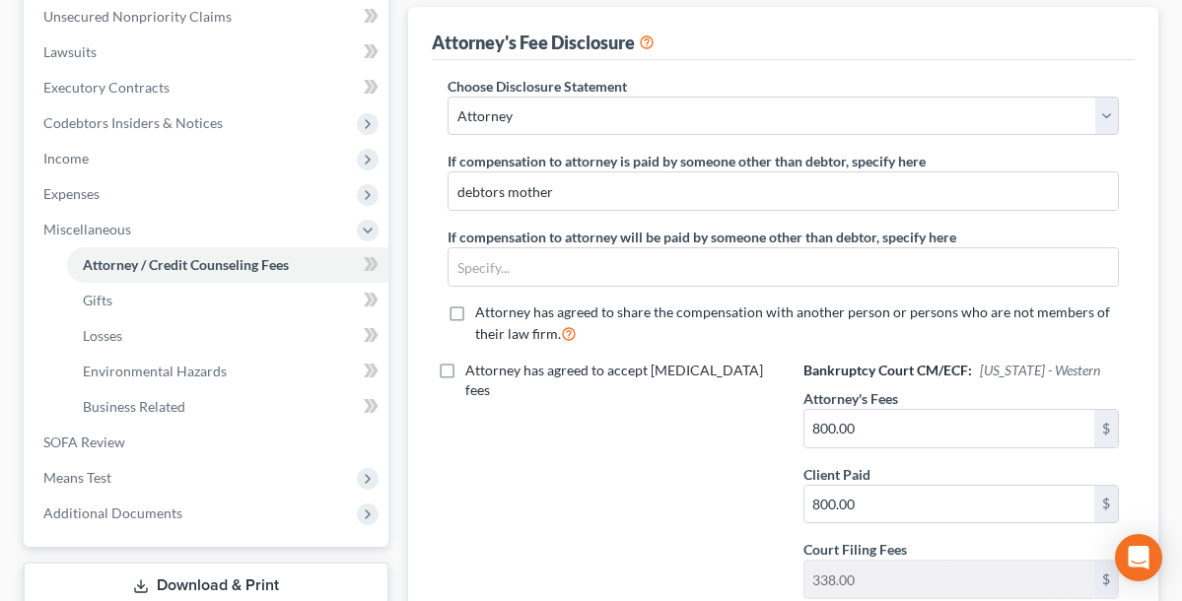
scroll to position [494, 0]
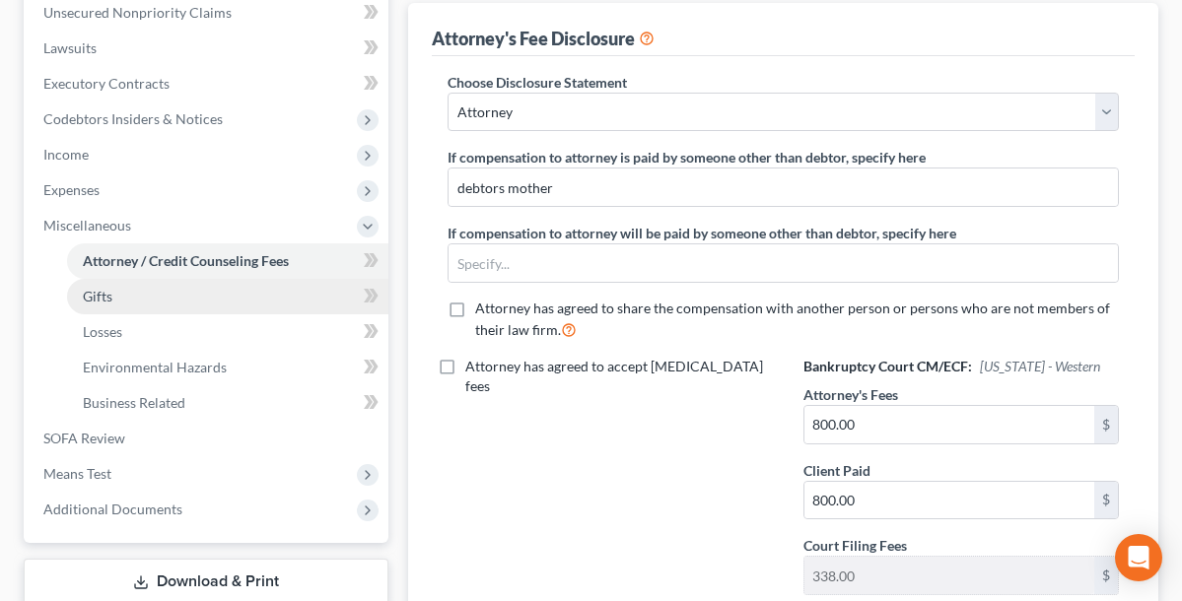
click at [112, 298] on link "Gifts" at bounding box center [227, 296] width 321 height 35
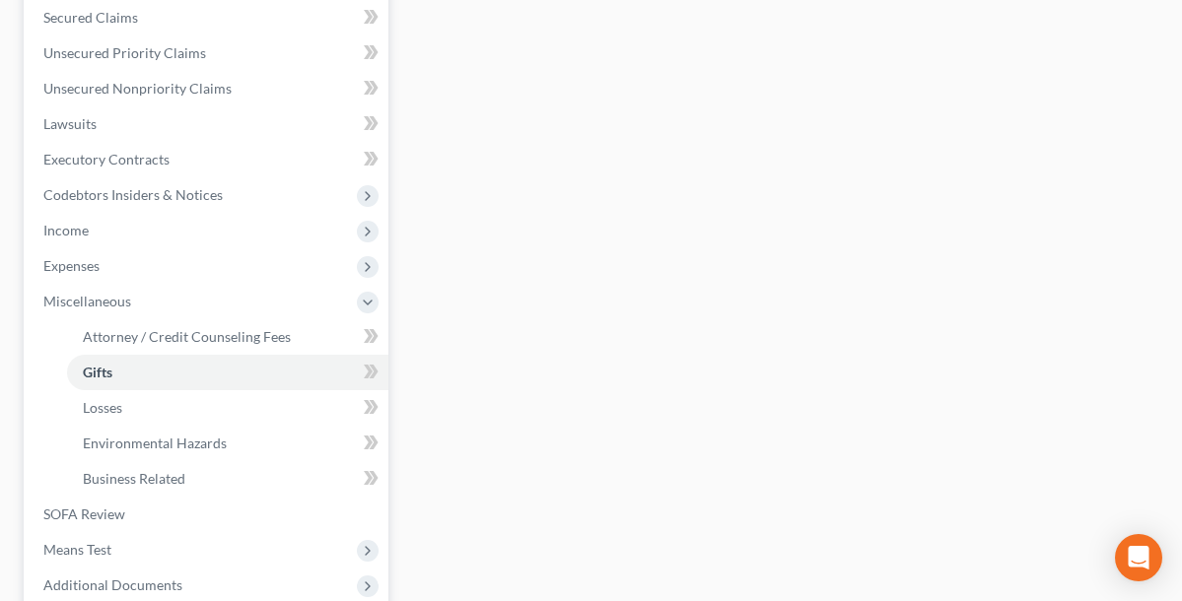
scroll to position [431, 0]
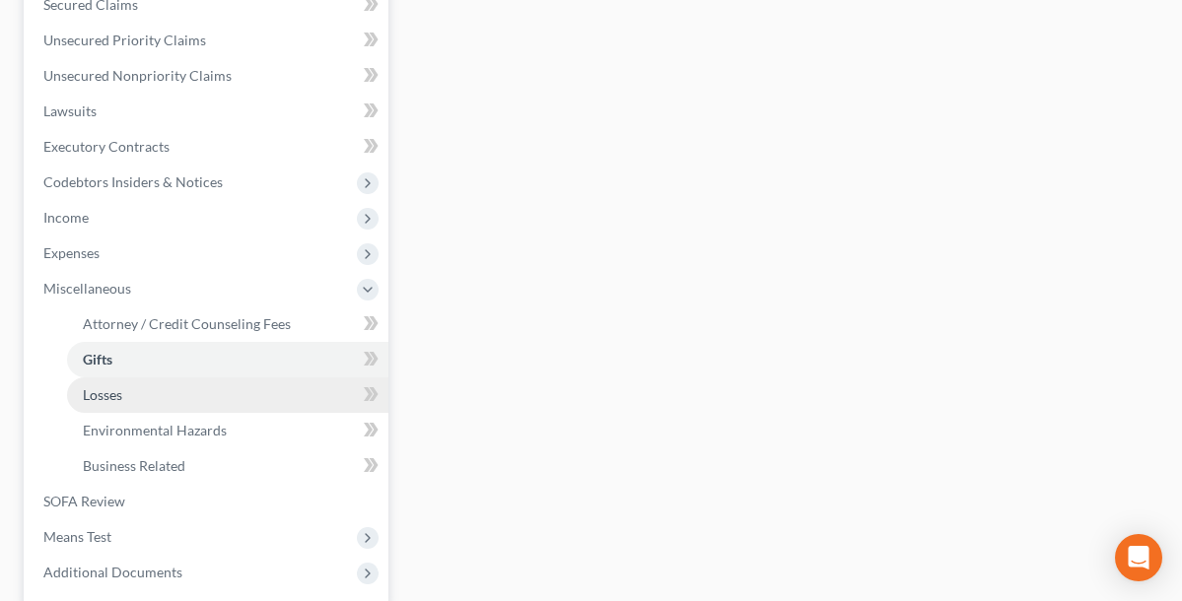
click at [124, 392] on link "Losses" at bounding box center [227, 395] width 321 height 35
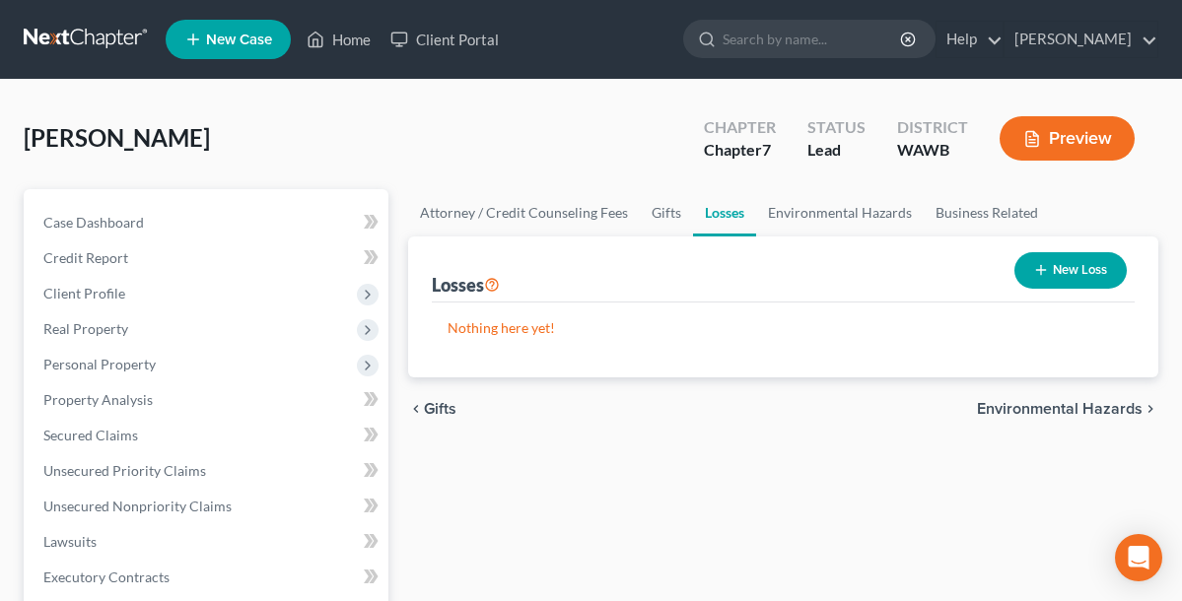
click at [1091, 265] on button "New Loss" at bounding box center [1070, 270] width 112 height 36
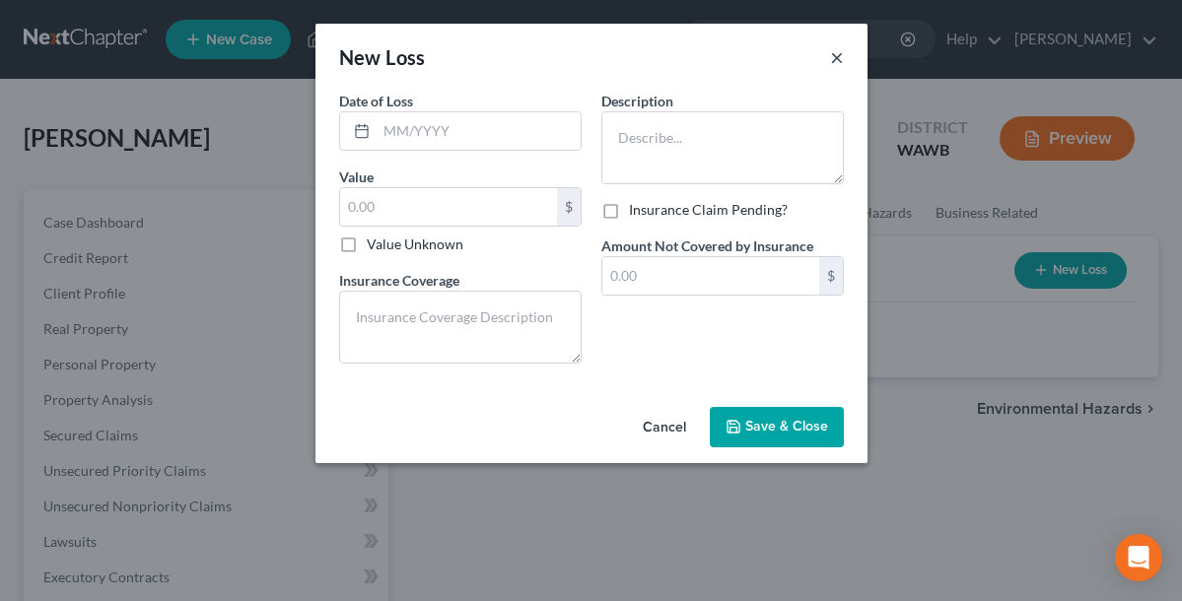
click at [835, 59] on button "×" at bounding box center [837, 57] width 14 height 24
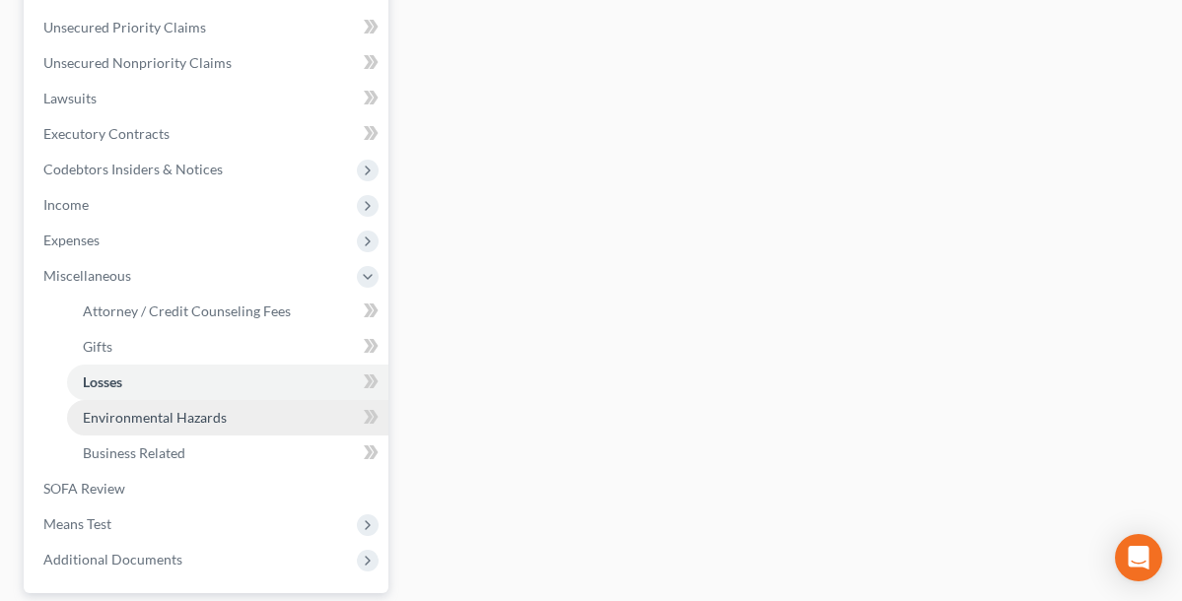
scroll to position [450, 0]
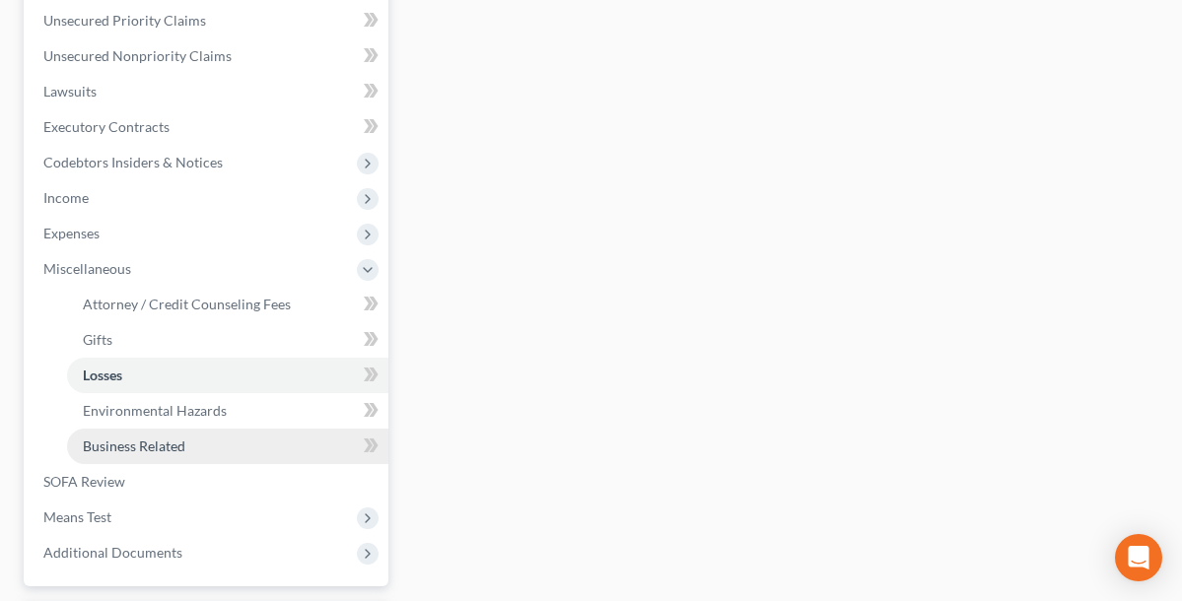
click at [180, 448] on span "Business Related" at bounding box center [134, 446] width 103 height 17
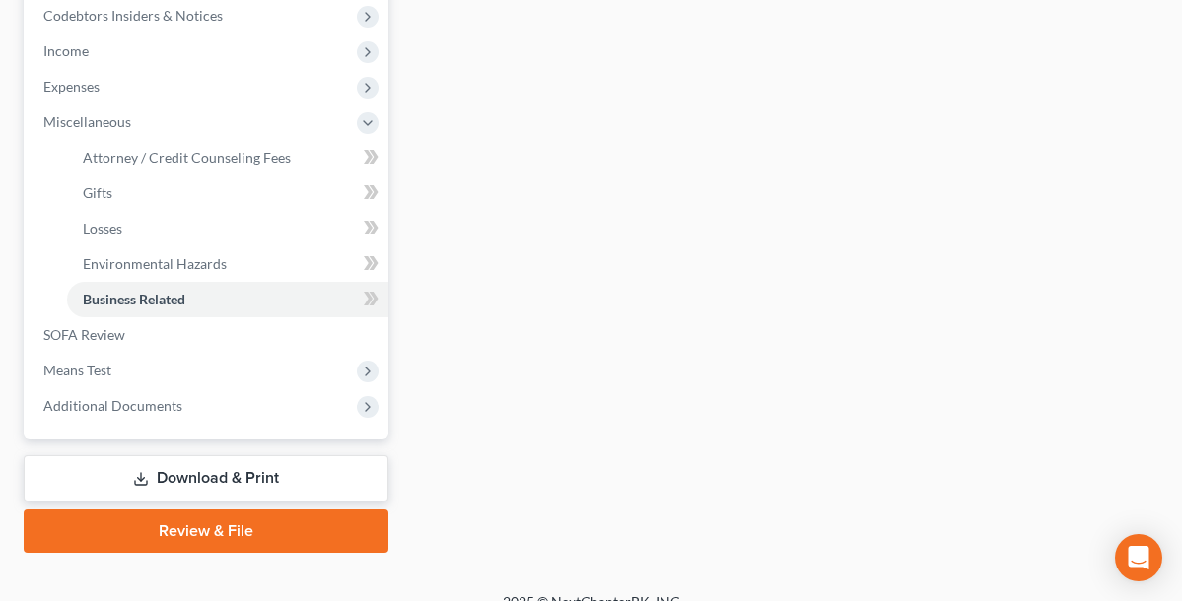
scroll to position [598, 0]
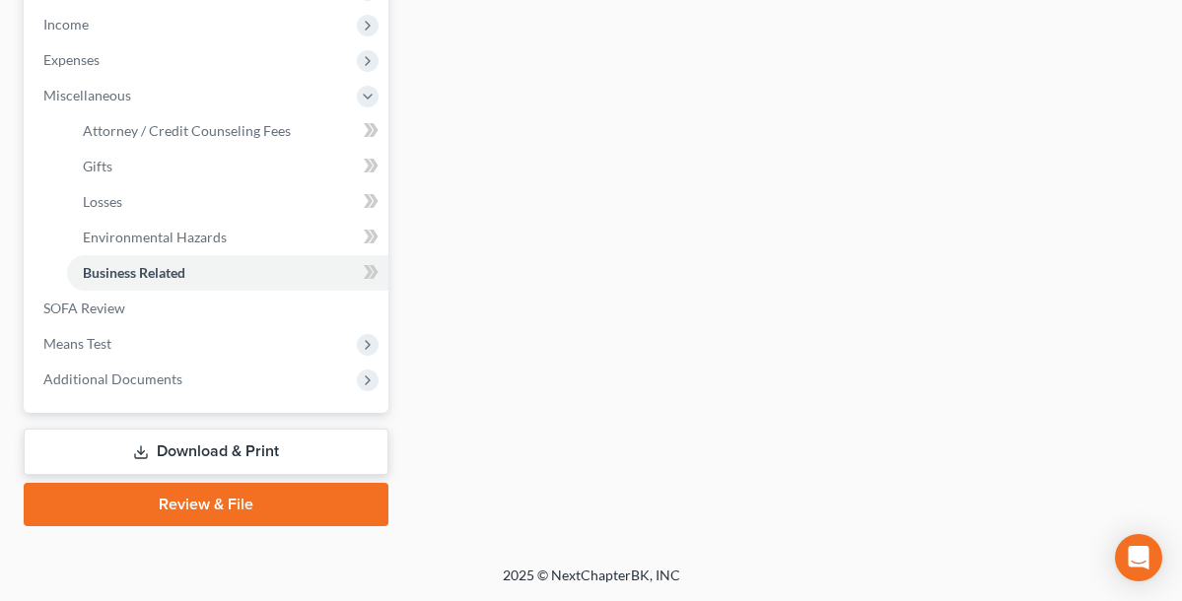
click at [277, 444] on link "Download & Print" at bounding box center [206, 452] width 365 height 46
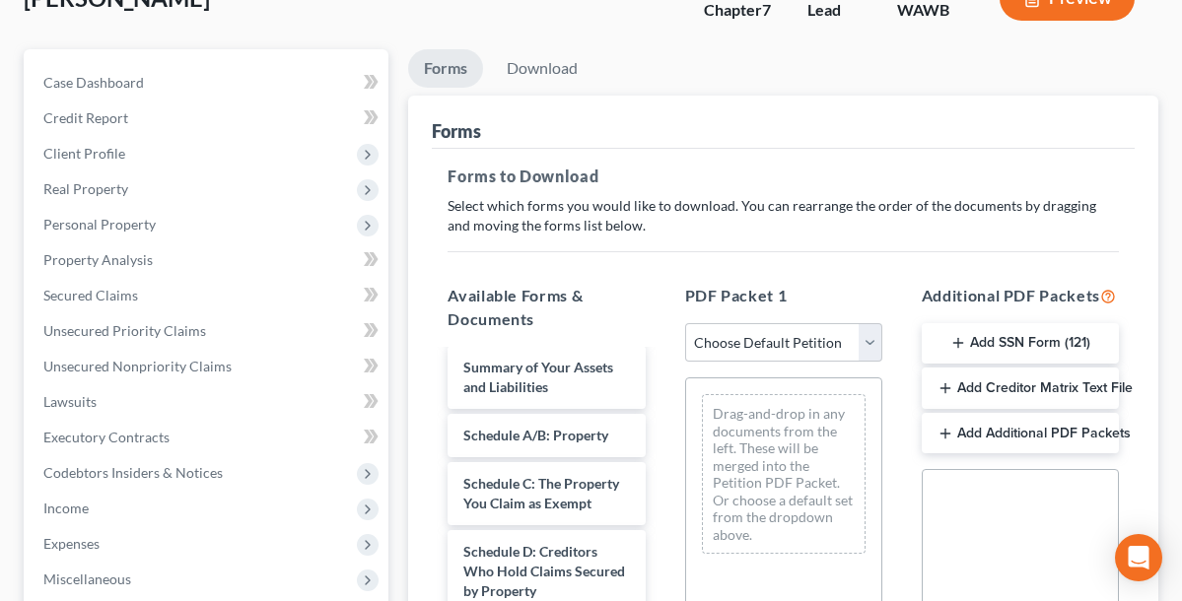
scroll to position [59, 0]
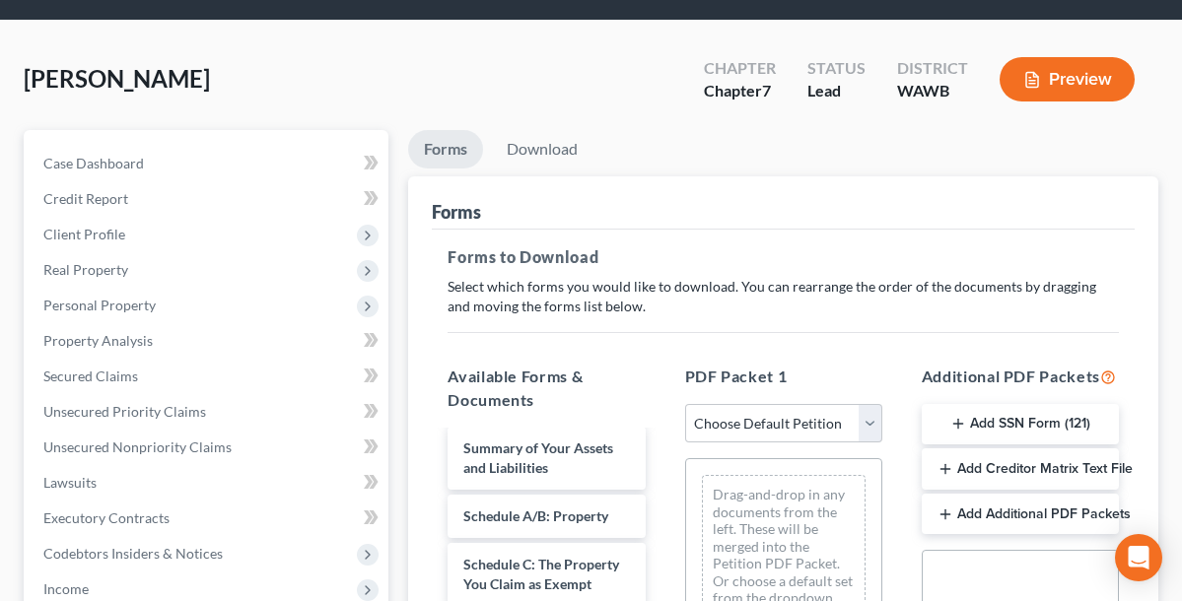
click at [1048, 83] on button "Preview" at bounding box center [1067, 79] width 135 height 44
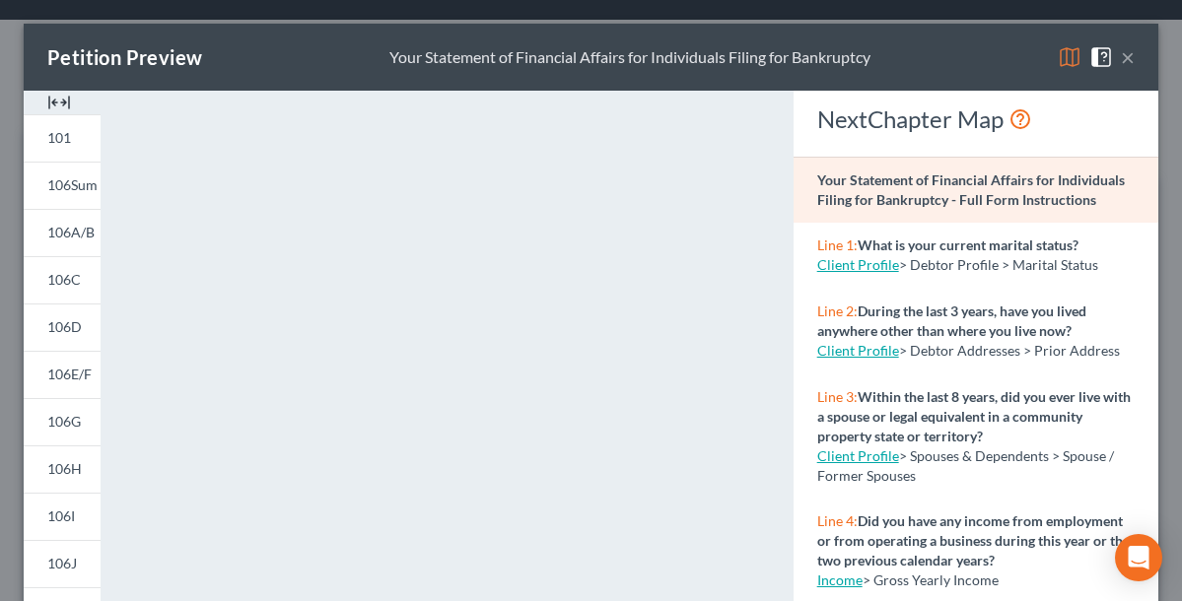
scroll to position [447, 0]
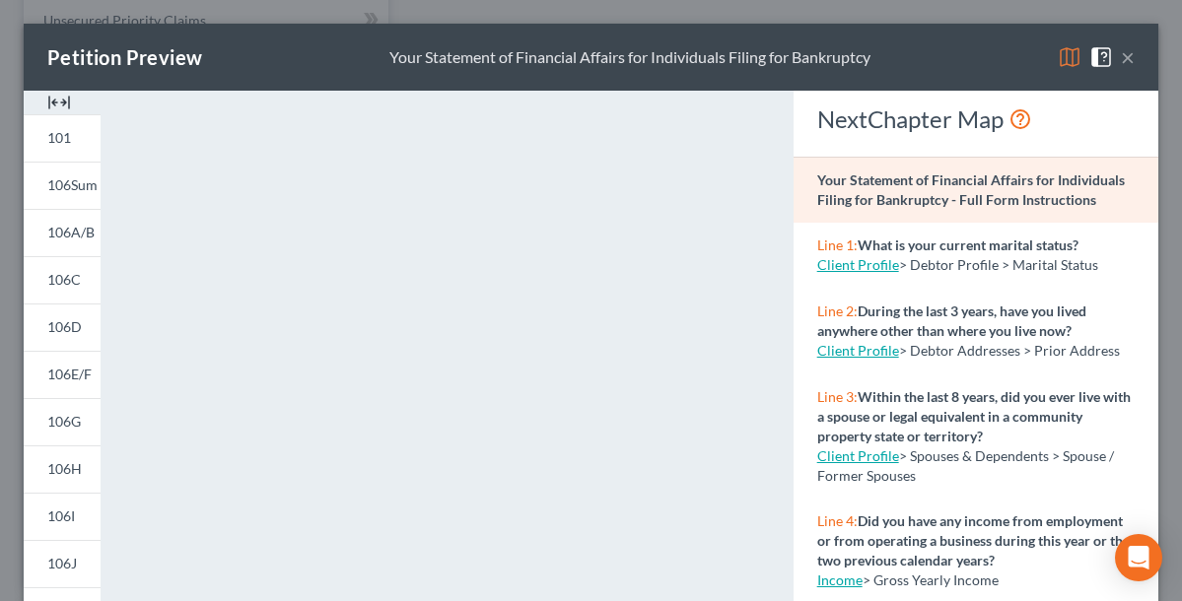
scroll to position [431, 0]
click at [1127, 55] on button "×" at bounding box center [1128, 57] width 14 height 24
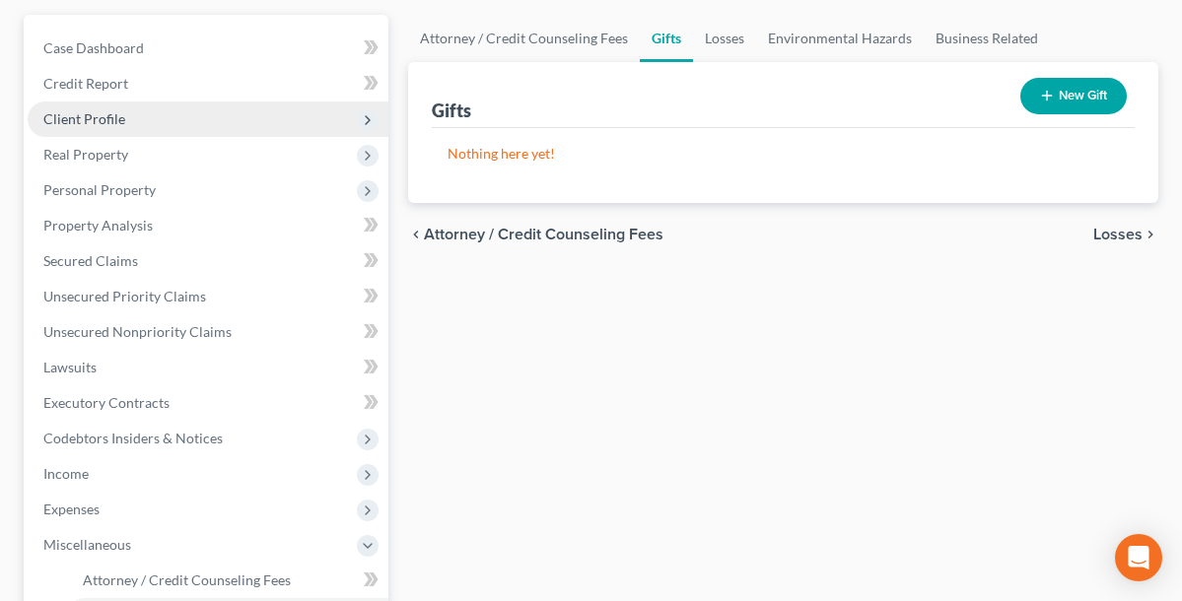
scroll to position [163, 0]
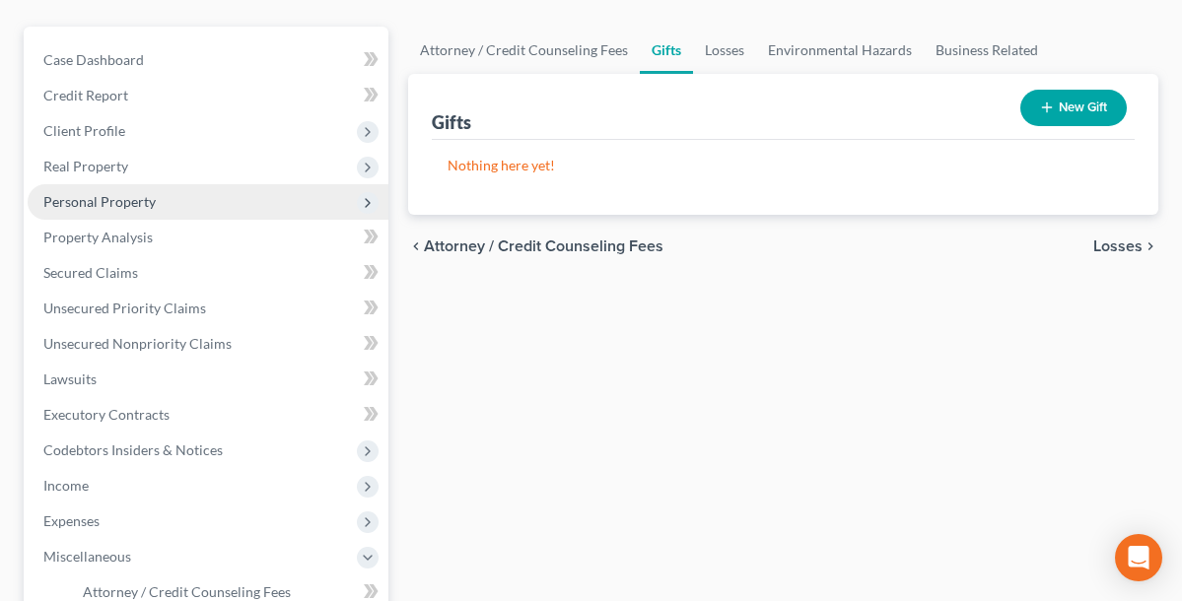
click at [135, 194] on span "Personal Property" at bounding box center [99, 201] width 112 height 17
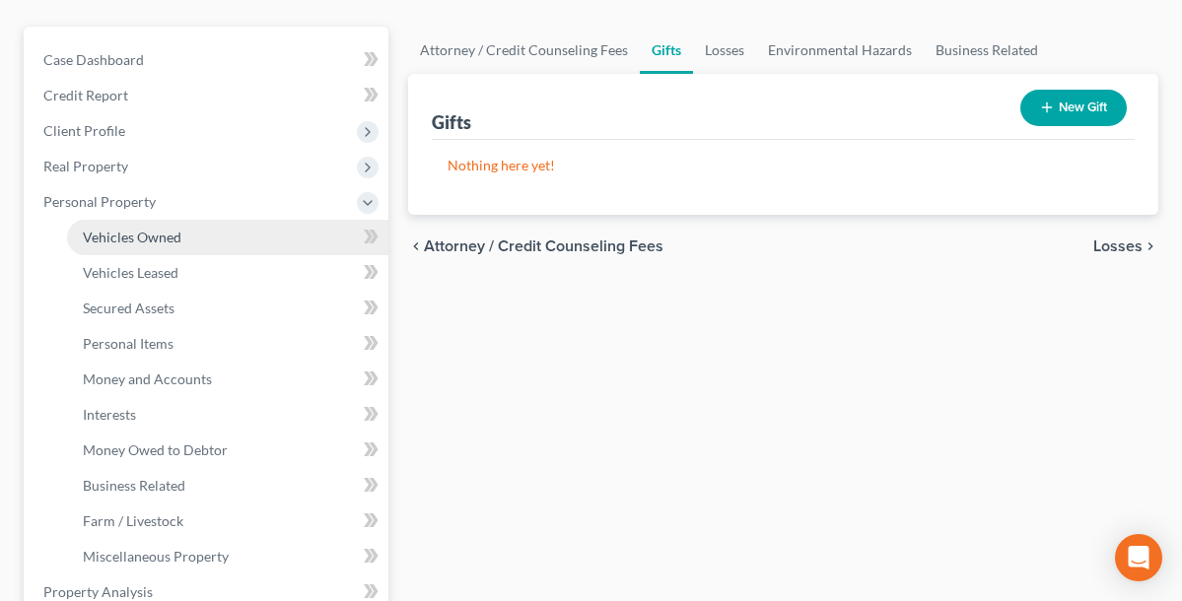
click at [175, 236] on span "Vehicles Owned" at bounding box center [132, 237] width 99 height 17
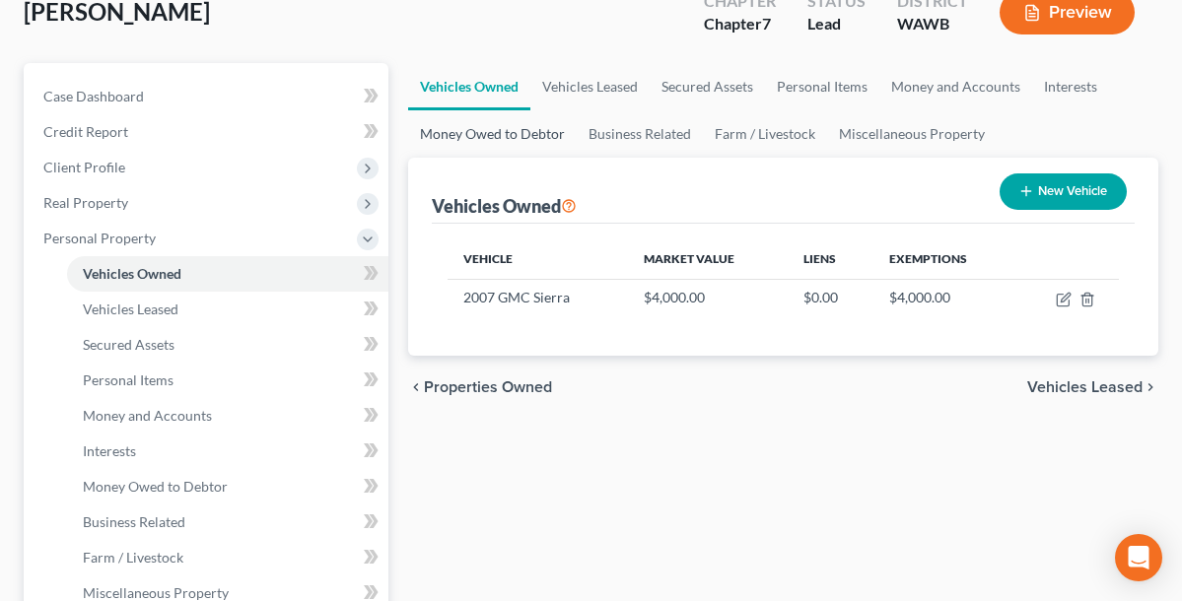
scroll to position [140, 0]
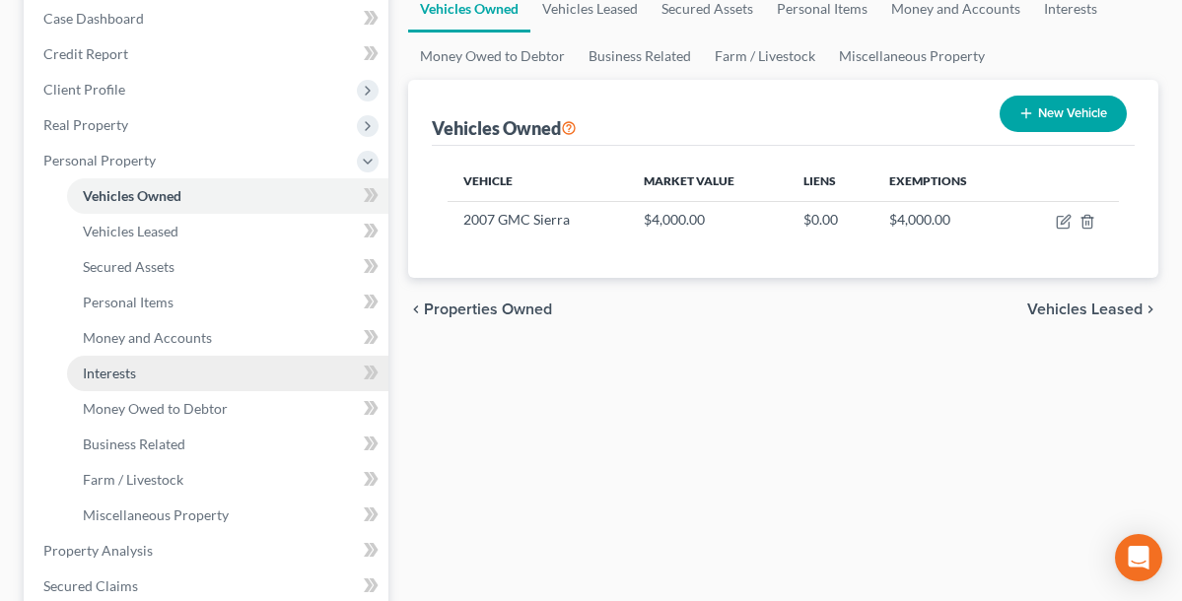
click at [134, 371] on span "Interests" at bounding box center [109, 373] width 53 height 17
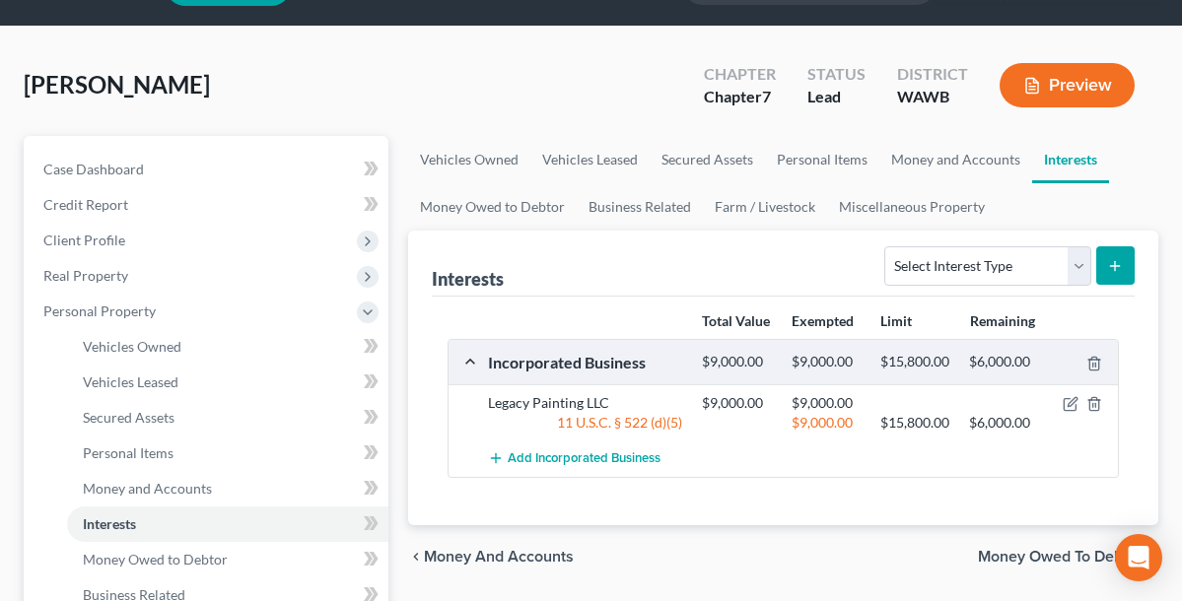
scroll to position [62, 0]
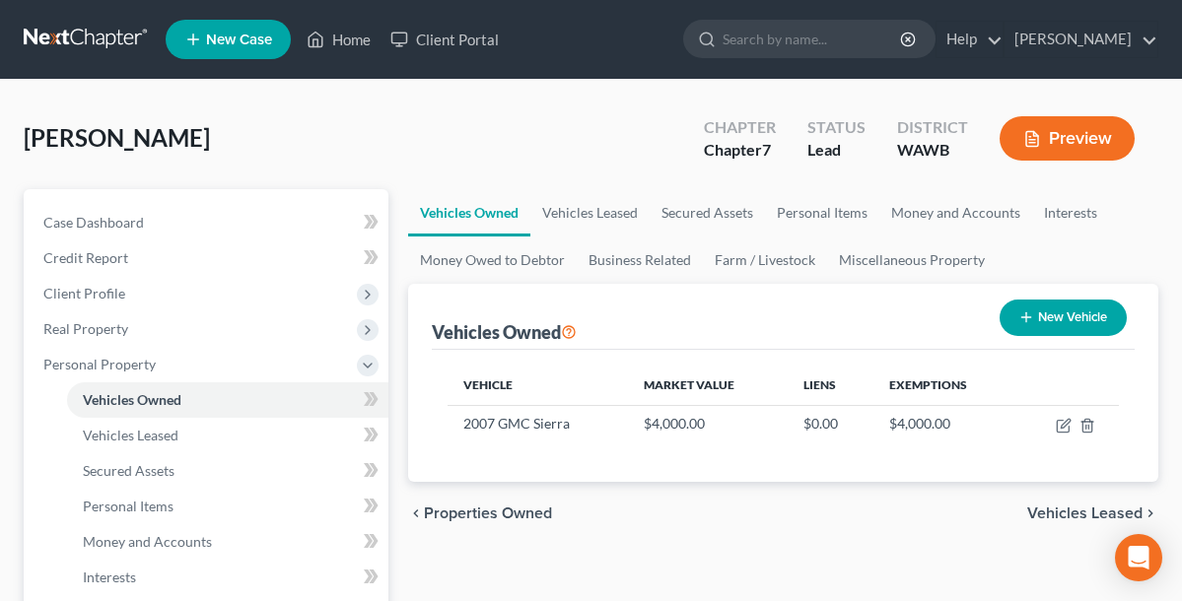
click at [1033, 128] on button "Preview" at bounding box center [1067, 138] width 135 height 44
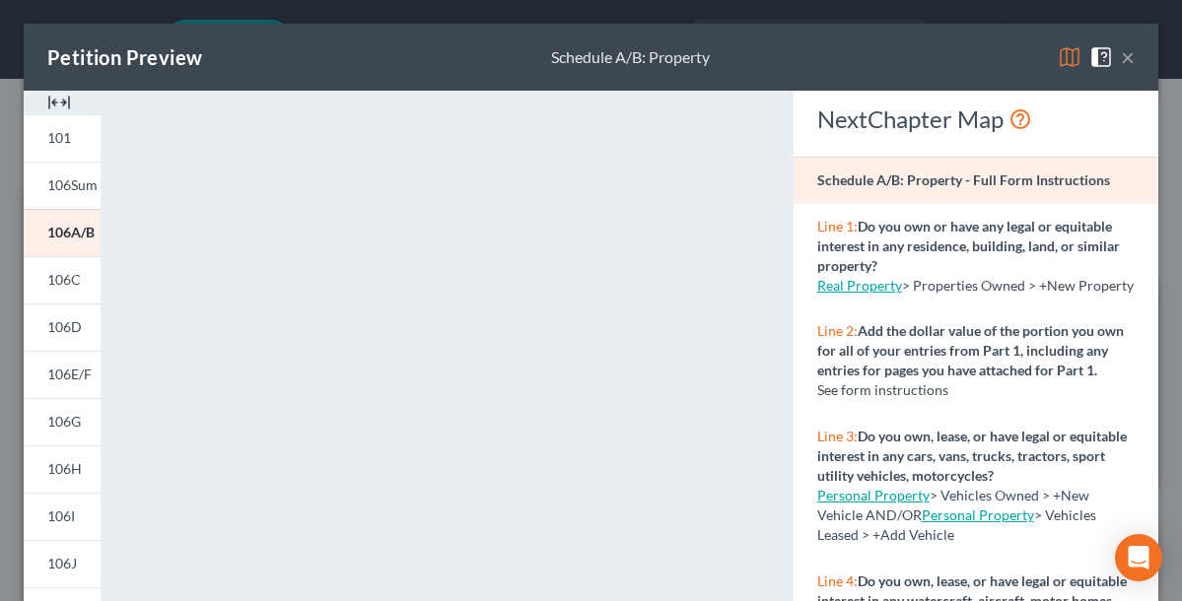
click at [1066, 53] on img at bounding box center [1070, 57] width 24 height 24
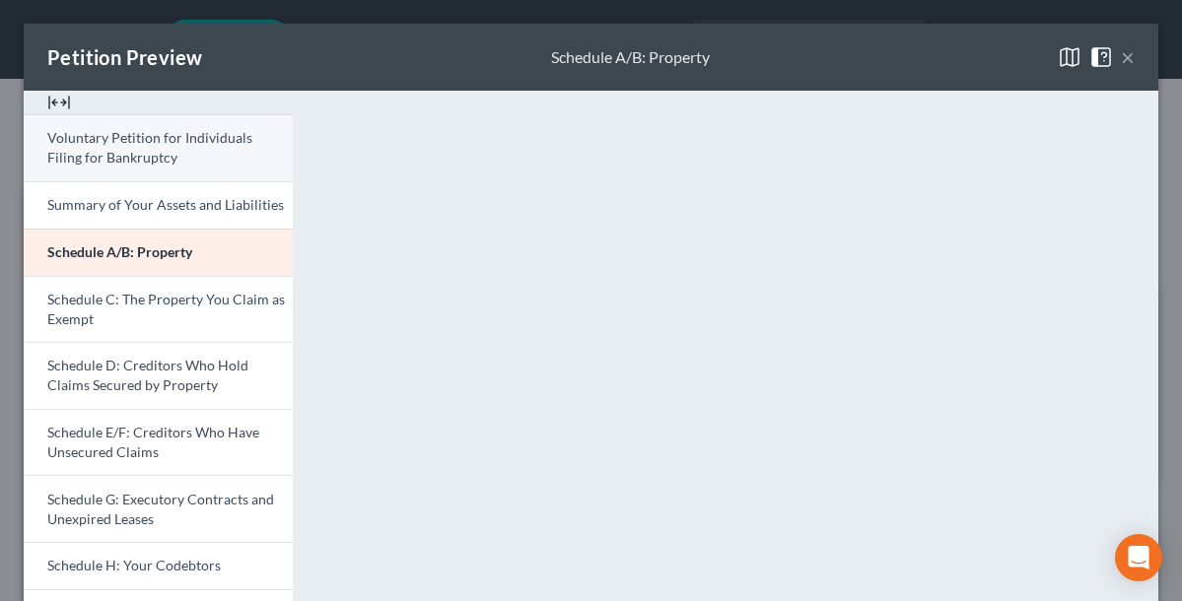
click at [191, 158] on link "Voluntary Petition for Individuals Filing for Bankruptcy" at bounding box center [158, 147] width 269 height 67
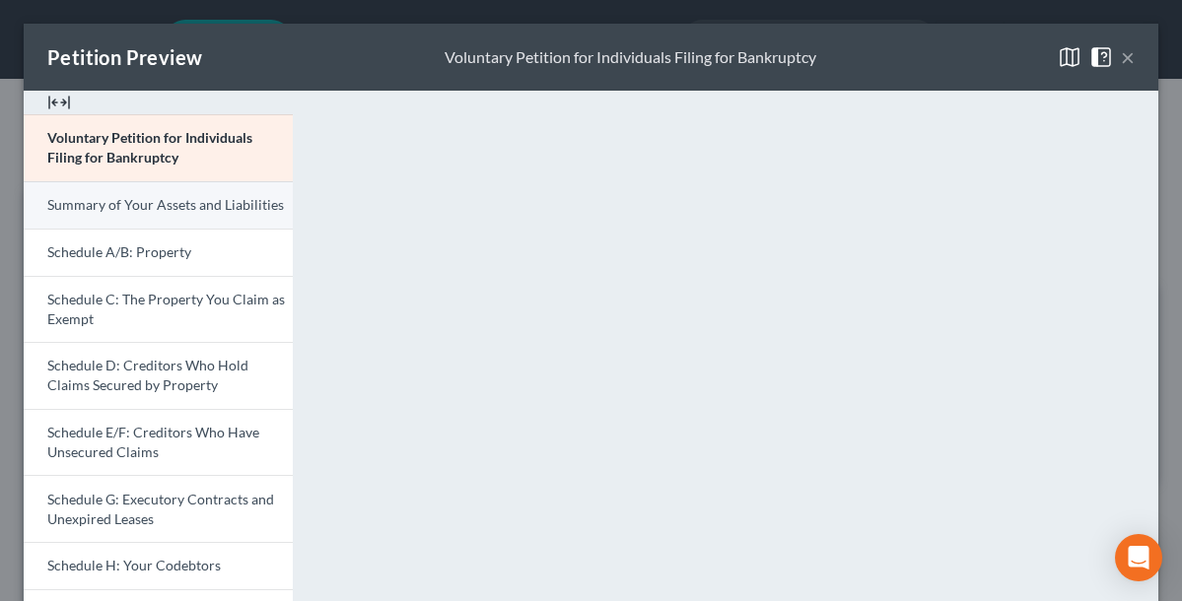
click at [181, 209] on span "Summary of Your Assets and Liabilities" at bounding box center [165, 204] width 237 height 17
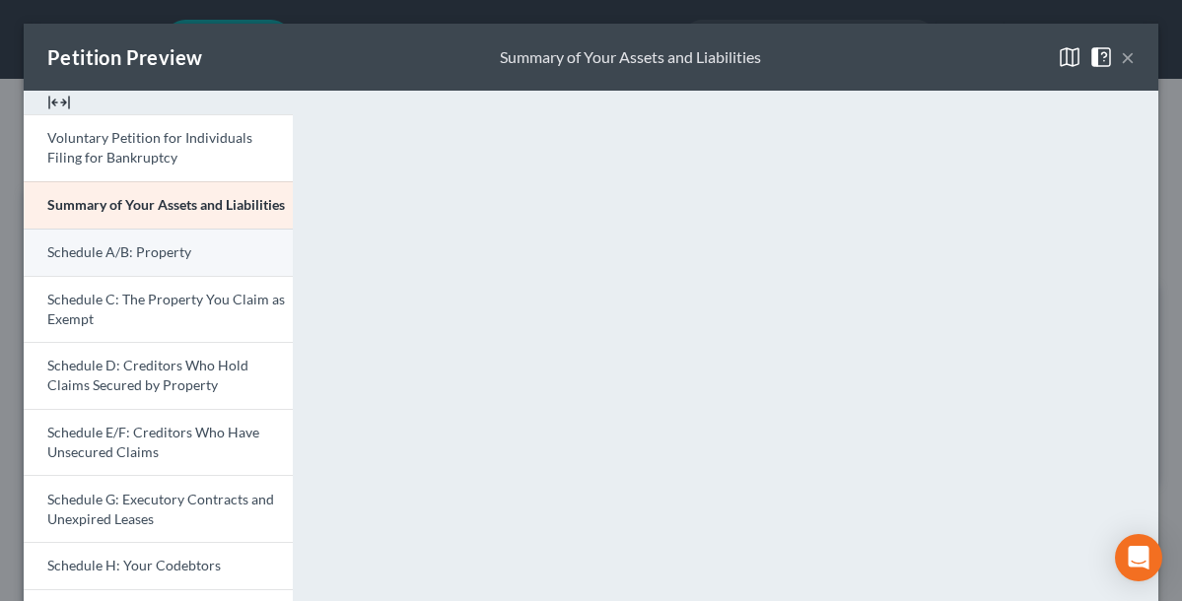
click at [171, 252] on span "Schedule A/B: Property" at bounding box center [119, 251] width 144 height 17
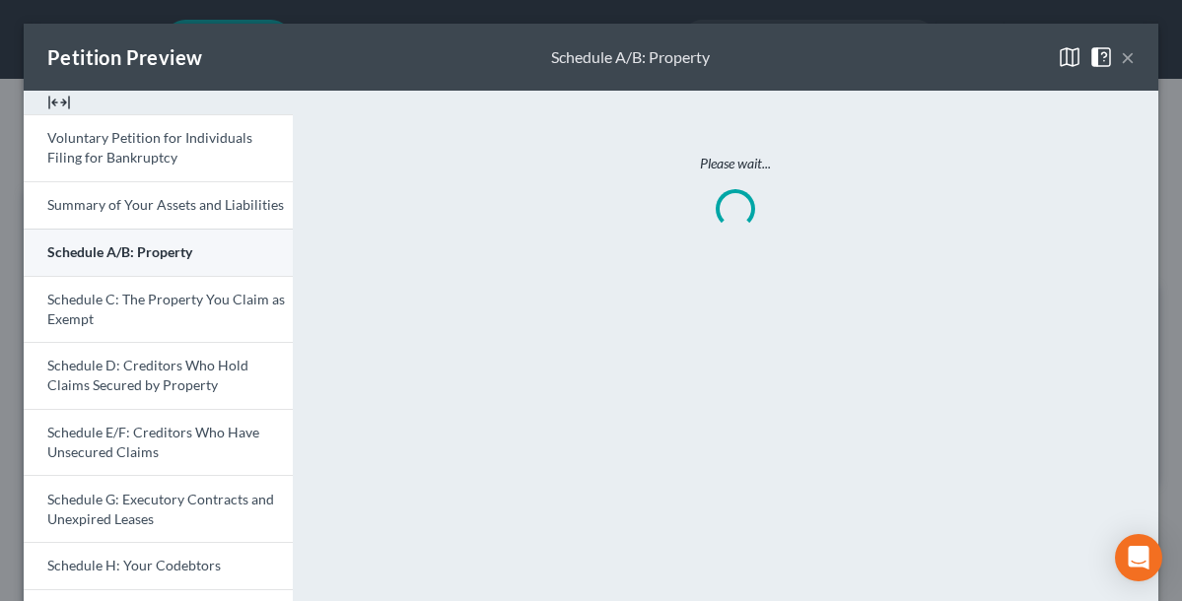
click at [171, 252] on span "Schedule A/B: Property" at bounding box center [119, 251] width 145 height 17
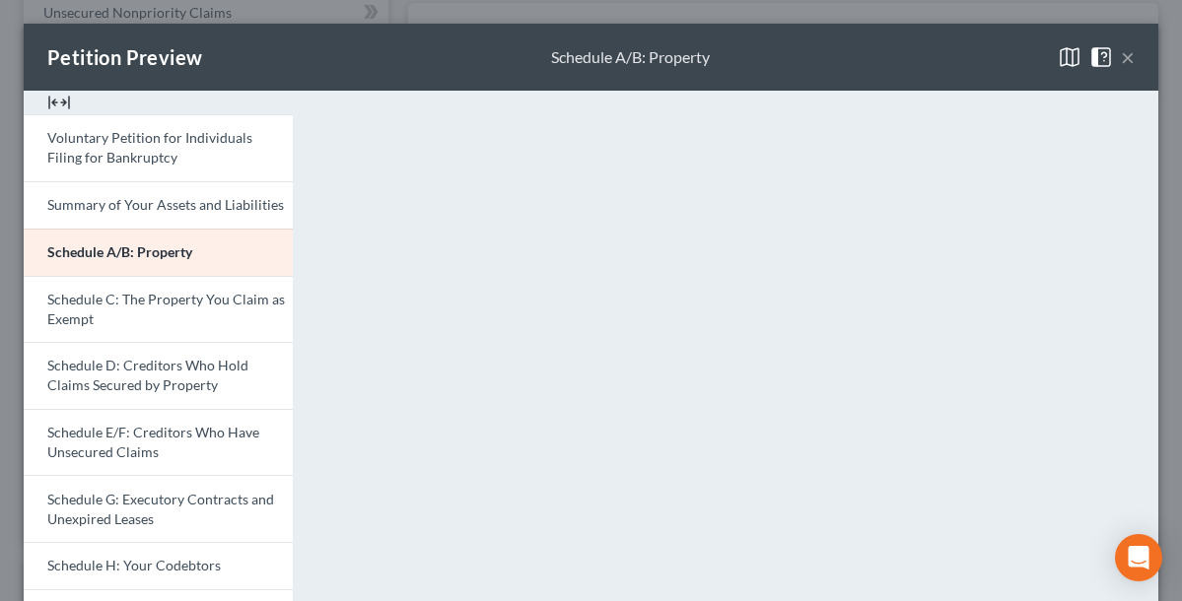
scroll to position [421, 0]
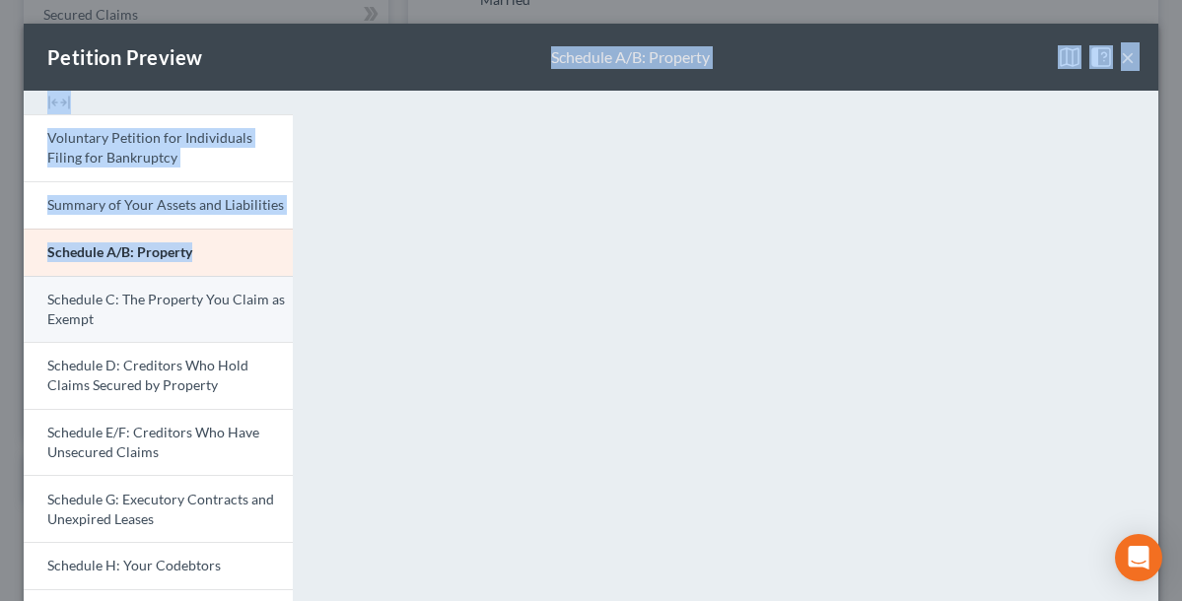
drag, startPoint x: 232, startPoint y: 51, endPoint x: 239, endPoint y: 281, distance: 229.8
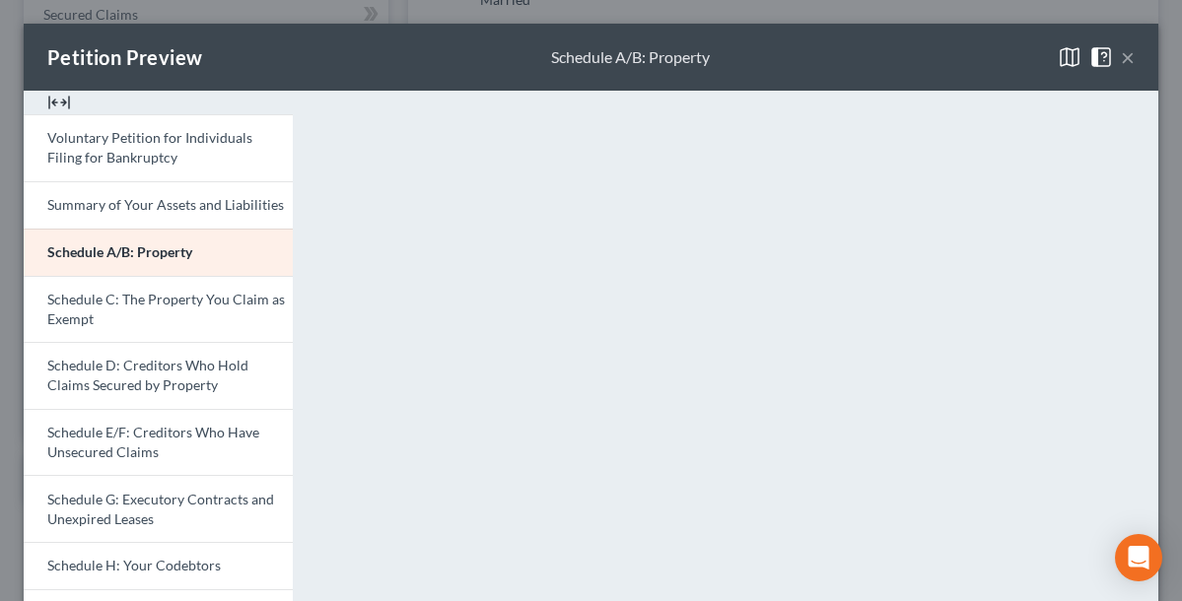
click at [266, 16] on div "Petition Preview Schedule A/B: Property × Voluntary Petition for Individuals Fi…" at bounding box center [591, 300] width 1182 height 601
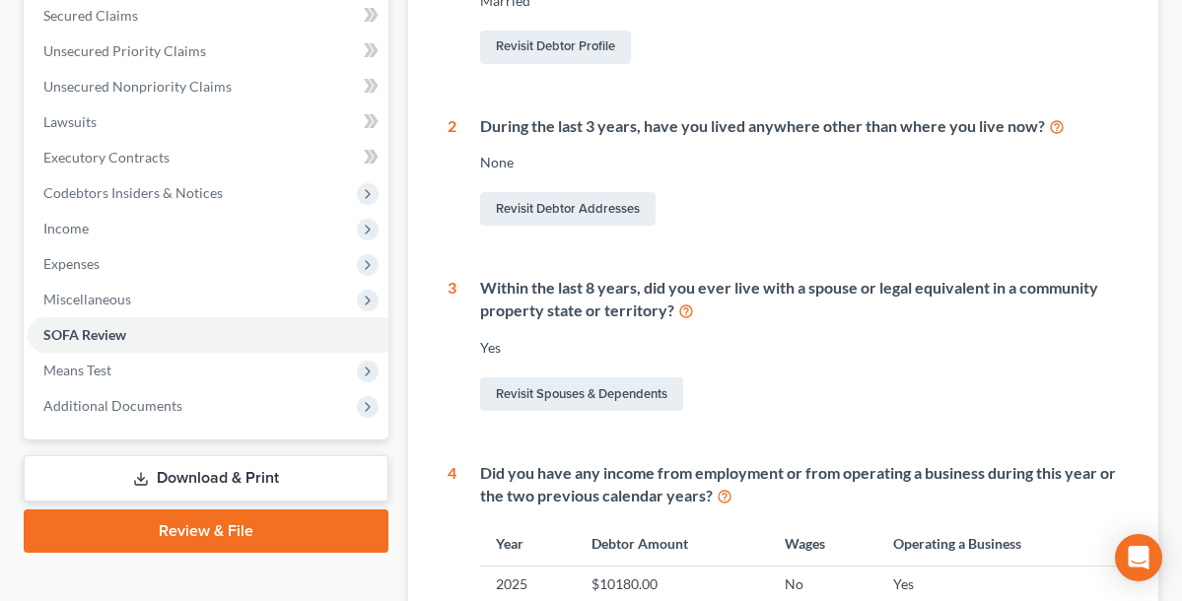
scroll to position [417, 0]
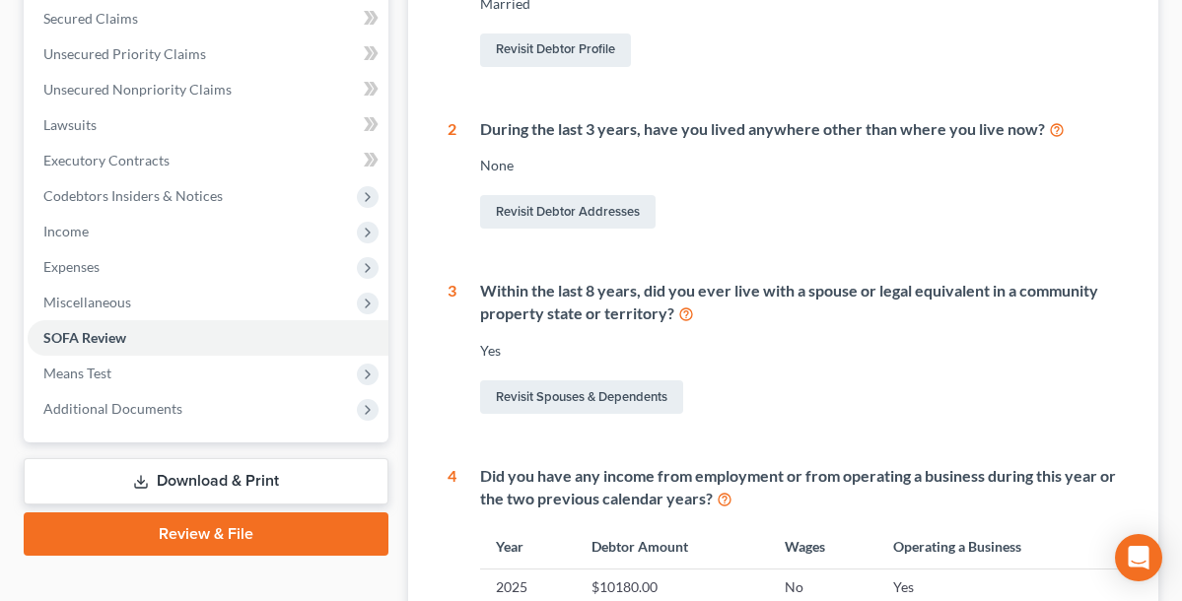
click at [252, 473] on link "Download & Print" at bounding box center [206, 481] width 365 height 46
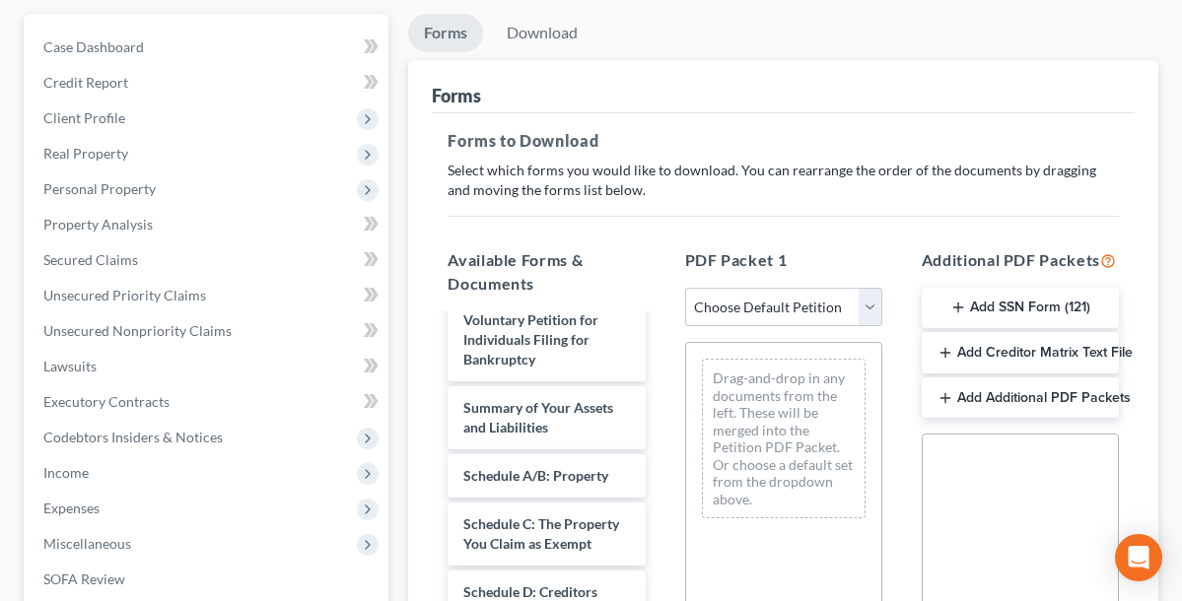
scroll to position [67, 0]
select select "0"
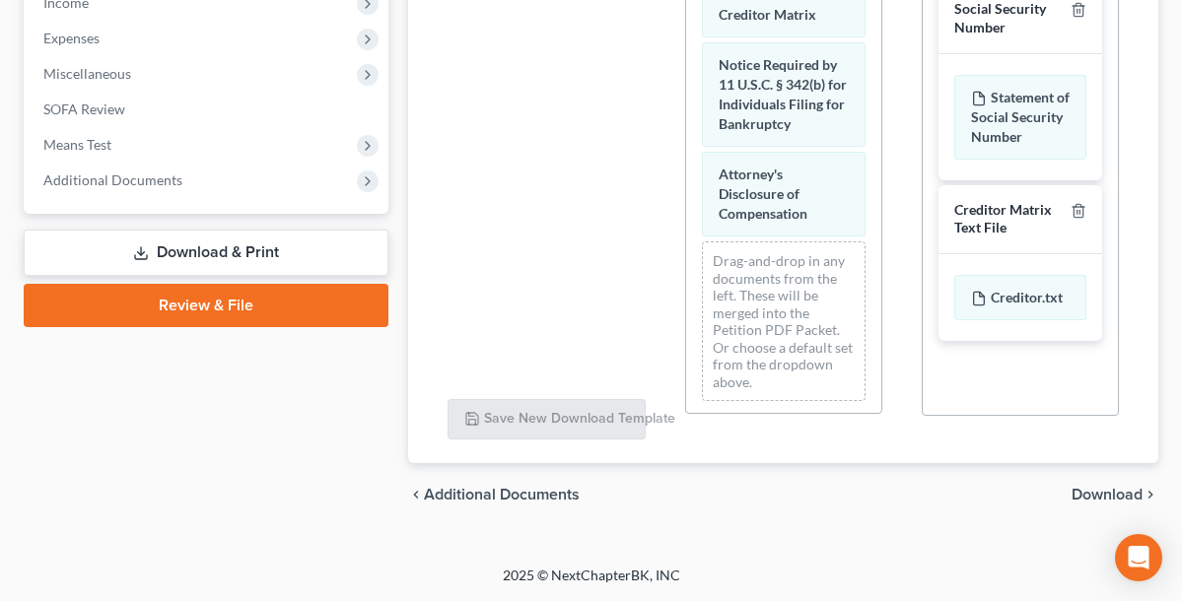
scroll to position [661, 0]
click at [283, 253] on link "Download & Print" at bounding box center [206, 253] width 365 height 46
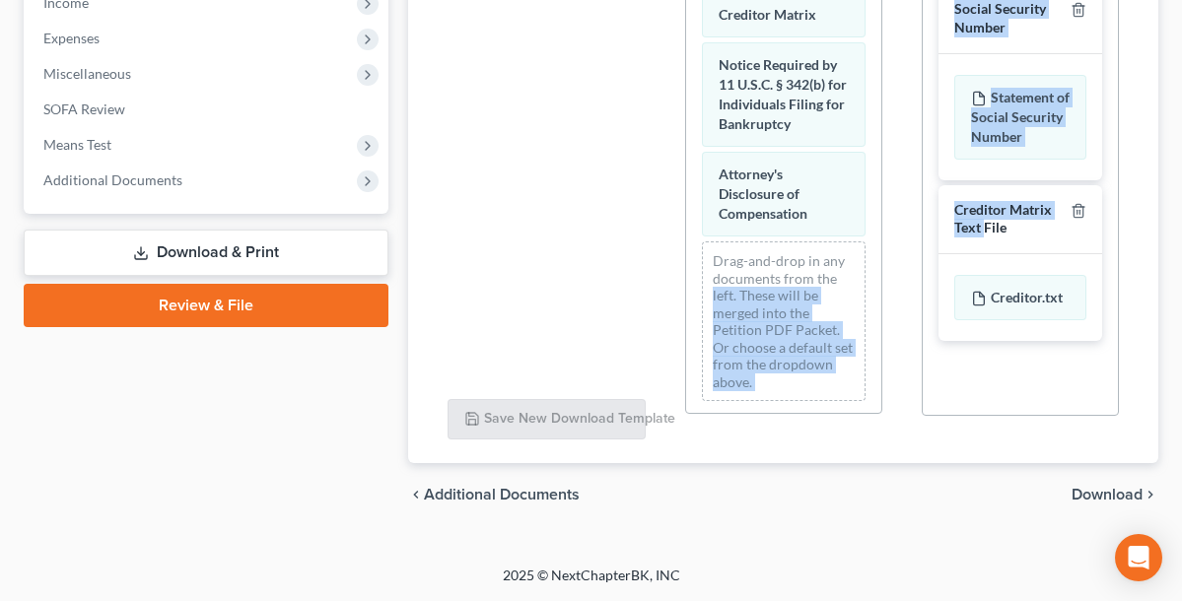
drag, startPoint x: 987, startPoint y: 243, endPoint x: 842, endPoint y: 264, distance: 146.4
click at [842, 264] on div "Available Forms & Documents Installments Fee Sheets Save New Download Template …" at bounding box center [783, 101] width 711 height 678
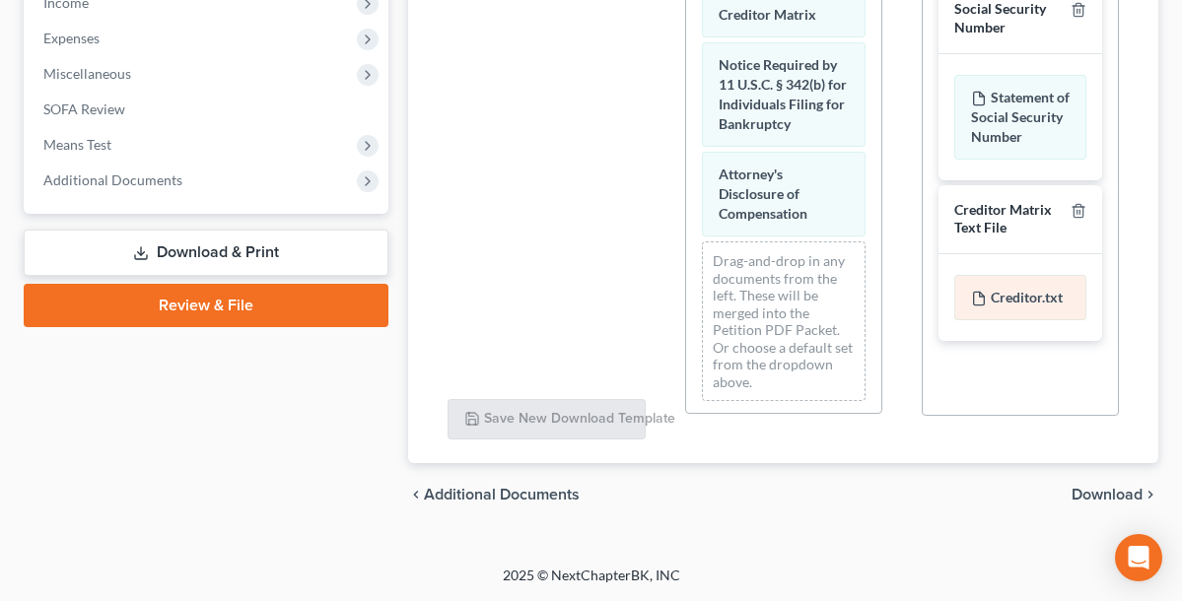
click at [991, 320] on div "Creditor.txt" at bounding box center [1020, 297] width 132 height 45
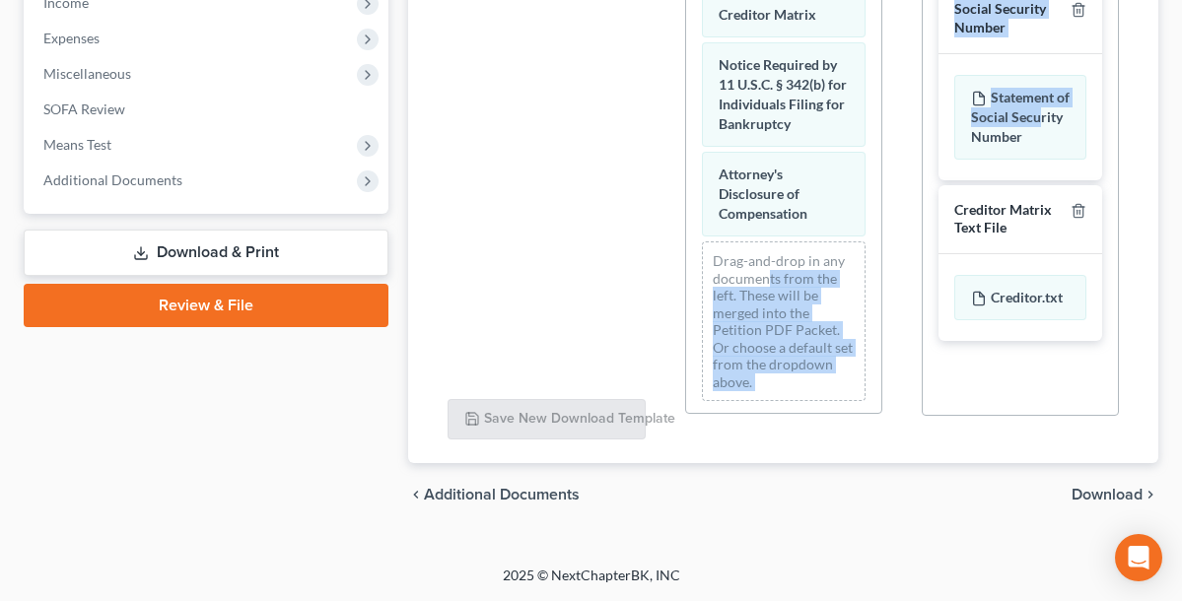
drag, startPoint x: 997, startPoint y: 138, endPoint x: 770, endPoint y: 260, distance: 257.6
click at [770, 260] on div "Available Forms & Documents Installments Fee Sheets Save New Download Template …" at bounding box center [783, 101] width 711 height 678
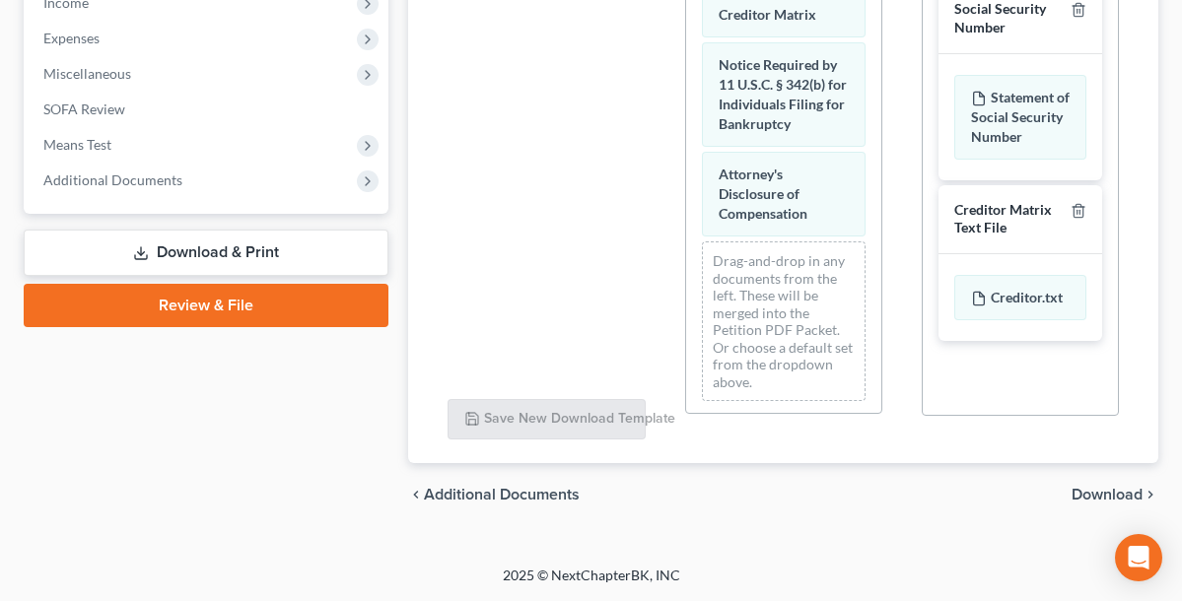
click at [934, 220] on div "Social Security Number Statement of Social Security Number Creditor Matrix Text…" at bounding box center [1020, 162] width 195 height 388
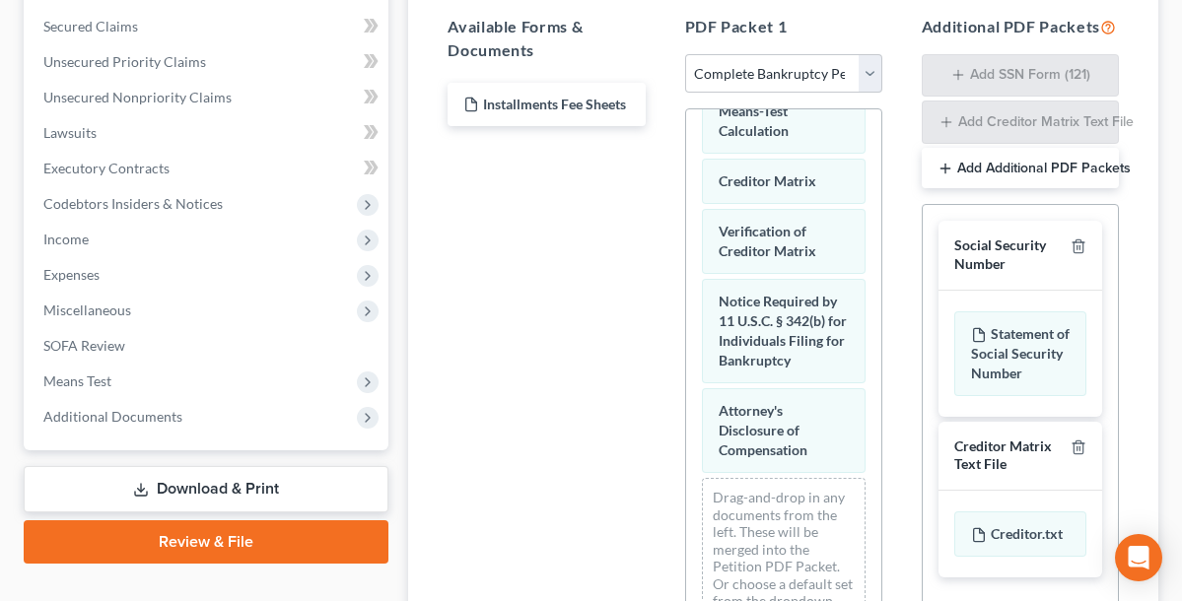
scroll to position [388, 0]
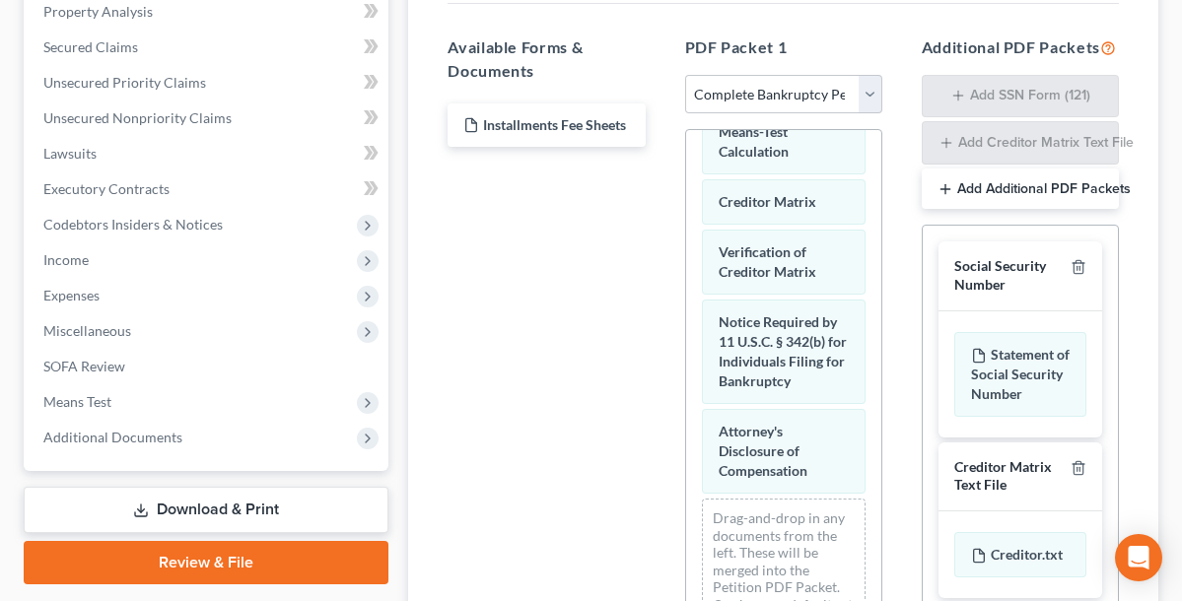
click at [985, 242] on div "Additional PDF Packets Add SSN Form (121) Add Creditor Matrix Text File Add Add…" at bounding box center [1020, 359] width 237 height 678
click at [979, 210] on button "Add Additional PDF Packets" at bounding box center [1020, 189] width 197 height 41
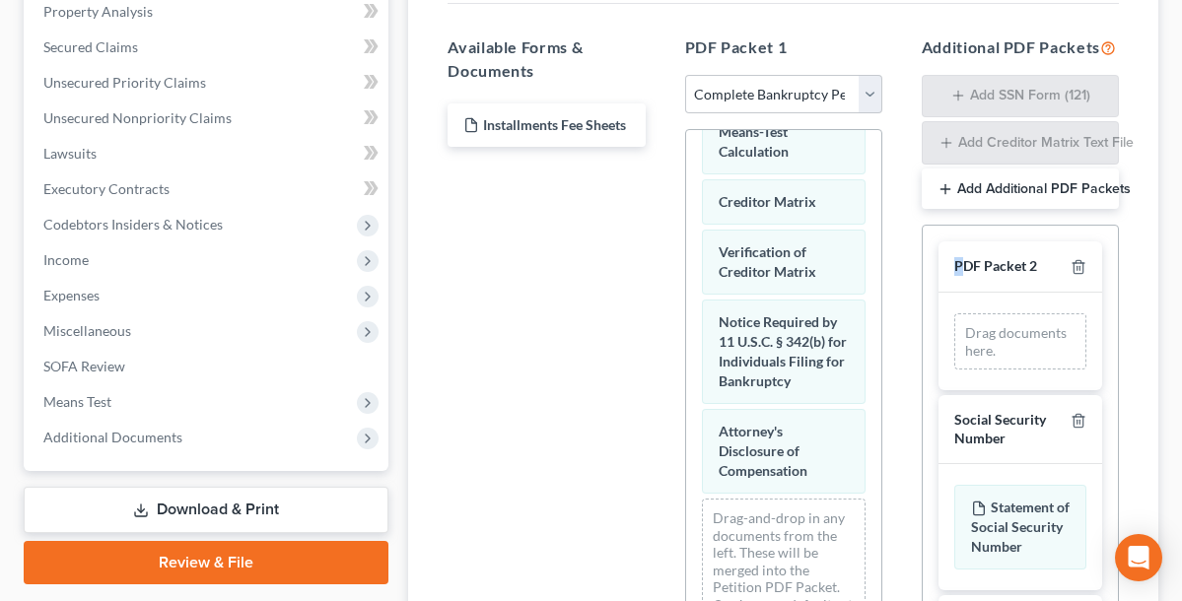
drag, startPoint x: 981, startPoint y: 276, endPoint x: 961, endPoint y: 288, distance: 23.0
click at [960, 288] on div "PDF Packet 2" at bounding box center [1020, 267] width 164 height 51
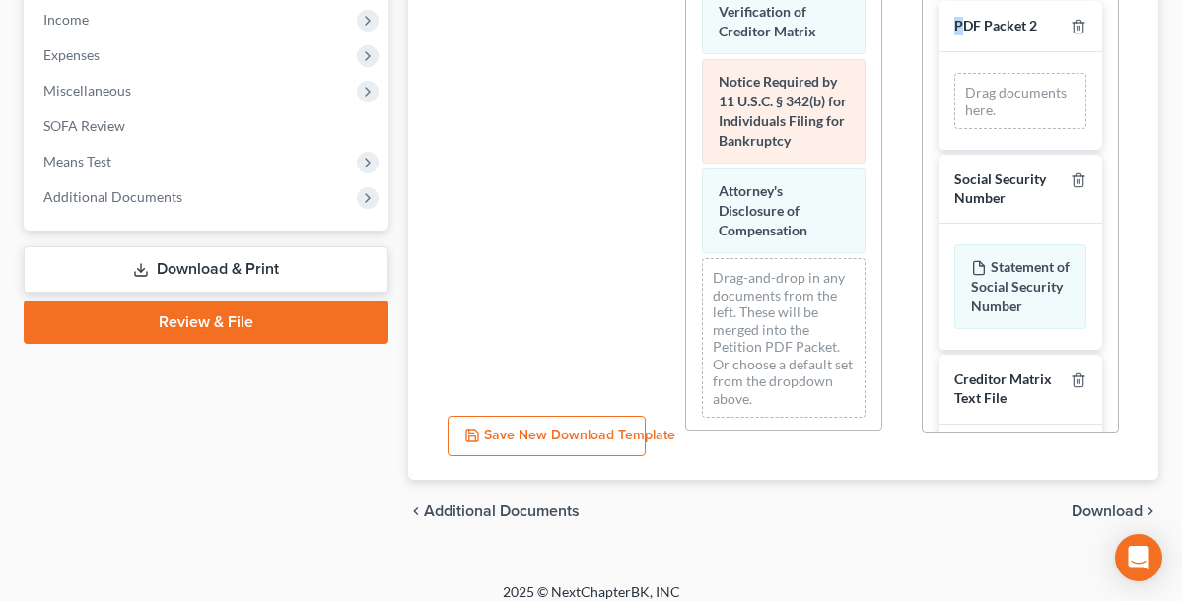
scroll to position [645, 0]
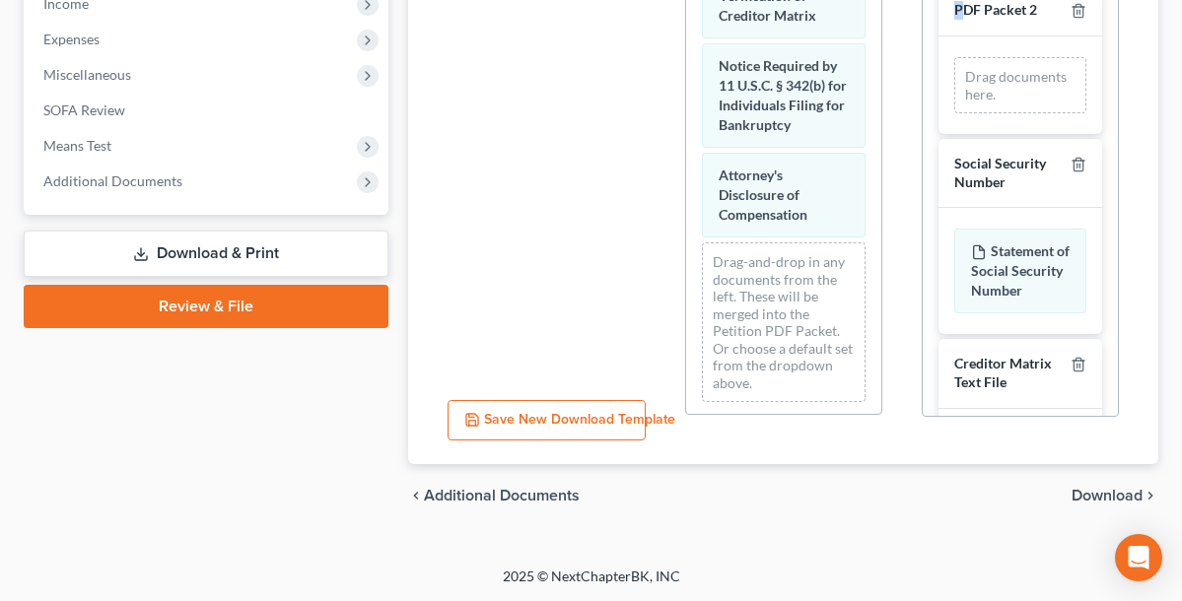
click at [316, 245] on link "Download & Print" at bounding box center [206, 254] width 365 height 46
click at [274, 253] on link "Download & Print" at bounding box center [206, 254] width 365 height 46
click at [1086, 499] on span "Download" at bounding box center [1106, 495] width 71 height 16
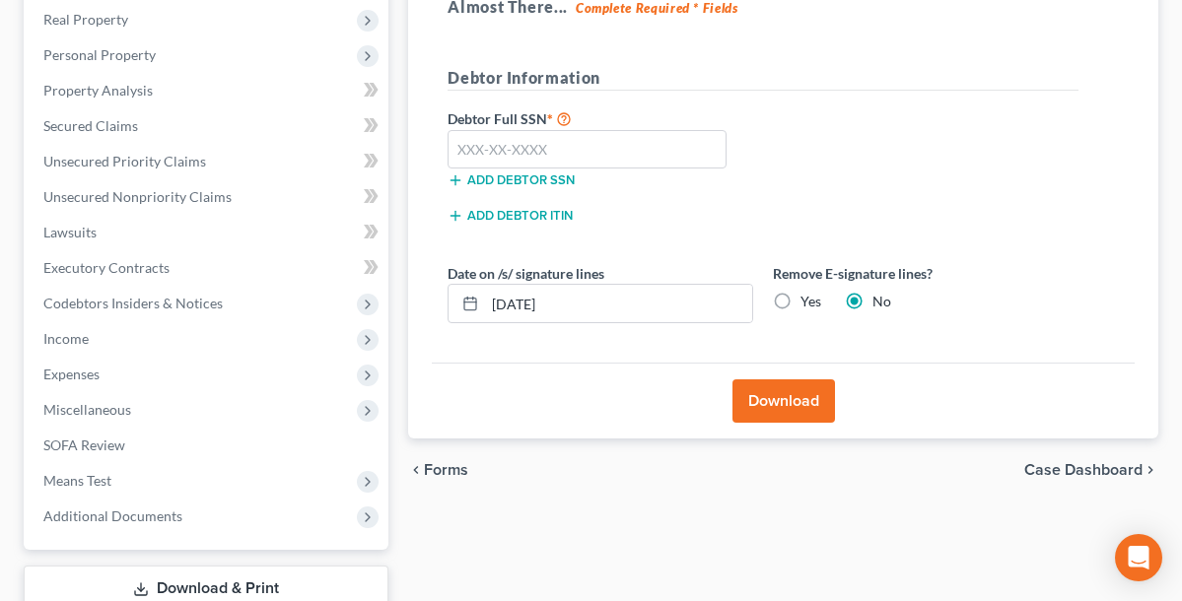
scroll to position [276, 0]
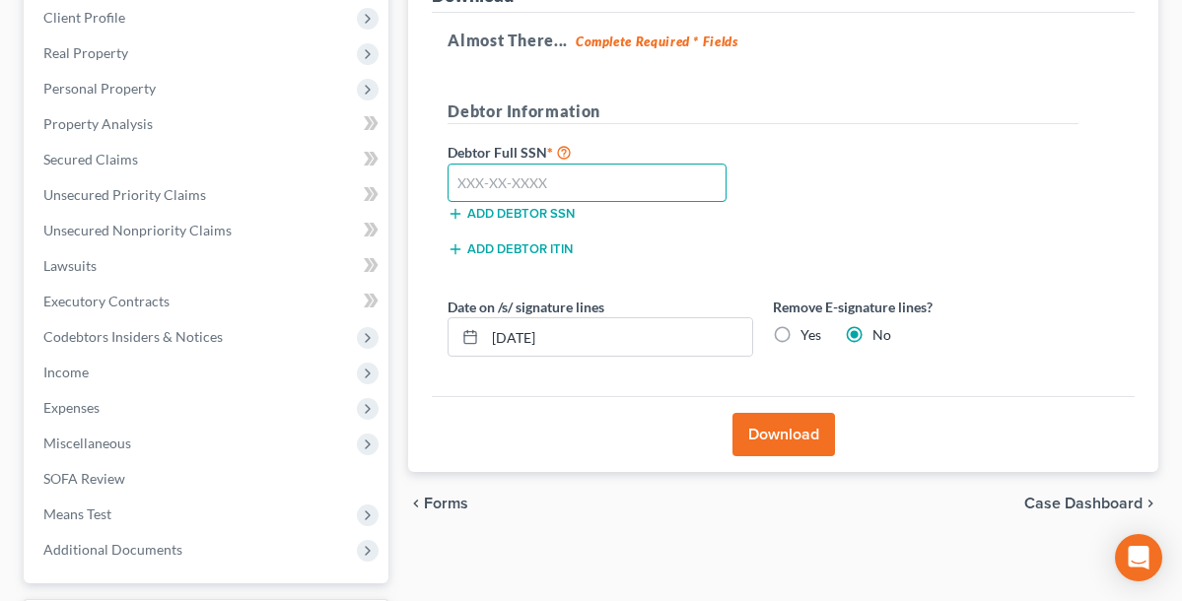
click at [584, 175] on input "text" at bounding box center [587, 183] width 279 height 39
type input "543-06-4322"
click at [772, 431] on button "Download" at bounding box center [783, 434] width 103 height 43
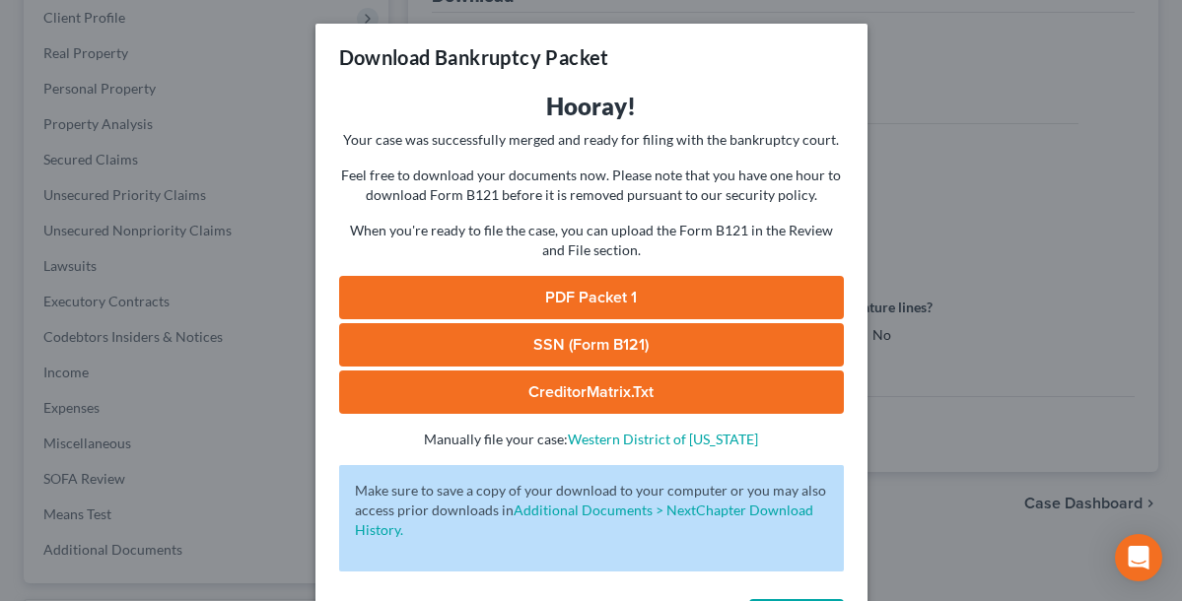
click at [625, 300] on link "PDF Packet 1" at bounding box center [591, 297] width 505 height 43
click at [313, 158] on div "Download Bankruptcy Packet Hooray! Your case was successfully merged and ready …" at bounding box center [591, 300] width 1182 height 601
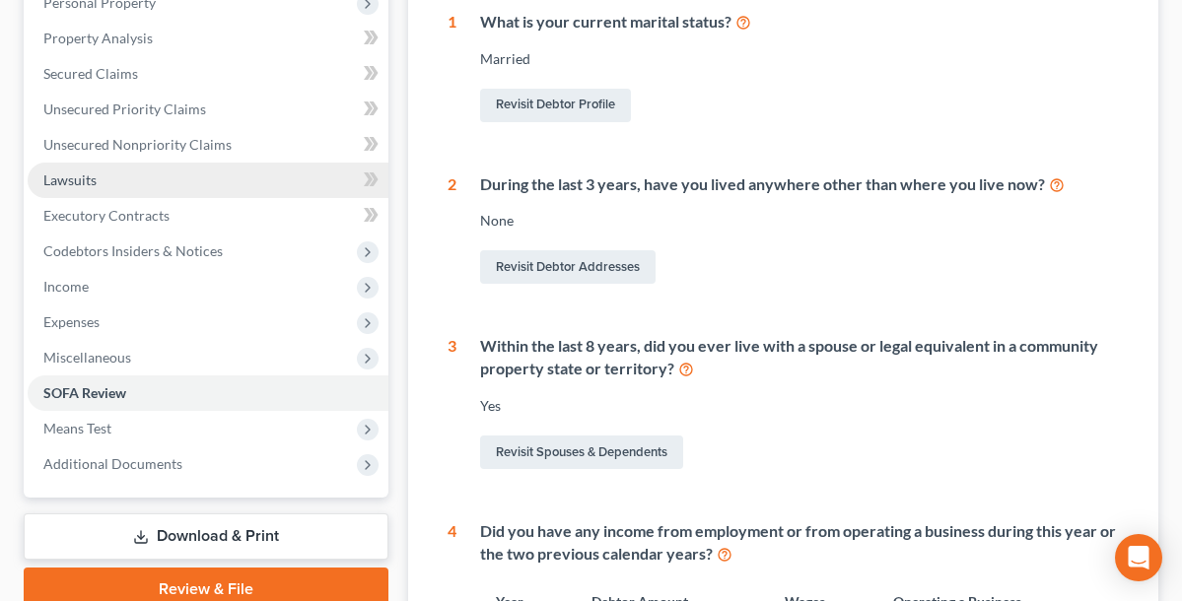
scroll to position [385, 0]
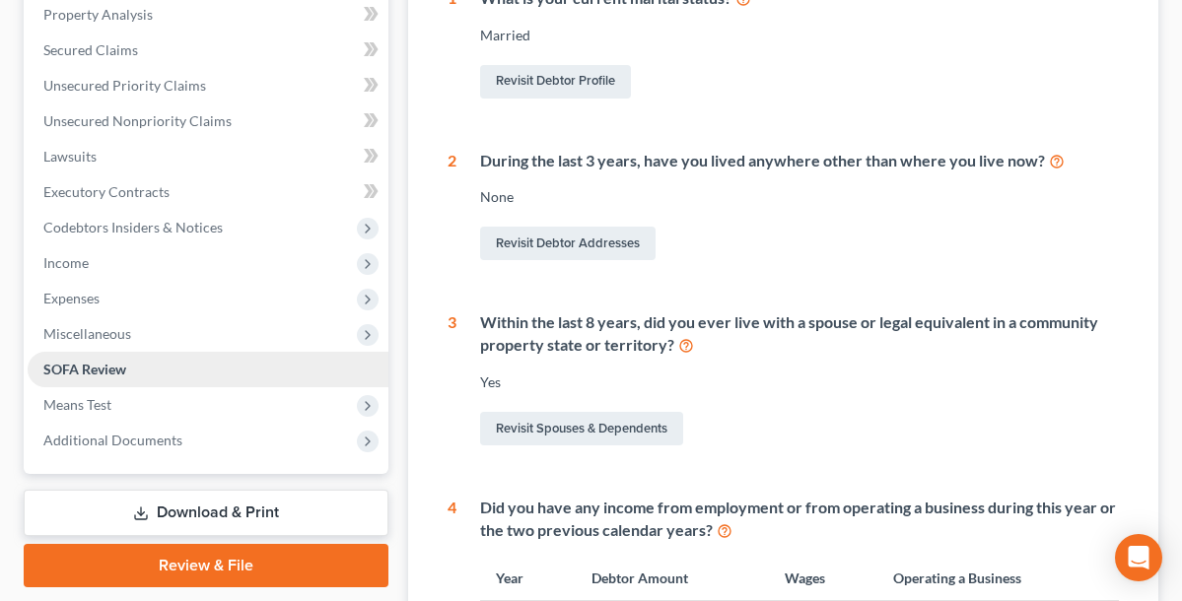
click at [104, 364] on span "SOFA Review" at bounding box center [84, 369] width 83 height 17
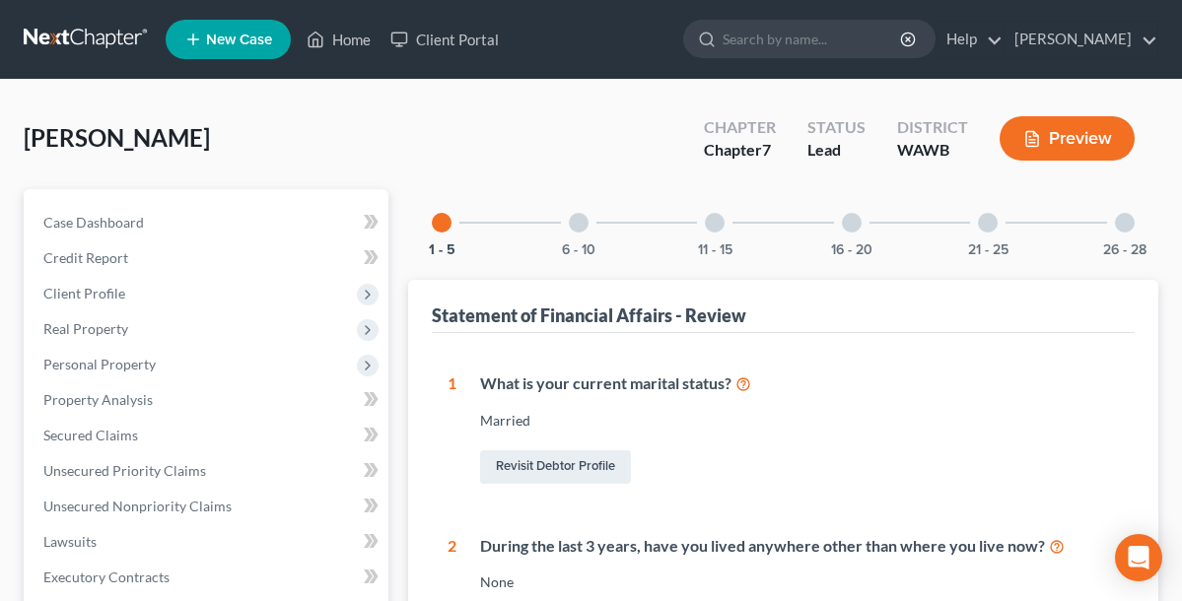
scroll to position [0, 0]
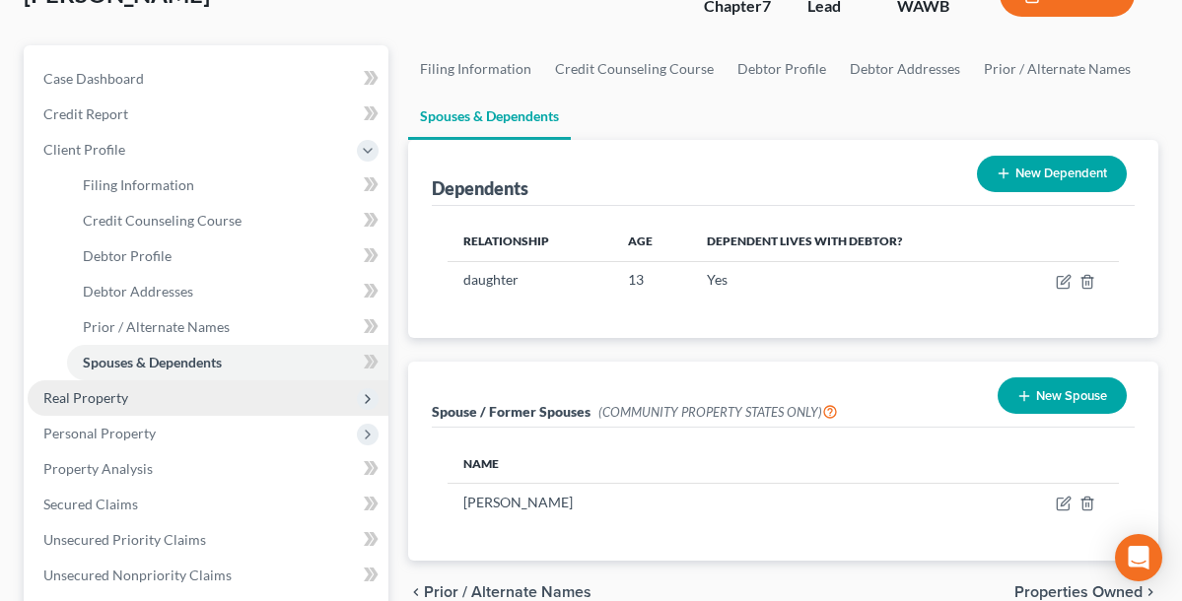
scroll to position [128, 0]
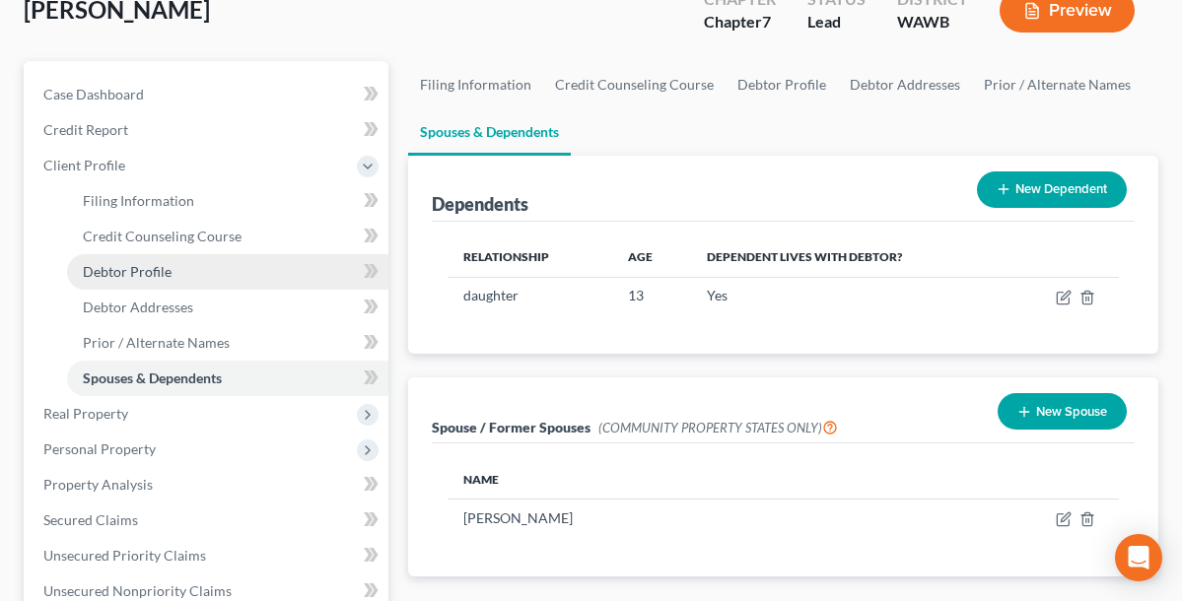
click at [171, 270] on link "Debtor Profile" at bounding box center [227, 271] width 321 height 35
select select "1"
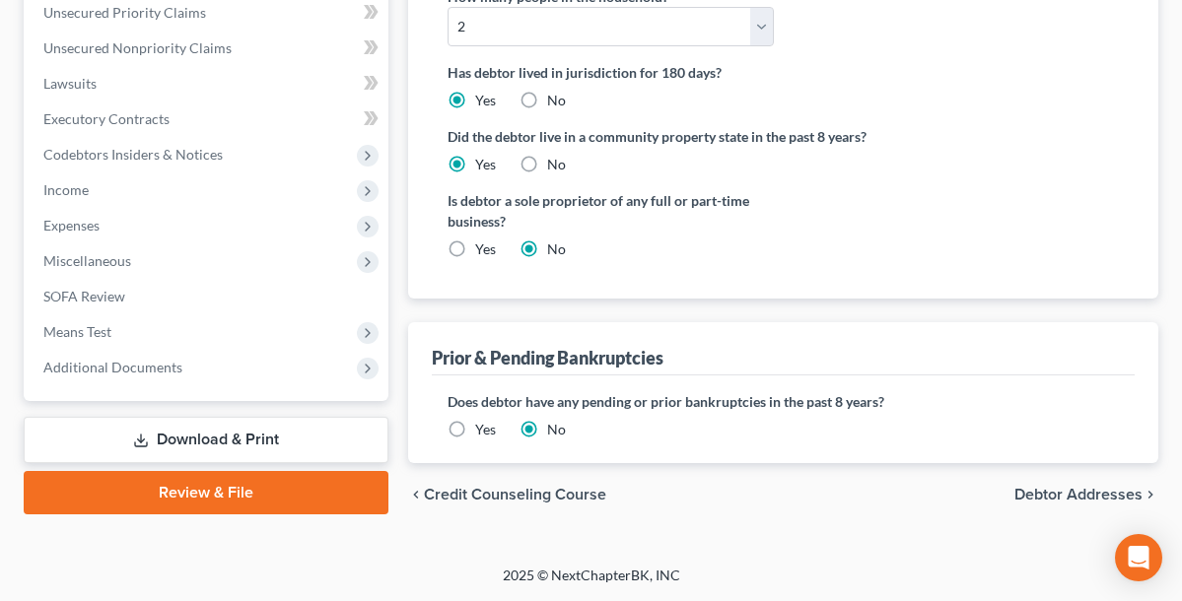
scroll to position [670, 0]
click at [1014, 497] on div "chevron_left Credit Counseling Course Debtor Addresses chevron_right" at bounding box center [783, 495] width 750 height 63
click at [1038, 495] on span "Debtor Addresses" at bounding box center [1078, 496] width 128 height 16
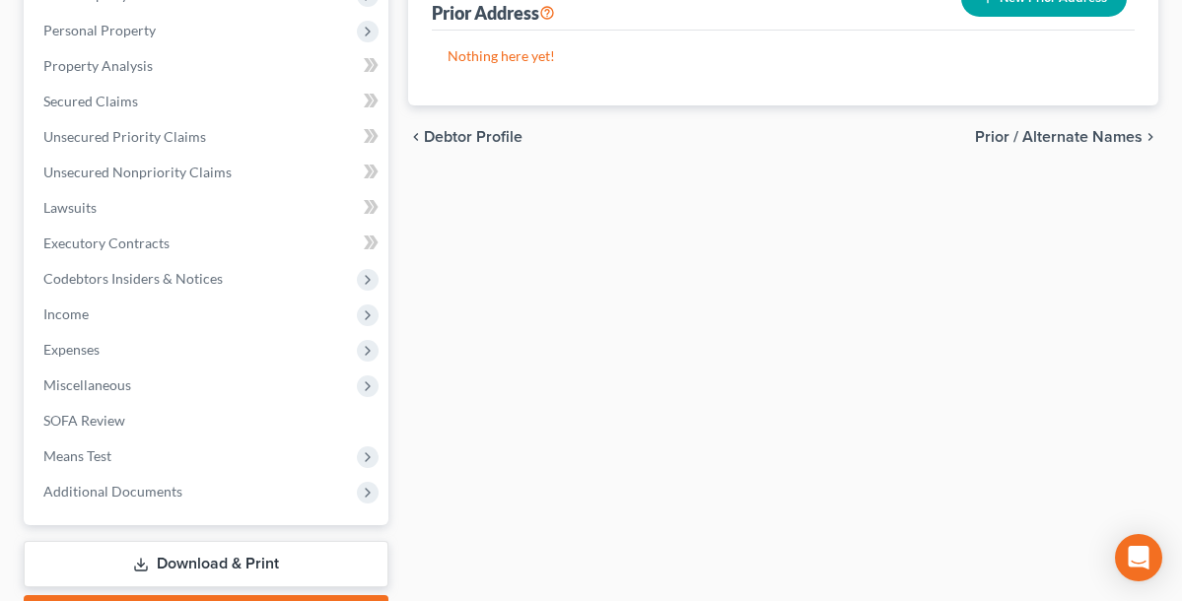
scroll to position [507, 0]
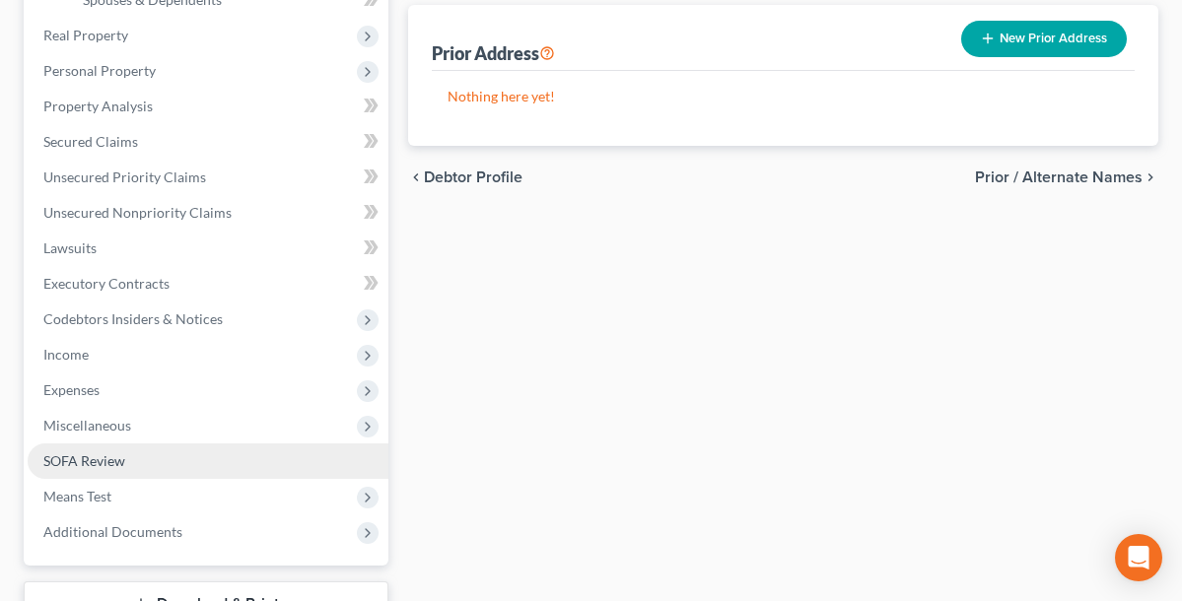
click at [110, 457] on span "SOFA Review" at bounding box center [84, 460] width 82 height 17
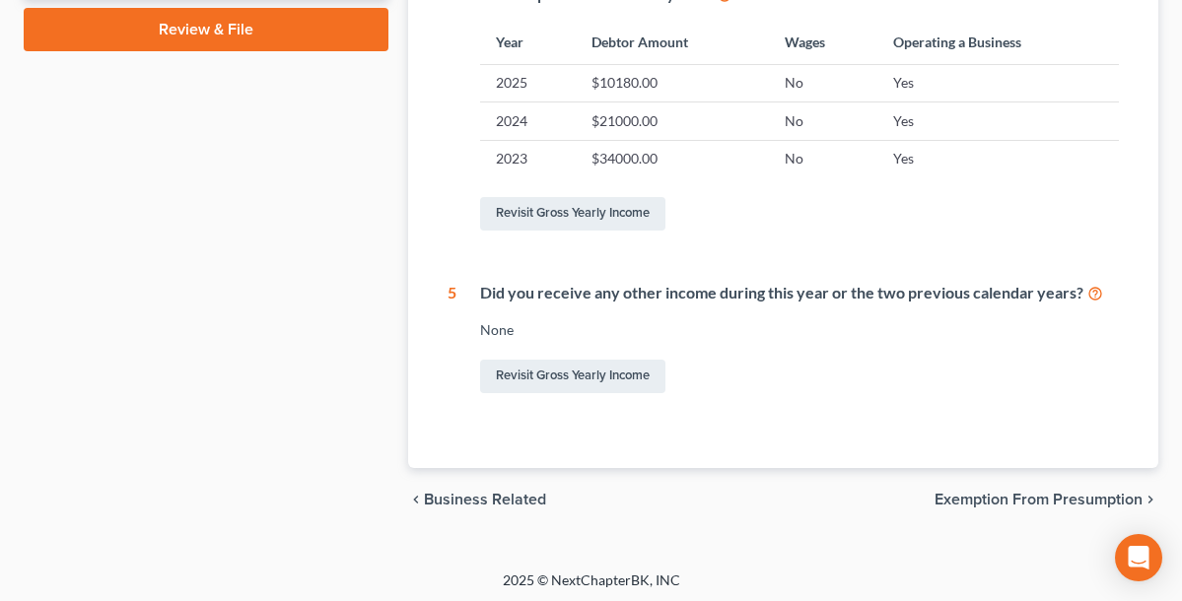
scroll to position [921, 0]
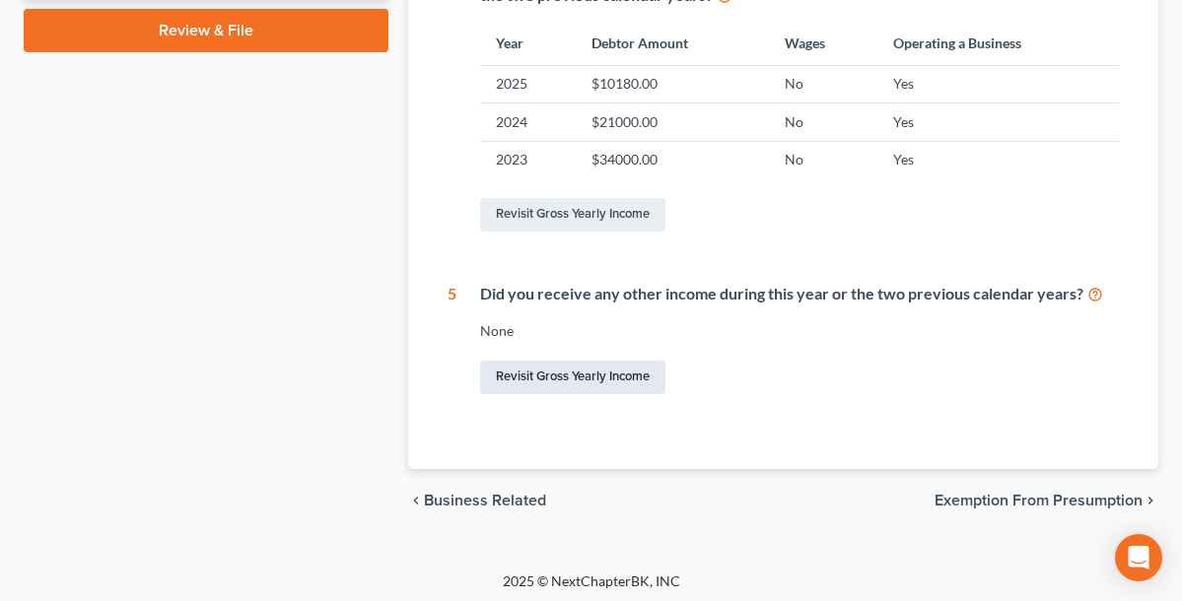
click at [629, 370] on link "Revisit Gross Yearly Income" at bounding box center [572, 378] width 185 height 34
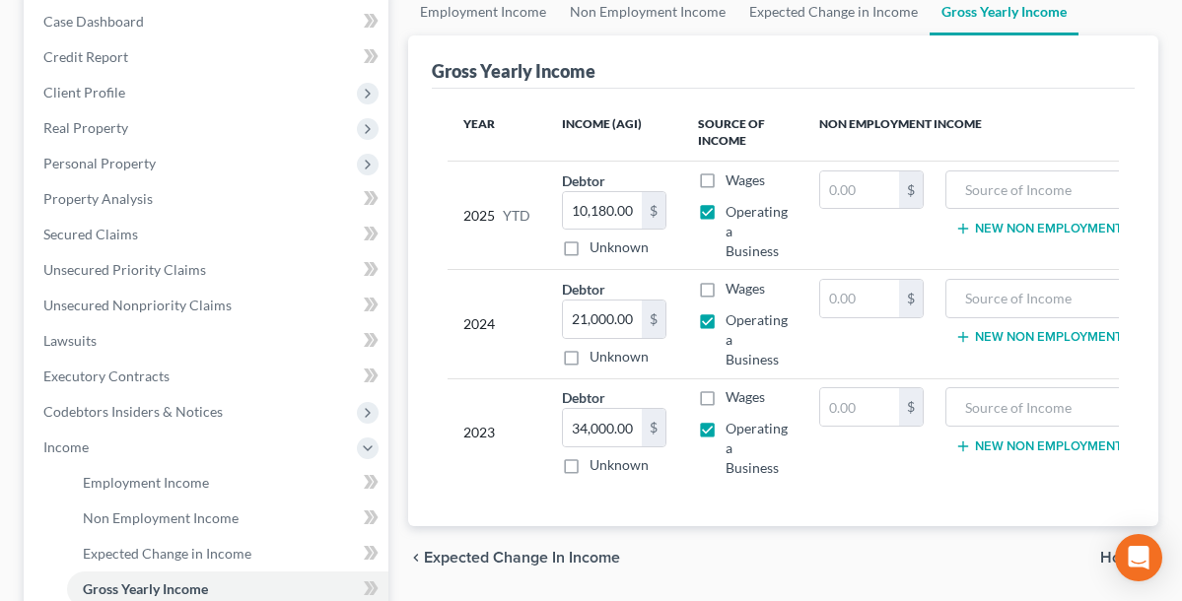
scroll to position [212, 0]
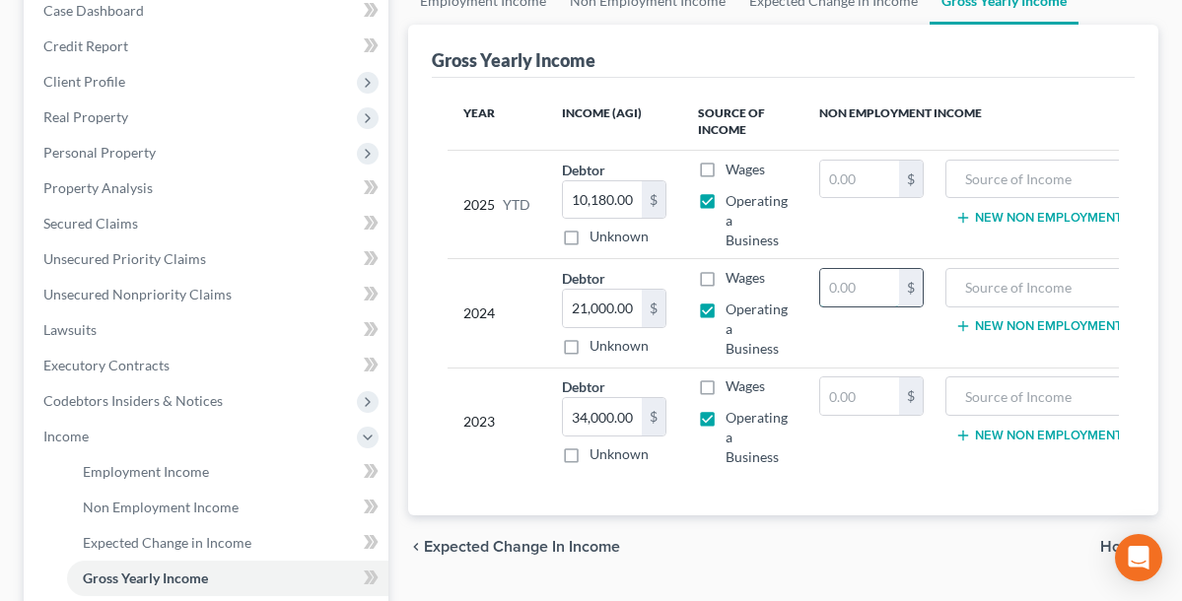
click at [885, 286] on input "text" at bounding box center [859, 287] width 79 height 37
type input "10,000"
click at [1004, 288] on input "text" at bounding box center [1045, 287] width 178 height 37
type input "gambling win"
click at [891, 354] on td "10,000 $" at bounding box center [871, 313] width 136 height 108
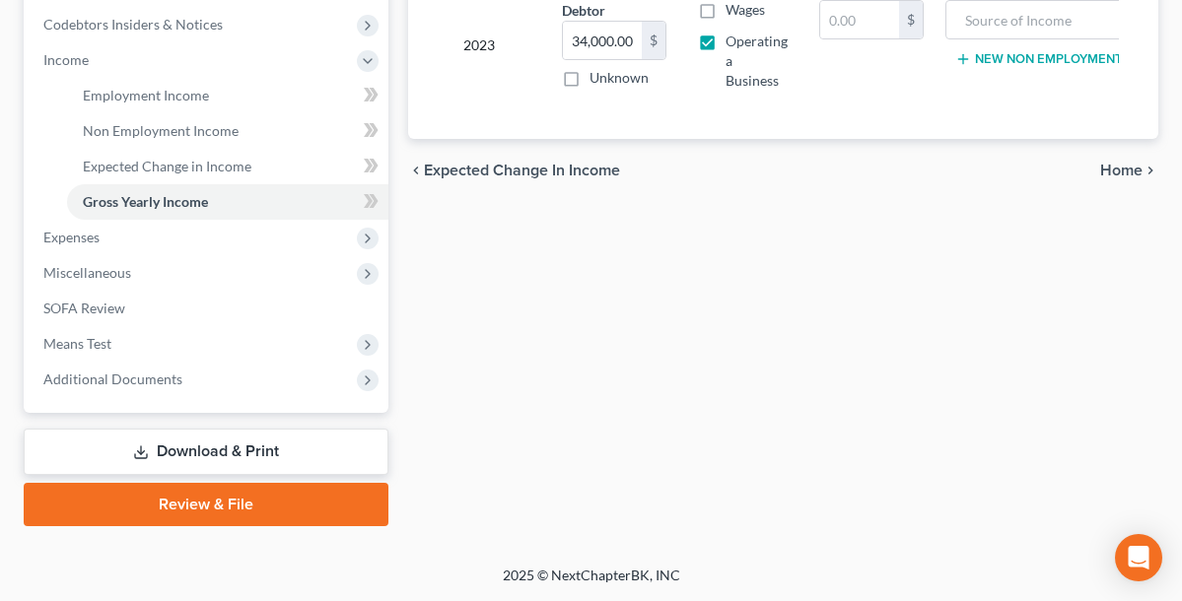
scroll to position [588, 0]
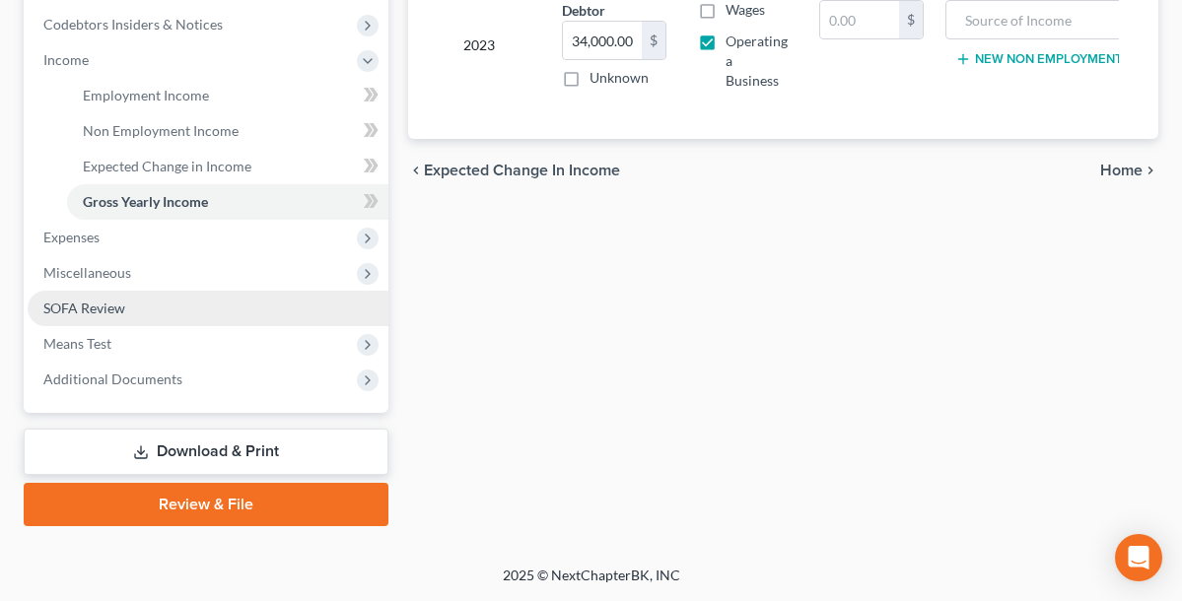
click at [131, 301] on link "SOFA Review" at bounding box center [208, 308] width 361 height 35
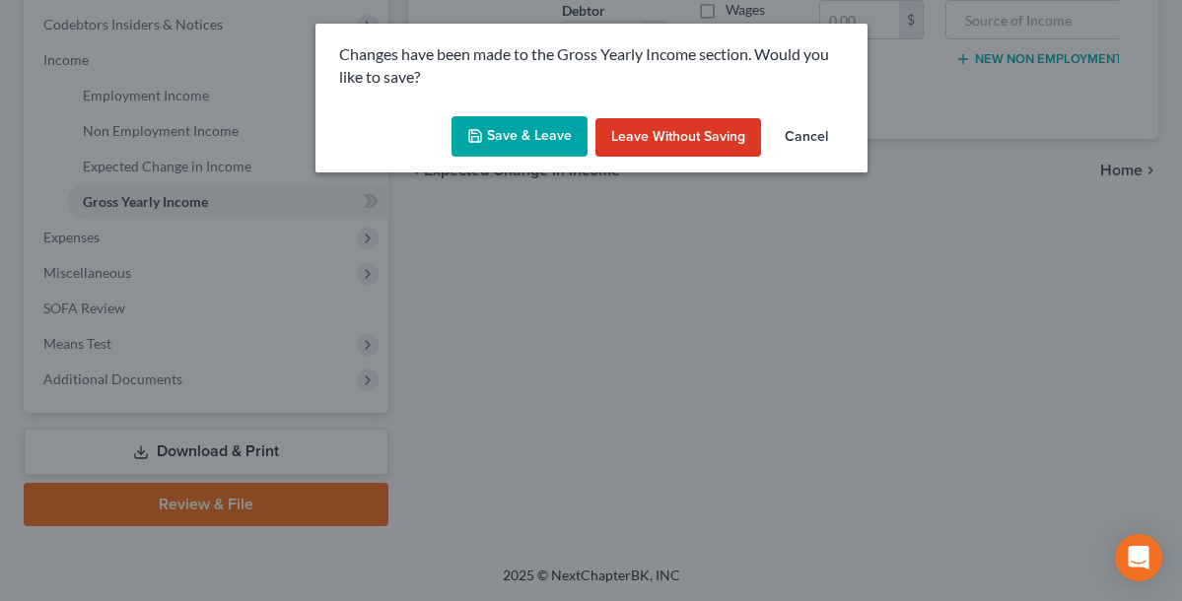
click at [563, 133] on button "Save & Leave" at bounding box center [519, 136] width 136 height 41
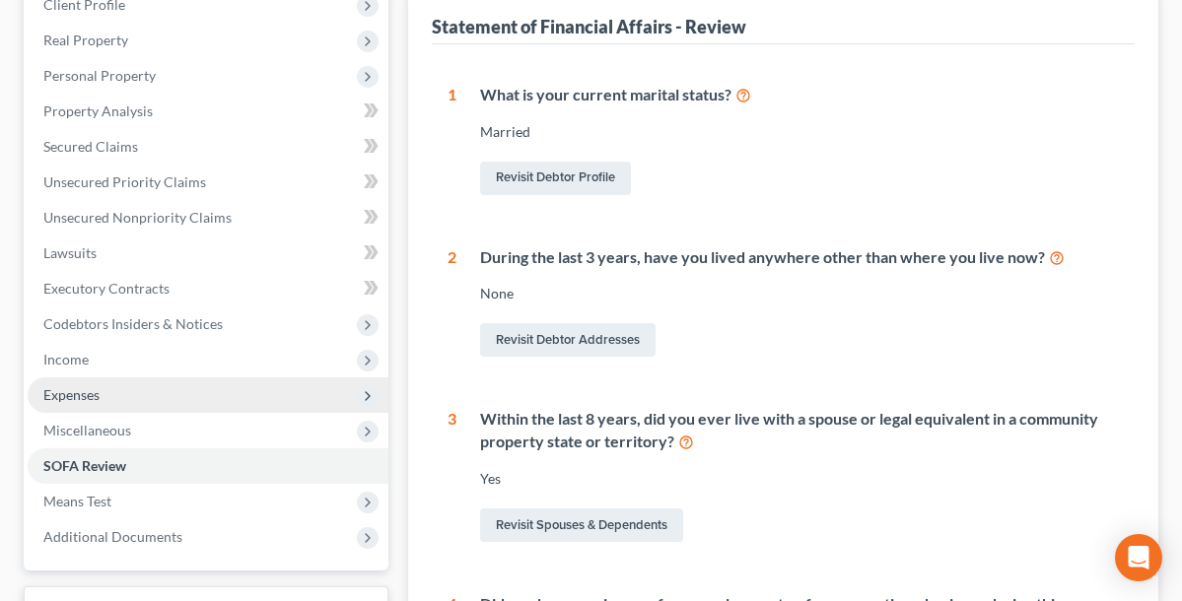
scroll to position [295, 0]
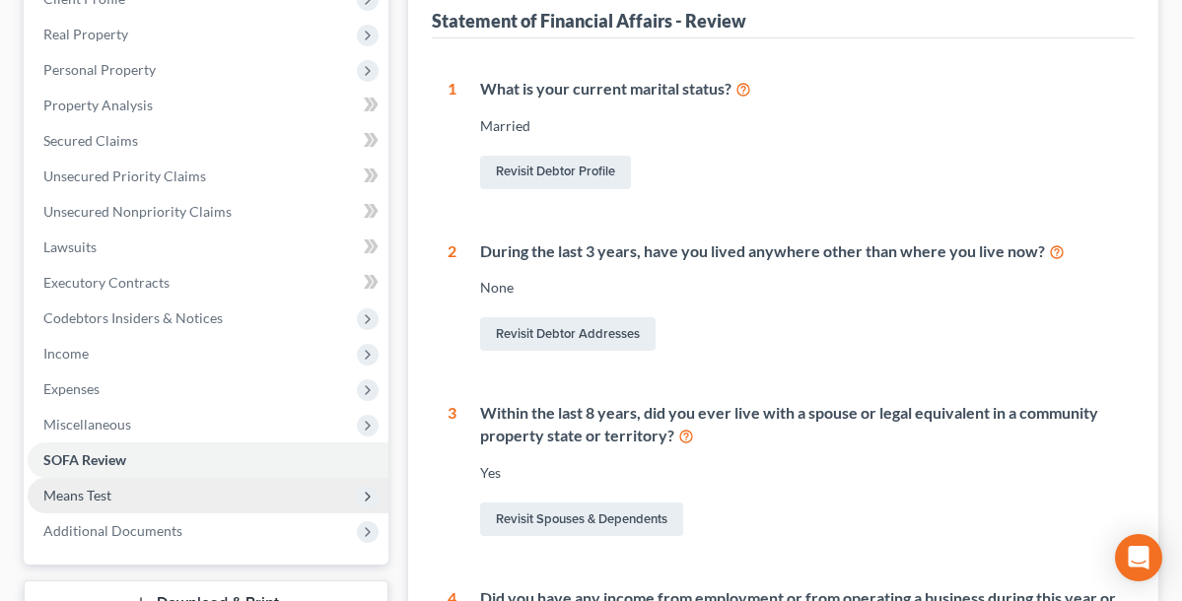
click at [114, 489] on span "Means Test" at bounding box center [208, 495] width 361 height 35
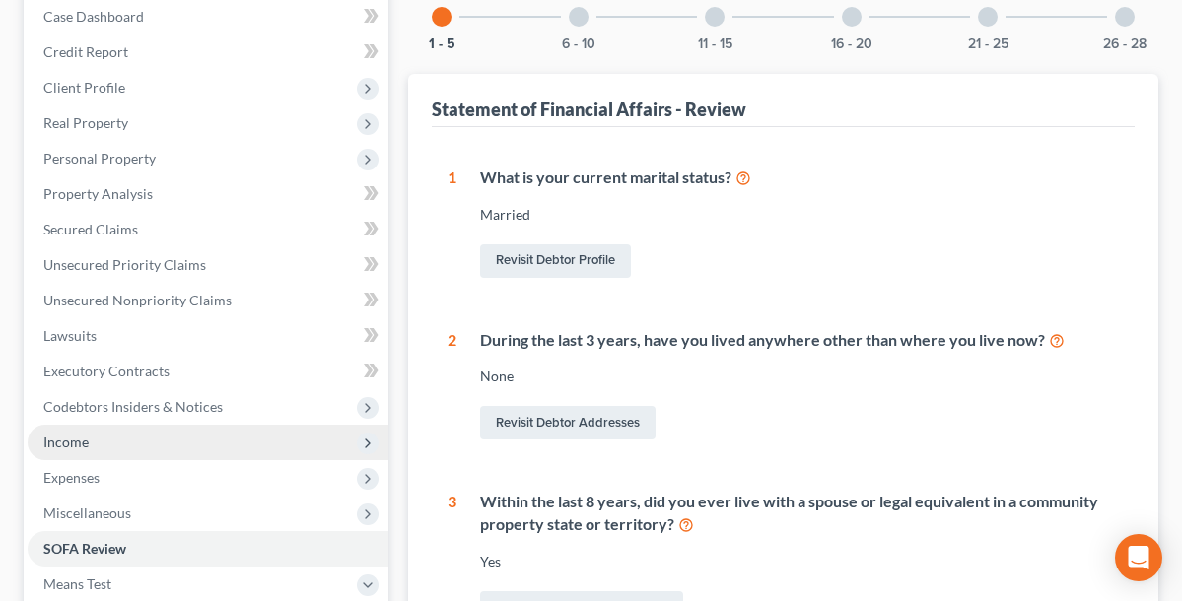
scroll to position [183, 0]
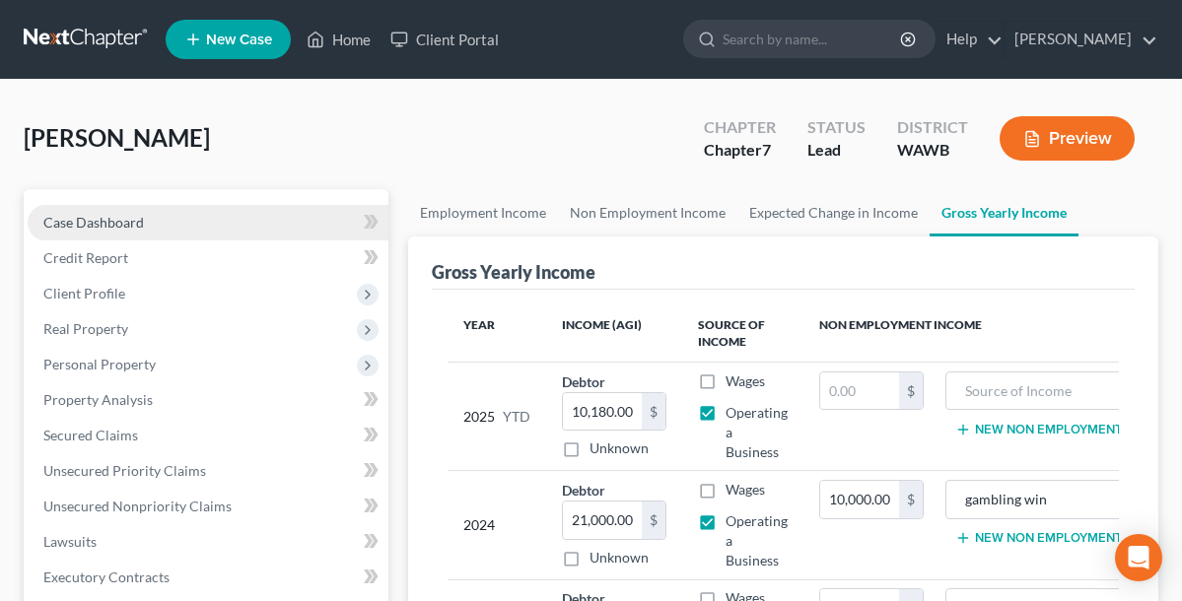
click at [131, 218] on span "Case Dashboard" at bounding box center [93, 222] width 101 height 17
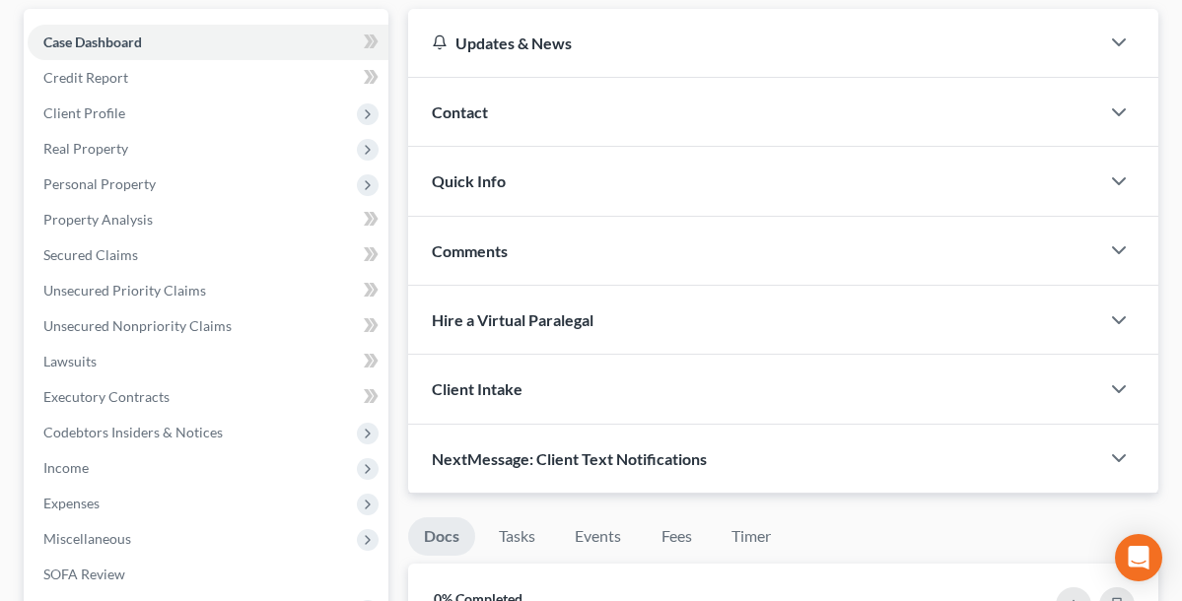
scroll to position [190, 0]
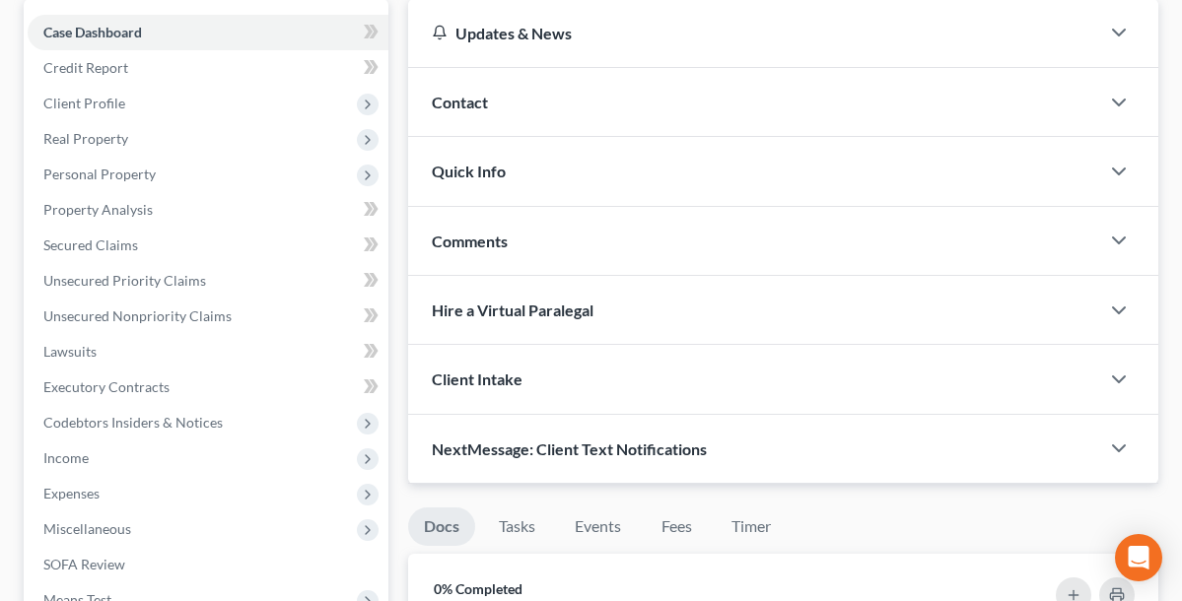
click at [520, 378] on span "Client Intake" at bounding box center [477, 379] width 91 height 19
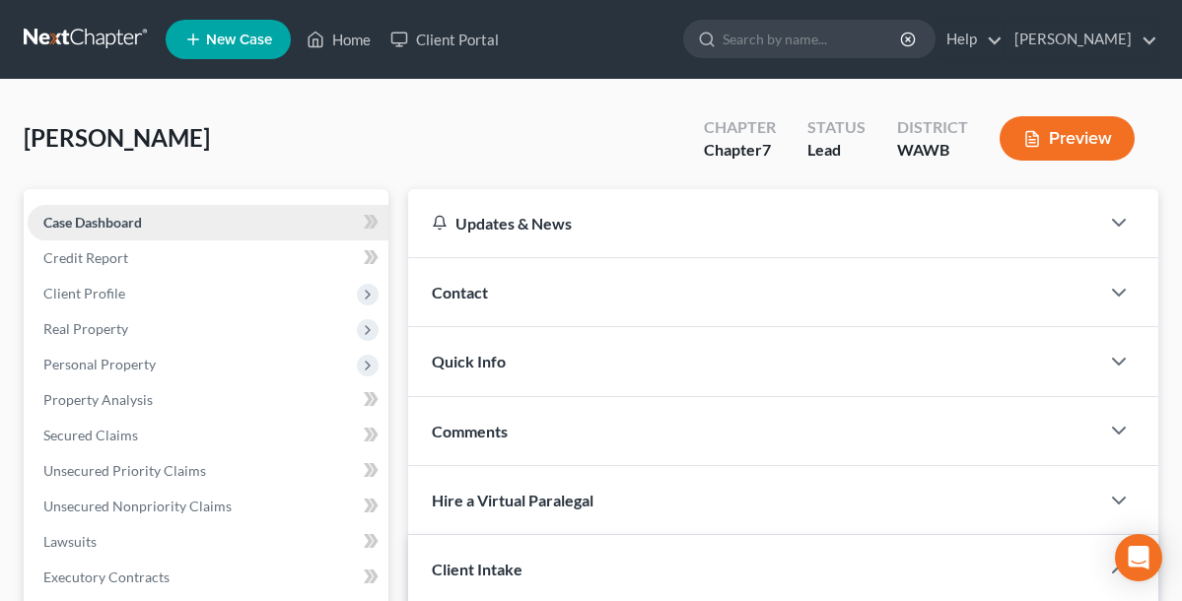
scroll to position [0, 0]
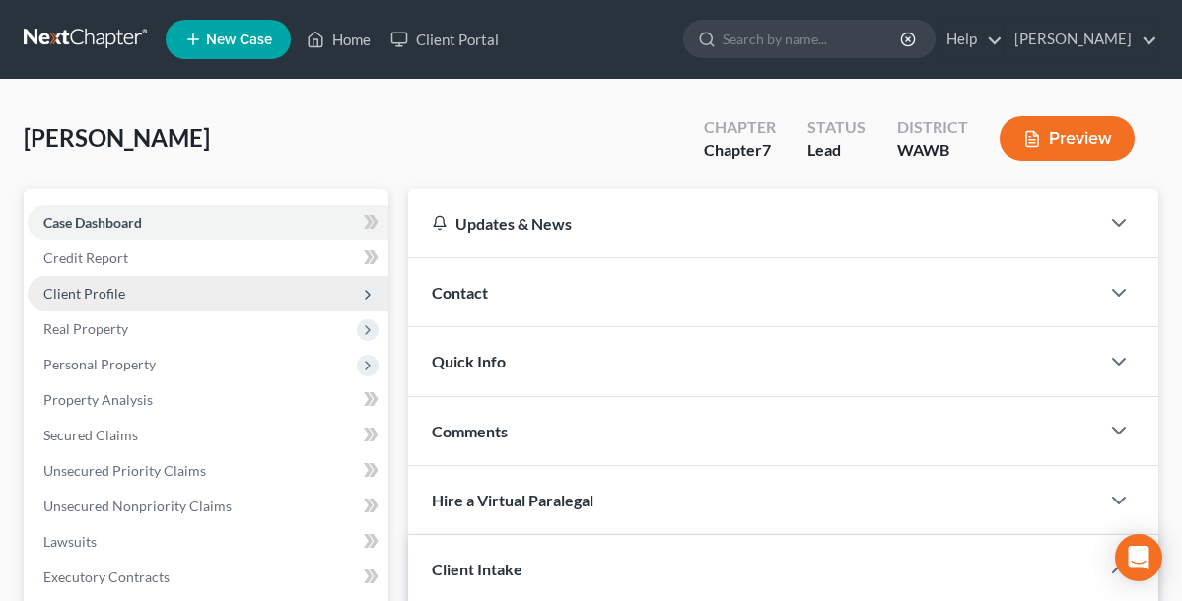
click at [111, 290] on span "Client Profile" at bounding box center [84, 293] width 82 height 17
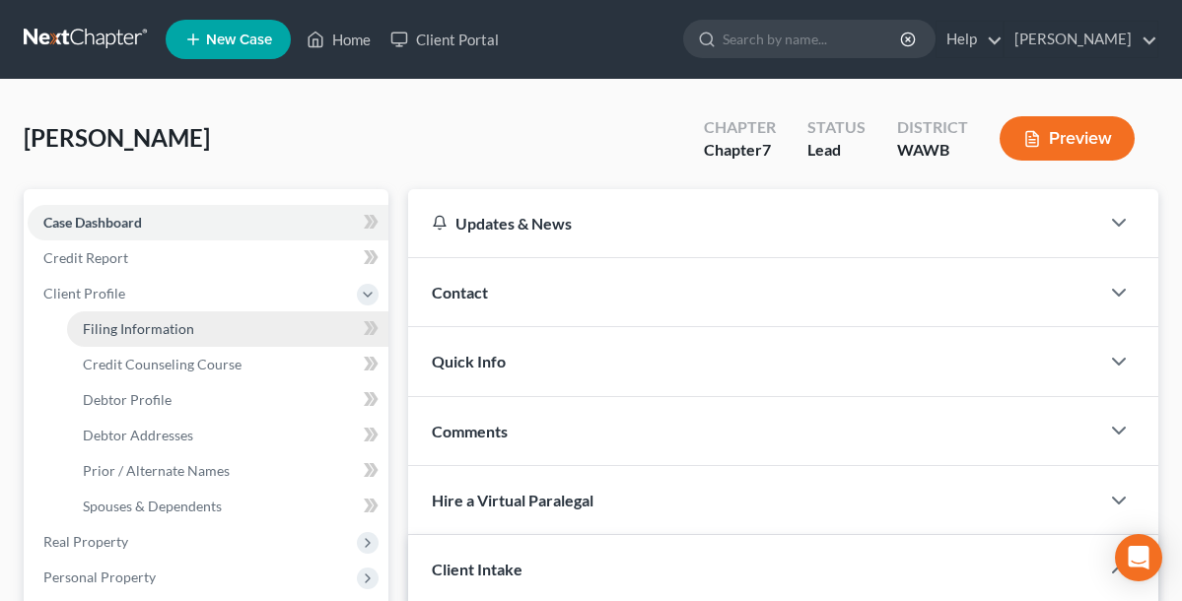
click at [177, 326] on span "Filing Information" at bounding box center [138, 328] width 111 height 17
select select "1"
select select "0"
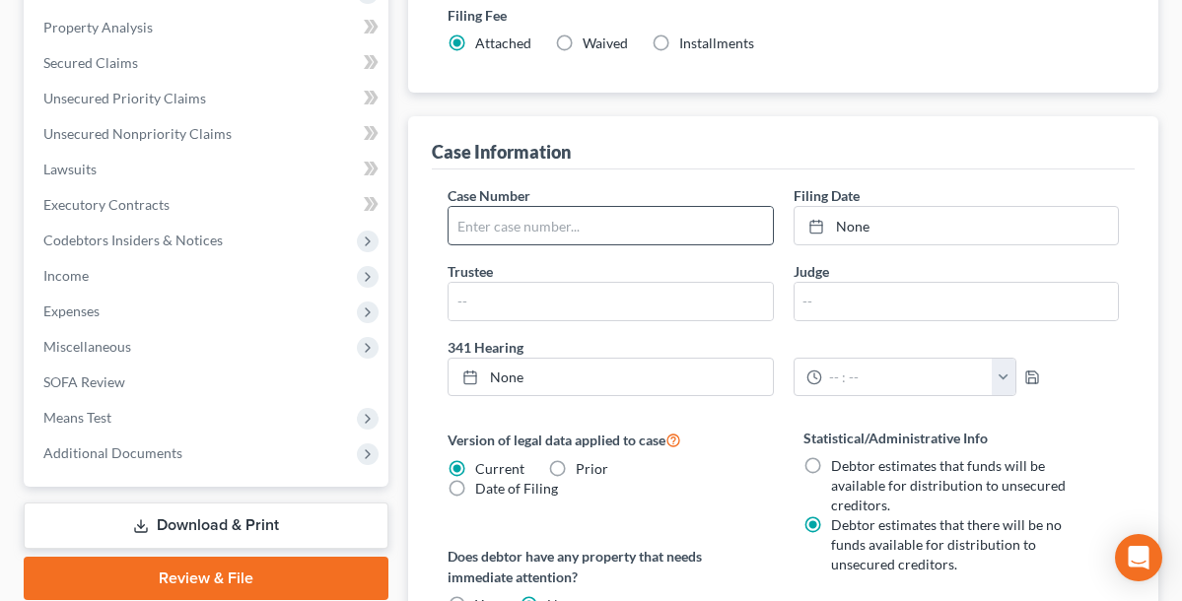
scroll to position [619, 0]
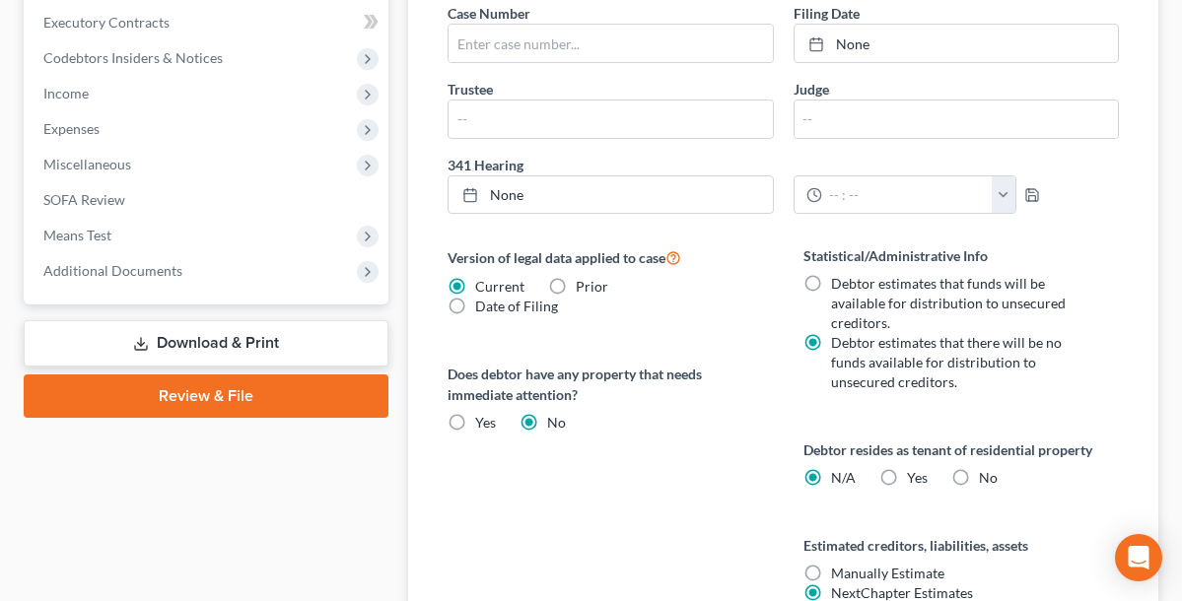
click at [191, 336] on link "Download & Print" at bounding box center [206, 343] width 365 height 46
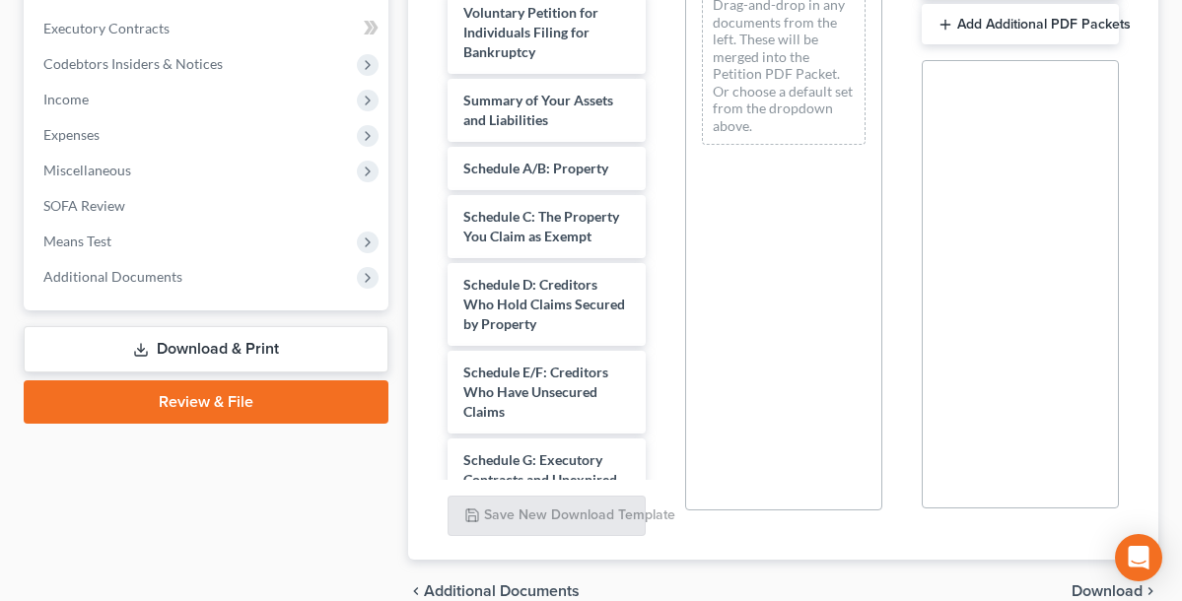
scroll to position [562, 0]
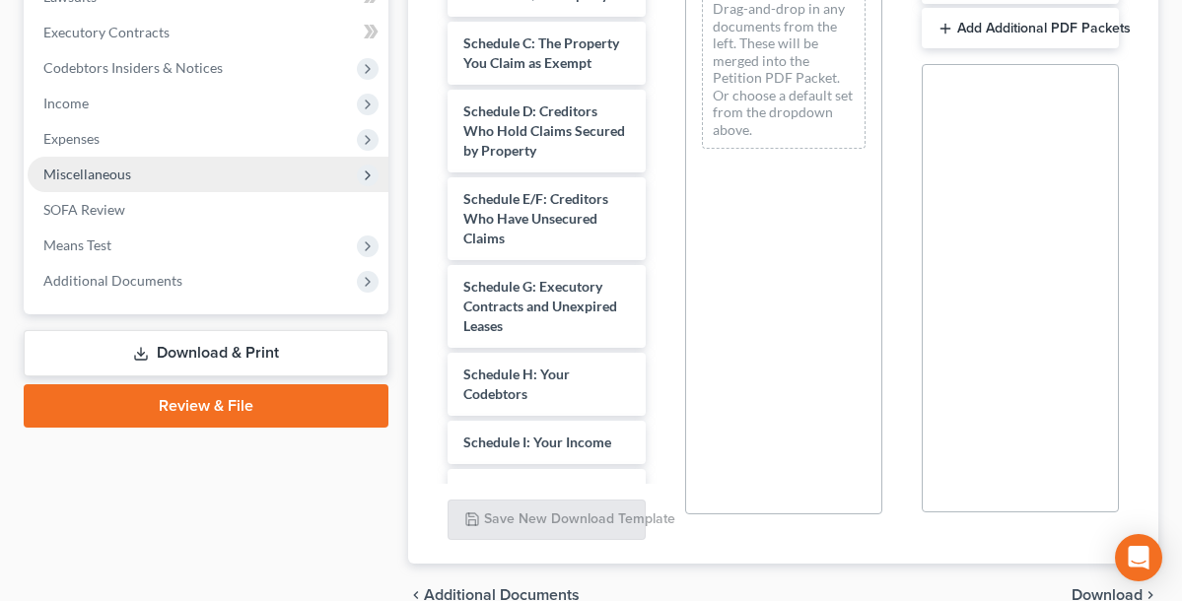
scroll to position [637, 0]
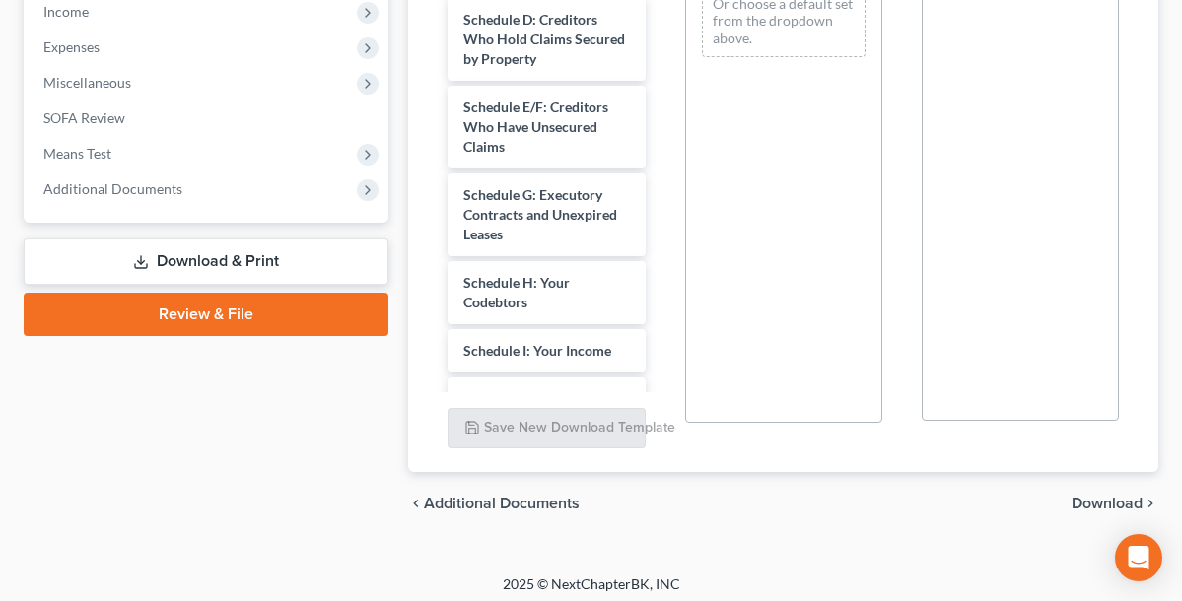
click at [222, 312] on link "Review & File" at bounding box center [206, 314] width 365 height 43
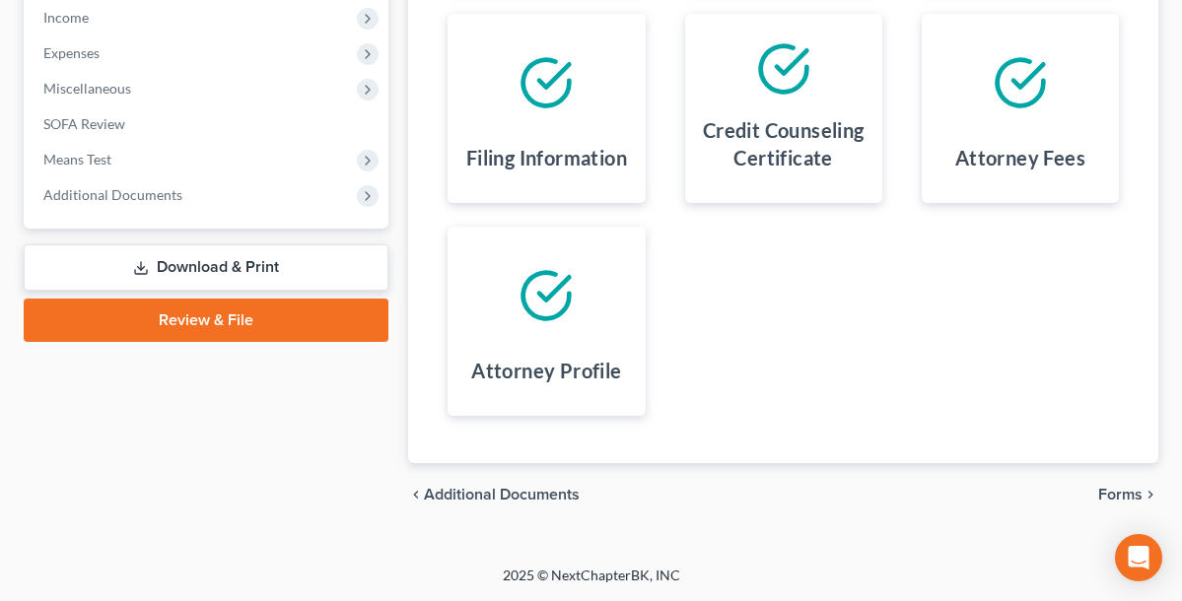
scroll to position [630, 0]
click at [279, 270] on link "Download & Print" at bounding box center [206, 268] width 365 height 46
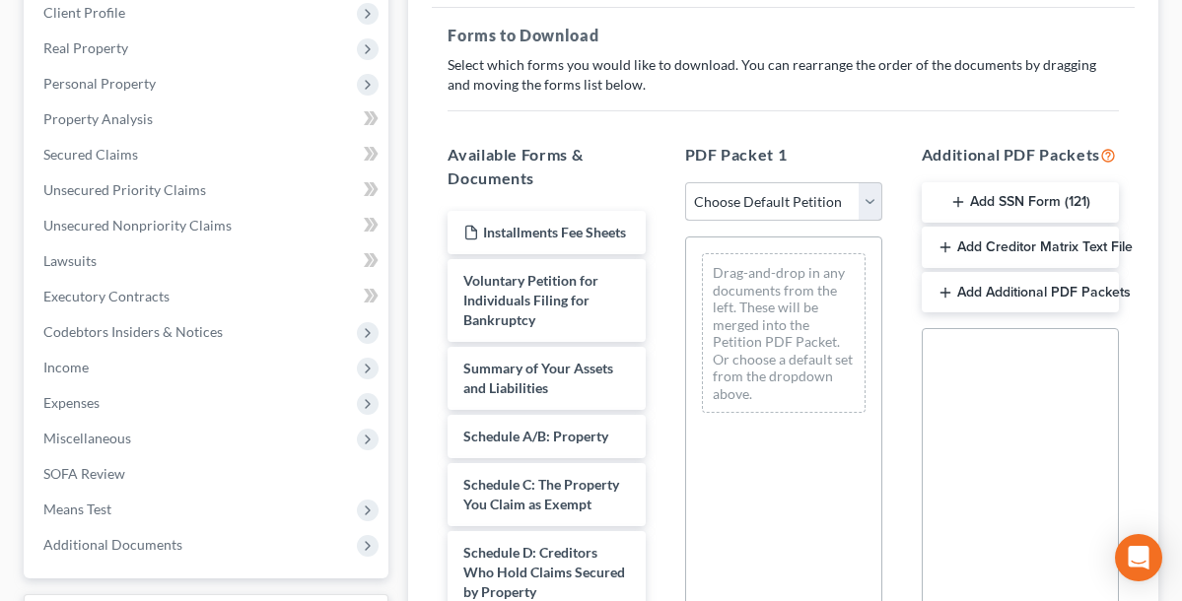
scroll to position [490, 0]
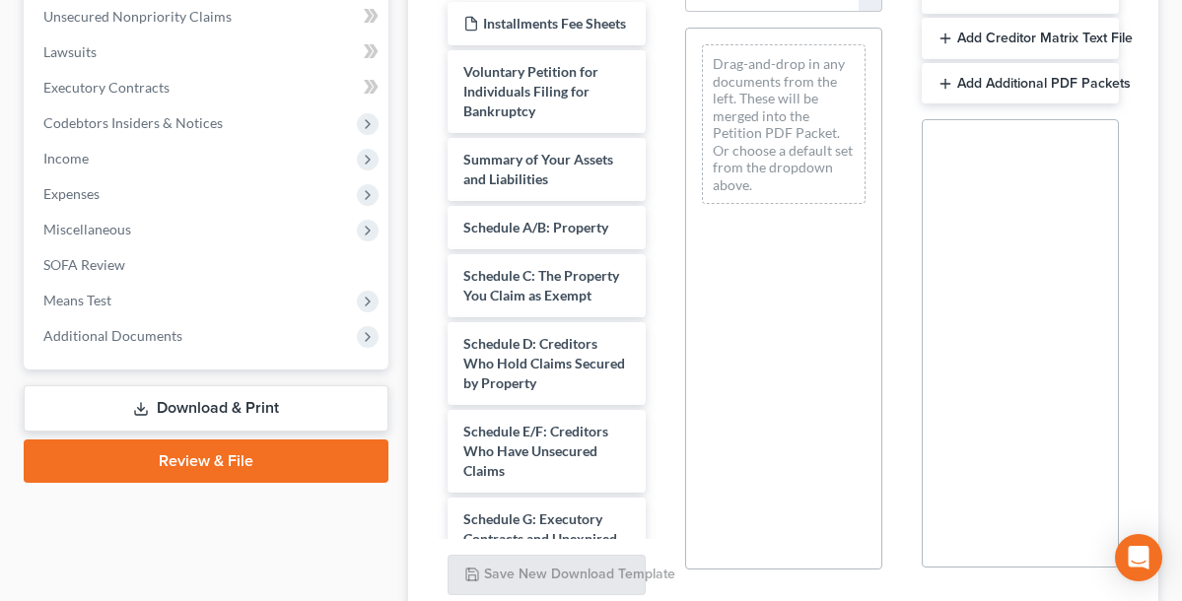
click at [679, 497] on div "PDF Packet 1 Choose Default Petition PDF Packet Complete Bankruptcy Petition (a…" at bounding box center [783, 257] width 237 height 678
click at [192, 461] on link "Review & File" at bounding box center [206, 461] width 365 height 43
click at [192, 461] on div "Case Dashboard Payments Invoices Payments Payments Credit Report Client Profile" at bounding box center [206, 190] width 384 height 983
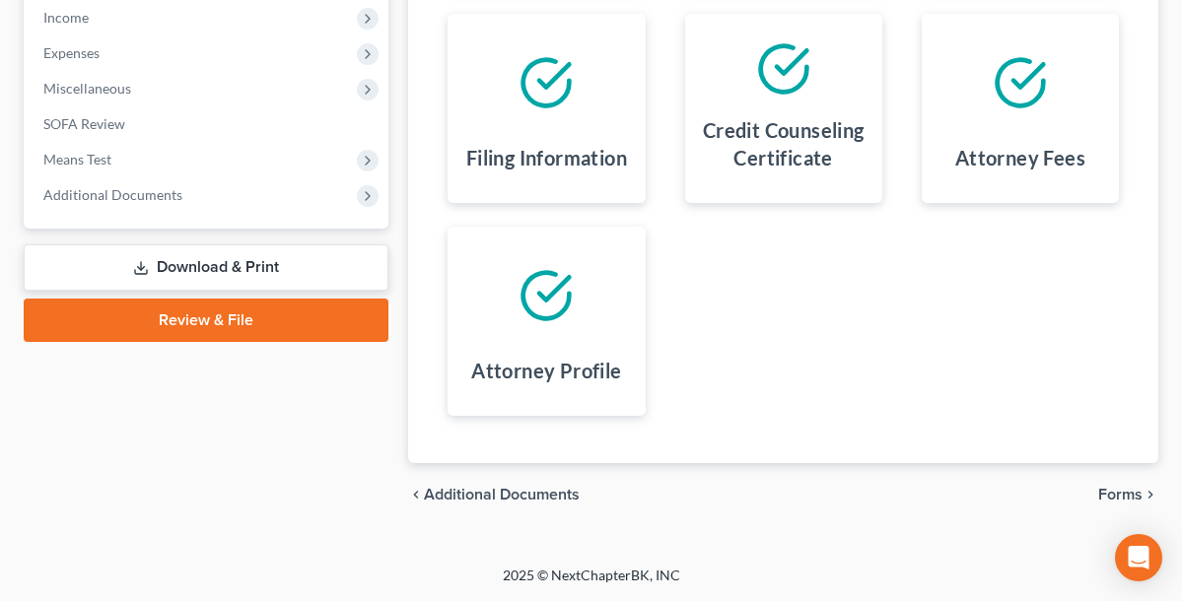
scroll to position [630, 0]
click at [279, 315] on link "Review & File" at bounding box center [206, 321] width 365 height 43
click at [241, 324] on link "Review & File" at bounding box center [206, 321] width 365 height 43
click at [1126, 493] on span "Forms" at bounding box center [1120, 496] width 44 height 16
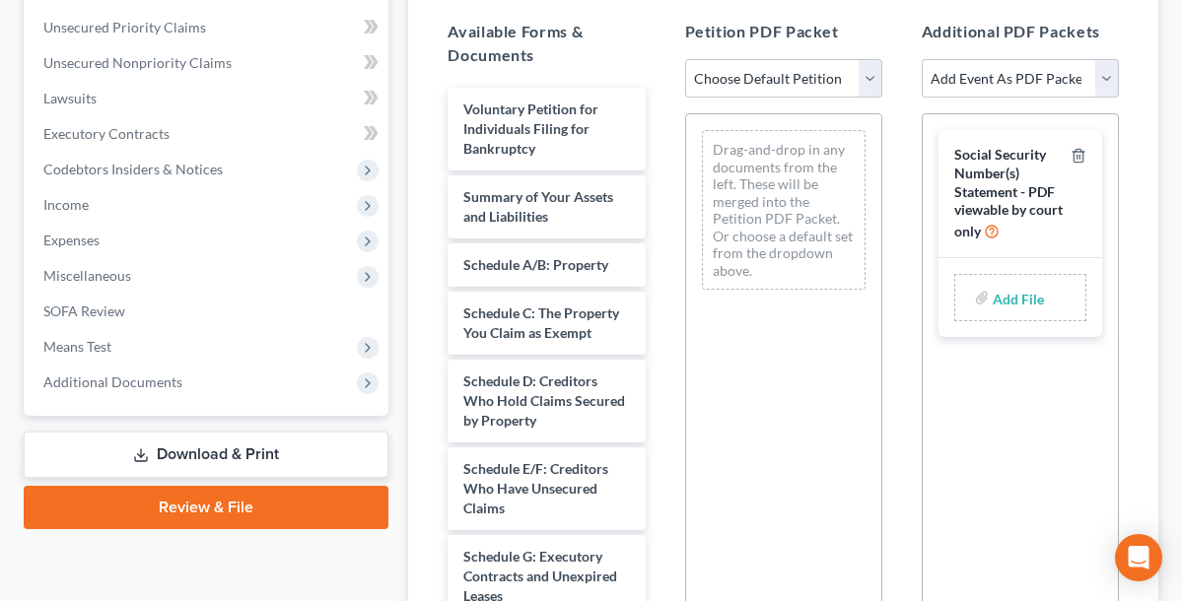
scroll to position [386, 0]
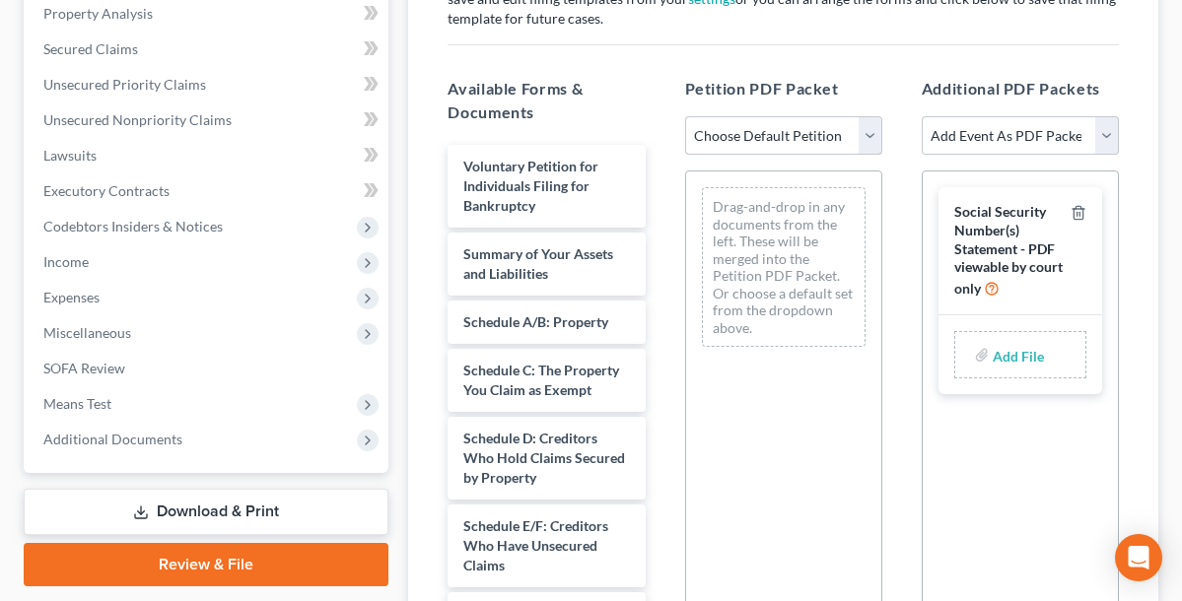
select select "2"
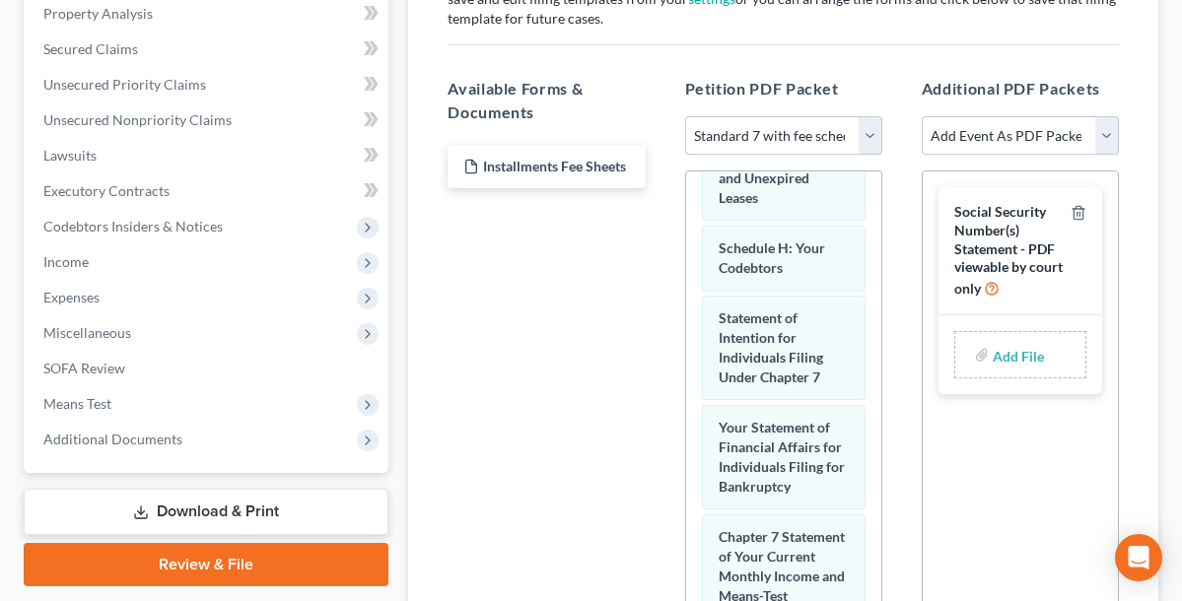
scroll to position [394, 0]
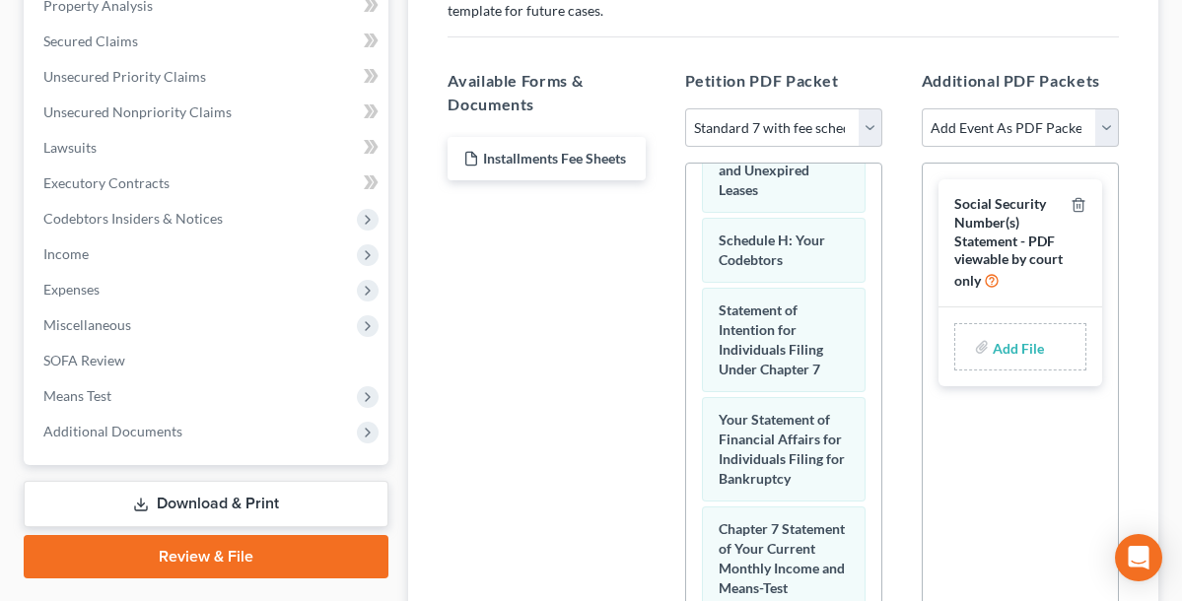
click at [1009, 206] on span "Social Security Number(s) Statement - PDF viewable by court only" at bounding box center [1008, 242] width 108 height 94
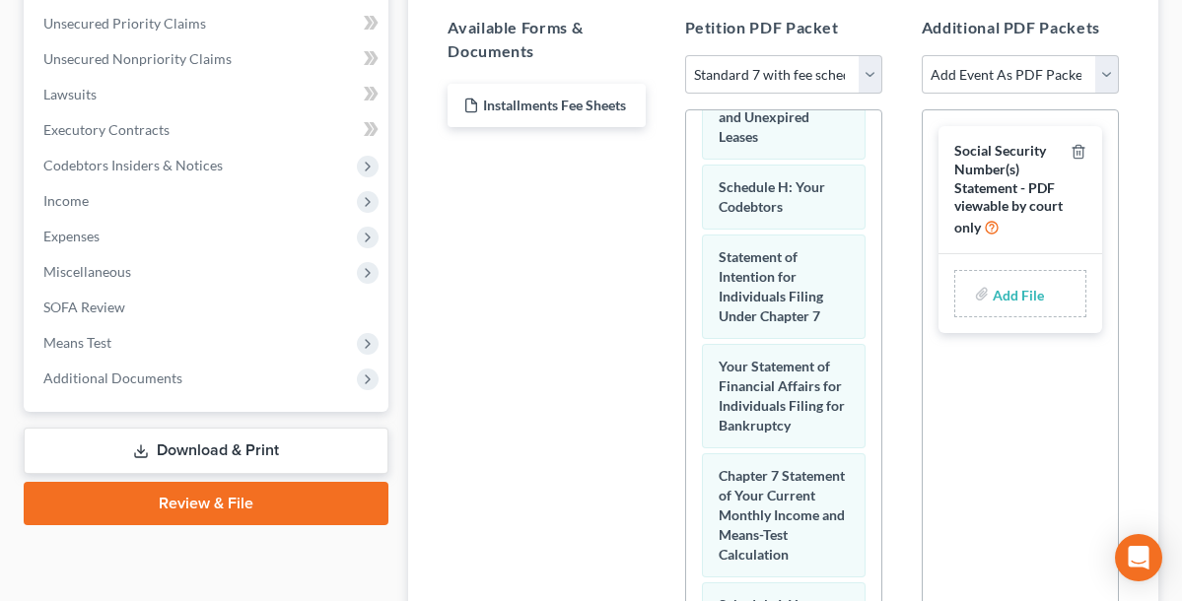
scroll to position [491, 0]
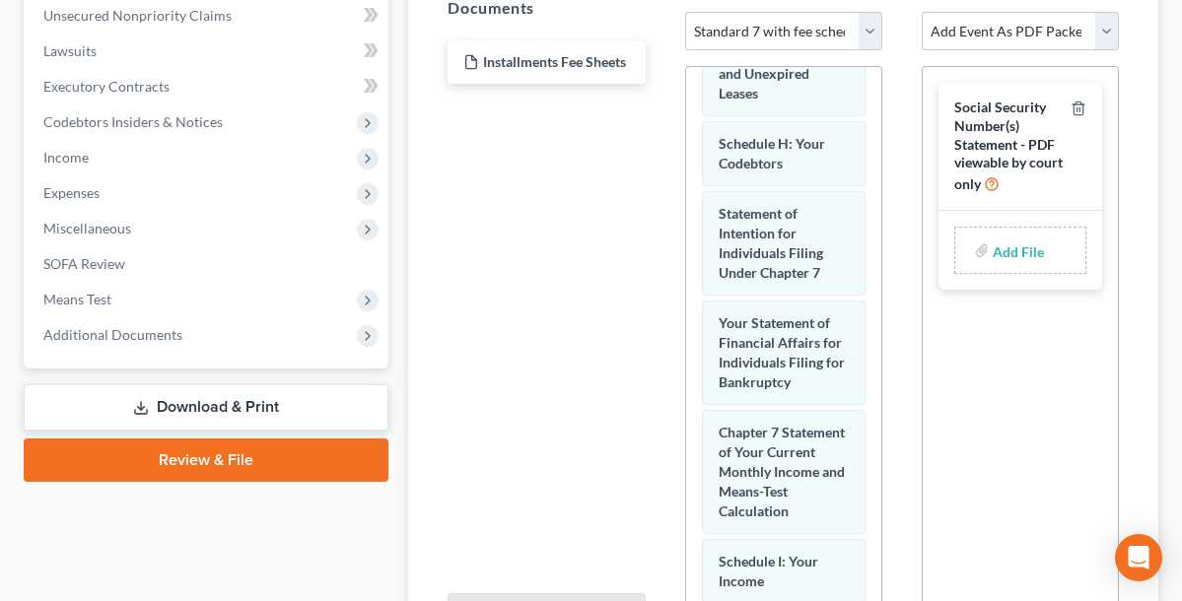
click at [993, 250] on label "Add File" at bounding box center [1020, 253] width 55 height 35
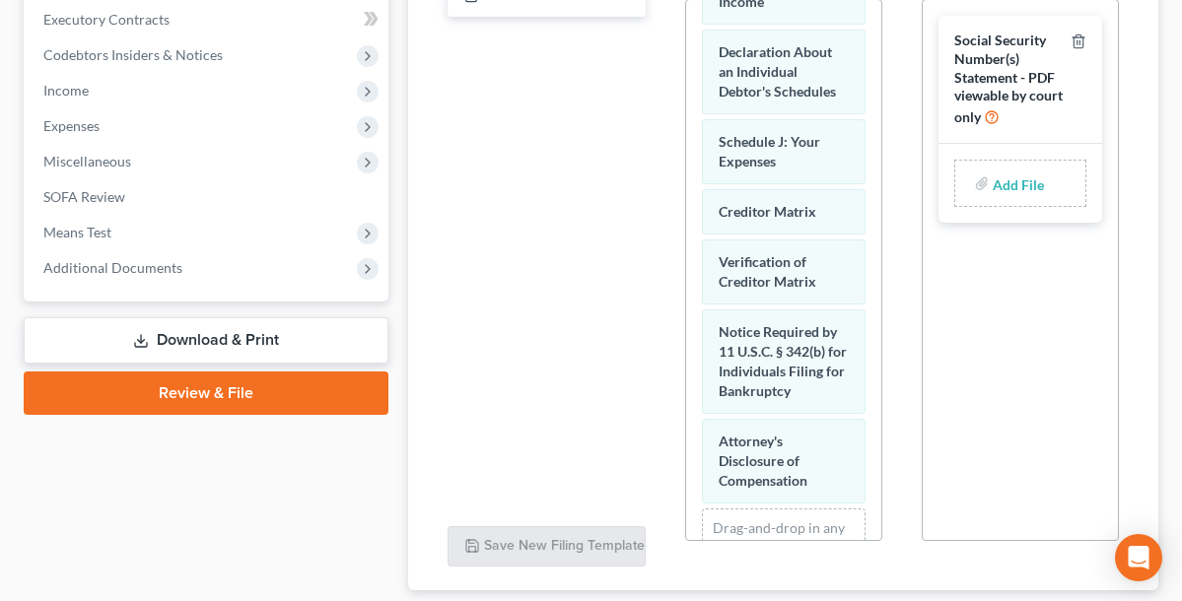
scroll to position [539, 0]
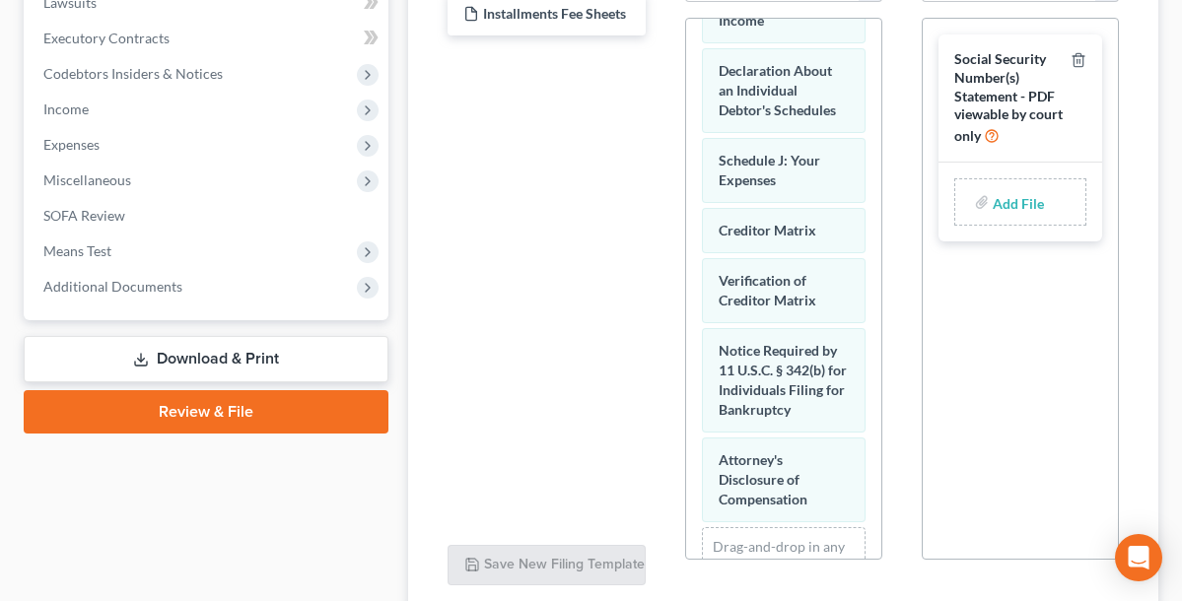
click at [993, 191] on label "Add File" at bounding box center [1020, 204] width 55 height 35
click at [1013, 201] on input "file" at bounding box center [1016, 201] width 47 height 35
type input "C:\fakepath\[PERSON_NAME] cc.pdf"
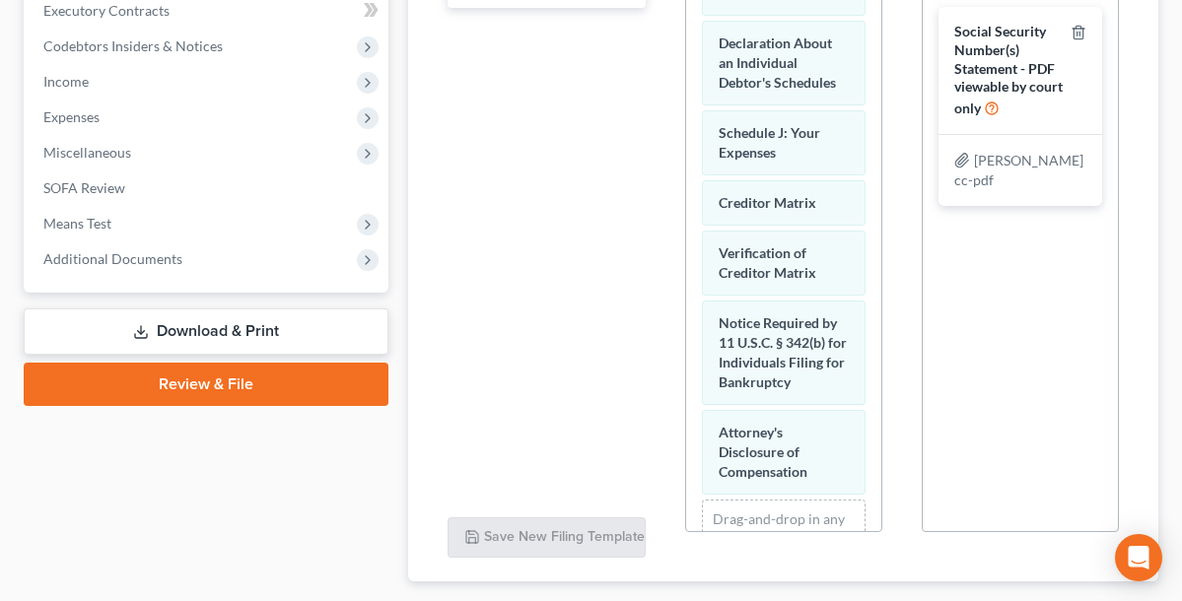
scroll to position [586, 0]
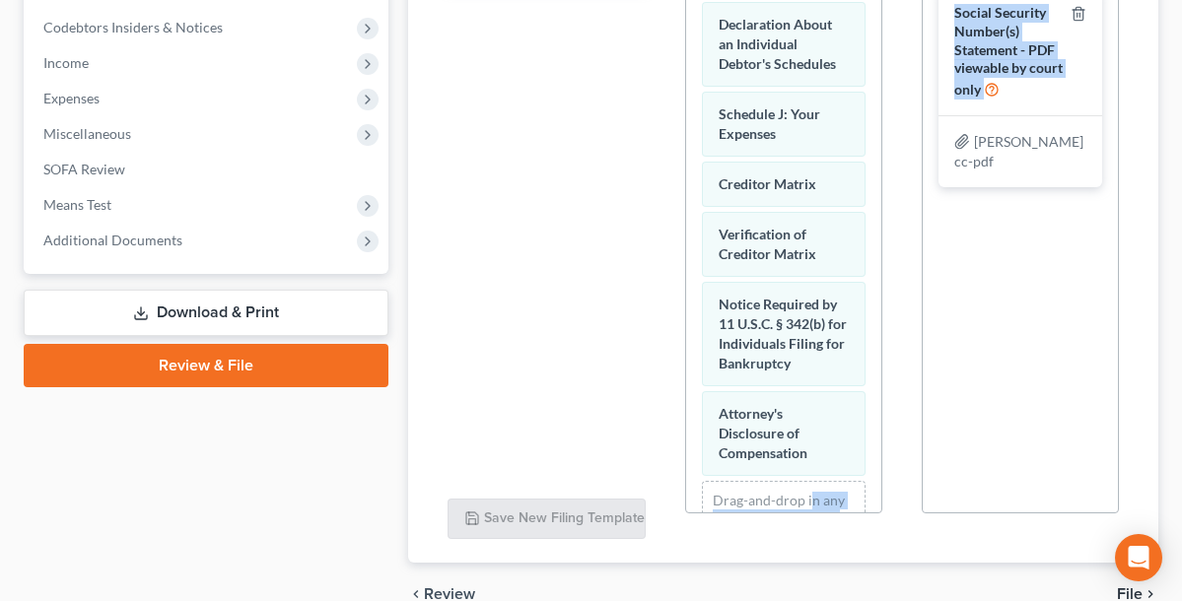
drag, startPoint x: 964, startPoint y: 144, endPoint x: 809, endPoint y: 495, distance: 383.5
click at [809, 495] on div "Available Forms & Documents Installments Fee Sheets Save New Filing Template Pe…" at bounding box center [783, 201] width 711 height 678
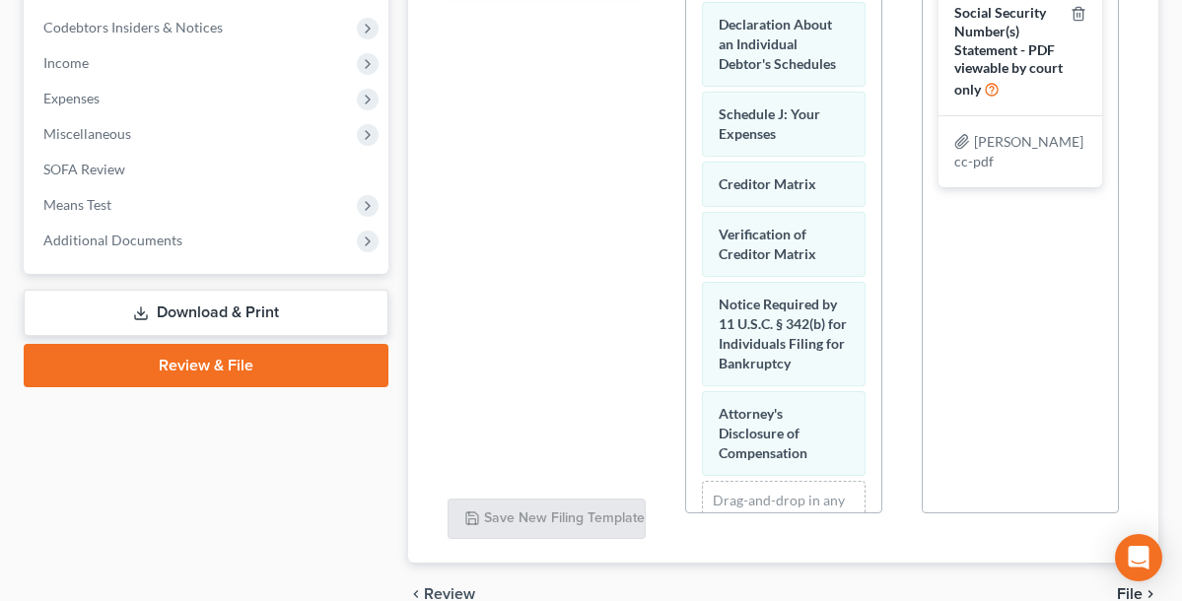
click at [1109, 183] on div "Social Security Number(s) Statement - PDF viewable by court only french jayson …" at bounding box center [1020, 87] width 195 height 230
click at [1049, 185] on div "Social Security Number(s) Statement - PDF viewable by court only french jayson …" at bounding box center [1020, 87] width 195 height 230
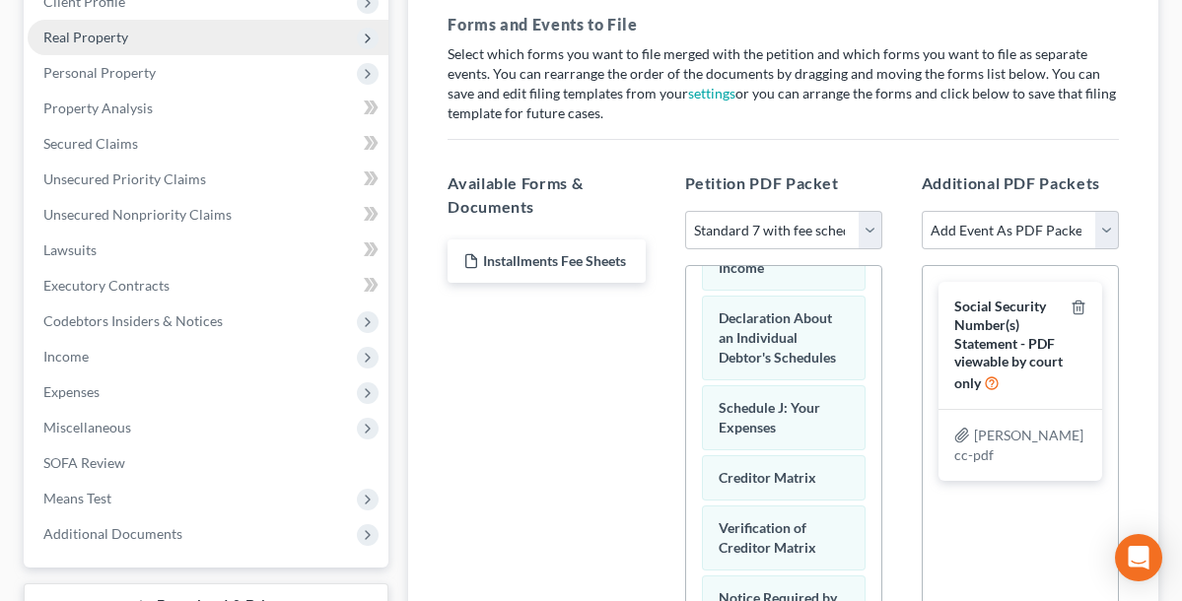
scroll to position [297, 0]
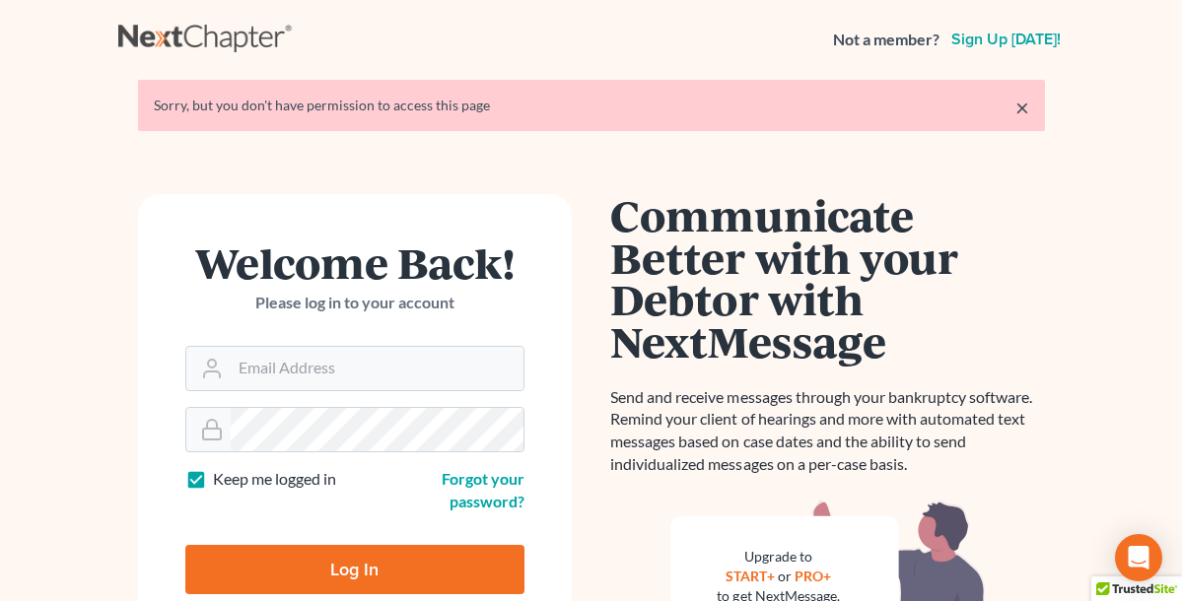
scroll to position [12, 0]
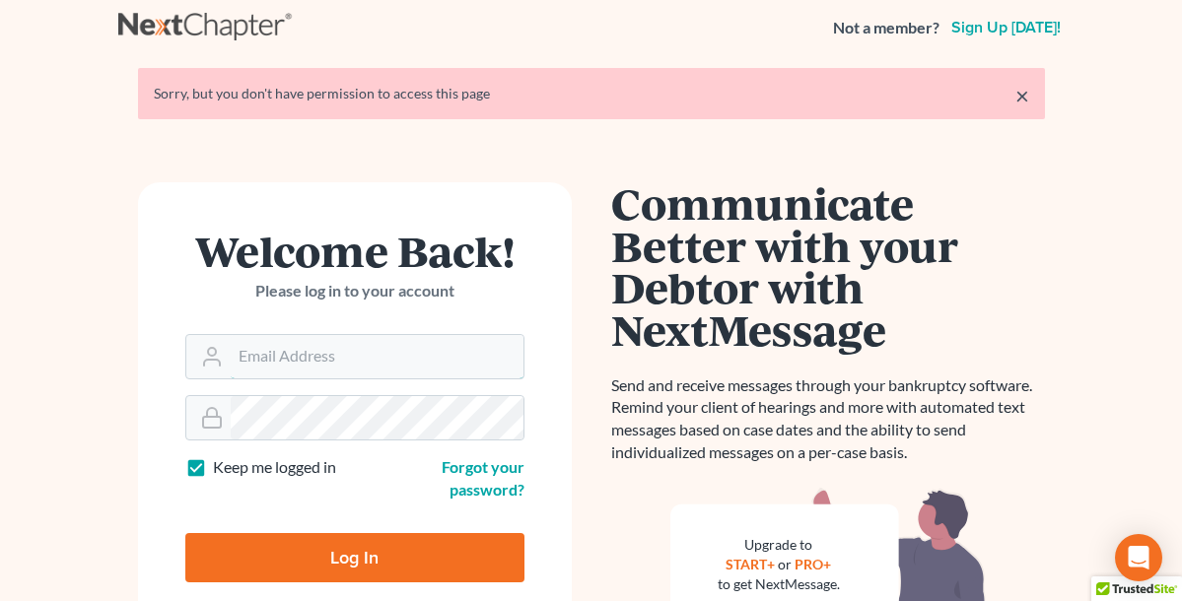
type input "[PERSON_NAME][EMAIL_ADDRESS][PERSON_NAME][DOMAIN_NAME]"
click at [361, 549] on input "Log In" at bounding box center [354, 557] width 339 height 49
type input "Thinking..."
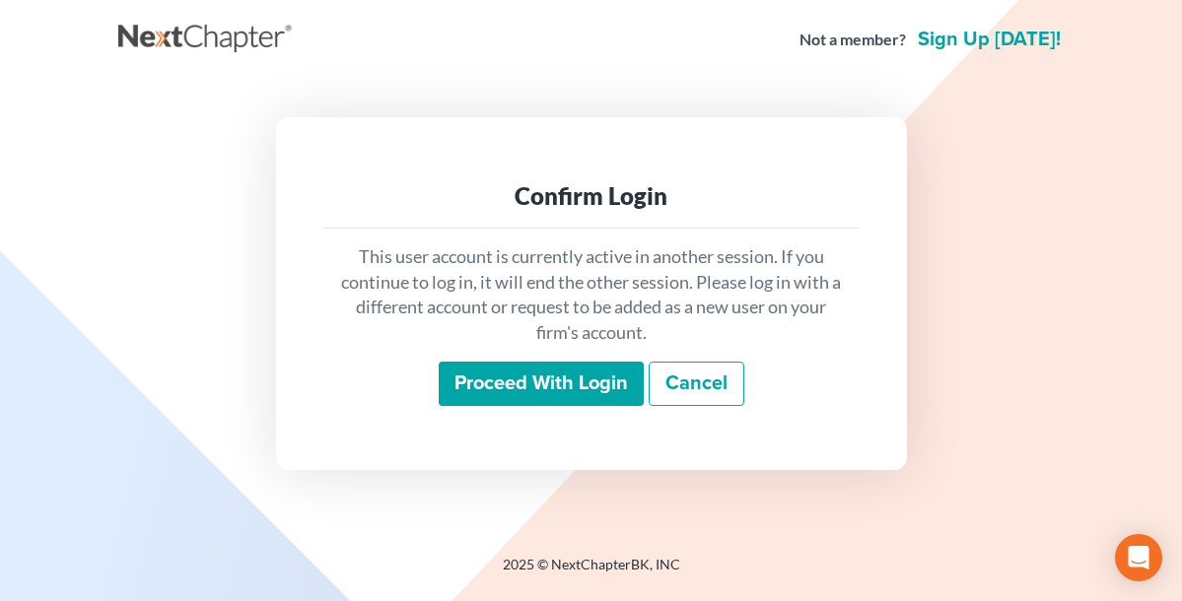
click at [576, 373] on input "Proceed with login" at bounding box center [541, 384] width 205 height 45
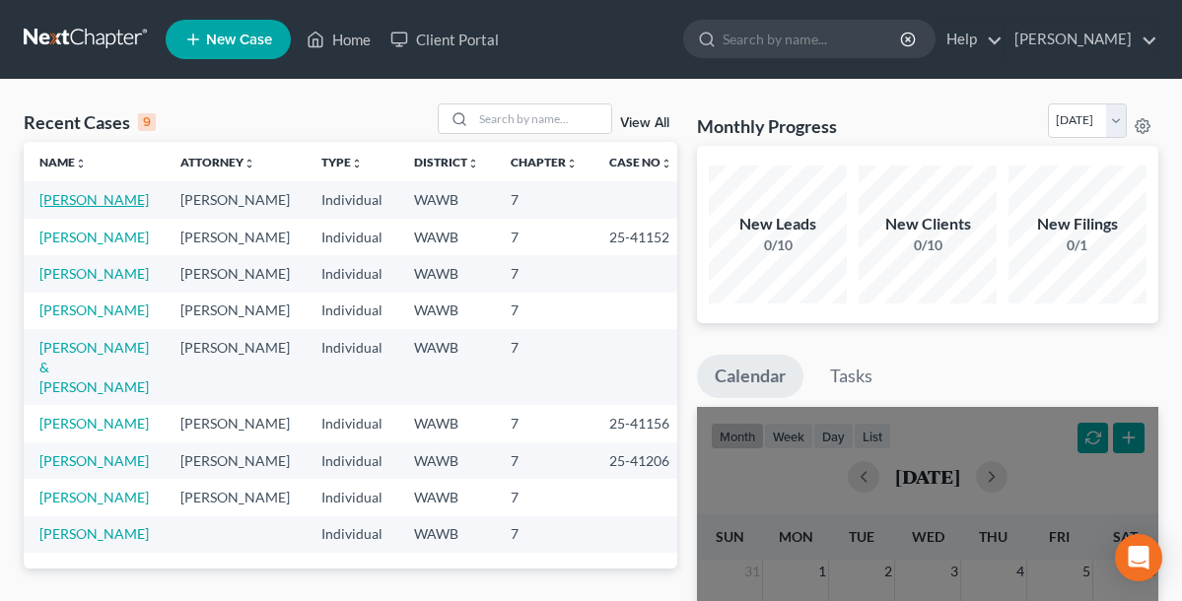
click at [88, 202] on link "[PERSON_NAME]" at bounding box center [93, 199] width 109 height 17
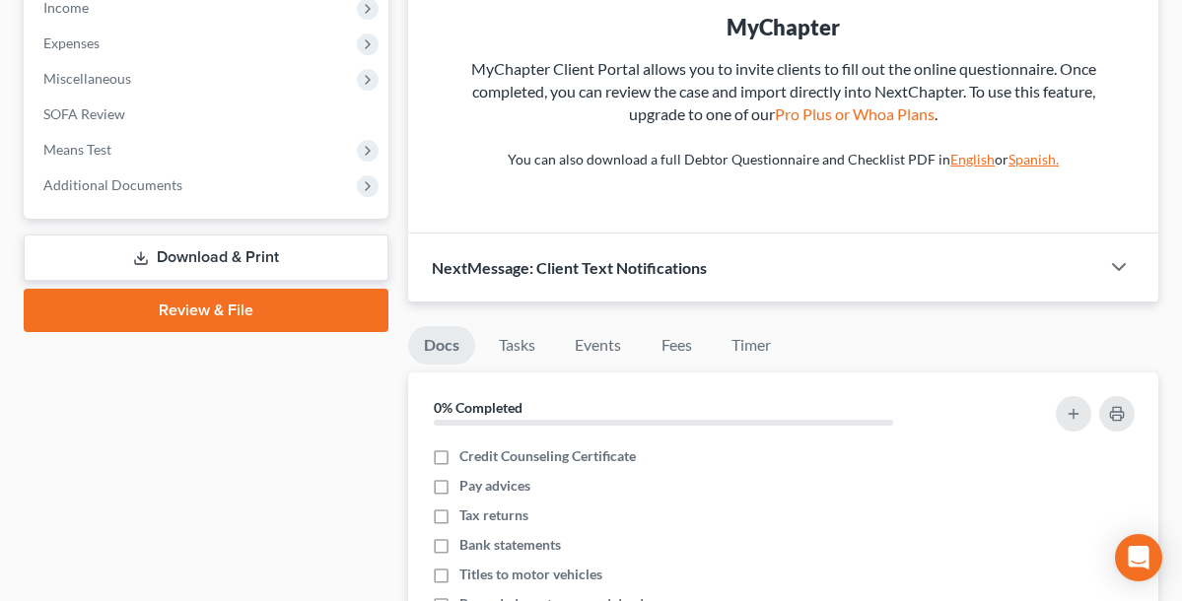
scroll to position [646, 0]
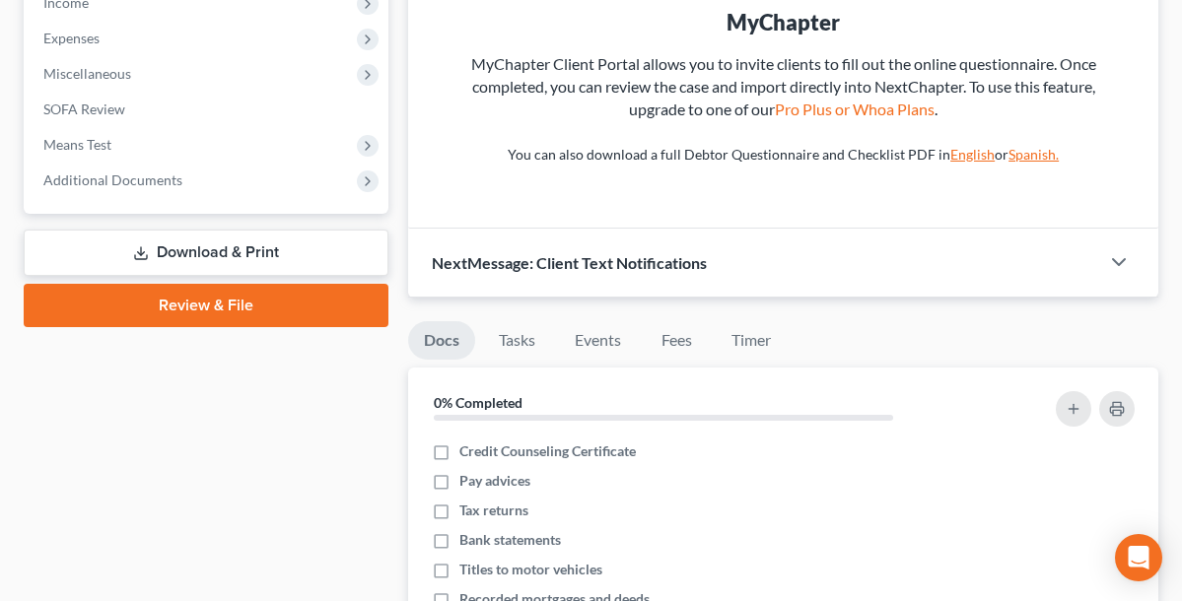
click at [305, 314] on link "Review & File" at bounding box center [206, 305] width 365 height 43
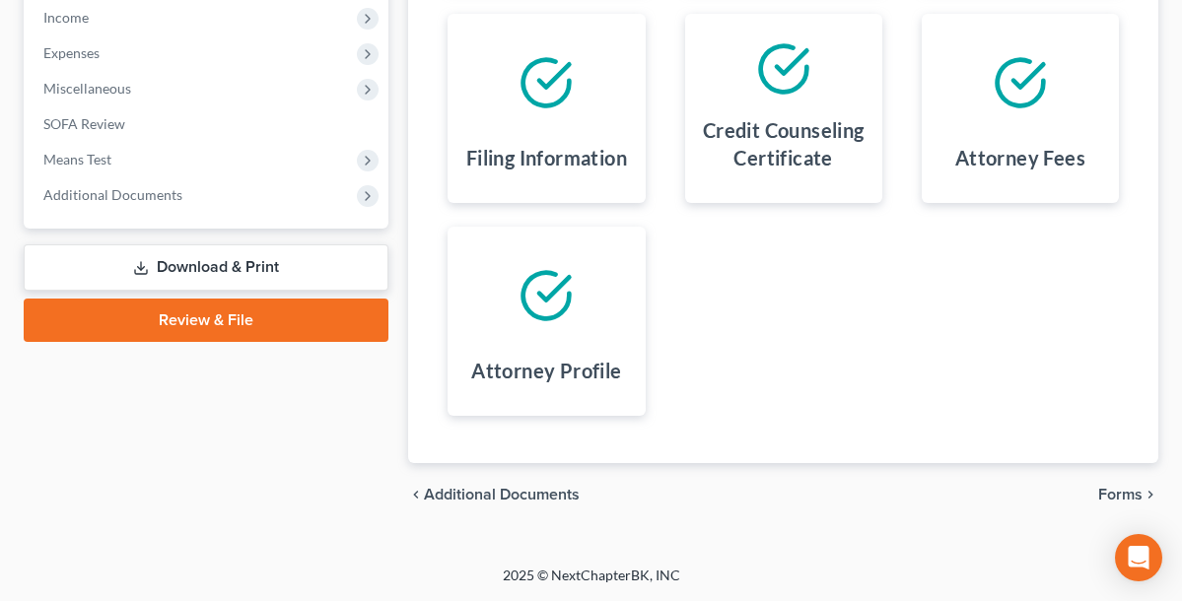
scroll to position [630, 0]
click at [285, 316] on link "Review & File" at bounding box center [206, 321] width 365 height 43
click at [1126, 498] on span "Forms" at bounding box center [1120, 496] width 44 height 16
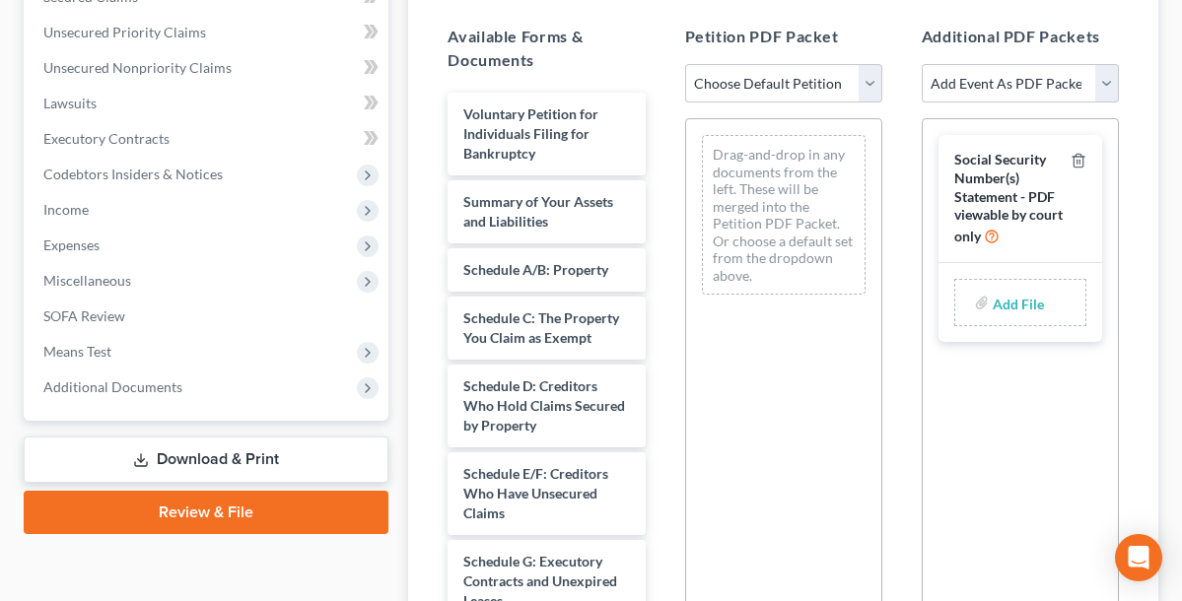
scroll to position [353, 0]
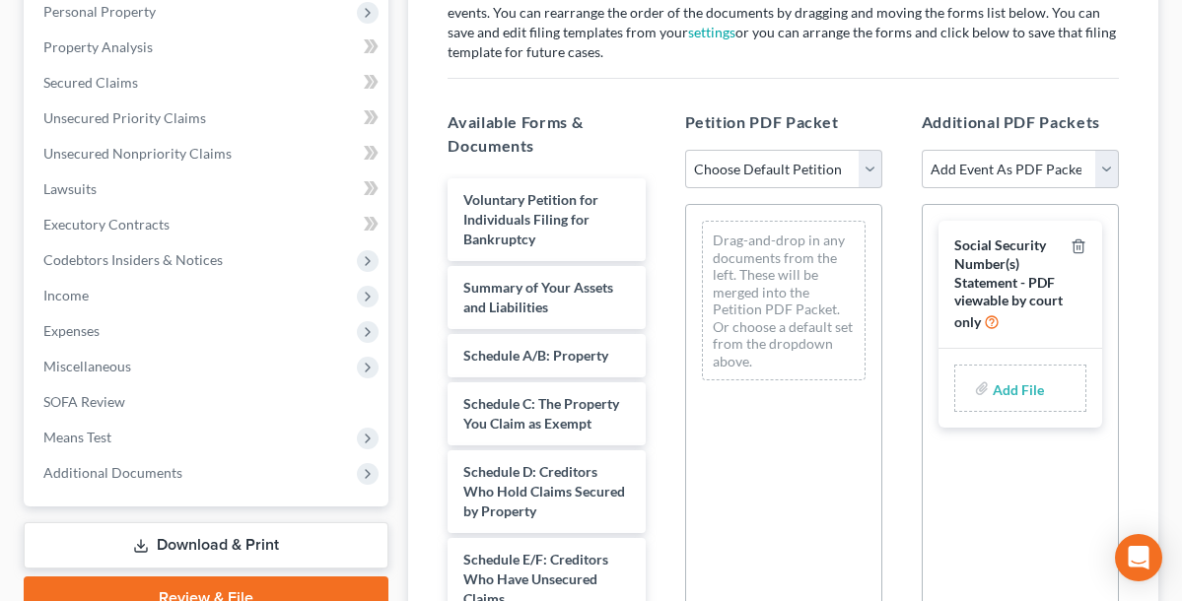
click at [998, 284] on span "Social Security Number(s) Statement - PDF viewable by court only" at bounding box center [1008, 284] width 108 height 94
click at [1002, 385] on input "file" at bounding box center [1016, 388] width 47 height 35
type input "C:\fakepath\[PERSON_NAME] cc.pdf"
click at [961, 377] on icon at bounding box center [961, 375] width 13 height 14
click at [1078, 243] on icon "button" at bounding box center [1079, 247] width 16 height 16
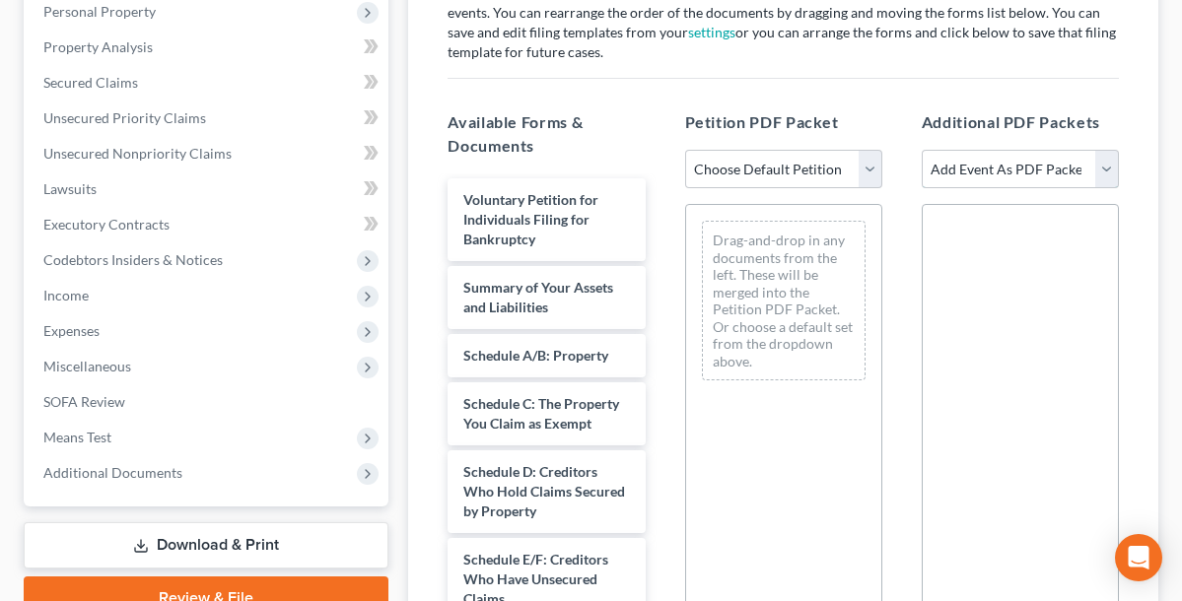
select select "6"
select select
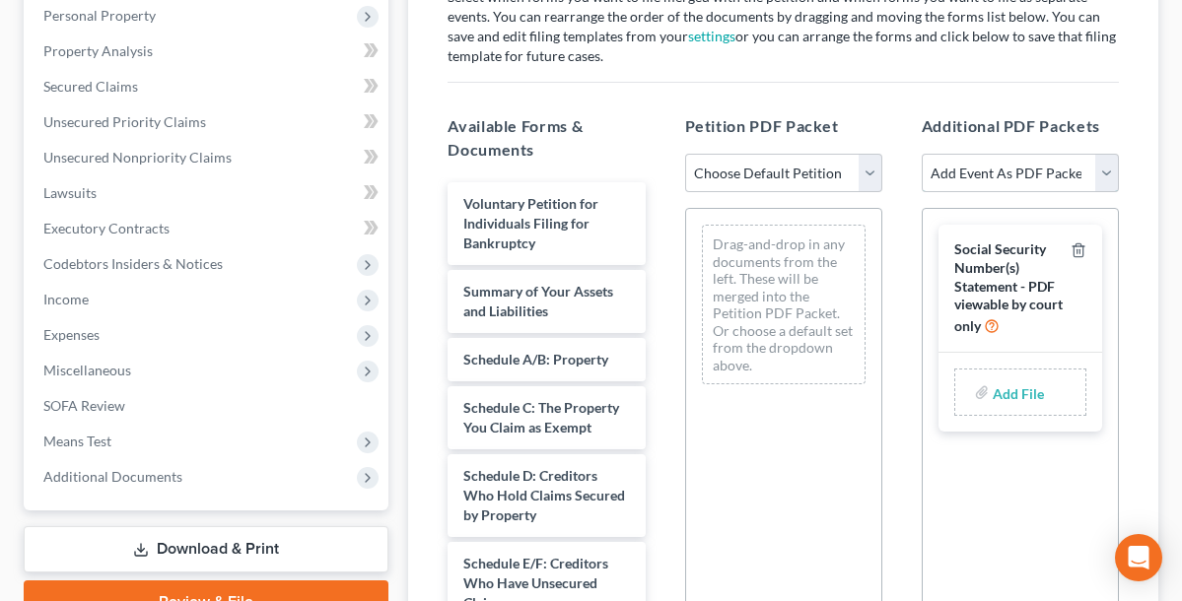
scroll to position [356, 0]
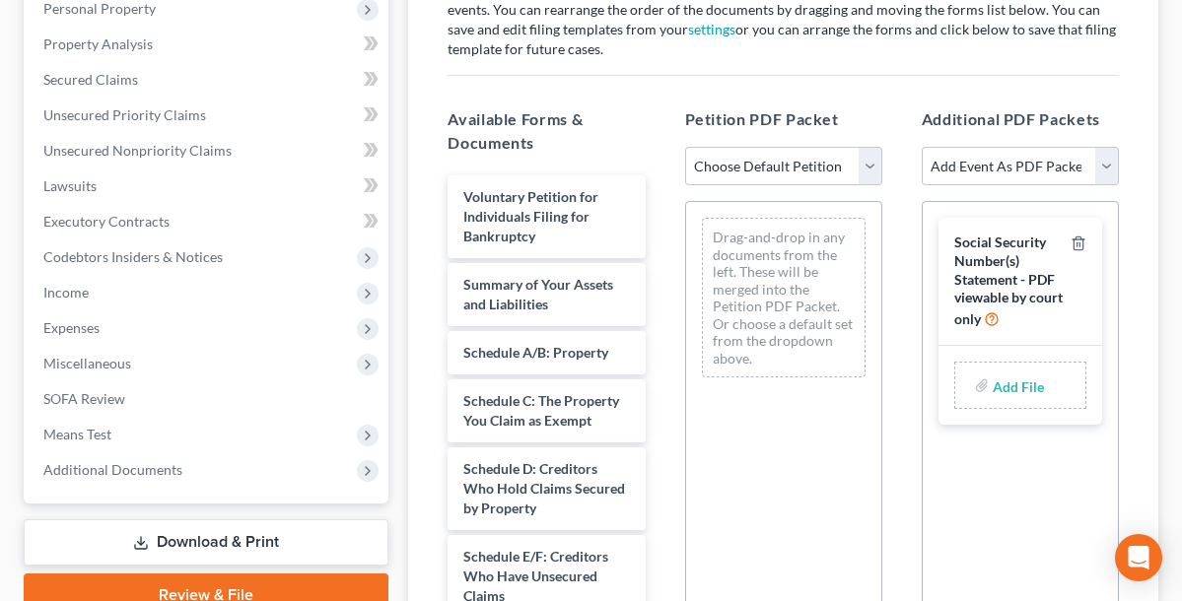
click at [993, 380] on input "file" at bounding box center [1016, 385] width 47 height 35
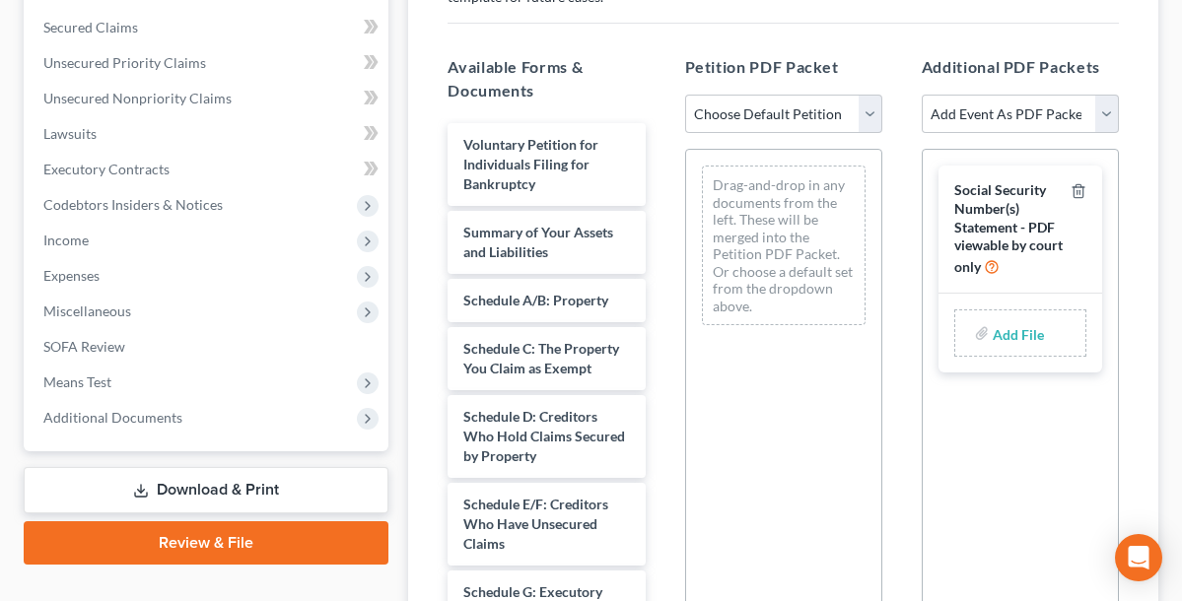
scroll to position [391, 0]
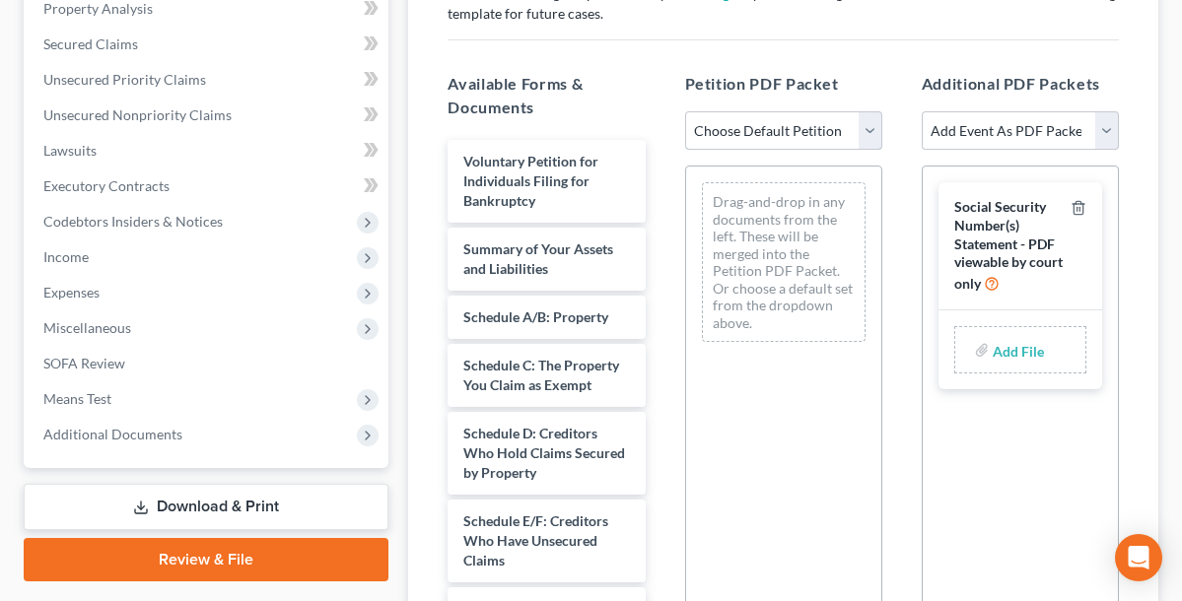
select select "2"
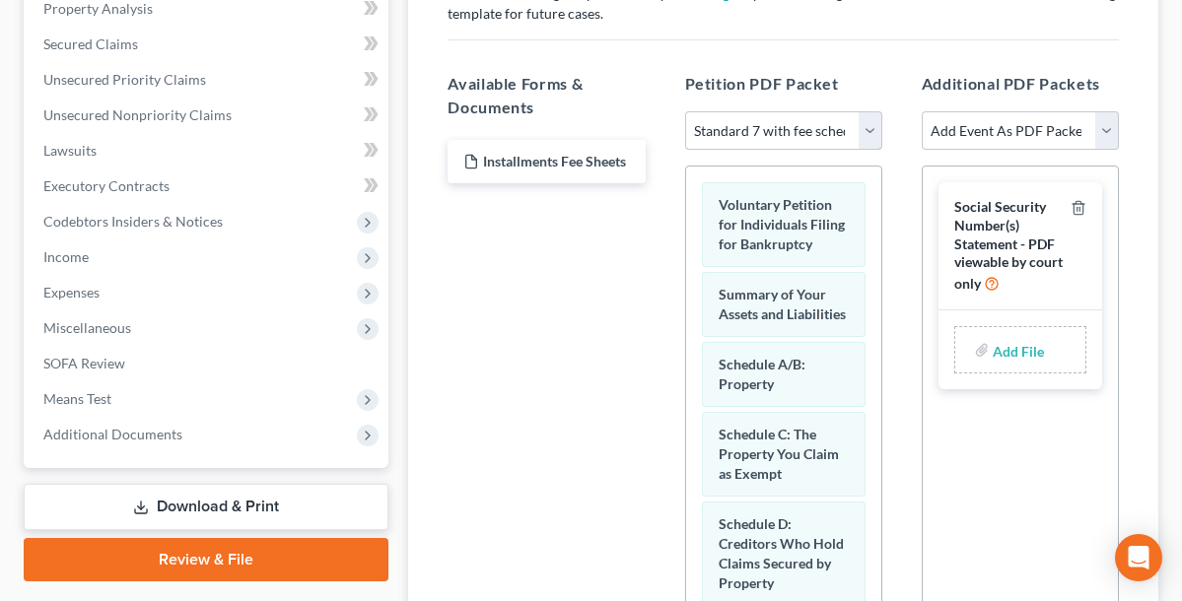
scroll to position [408, 0]
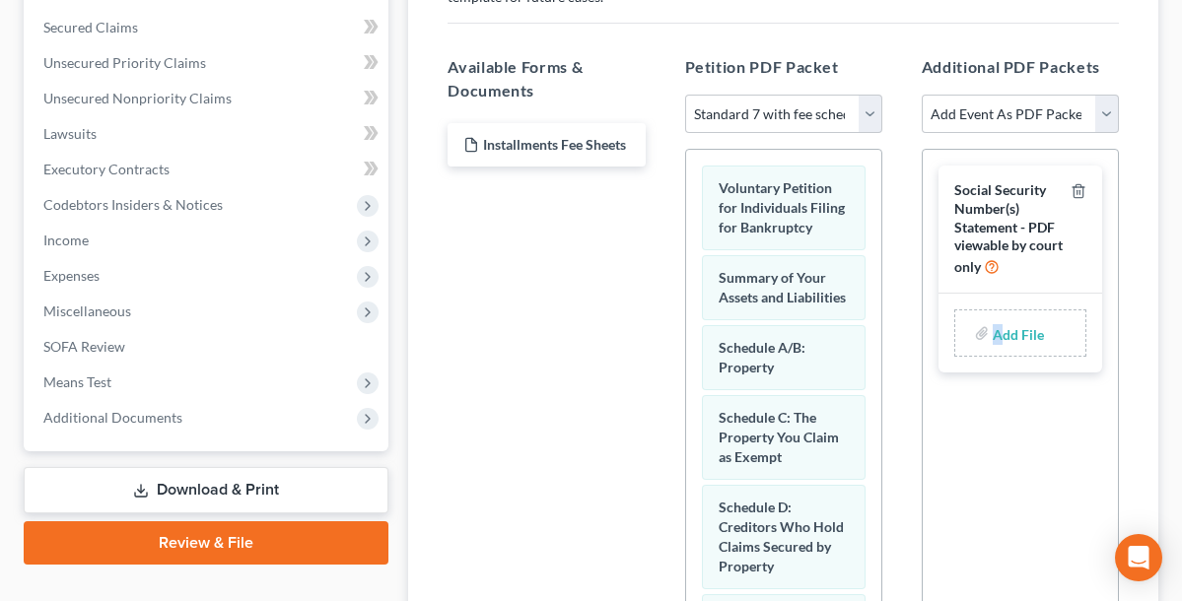
click at [993, 332] on label "Add File" at bounding box center [1020, 335] width 55 height 35
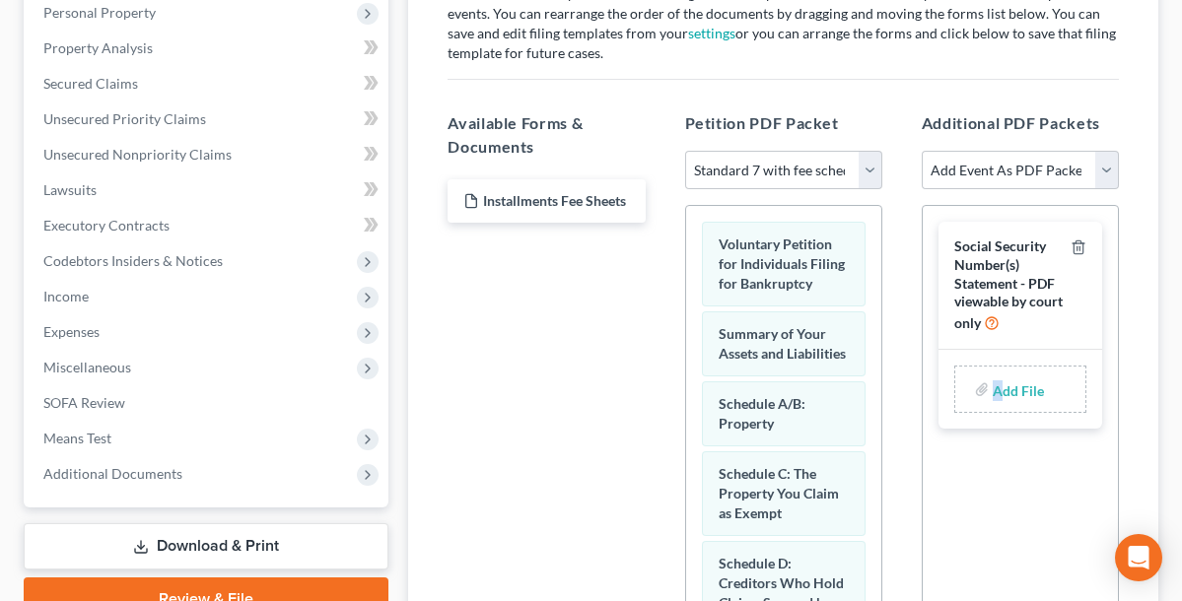
scroll to position [390, 0]
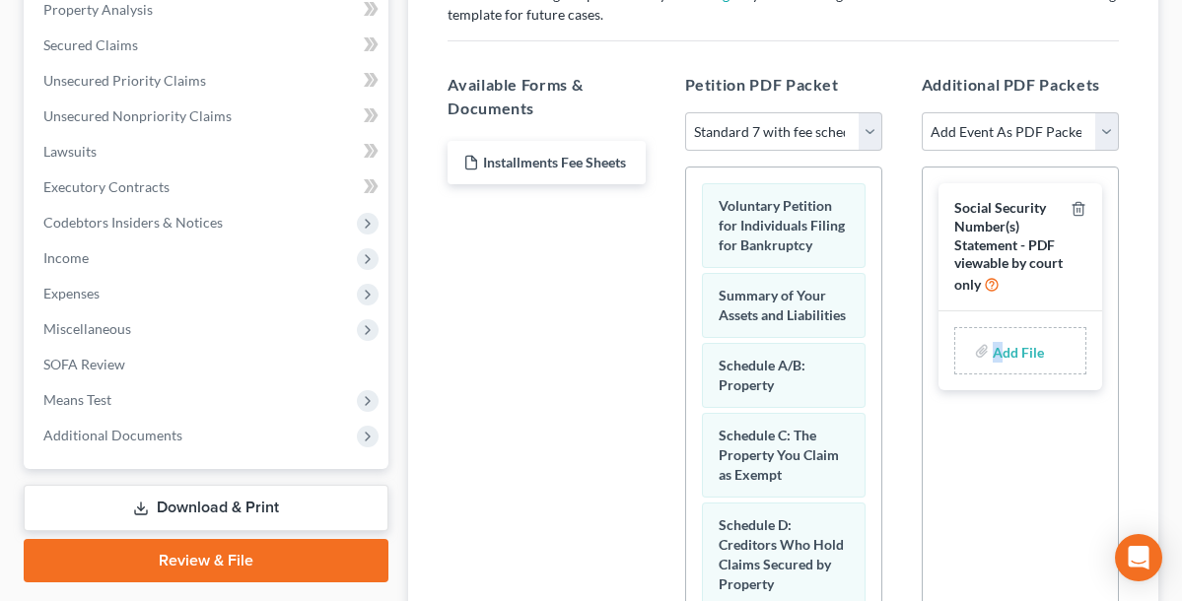
click at [1017, 342] on input "file" at bounding box center [1016, 350] width 47 height 35
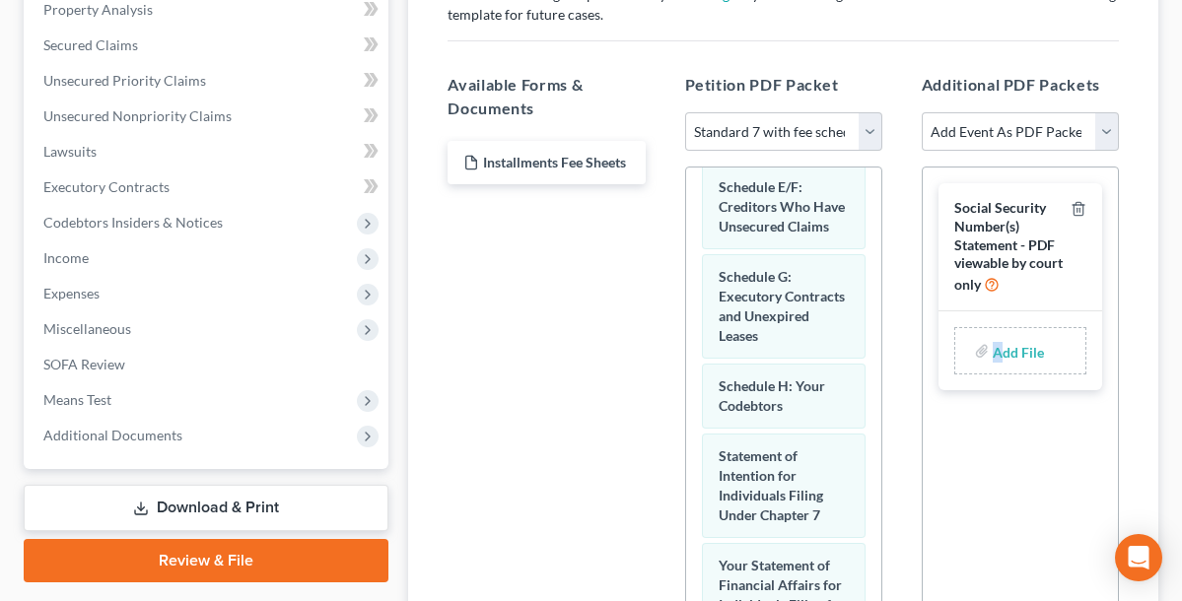
scroll to position [427, 0]
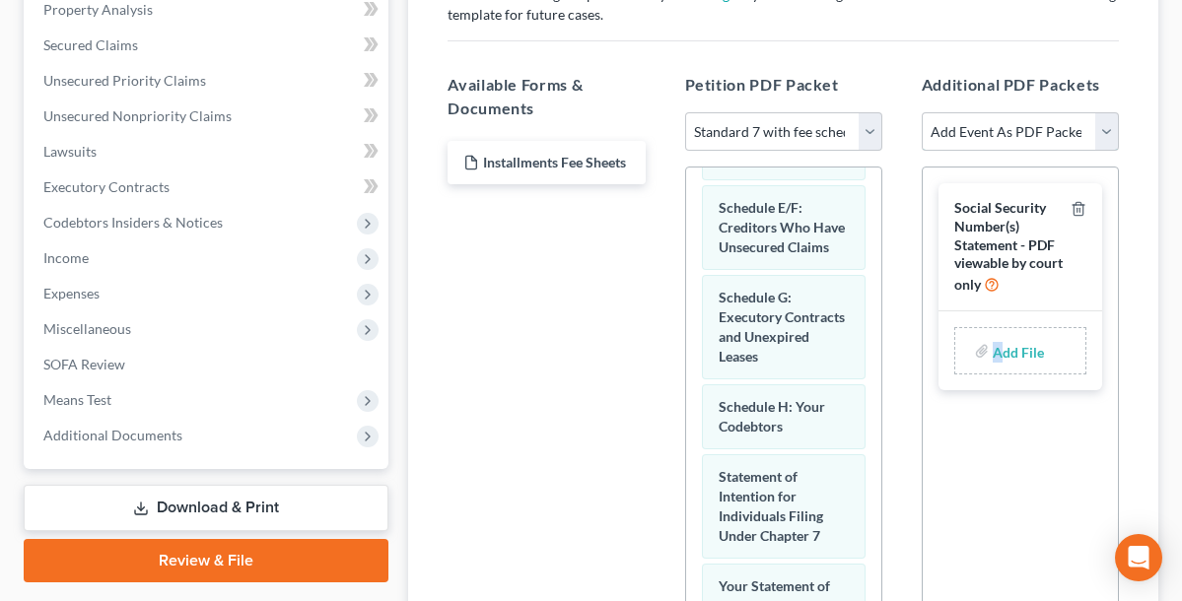
select select "6"
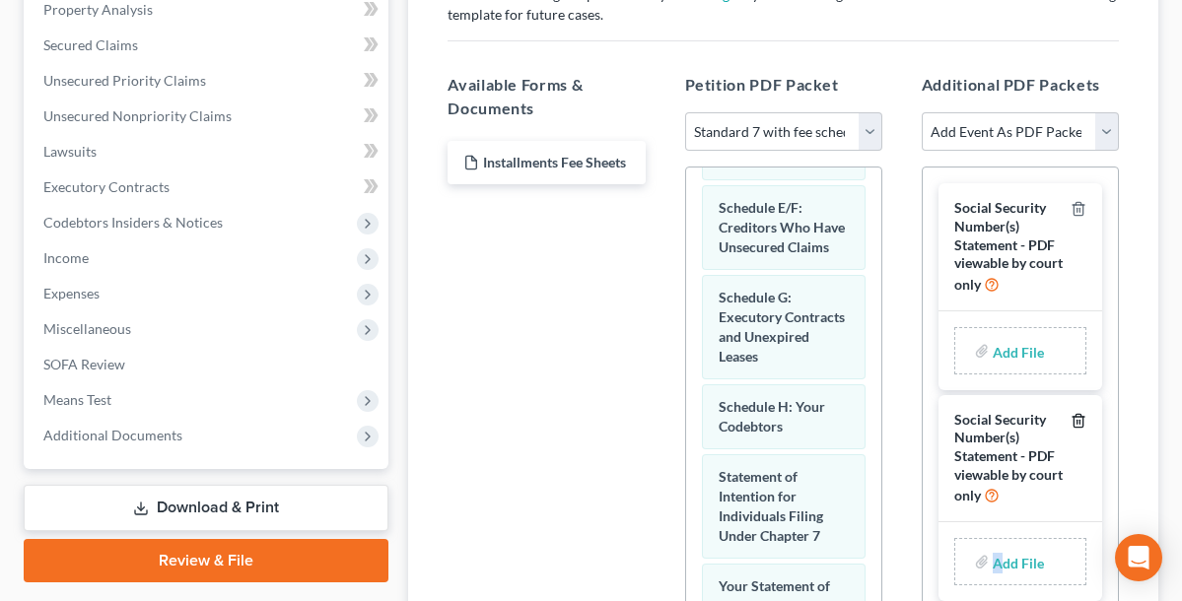
click at [1082, 414] on icon "button" at bounding box center [1077, 420] width 9 height 13
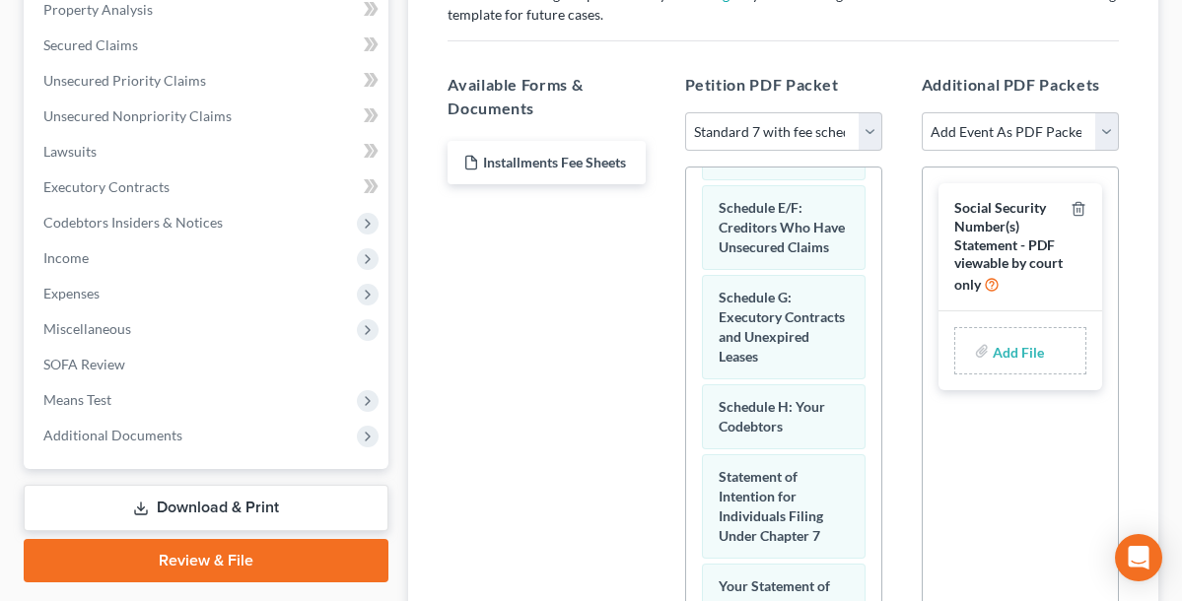
click at [1018, 358] on input "file" at bounding box center [1016, 350] width 47 height 35
select select "0"
select select
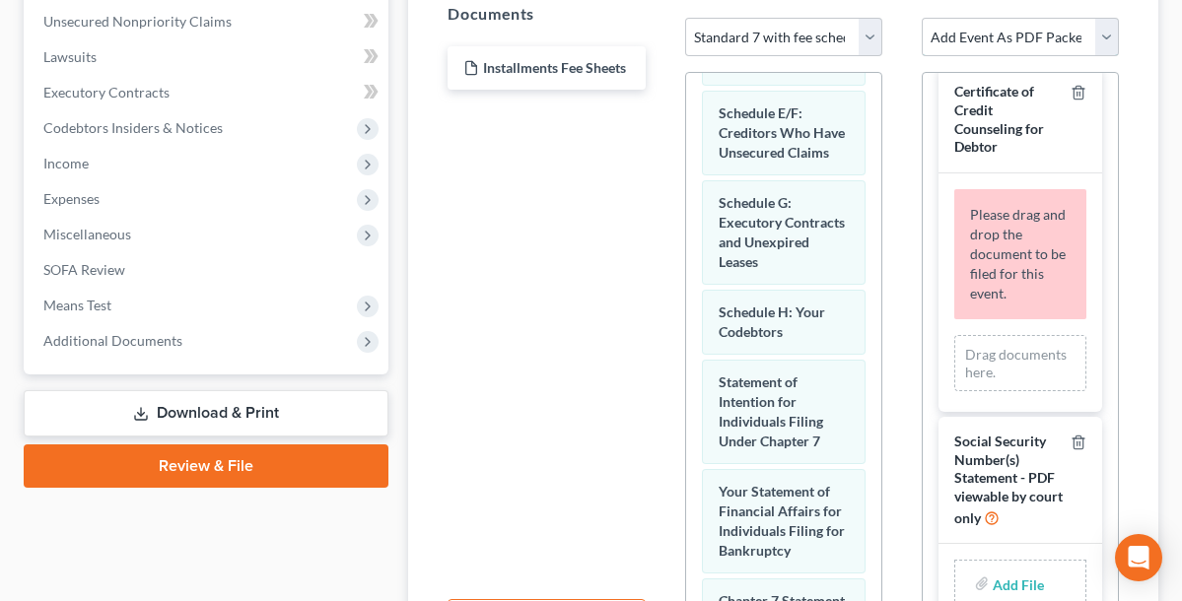
scroll to position [34, 0]
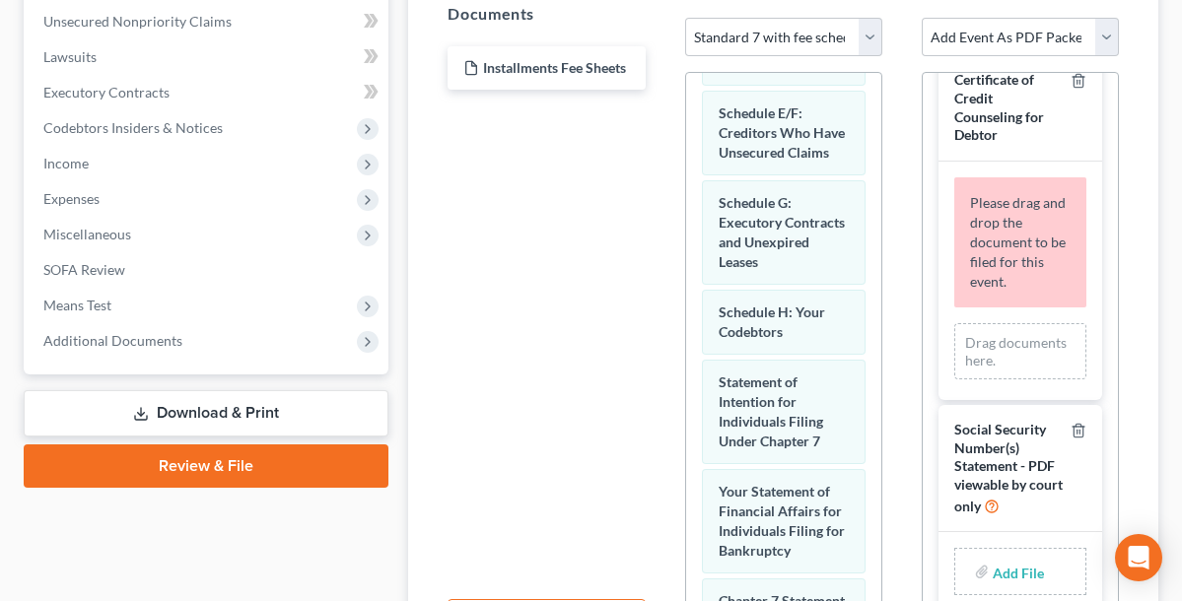
click at [1002, 346] on div "Drag documents here." at bounding box center [1020, 351] width 132 height 56
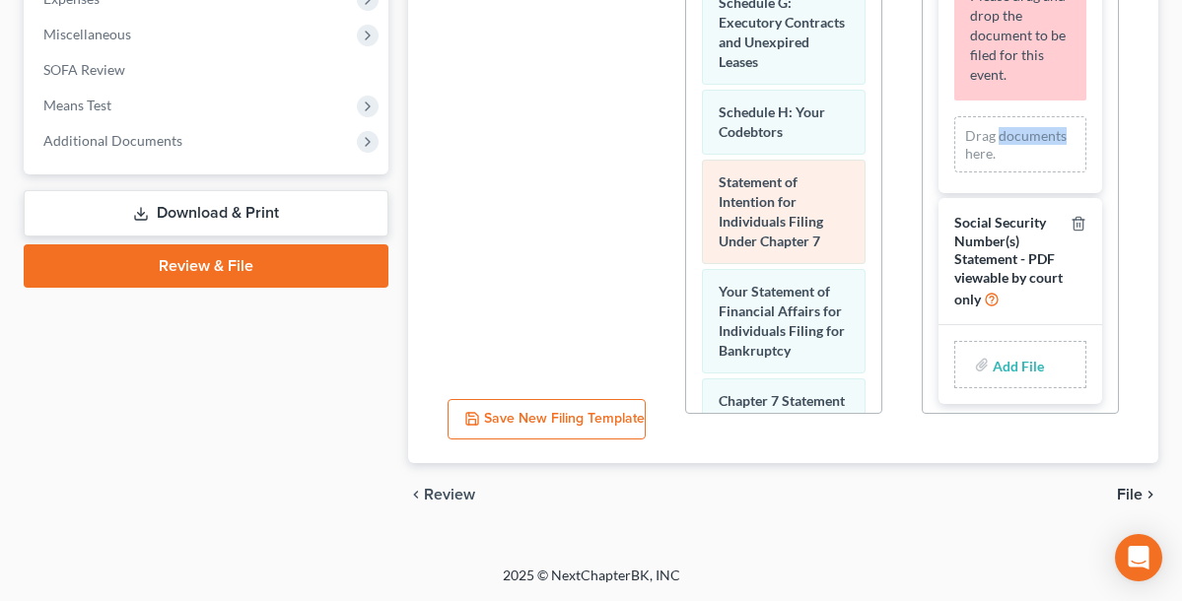
scroll to position [684, 0]
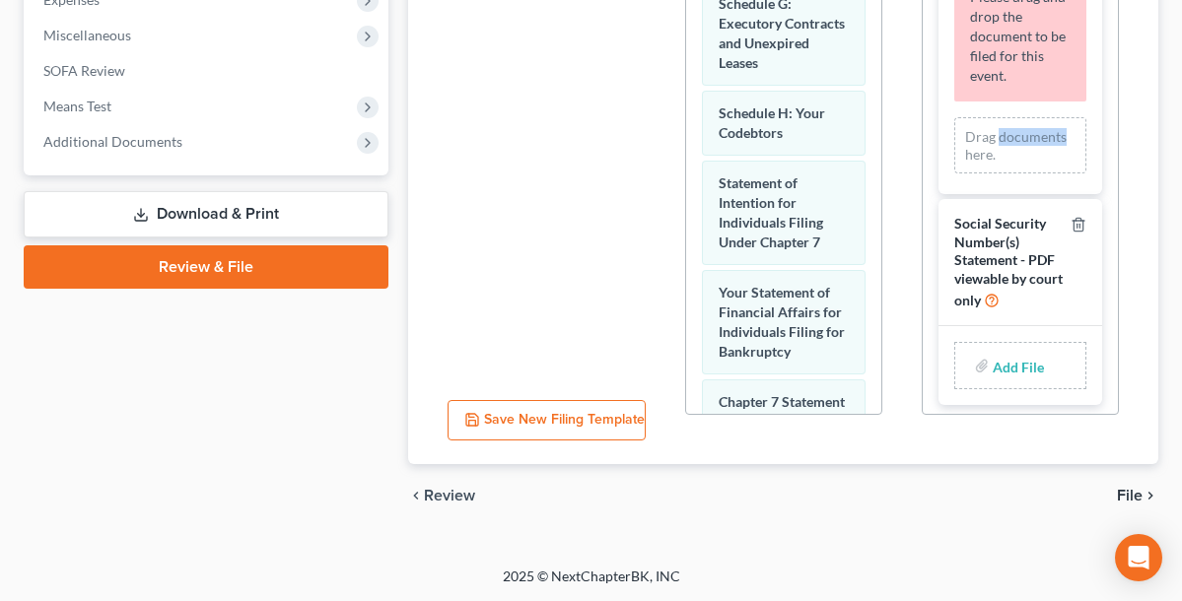
click at [255, 267] on link "Review & File" at bounding box center [206, 266] width 365 height 43
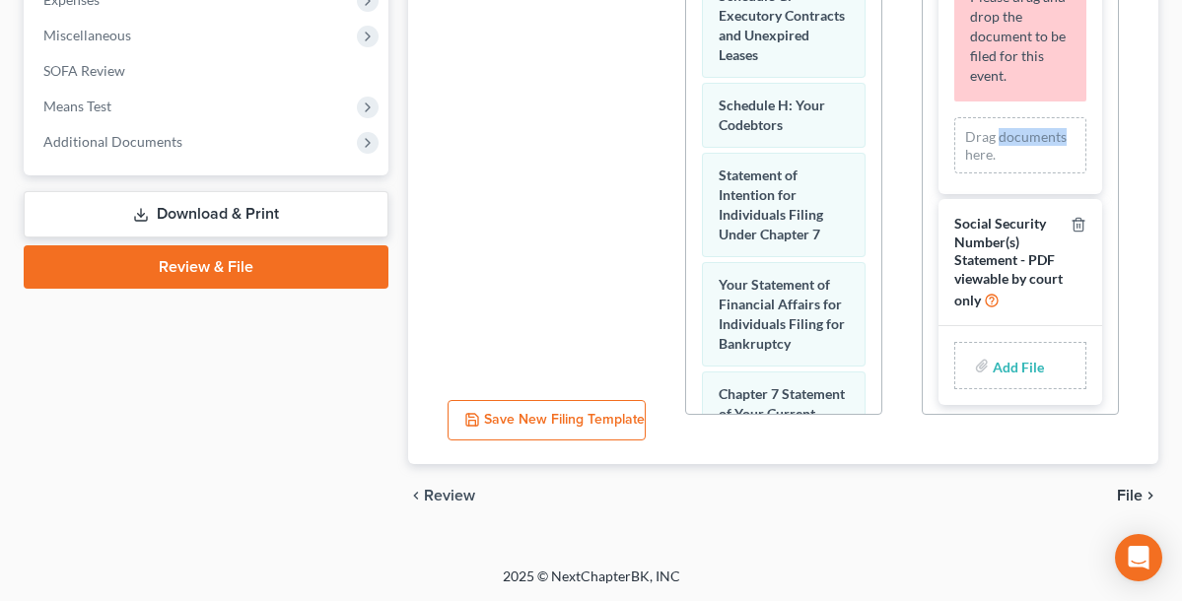
click at [564, 423] on button "Save New Filing Template" at bounding box center [546, 420] width 197 height 41
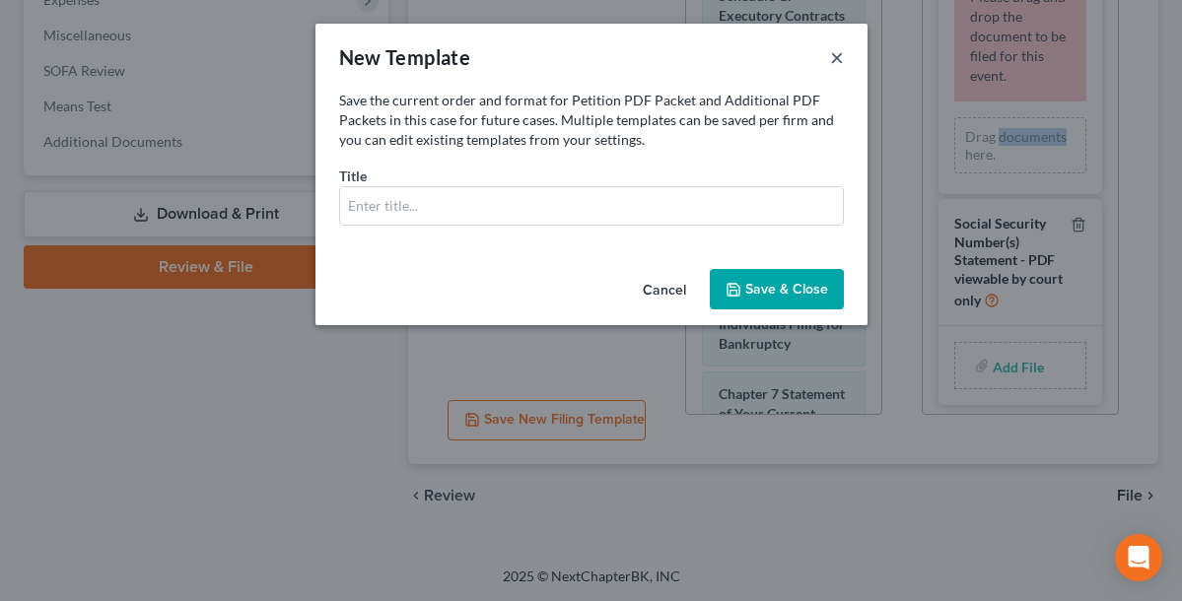
click at [837, 59] on button "×" at bounding box center [837, 57] width 14 height 24
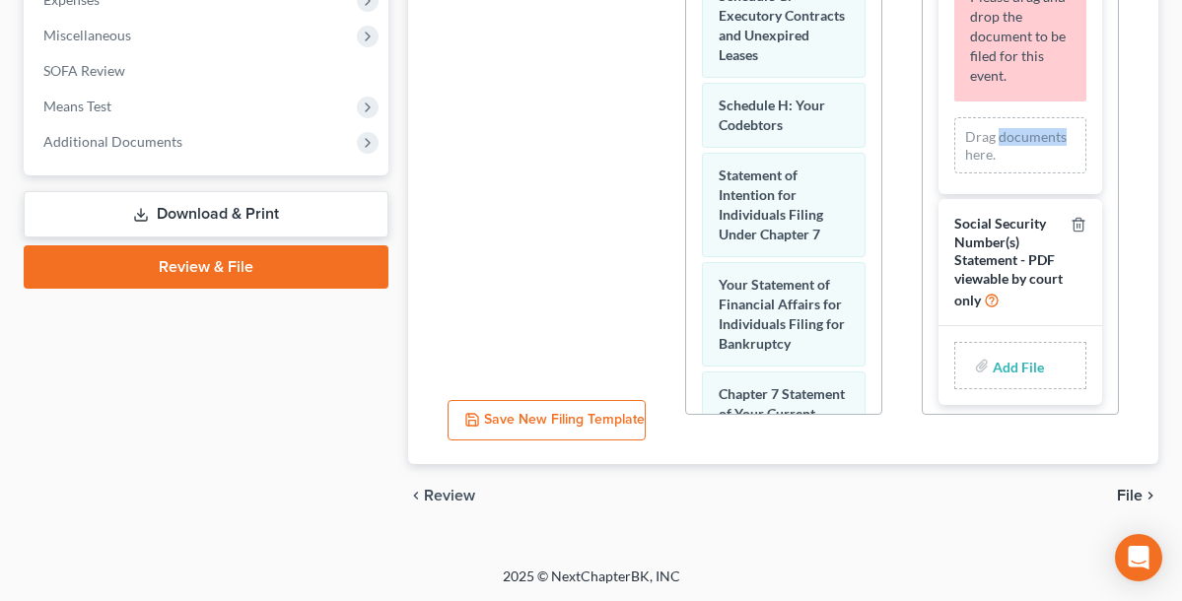
click at [257, 264] on link "Review & File" at bounding box center [206, 266] width 365 height 43
click at [204, 266] on link "Review & File" at bounding box center [206, 266] width 365 height 43
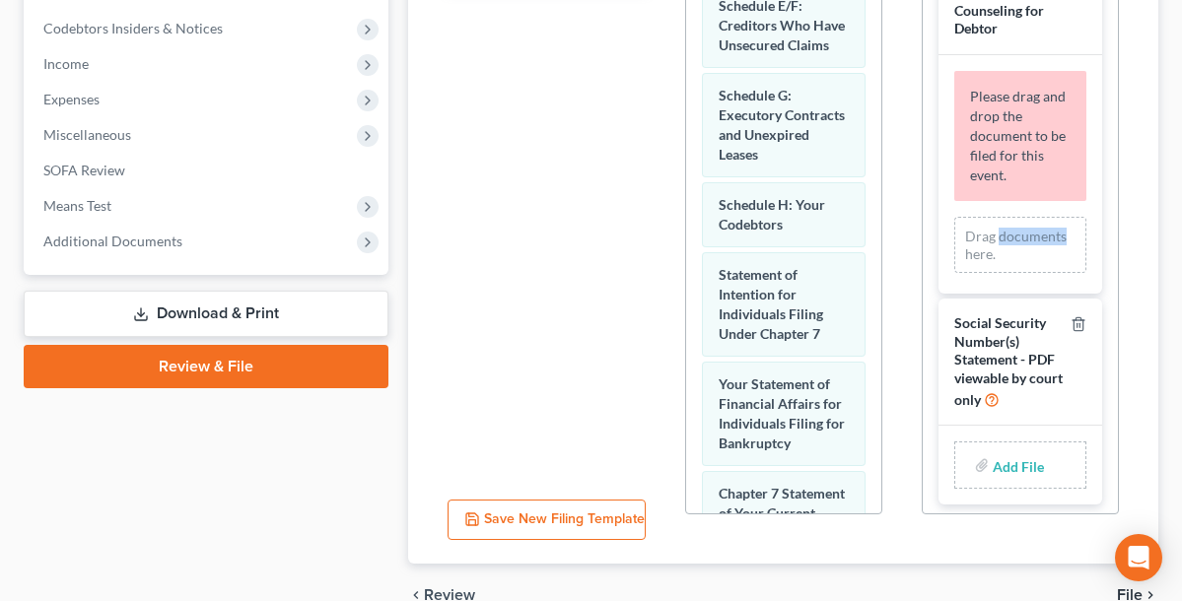
scroll to position [596, 0]
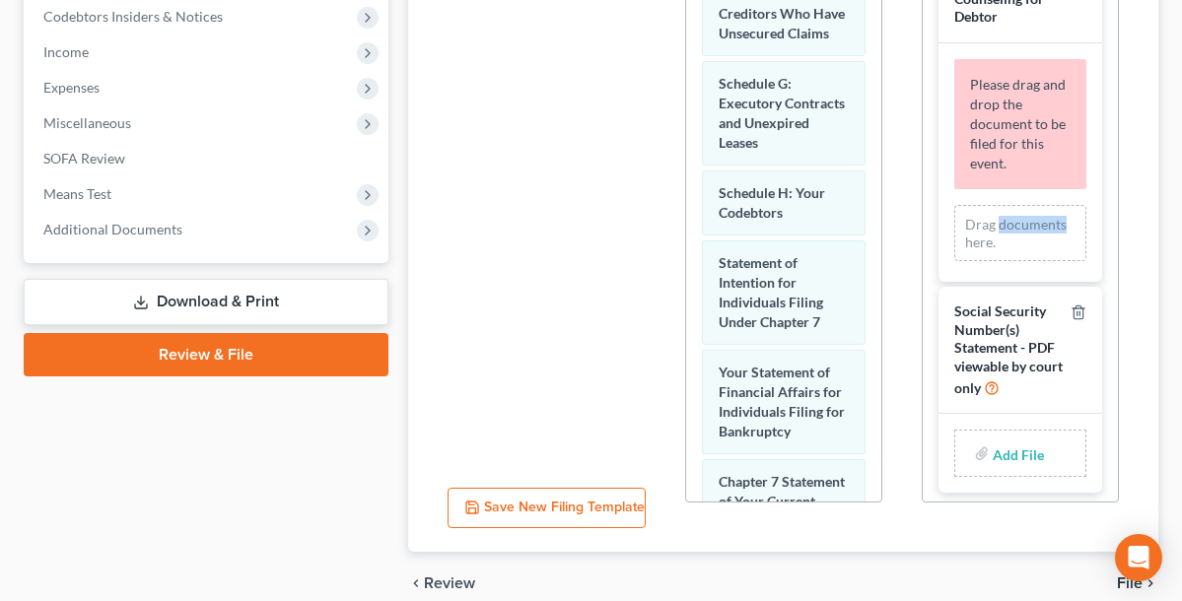
click at [260, 361] on link "Review & File" at bounding box center [206, 354] width 365 height 43
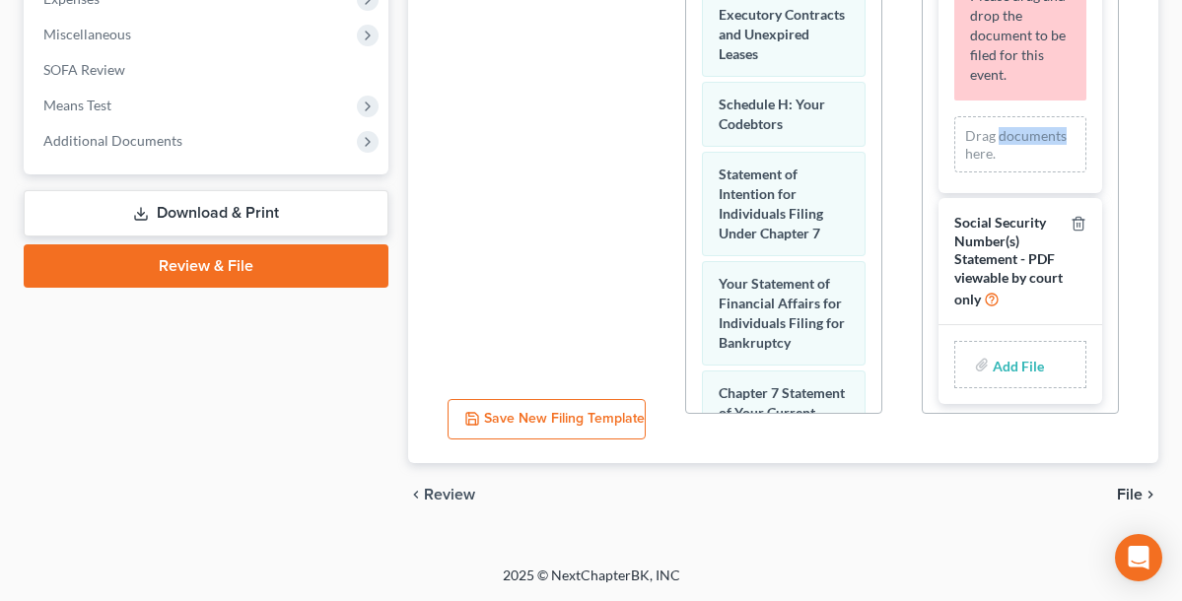
click at [525, 402] on button "Save New Filing Template" at bounding box center [546, 419] width 197 height 41
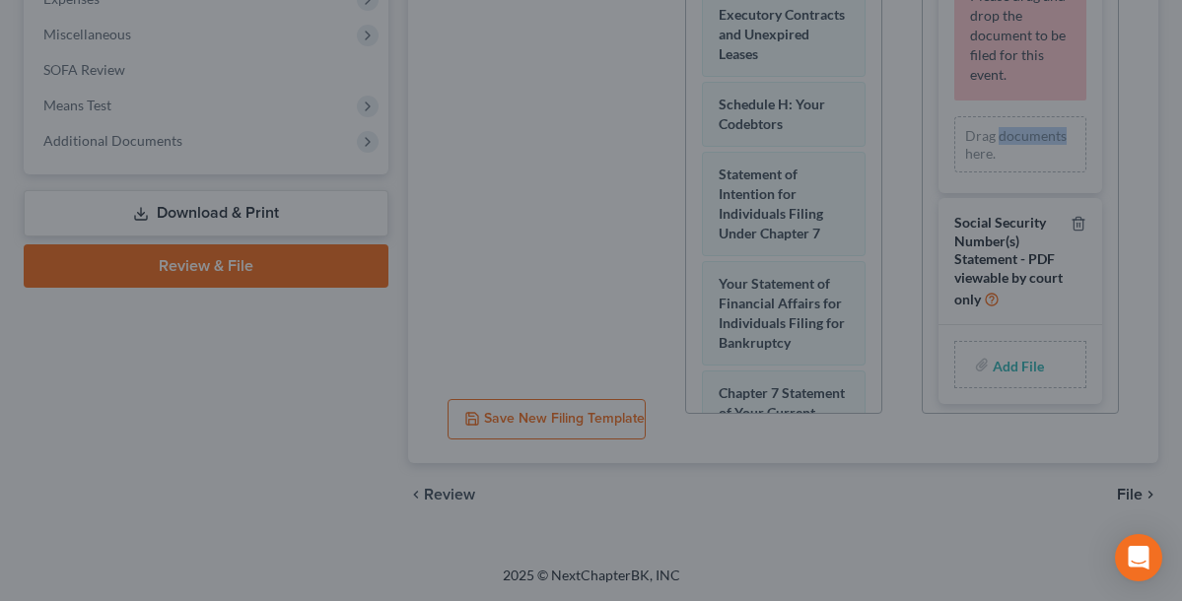
scroll to position [684, 0]
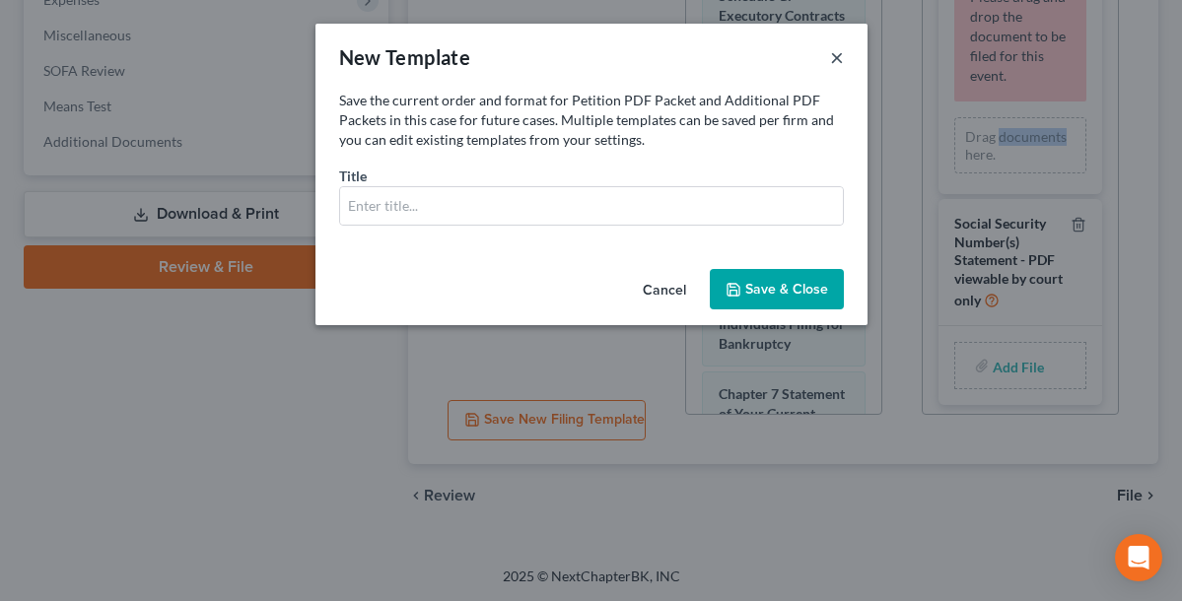
click at [839, 56] on button "×" at bounding box center [837, 57] width 14 height 24
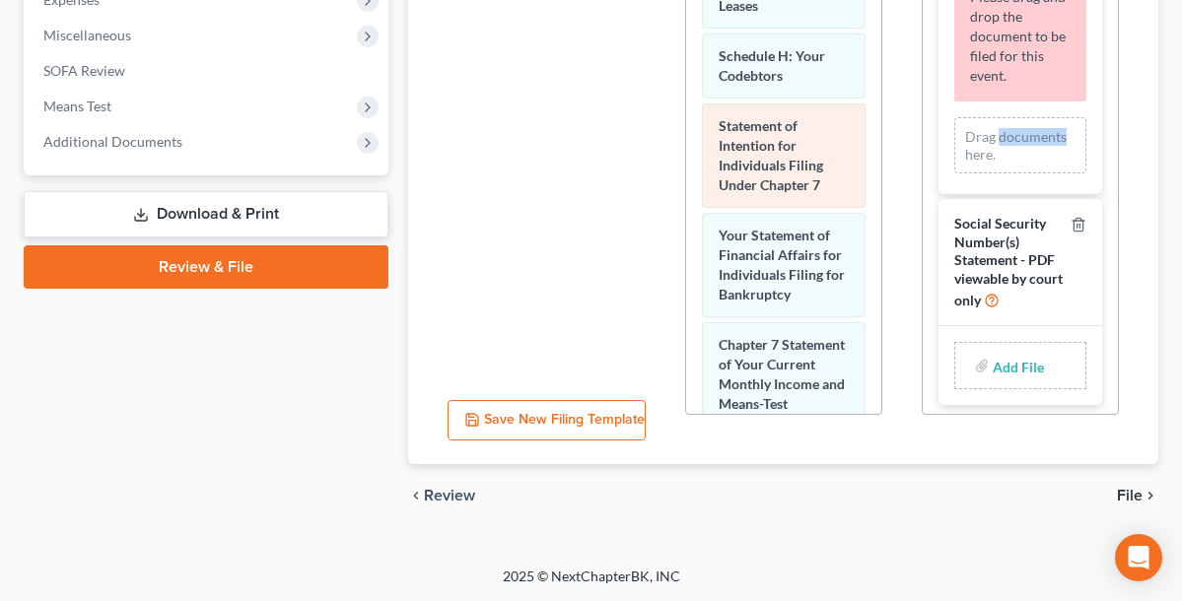
scroll to position [485, 0]
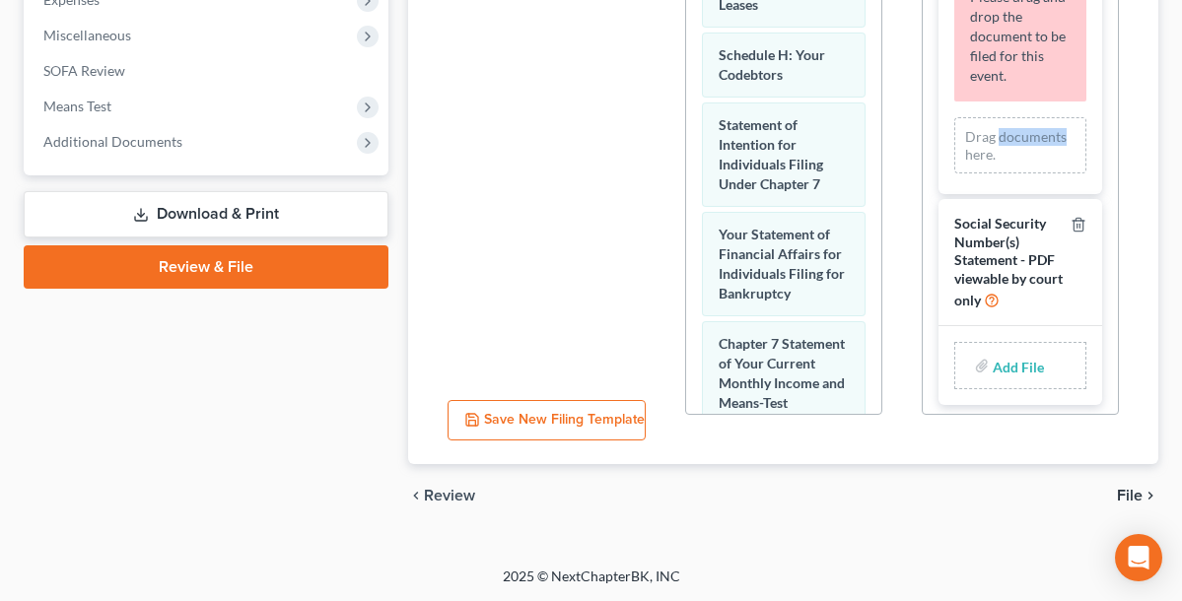
click at [1139, 499] on span "File" at bounding box center [1130, 496] width 26 height 16
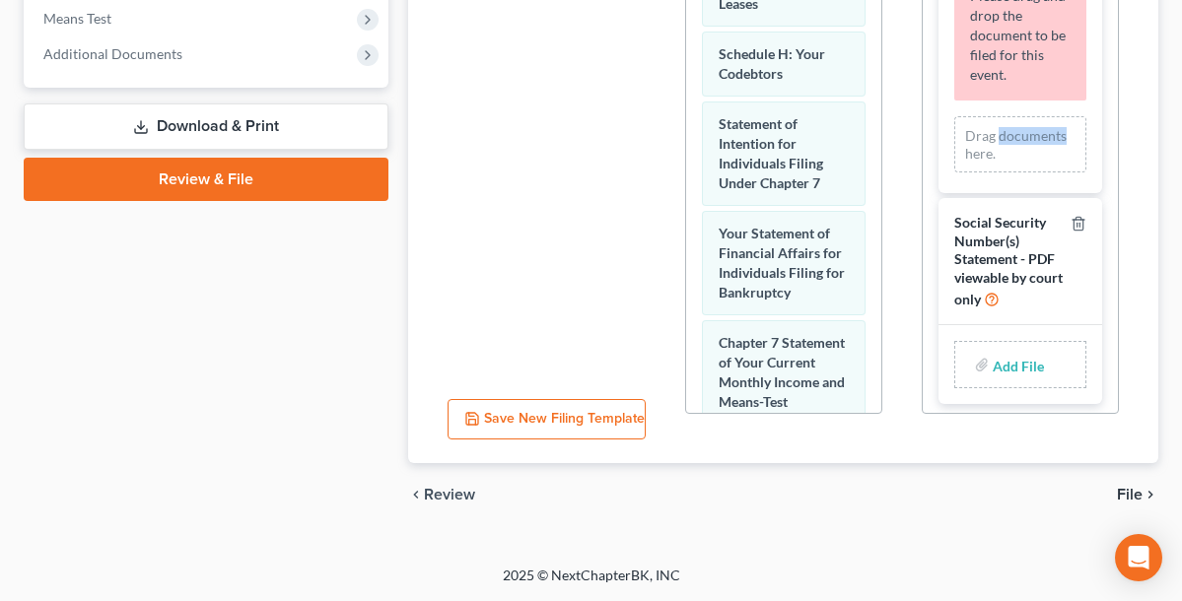
scroll to position [771, 0]
click at [1131, 492] on span "File" at bounding box center [1130, 496] width 26 height 16
click at [1142, 494] on icon "chevron_right" at bounding box center [1150, 496] width 16 height 16
click at [1136, 497] on span "File" at bounding box center [1130, 496] width 26 height 16
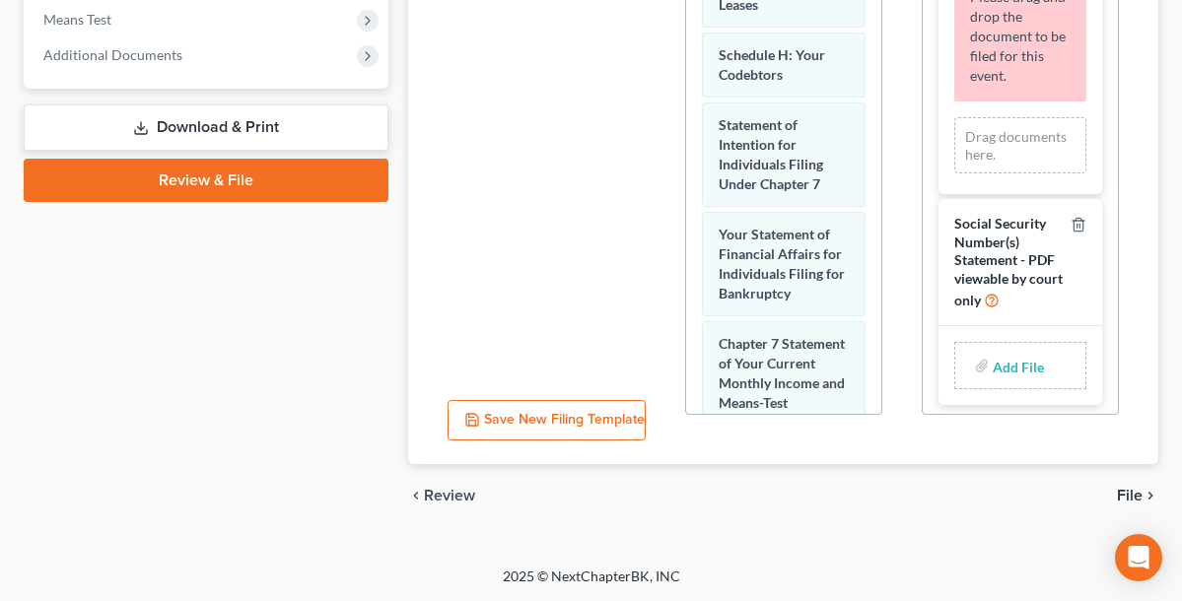
click at [1137, 492] on span "File" at bounding box center [1130, 496] width 26 height 16
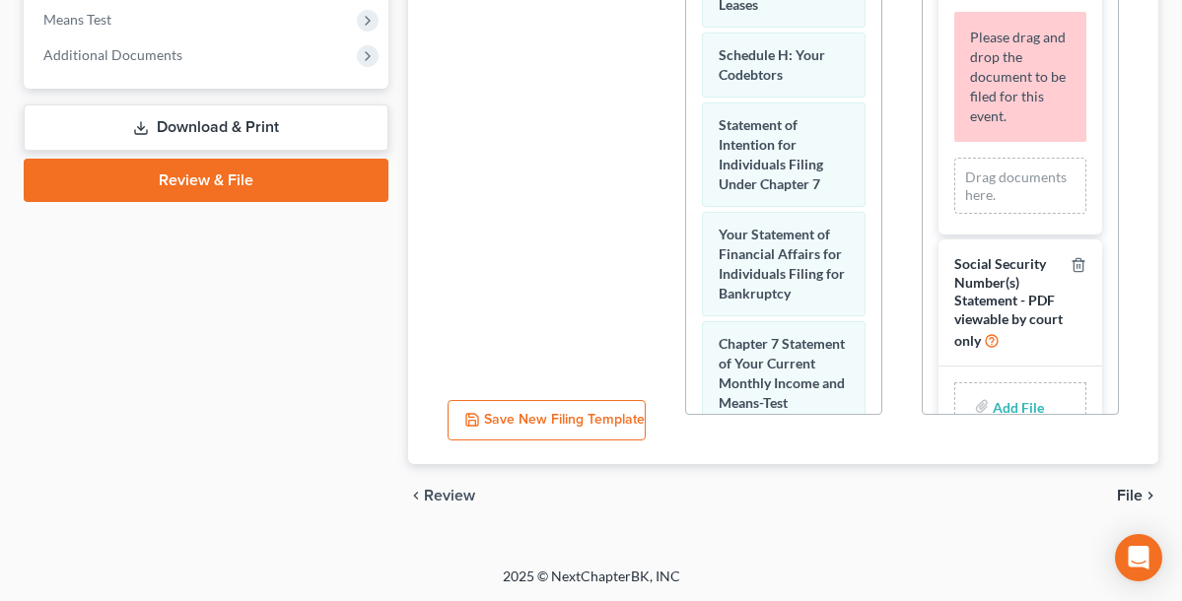
scroll to position [0, 0]
click at [1133, 495] on span "File" at bounding box center [1130, 496] width 26 height 16
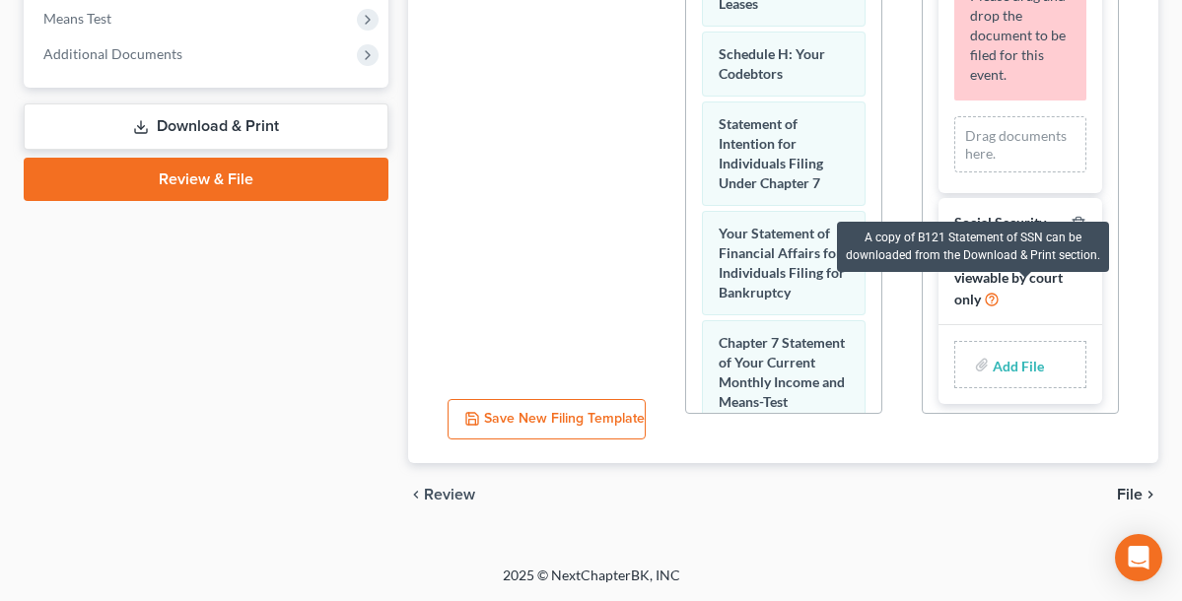
scroll to position [771, 0]
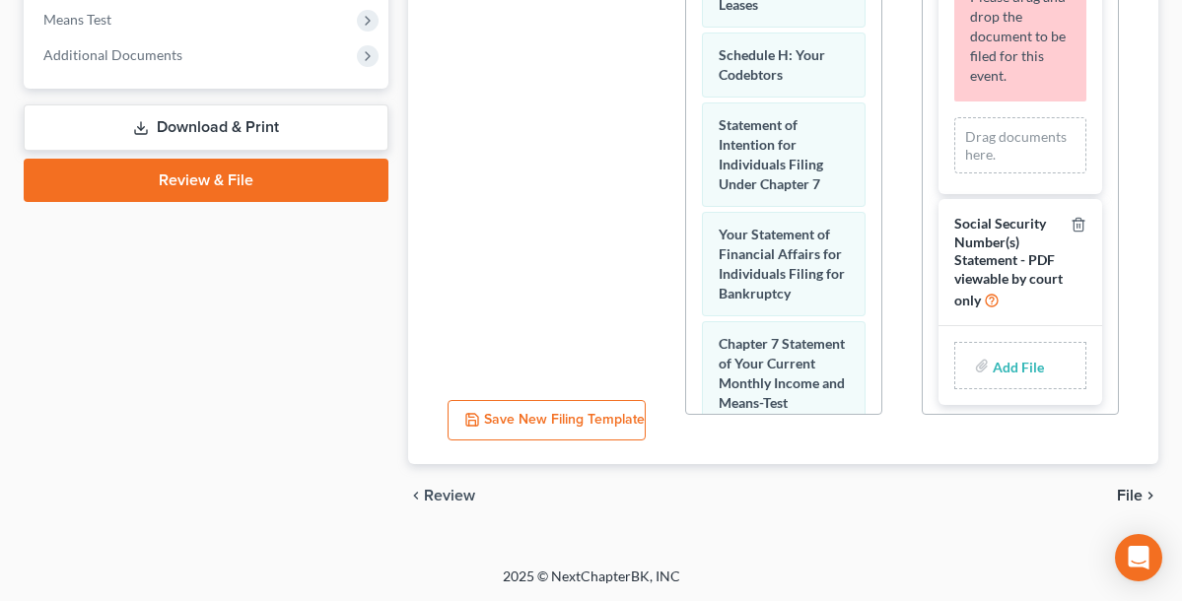
click at [964, 470] on div "chevron_left Review File chevron_right" at bounding box center [783, 495] width 750 height 63
click at [1146, 494] on icon "chevron_right" at bounding box center [1150, 496] width 16 height 16
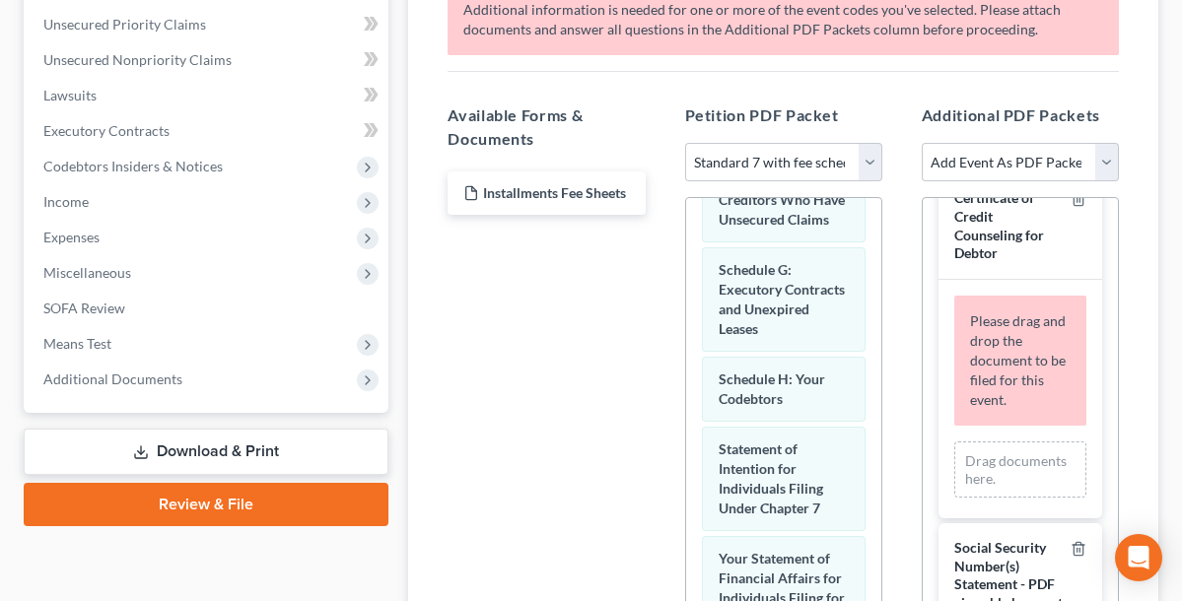
click at [1089, 500] on div "Please drag and drop the document to be filed for this event. Drag documents he…" at bounding box center [1020, 399] width 164 height 239
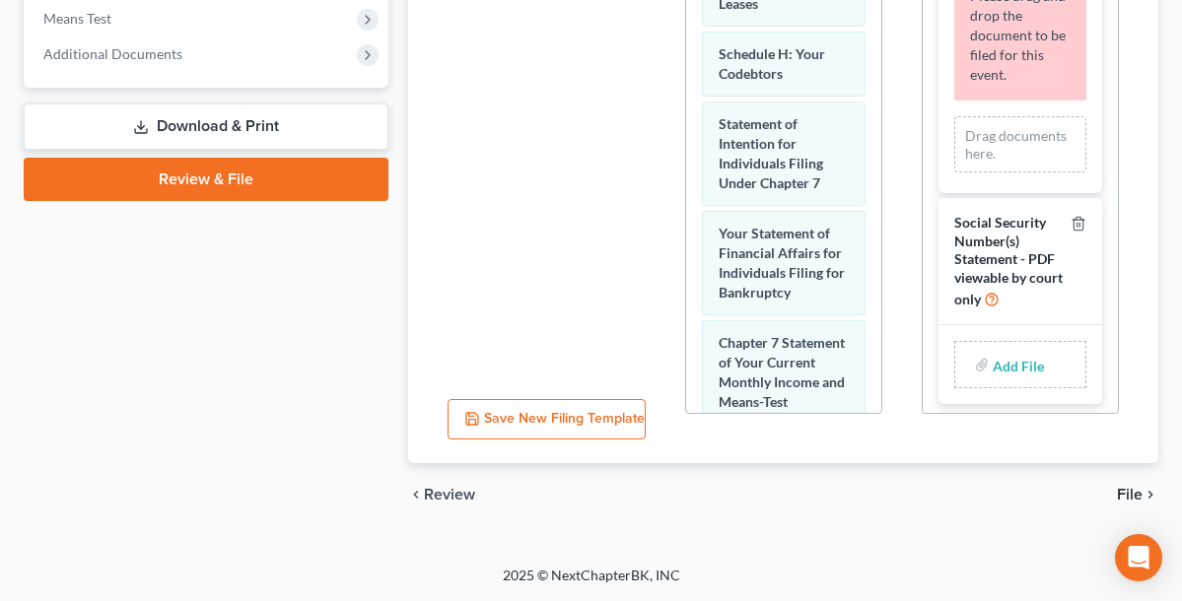
scroll to position [771, 0]
click at [1129, 496] on span "File" at bounding box center [1130, 496] width 26 height 16
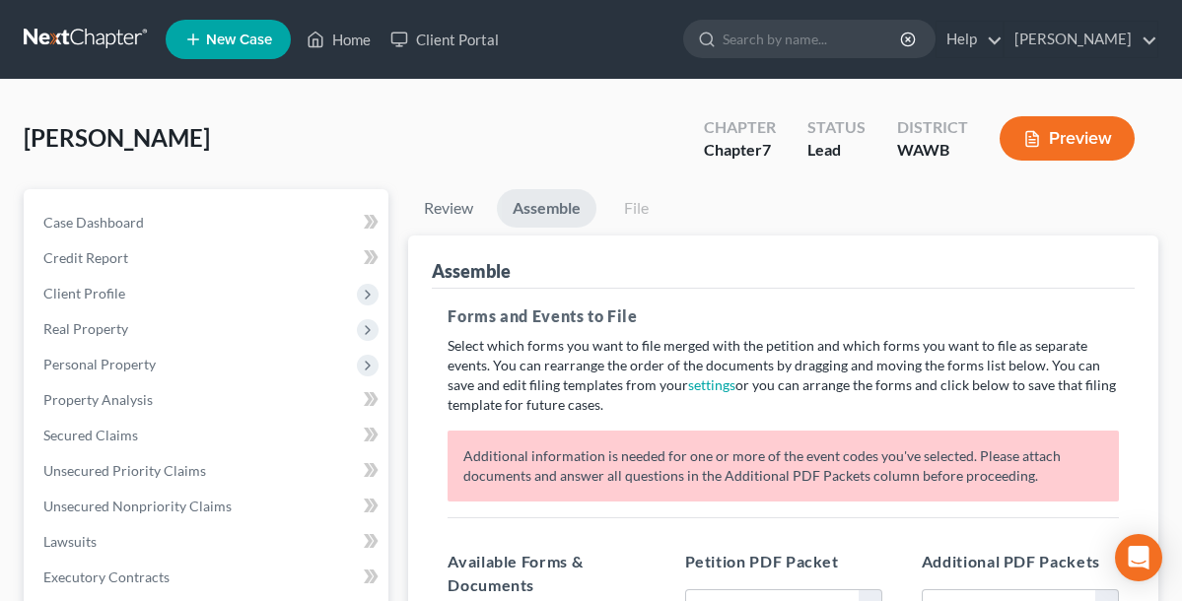
scroll to position [0, 0]
click at [1070, 142] on button "Preview" at bounding box center [1067, 138] width 135 height 44
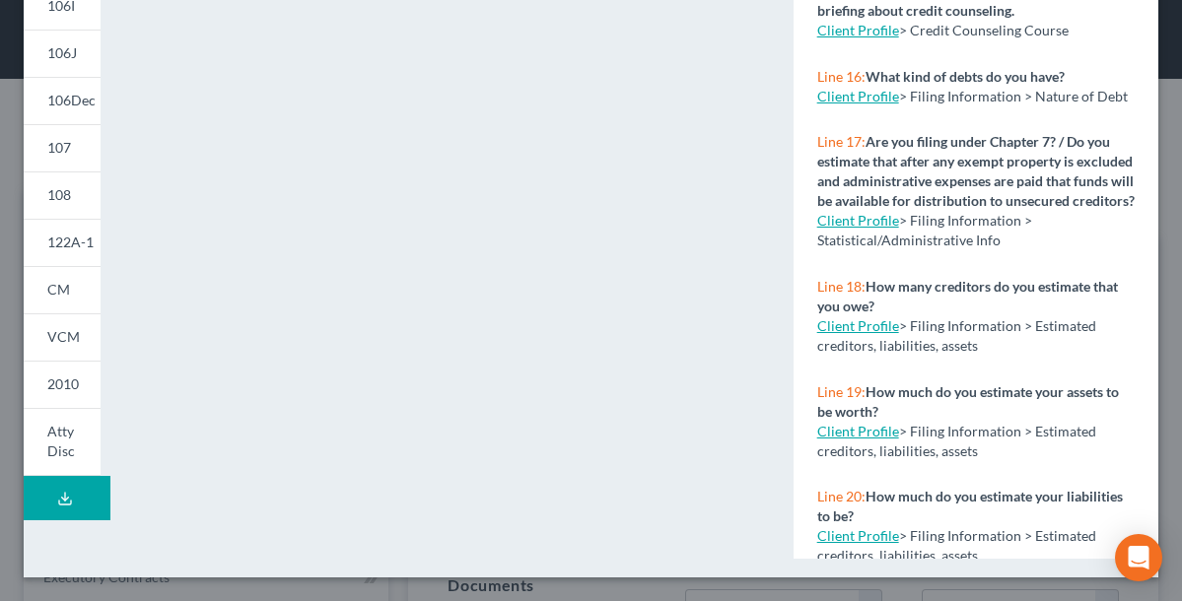
scroll to position [1234, 0]
click at [1133, 557] on icon "Open Intercom Messenger" at bounding box center [1138, 558] width 23 height 26
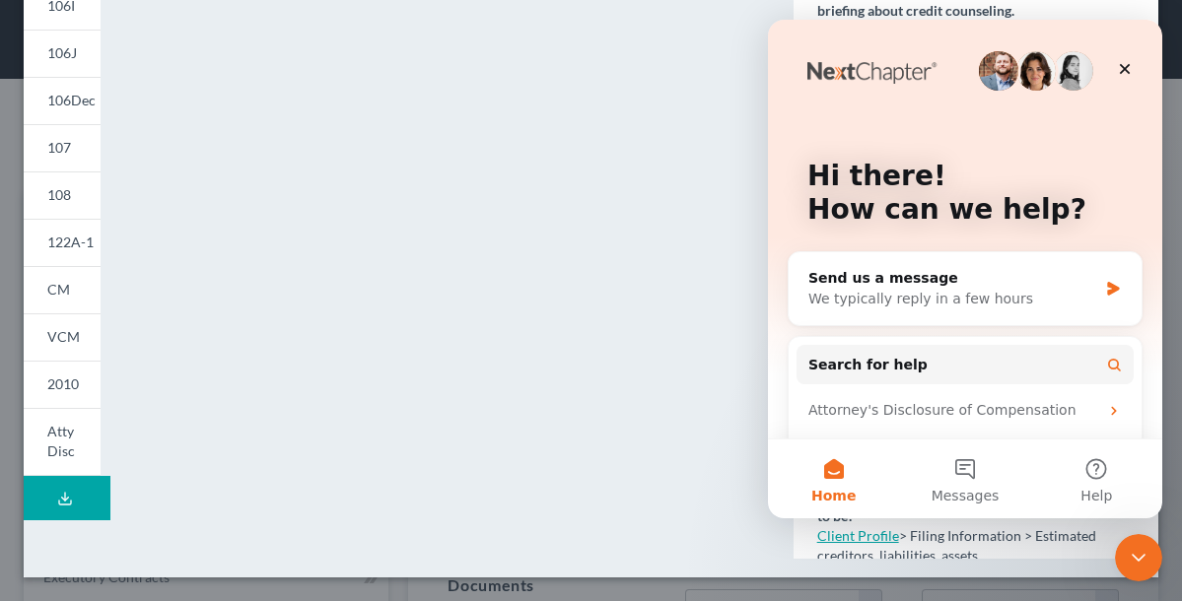
scroll to position [0, 0]
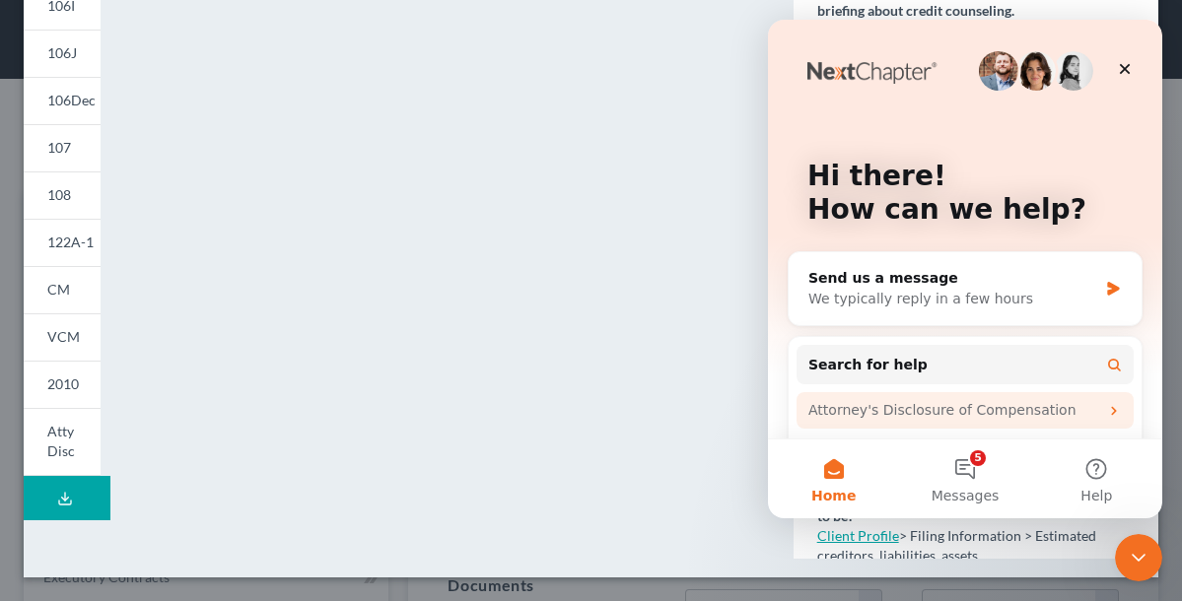
click at [1072, 411] on div "Attorney's Disclosure of Compensation" at bounding box center [953, 410] width 290 height 21
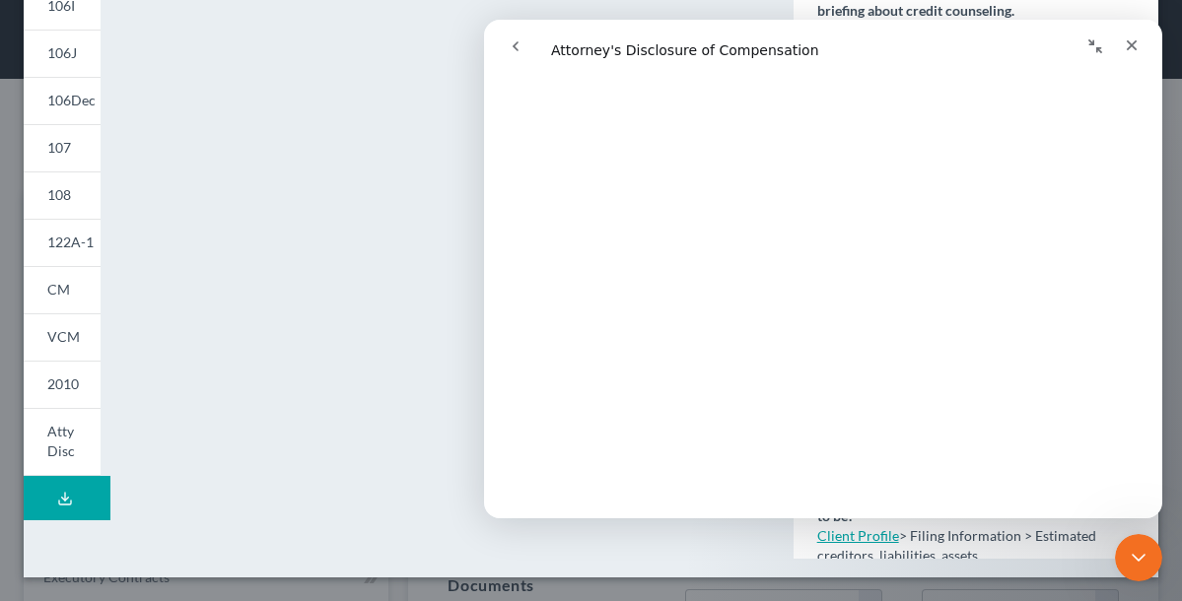
scroll to position [424, 0]
click at [1135, 41] on icon "Close" at bounding box center [1132, 45] width 11 height 11
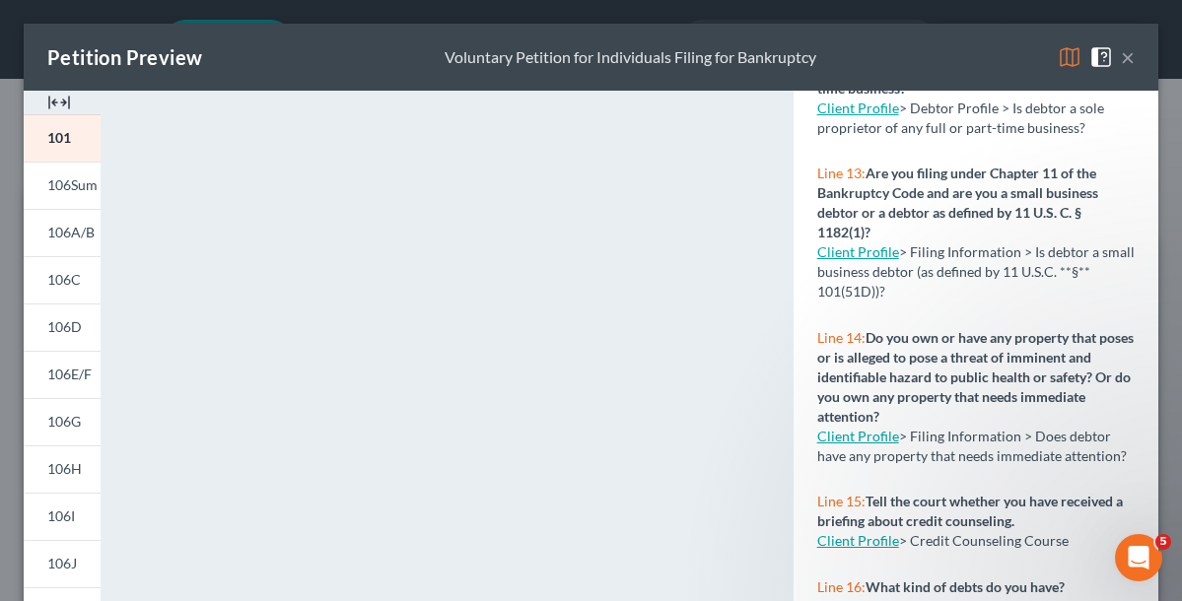
scroll to position [0, 0]
